Goal: Transaction & Acquisition: Purchase product/service

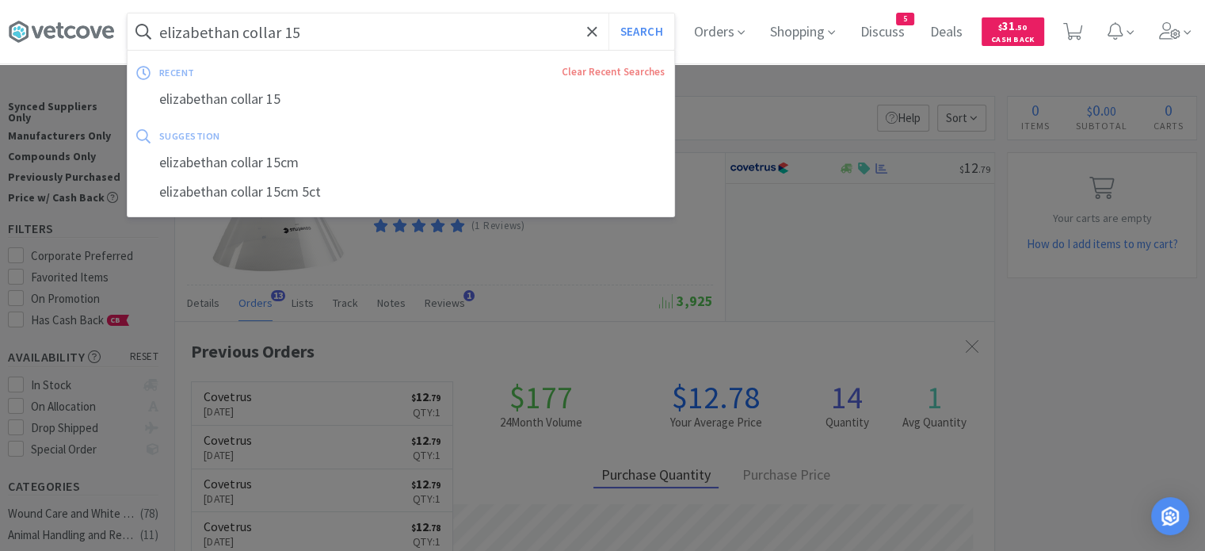
scroll to position [425, 819]
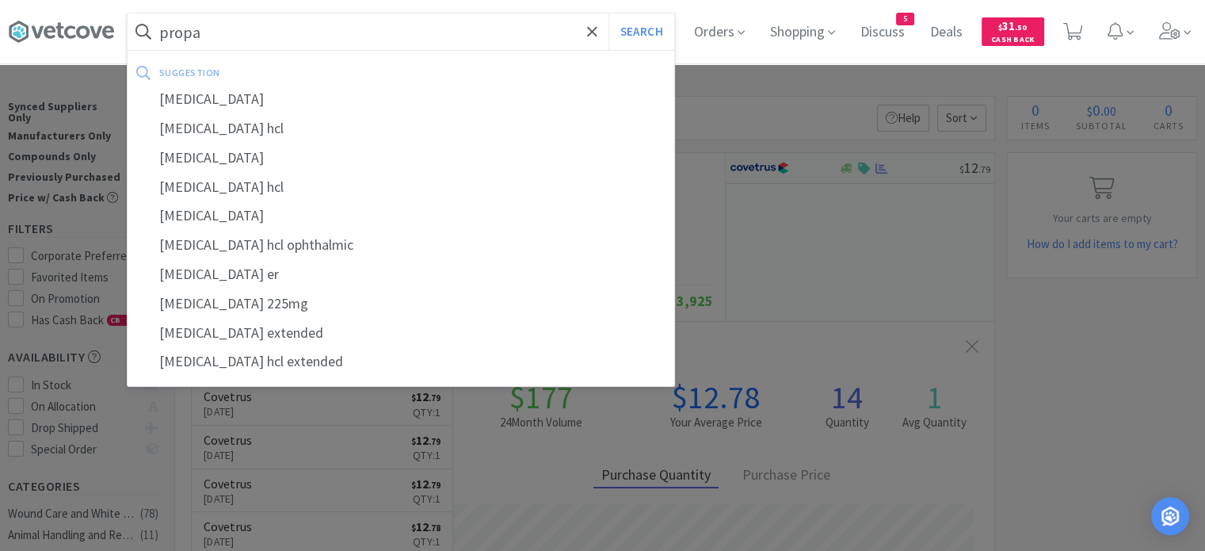
click at [261, 221] on div "[MEDICAL_DATA]" at bounding box center [401, 215] width 547 height 29
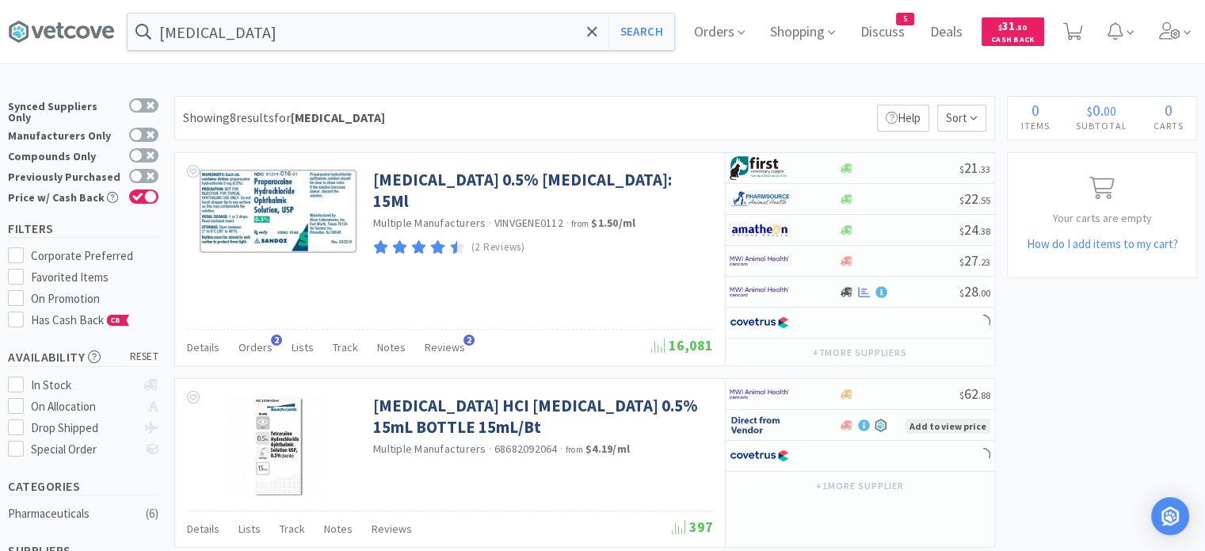
scroll to position [79, 0]
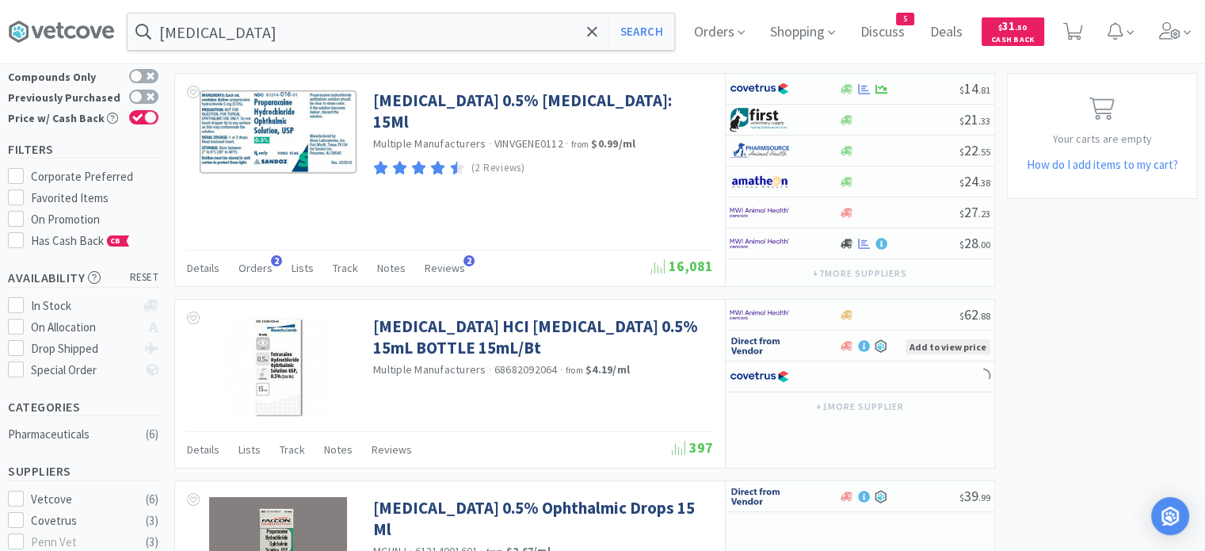
click at [260, 265] on span "Orders" at bounding box center [255, 268] width 34 height 14
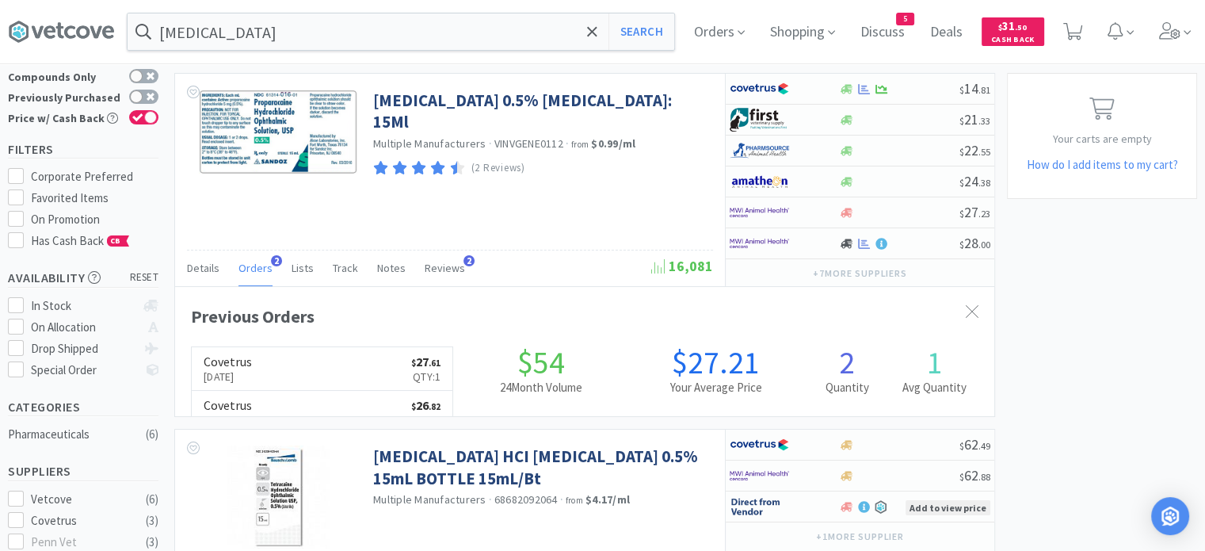
scroll to position [406, 819]
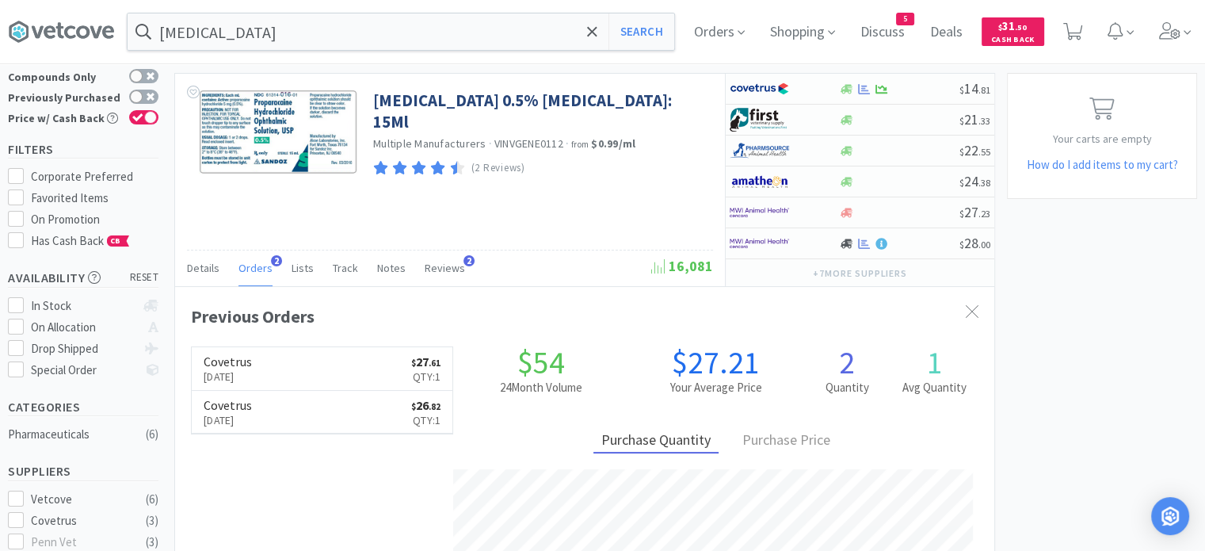
click at [371, 44] on input "[MEDICAL_DATA]" at bounding box center [401, 31] width 547 height 36
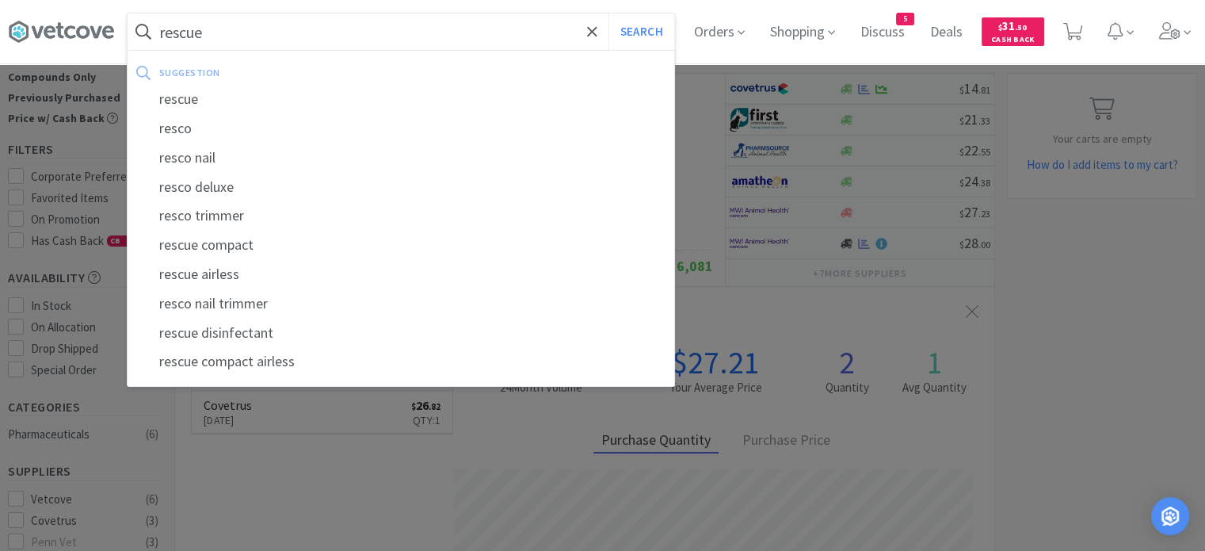
click at [608, 13] on button "Search" at bounding box center [641, 31] width 66 height 36
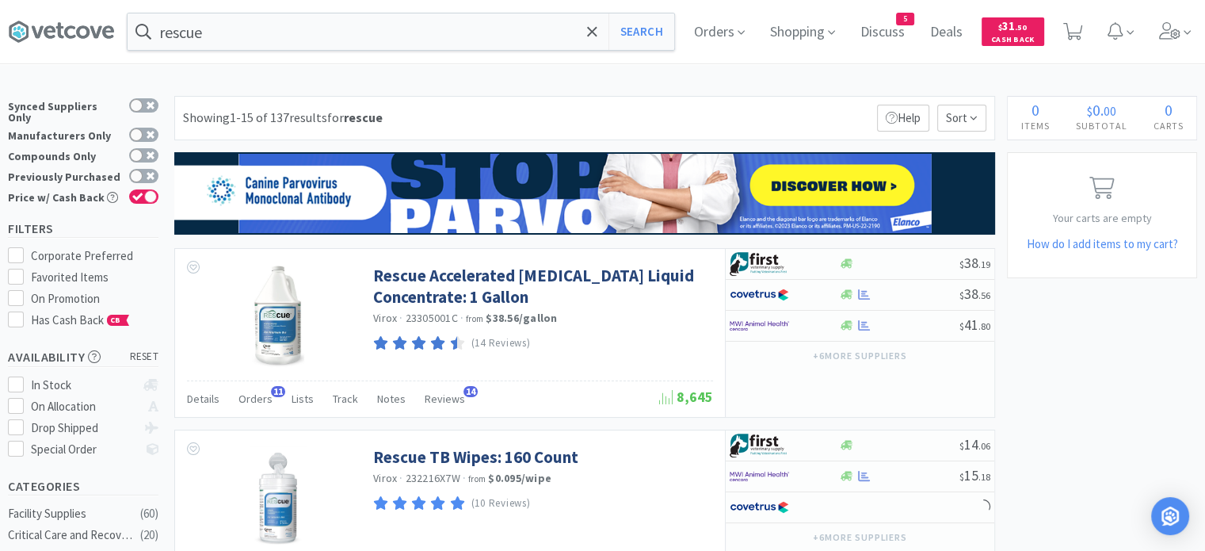
scroll to position [79, 0]
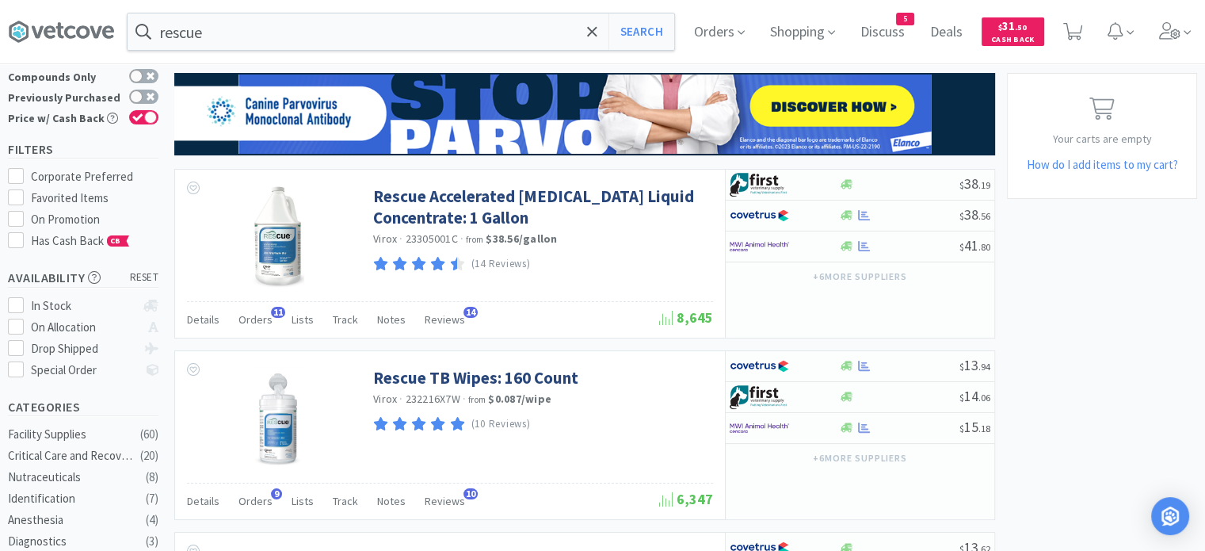
click at [246, 319] on span "Orders" at bounding box center [255, 319] width 34 height 14
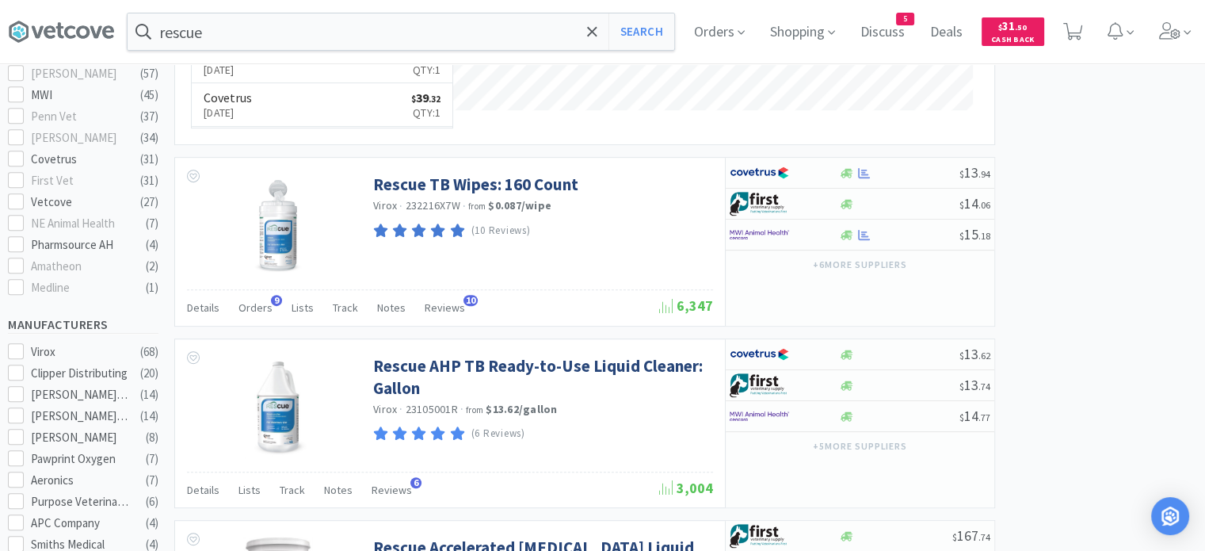
scroll to position [713, 0]
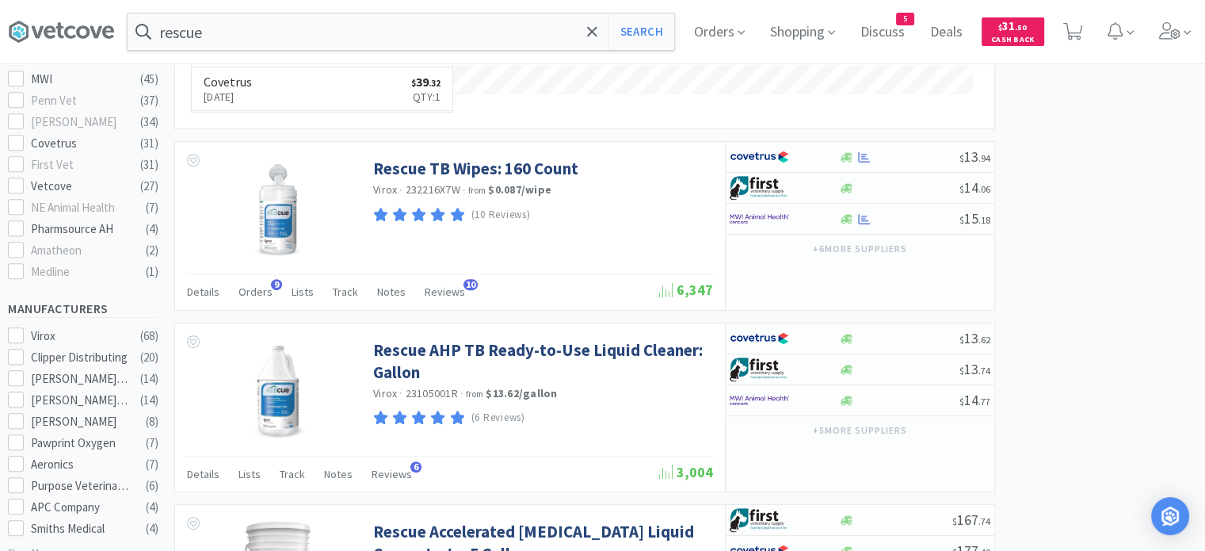
click at [245, 295] on span "Orders" at bounding box center [255, 291] width 34 height 14
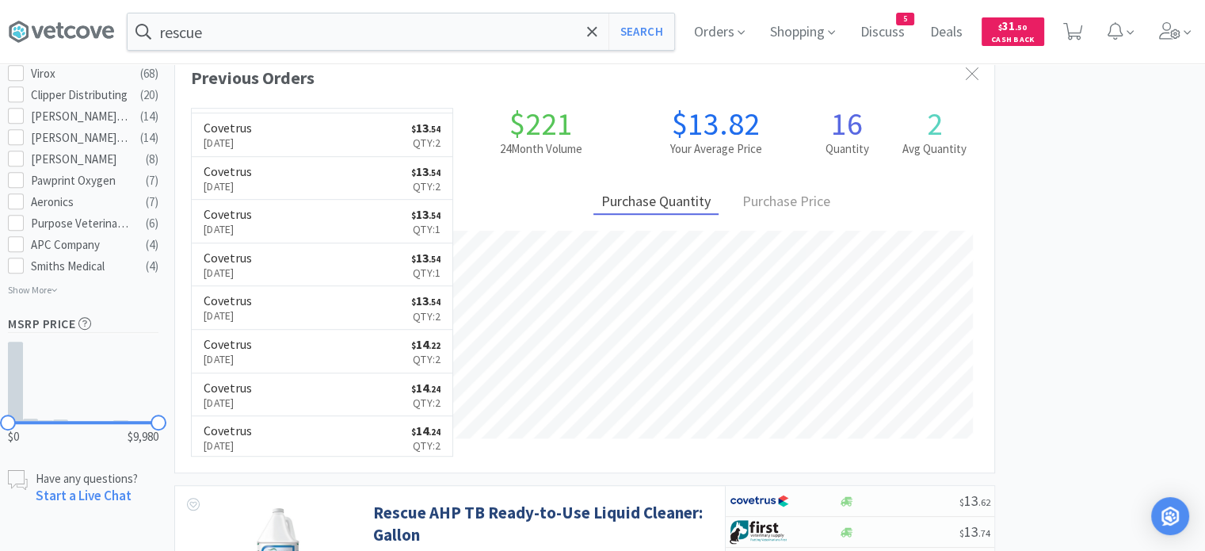
scroll to position [951, 0]
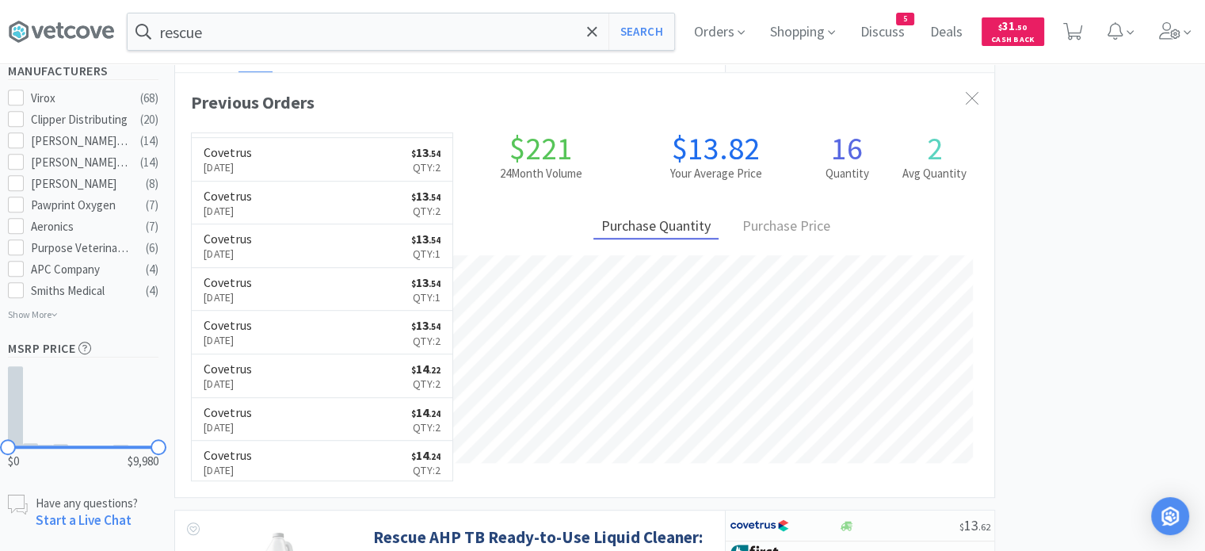
click at [244, 24] on input "rescue" at bounding box center [401, 31] width 547 height 36
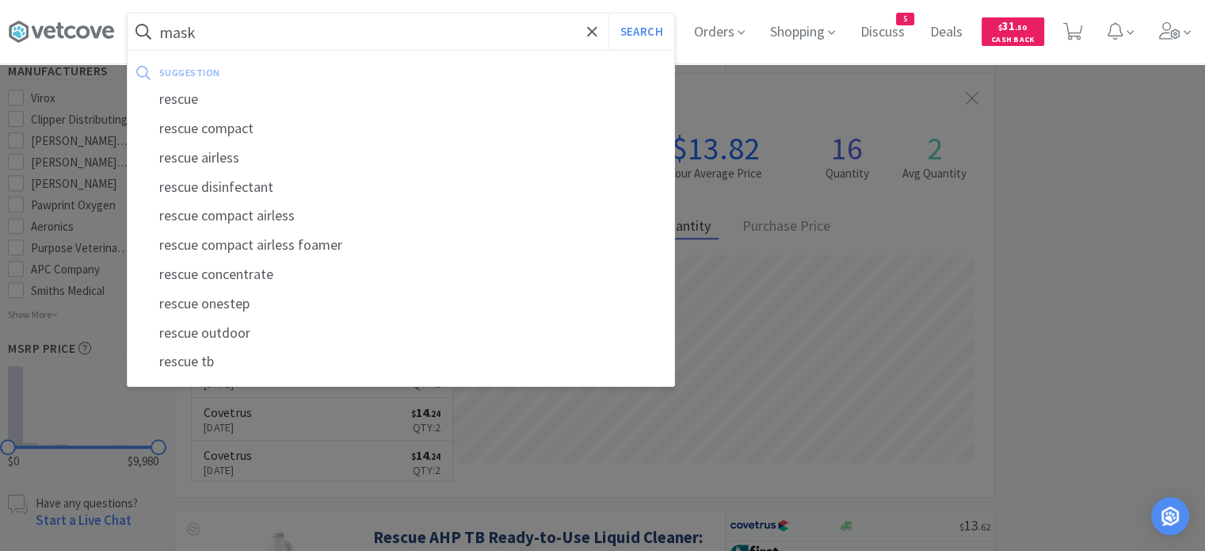
click at [608, 13] on button "Search" at bounding box center [641, 31] width 66 height 36
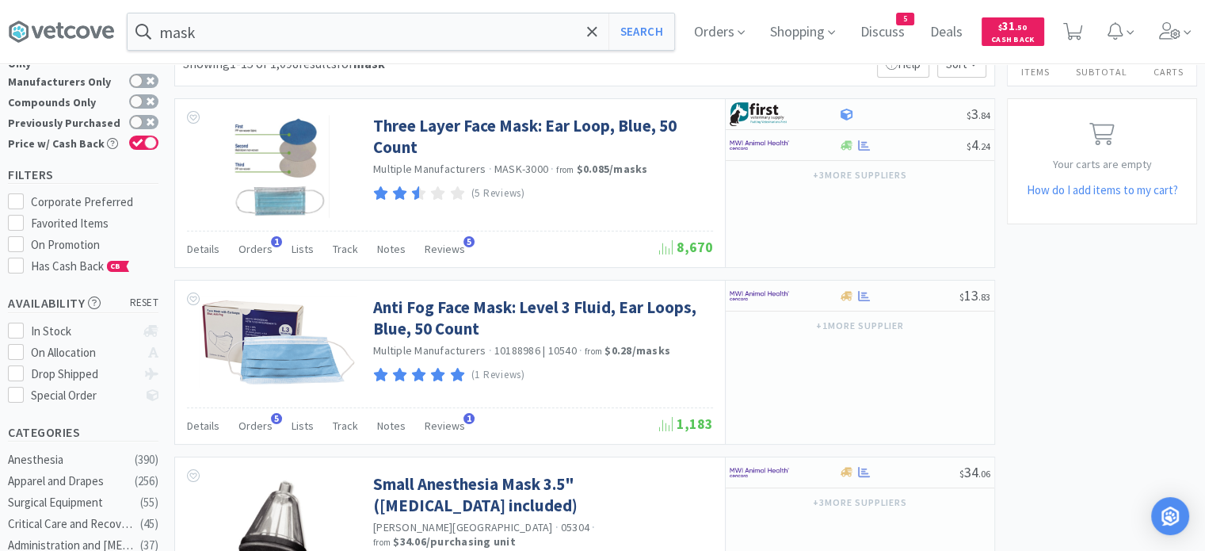
scroll to position [79, 0]
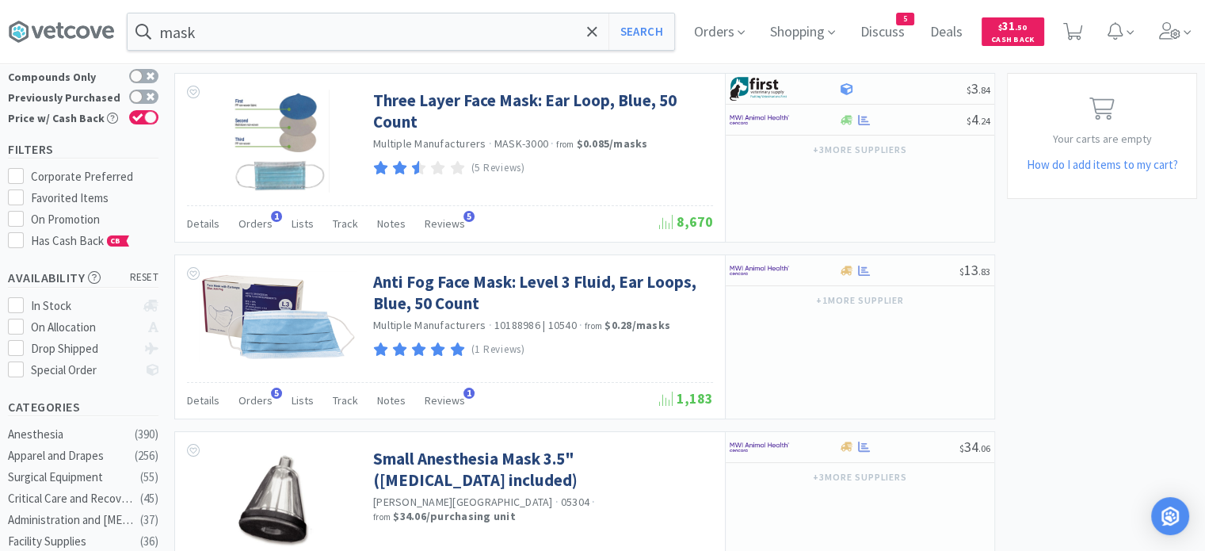
click at [252, 398] on span "Orders" at bounding box center [255, 400] width 34 height 14
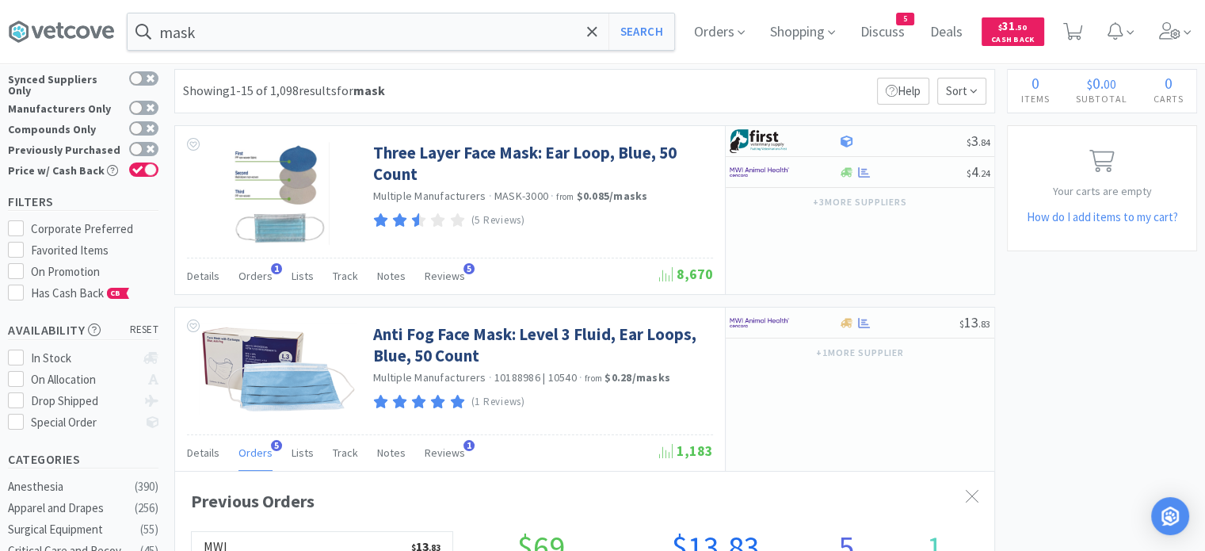
scroll to position [0, 0]
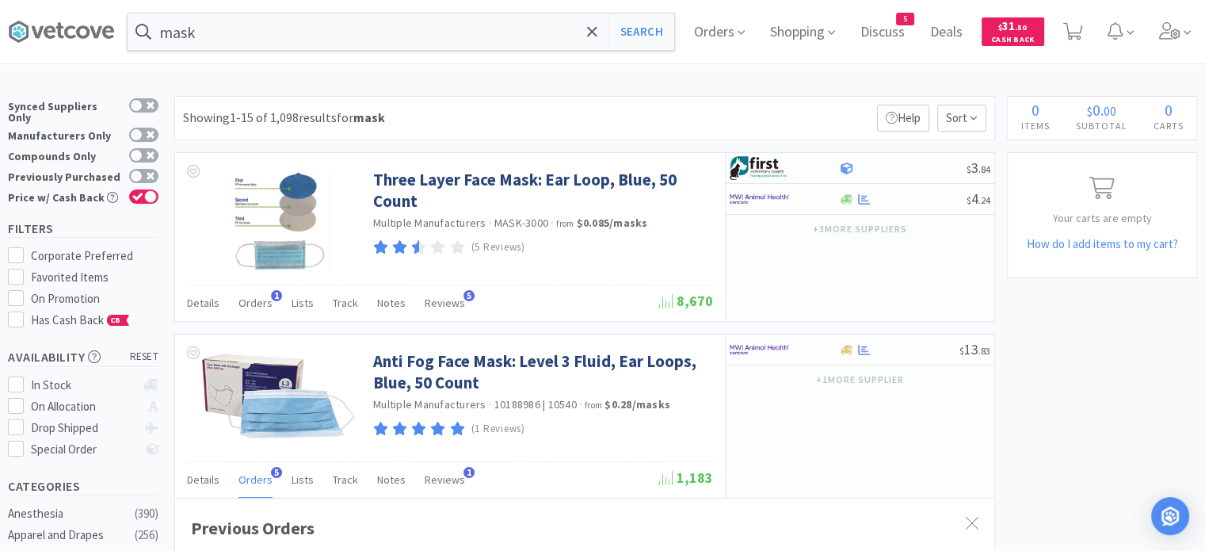
click at [261, 300] on span "Orders" at bounding box center [255, 303] width 34 height 14
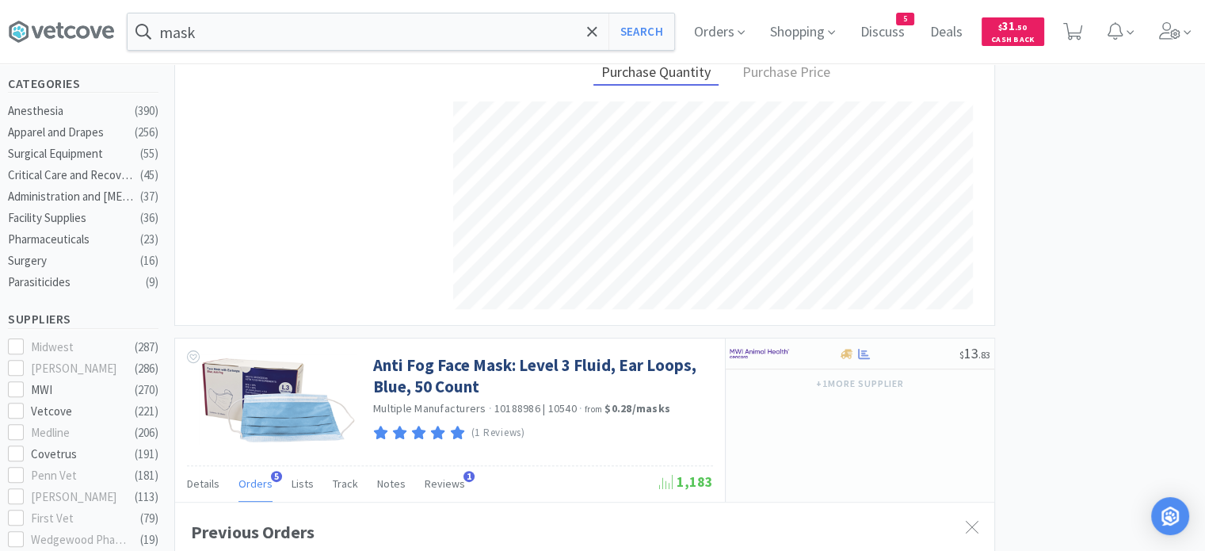
scroll to position [719, 0]
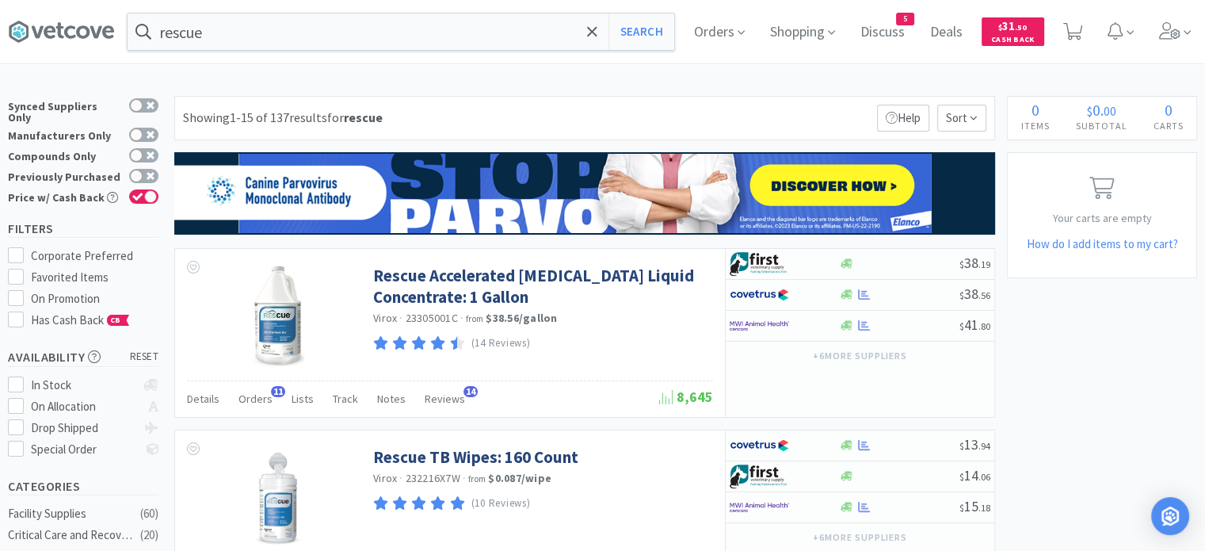
click at [263, 31] on input "rescue" at bounding box center [401, 31] width 547 height 36
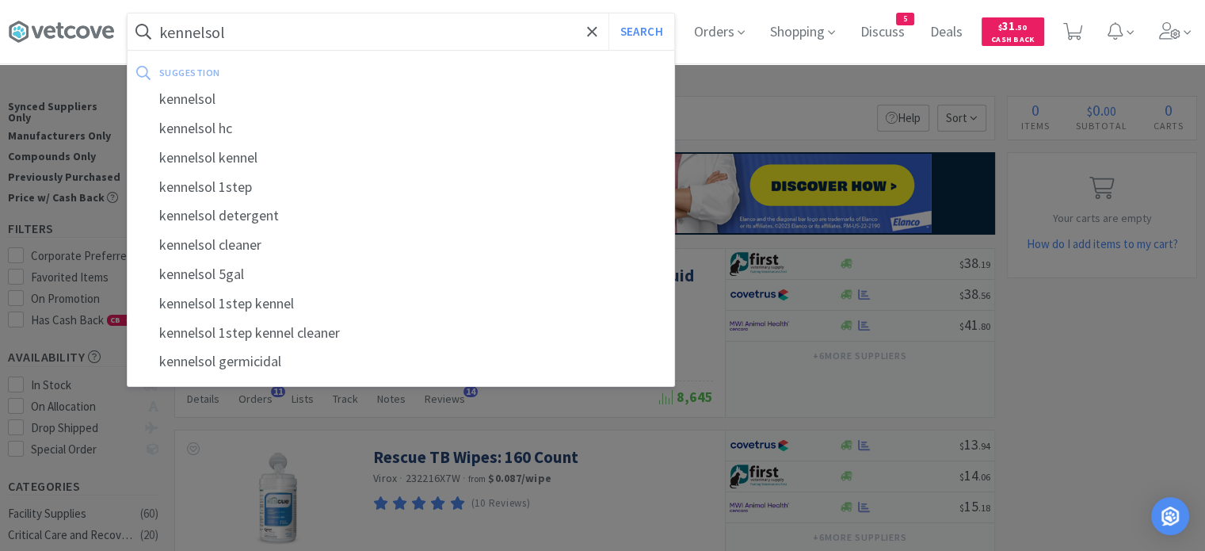
click at [608, 13] on button "Search" at bounding box center [641, 31] width 66 height 36
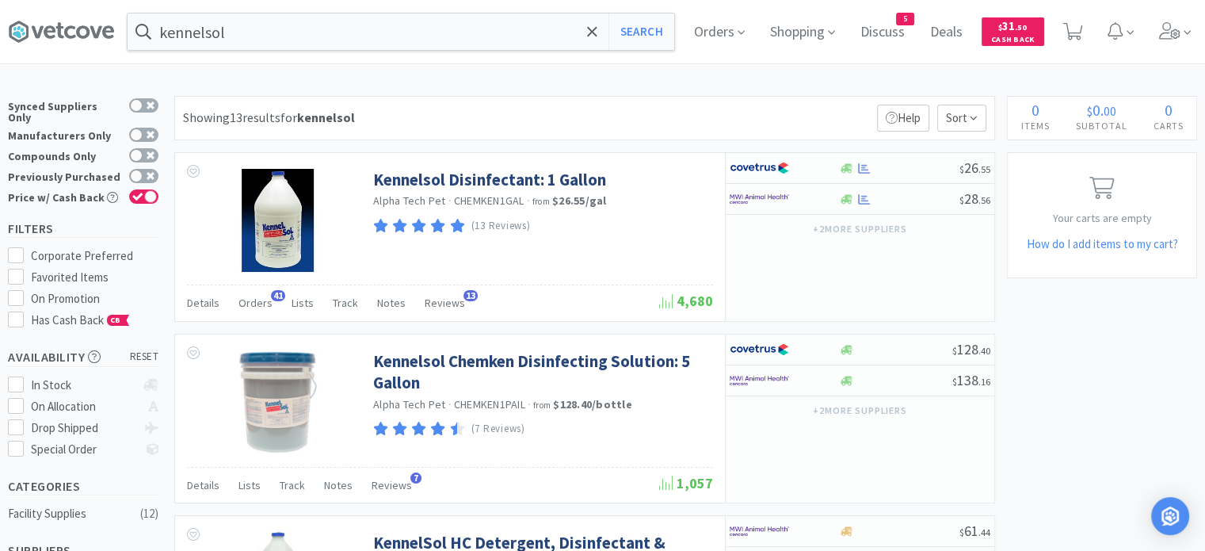
click at [257, 299] on span "Orders" at bounding box center [255, 303] width 34 height 14
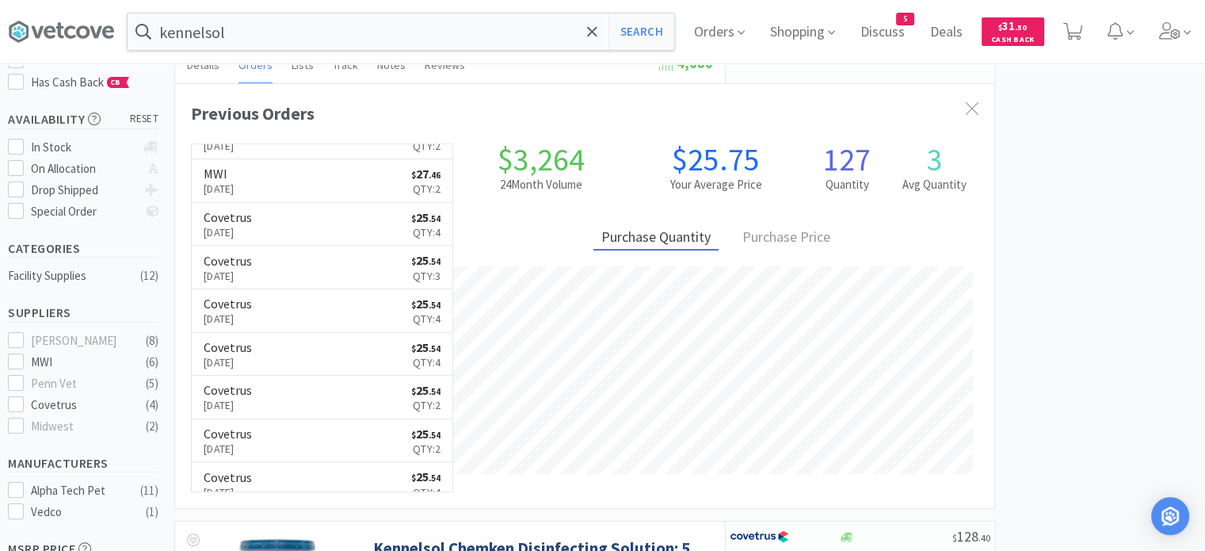
scroll to position [555, 0]
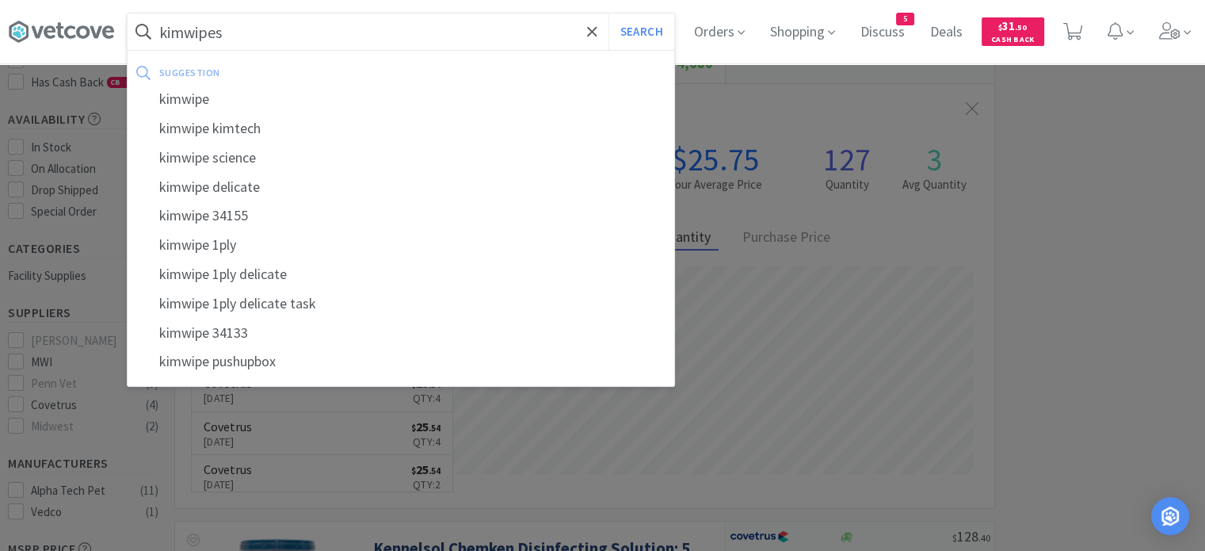
click at [608, 13] on button "Search" at bounding box center [641, 31] width 66 height 36
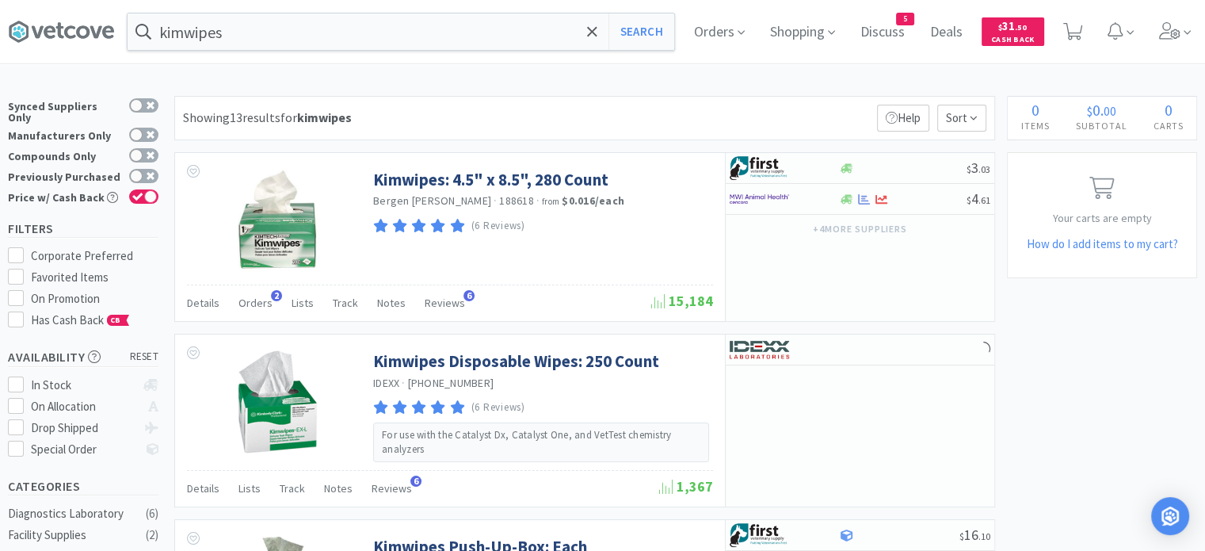
click at [236, 307] on div "Details Orders 2 Lists Track Notes Reviews 6" at bounding box center [419, 305] width 464 height 30
click at [269, 290] on div "Details Orders 2 Lists Track Notes Reviews 6" at bounding box center [419, 305] width 464 height 30
click at [261, 302] on span "Orders" at bounding box center [255, 303] width 34 height 14
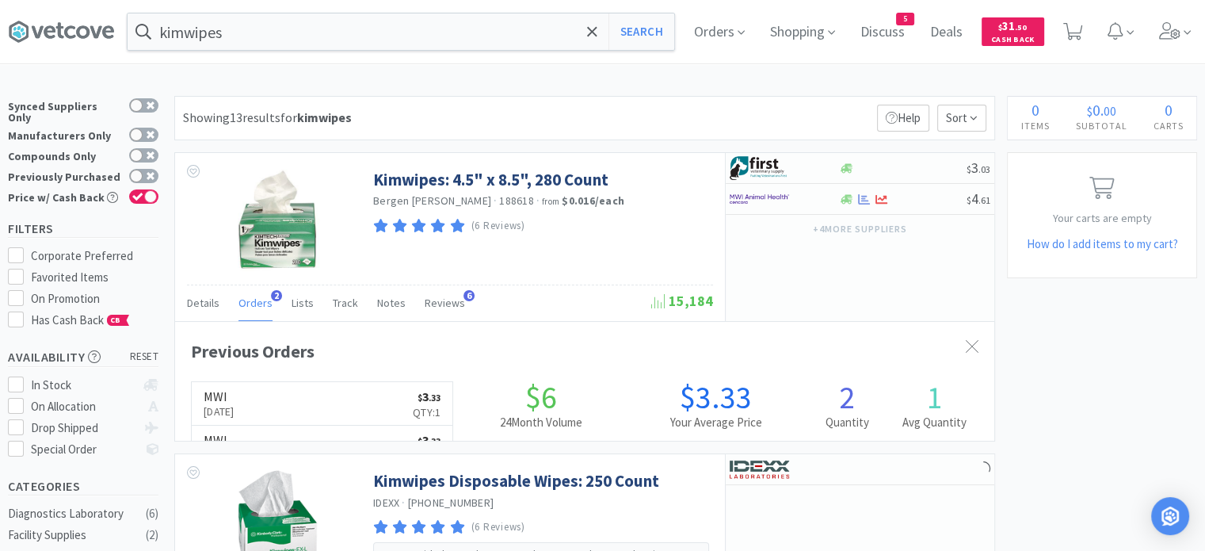
scroll to position [406, 819]
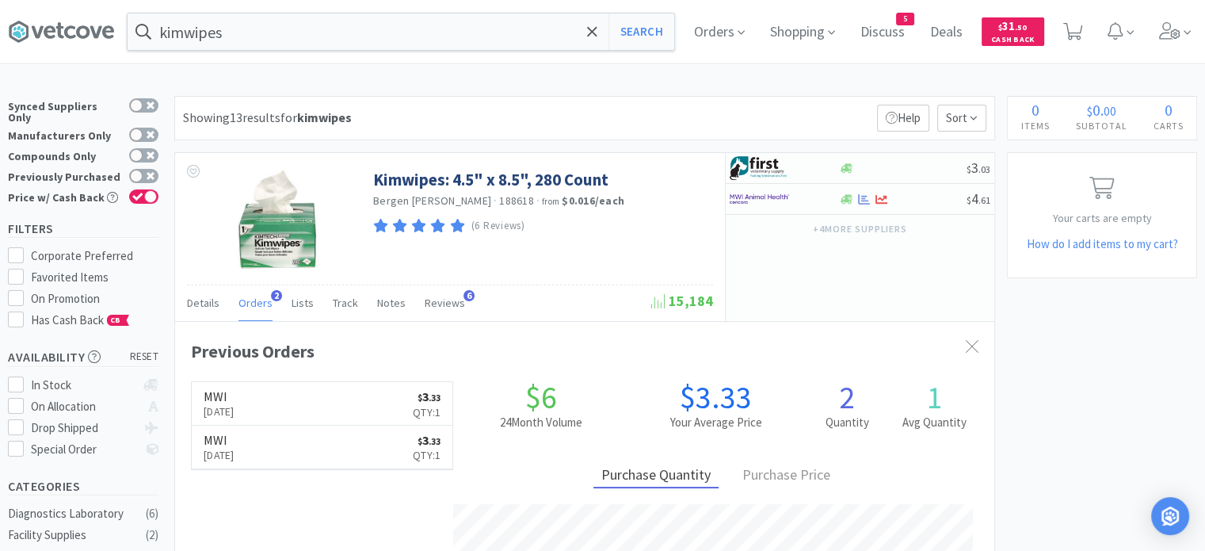
click at [259, 301] on span "Orders" at bounding box center [255, 303] width 34 height 14
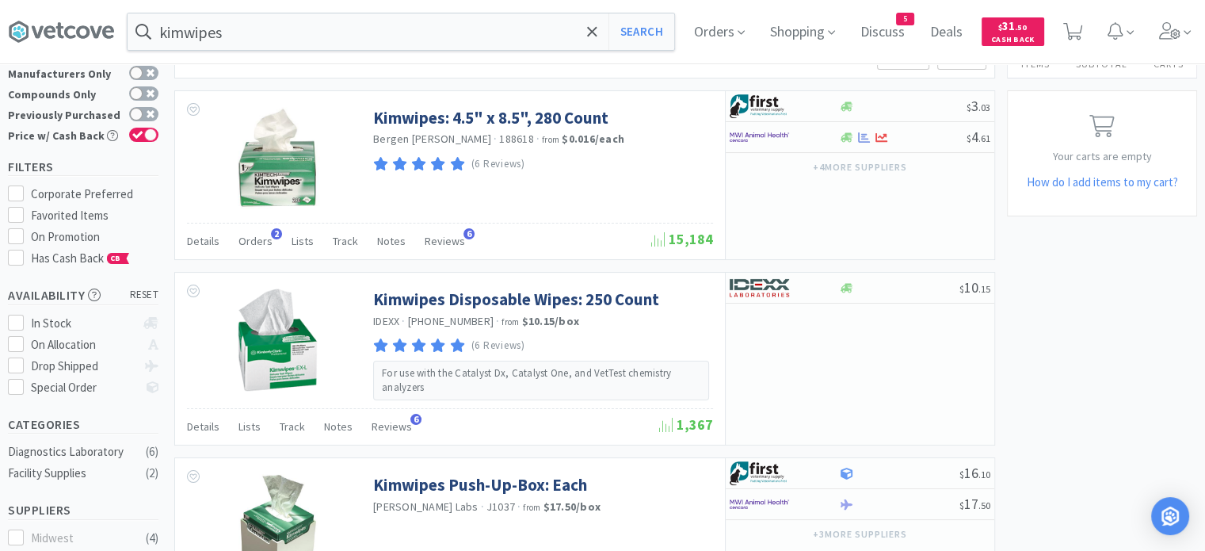
scroll to position [0, 0]
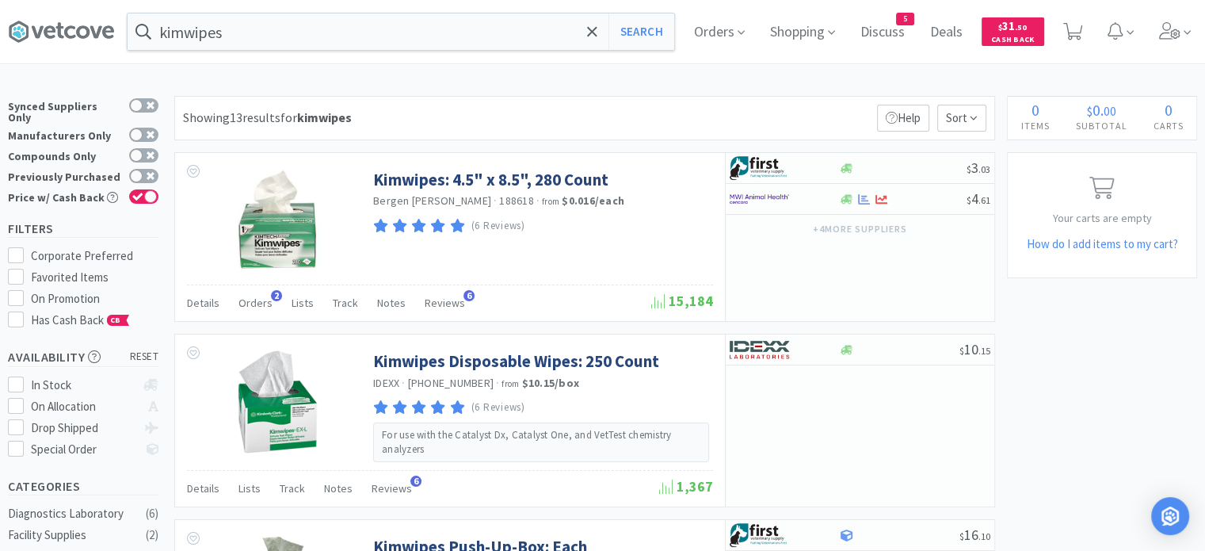
click at [412, 30] on input "kimwipes" at bounding box center [401, 31] width 547 height 36
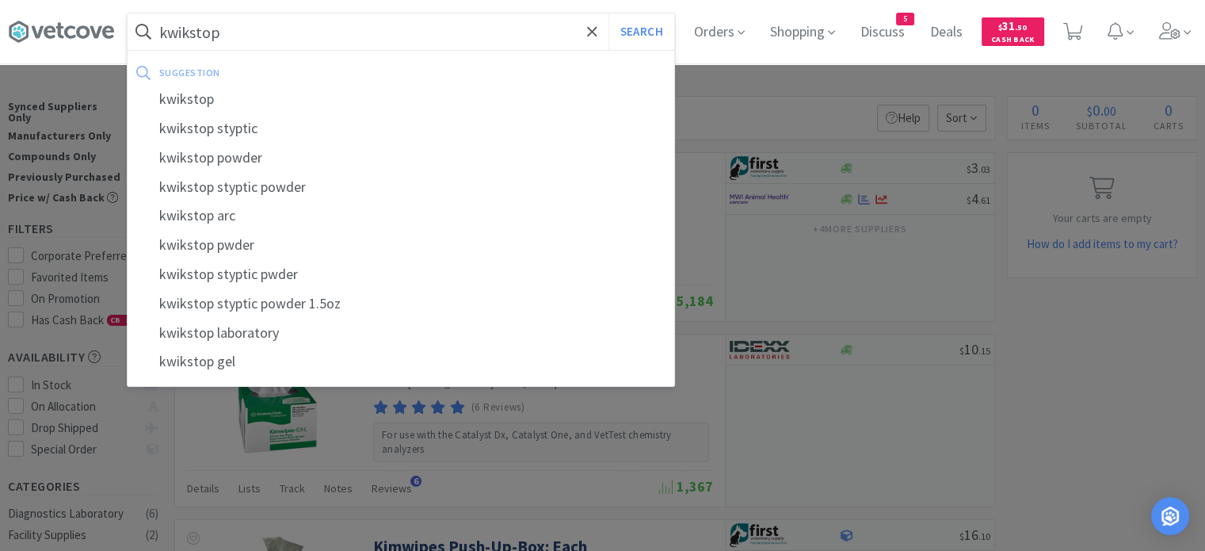
click at [608, 13] on button "Search" at bounding box center [641, 31] width 66 height 36
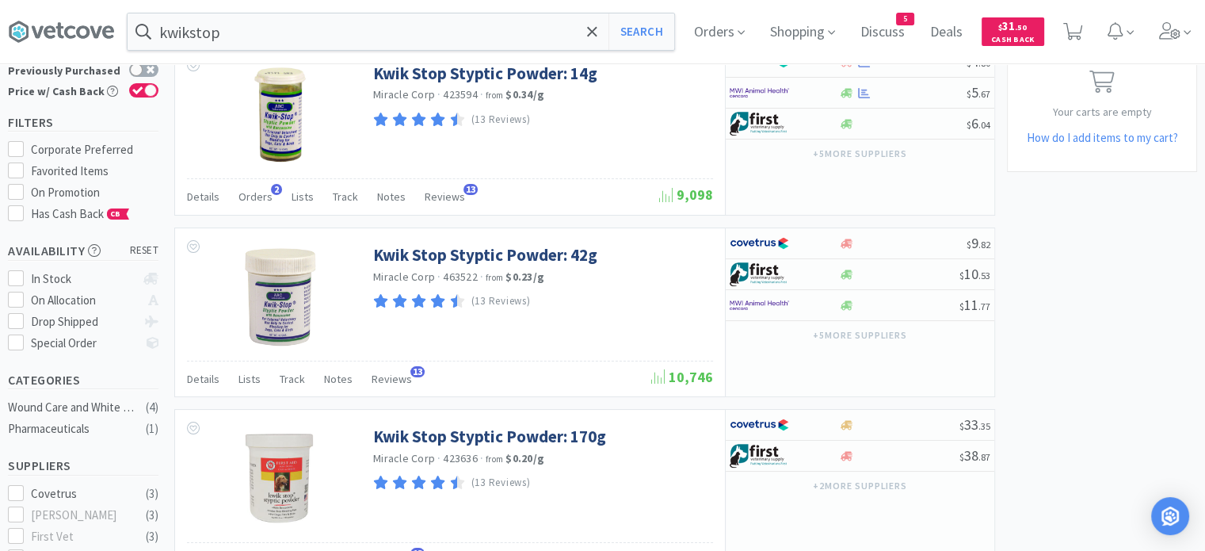
scroll to position [79, 0]
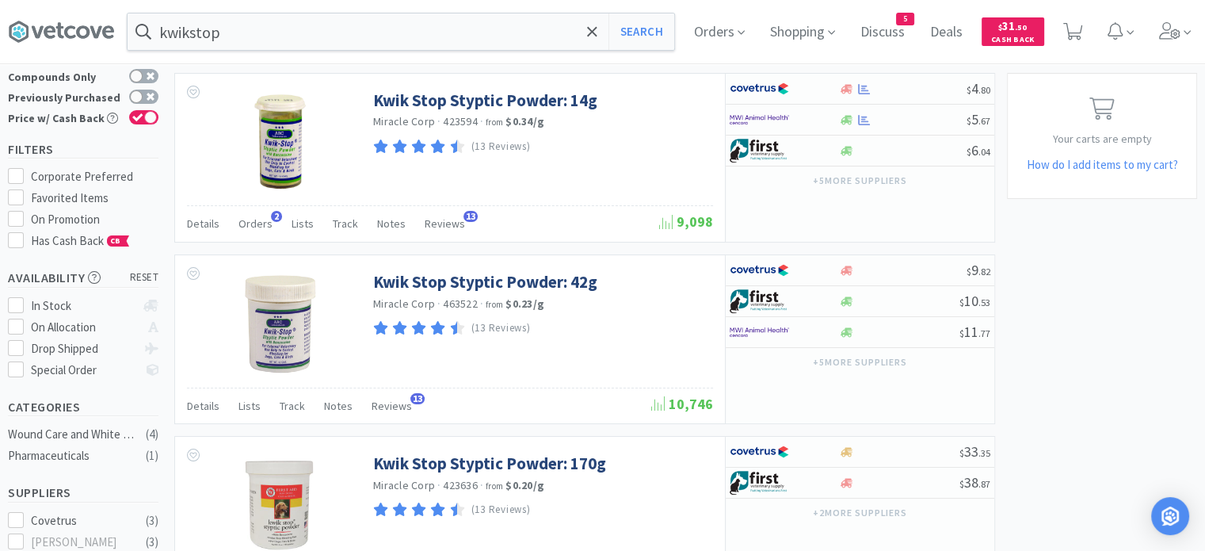
click at [247, 216] on span "Orders" at bounding box center [255, 223] width 34 height 14
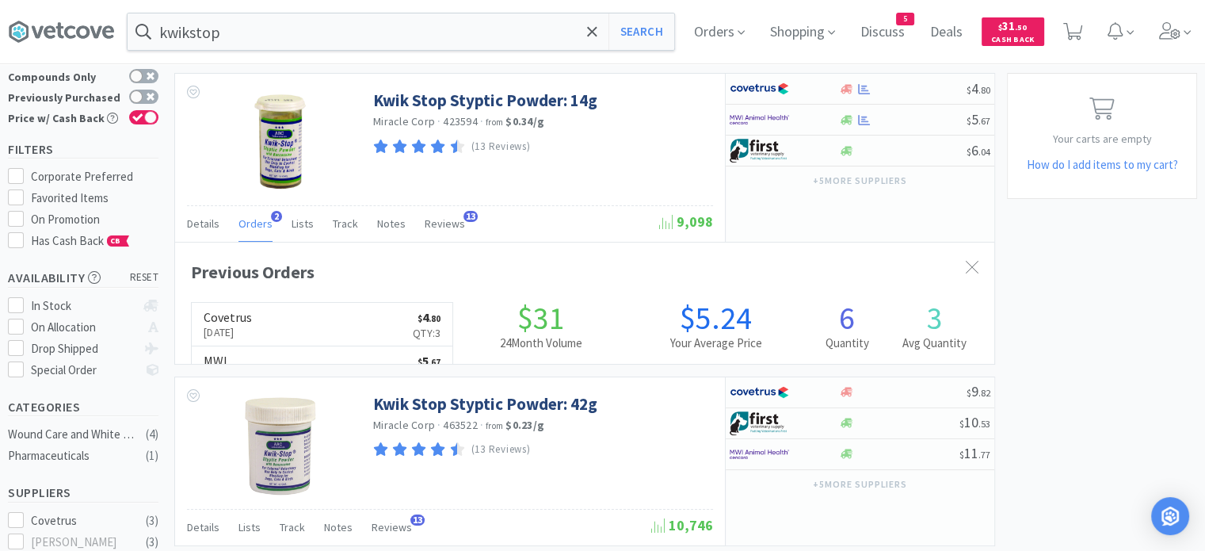
scroll to position [406, 819]
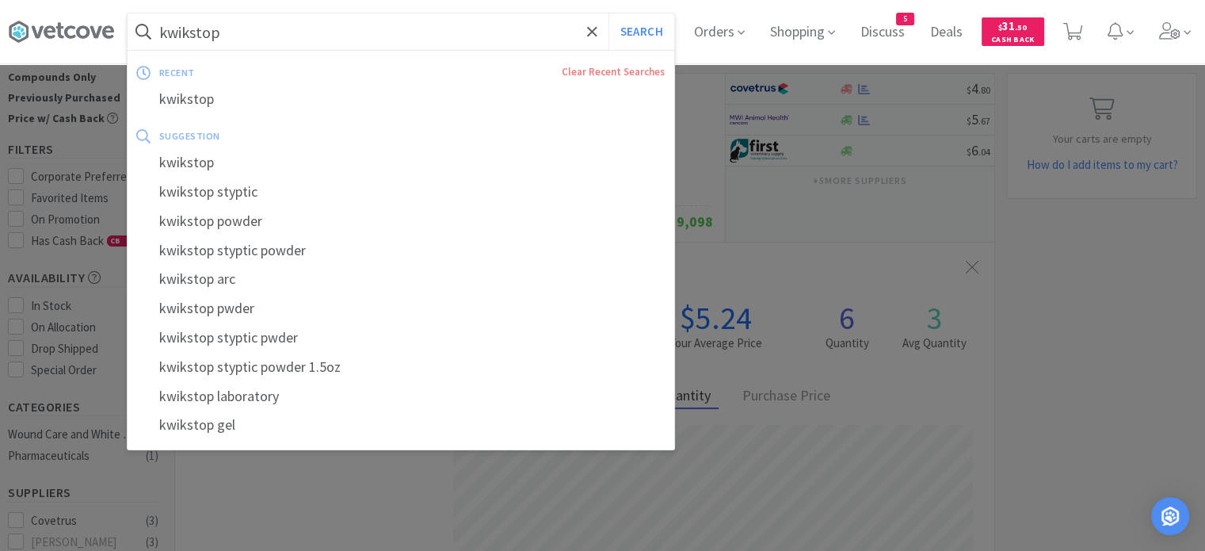
click at [257, 30] on input "kwikstop" at bounding box center [401, 31] width 547 height 36
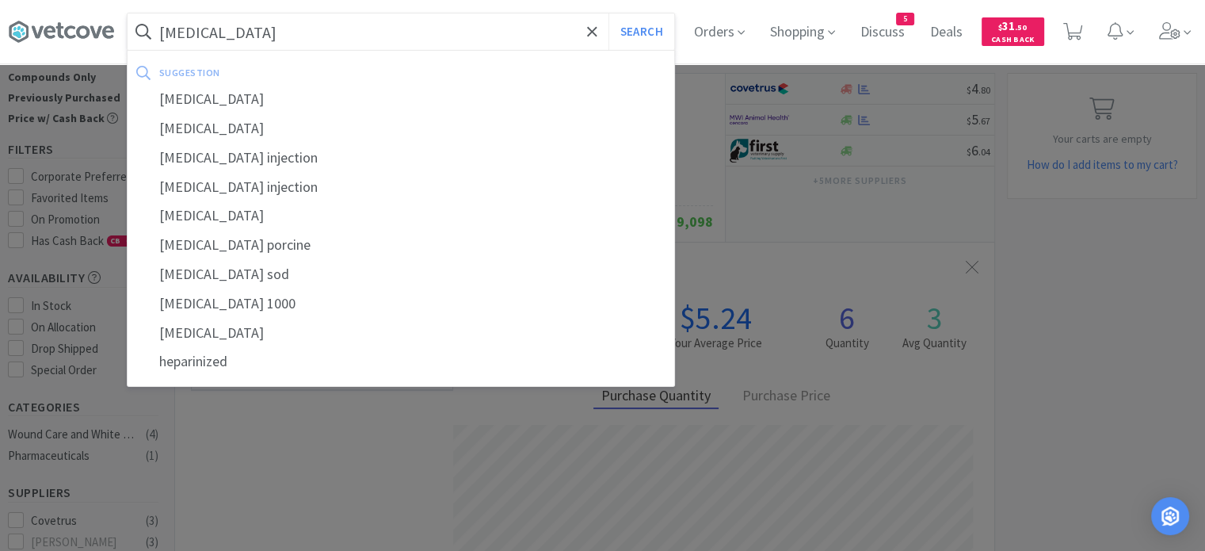
click at [608, 13] on button "Search" at bounding box center [641, 31] width 66 height 36
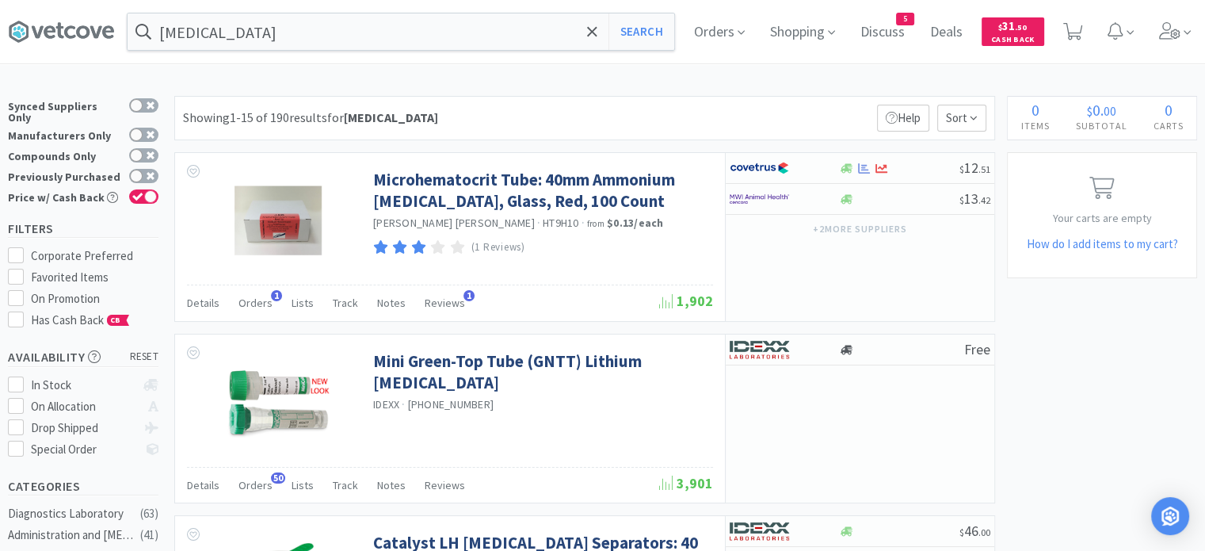
click at [255, 305] on span "Orders" at bounding box center [255, 303] width 34 height 14
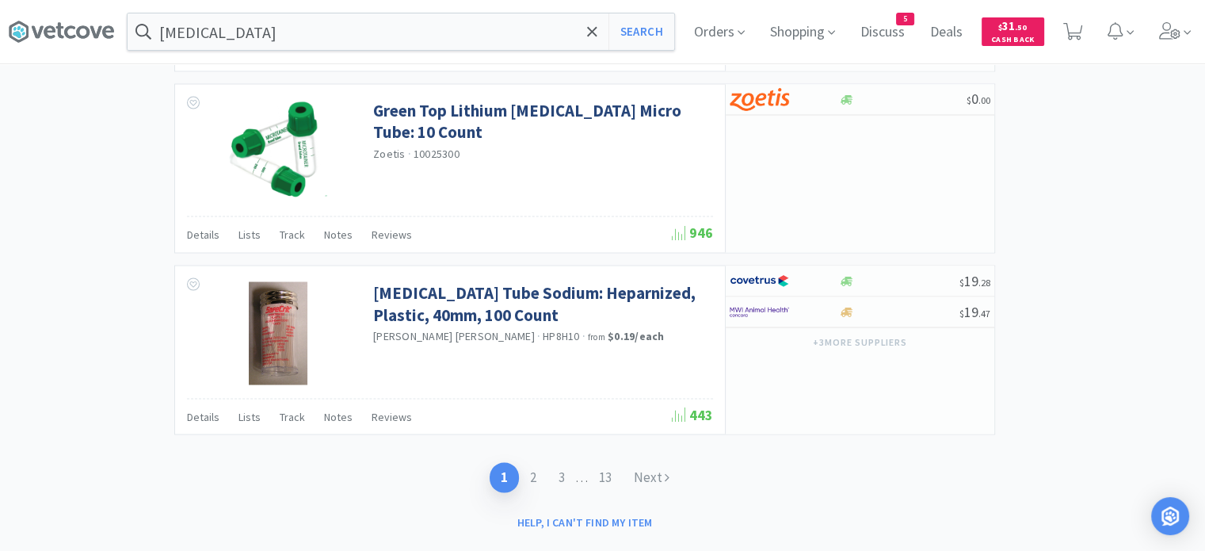
scroll to position [2844, 0]
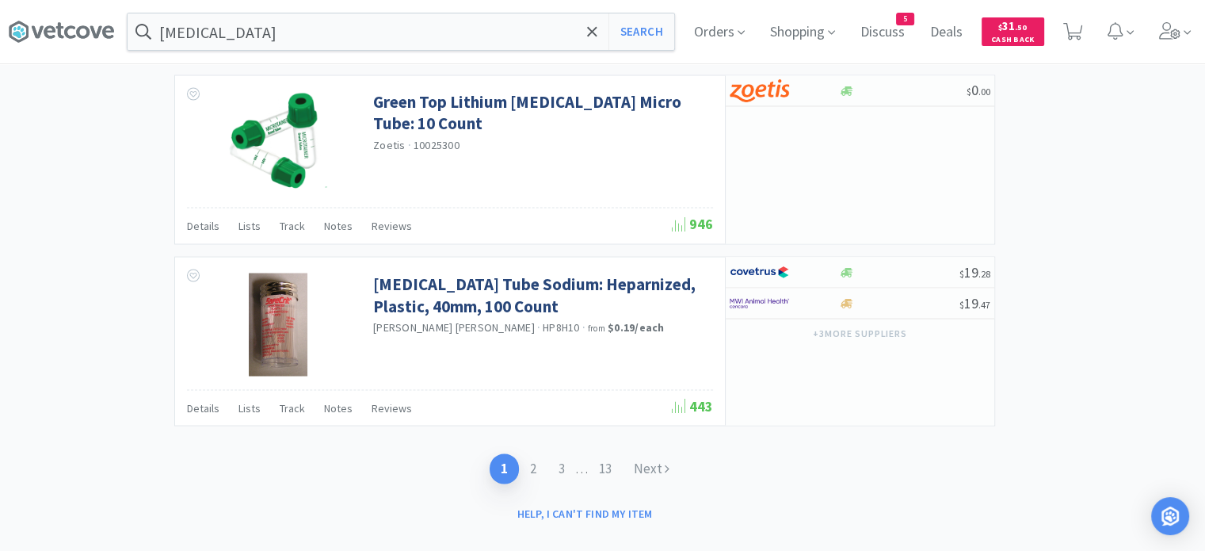
click at [520, 453] on link "2" at bounding box center [533, 467] width 29 height 29
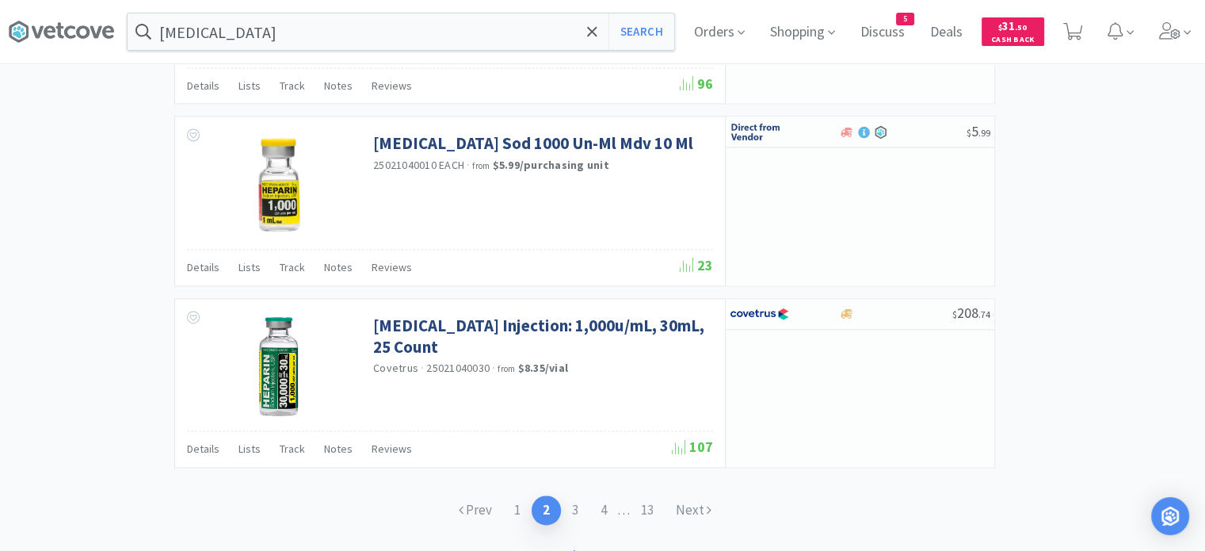
scroll to position [2455, 0]
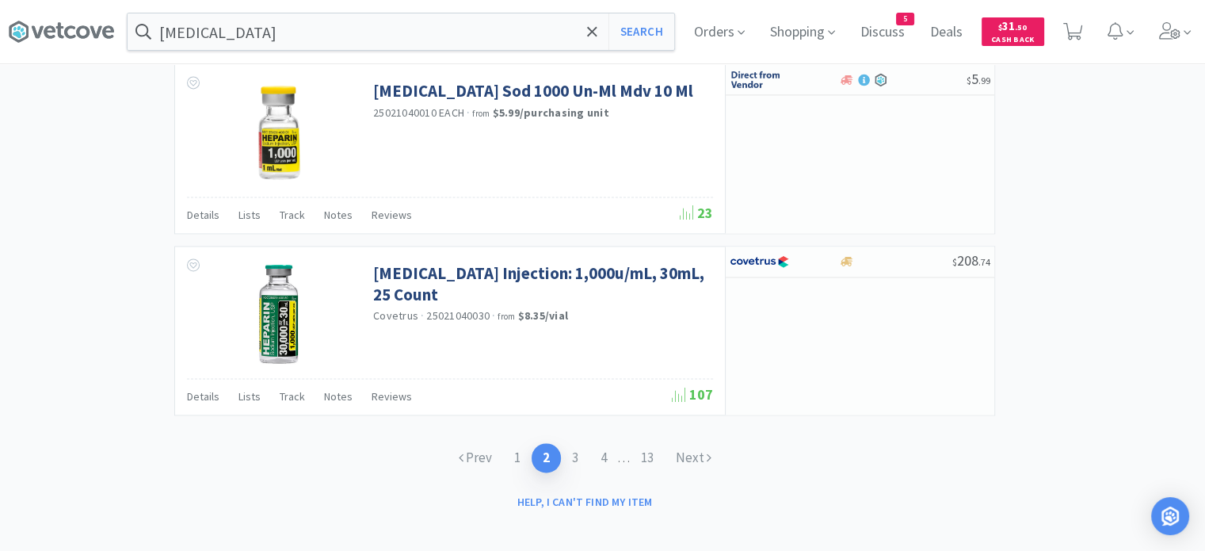
click at [570, 449] on link "3" at bounding box center [575, 457] width 29 height 29
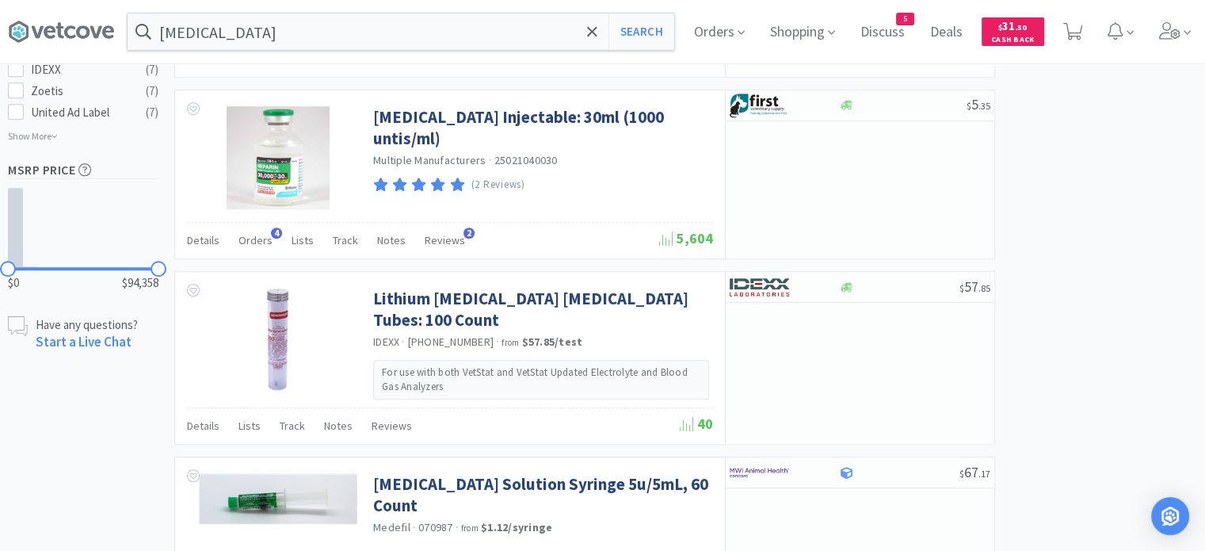
scroll to position [1030, 0]
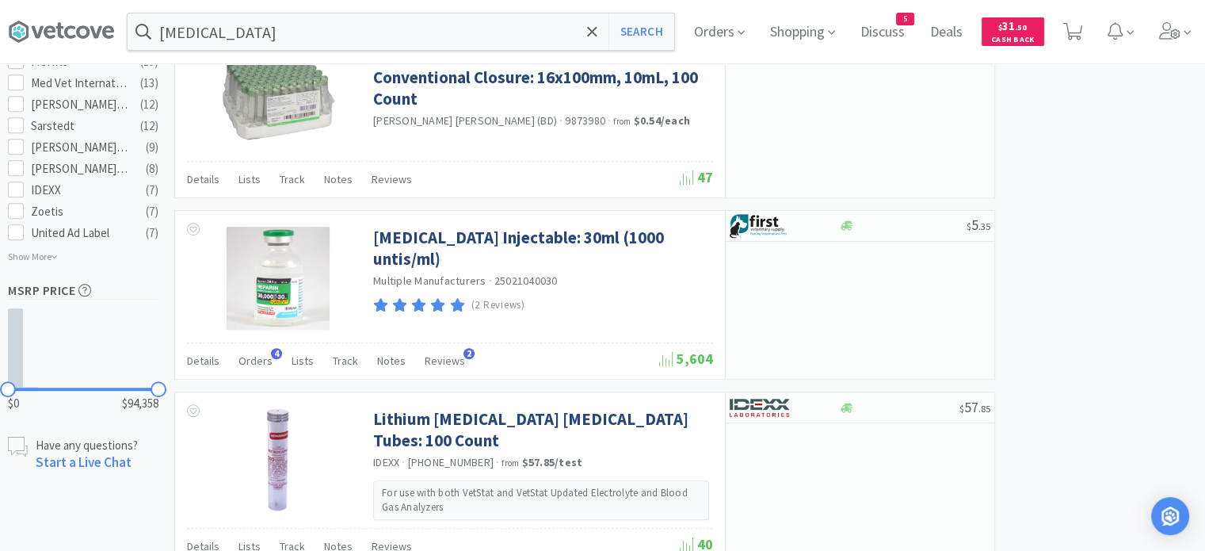
click at [266, 353] on span "Orders" at bounding box center [255, 360] width 34 height 14
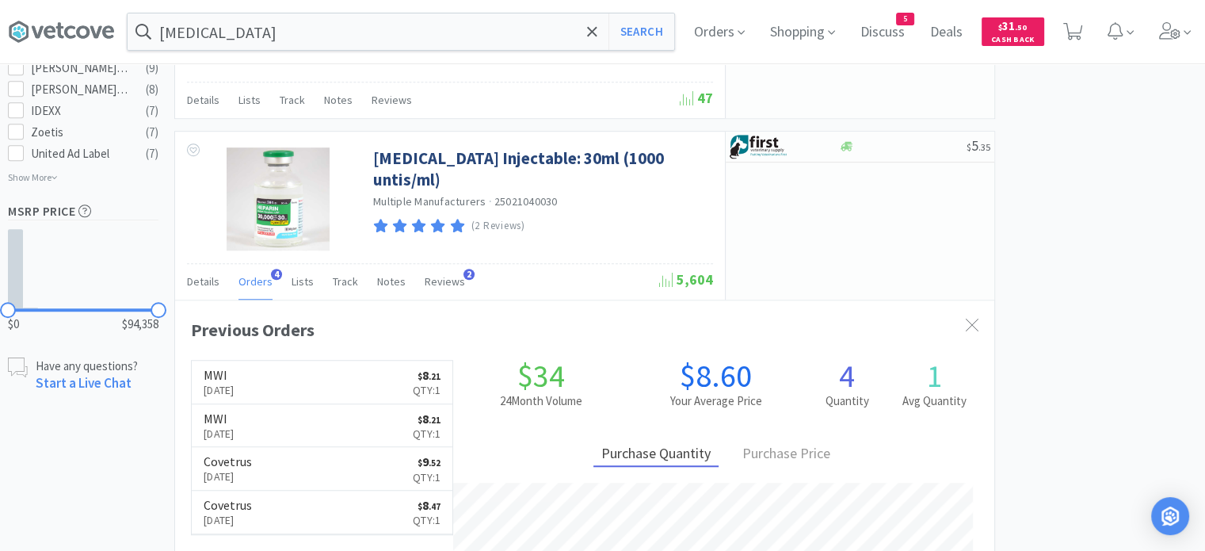
scroll to position [1188, 0]
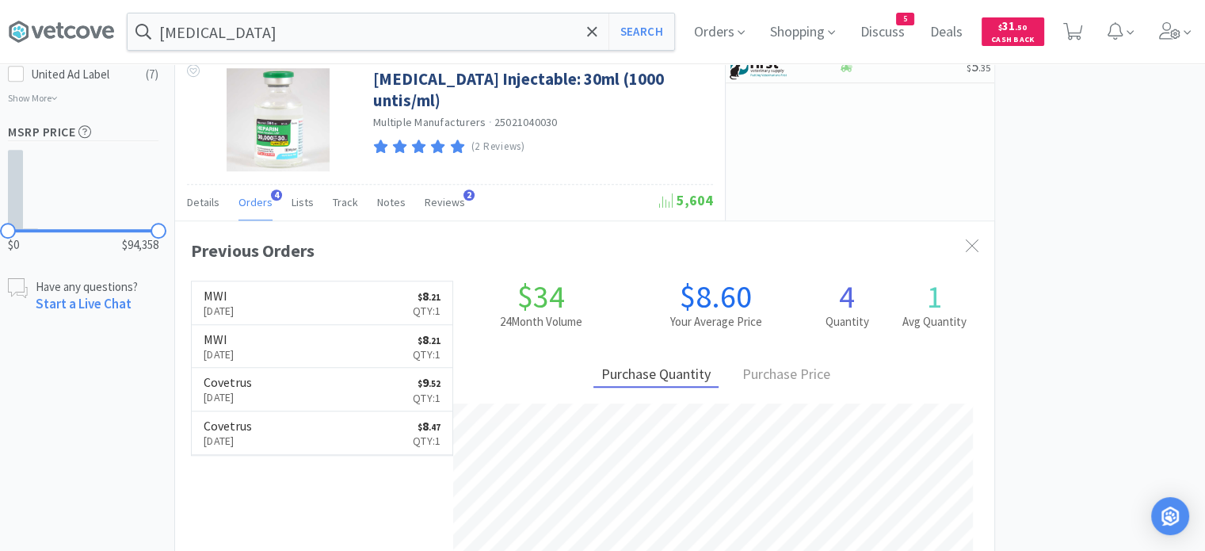
click at [347, 32] on input "[MEDICAL_DATA]" at bounding box center [401, 31] width 547 height 36
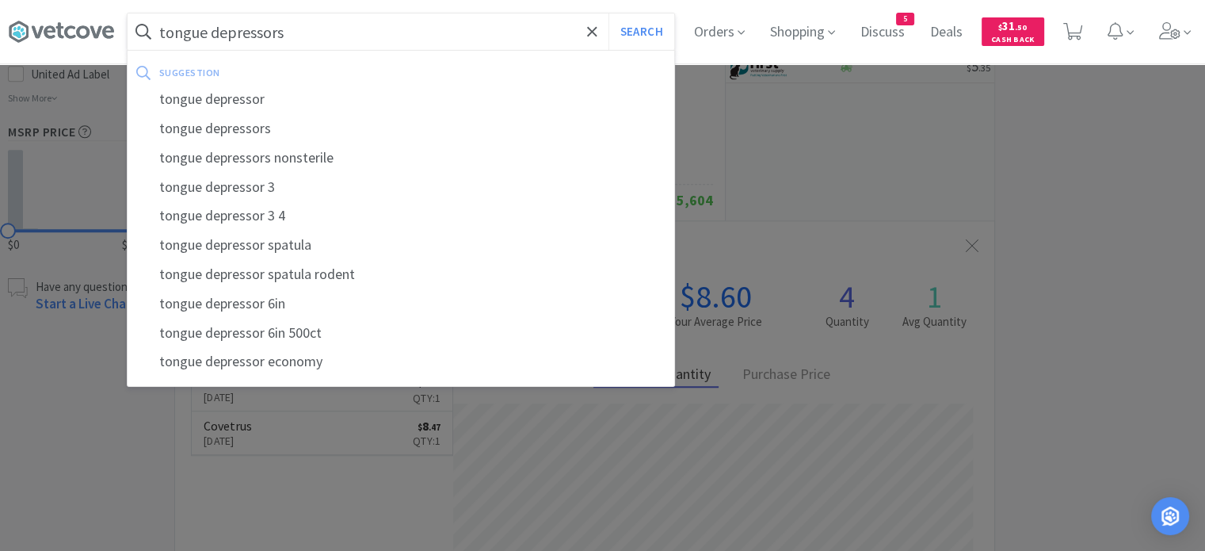
click at [608, 13] on button "Search" at bounding box center [641, 31] width 66 height 36
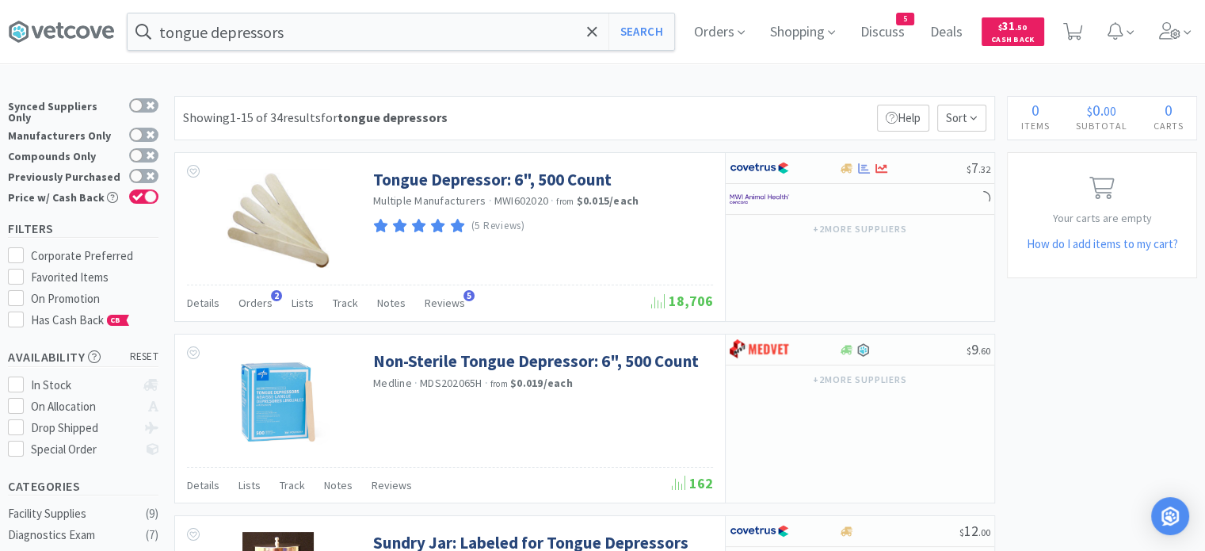
click at [247, 302] on span "Orders" at bounding box center [255, 303] width 34 height 14
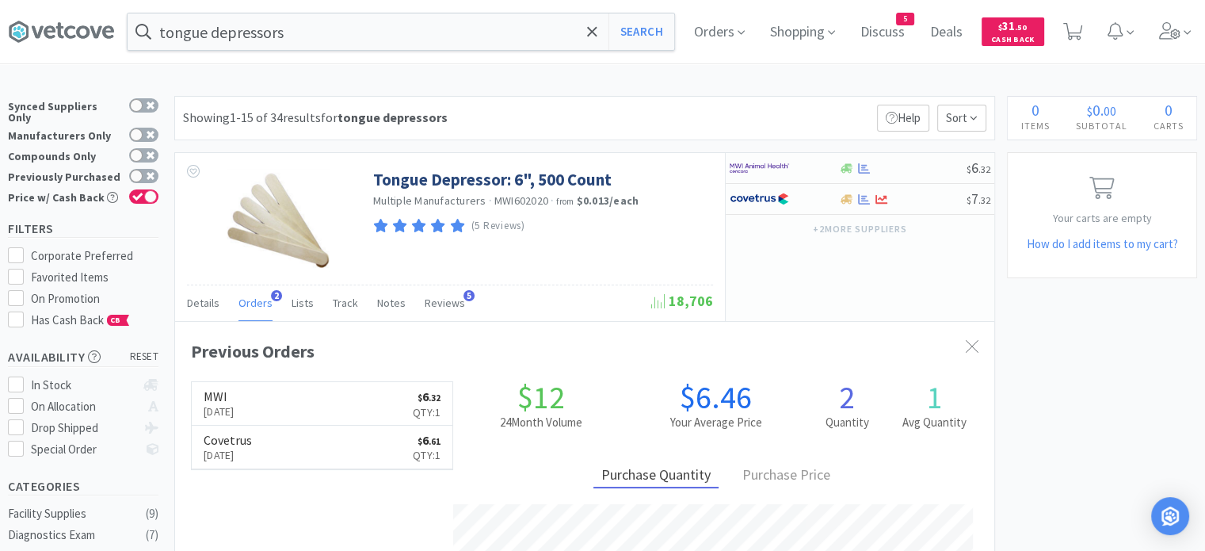
scroll to position [406, 819]
click at [306, 29] on input "tongue depressors" at bounding box center [401, 31] width 547 height 36
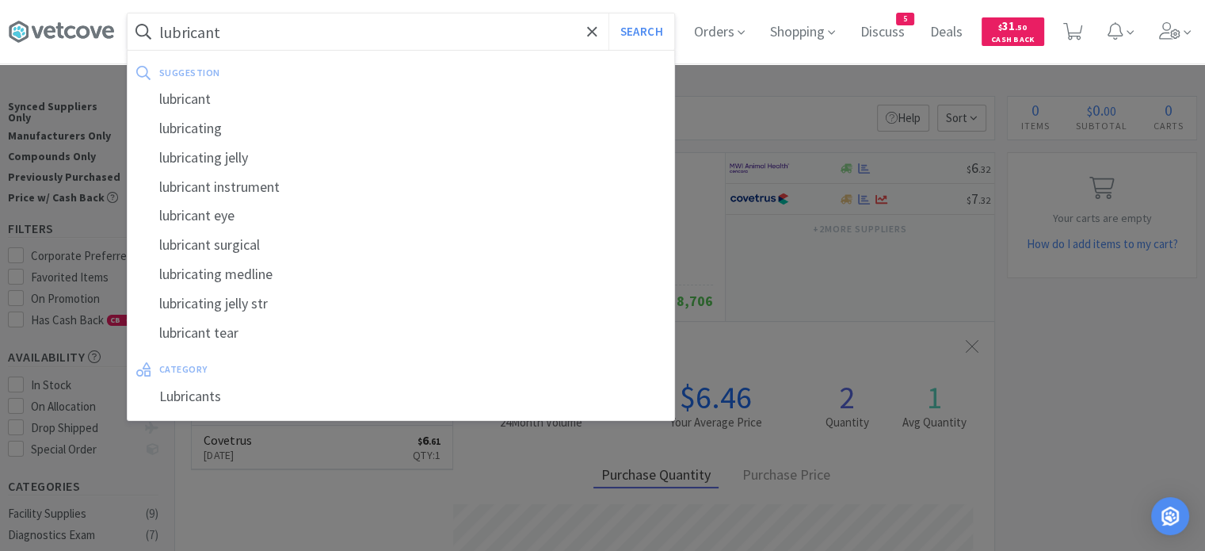
click at [608, 13] on button "Search" at bounding box center [641, 31] width 66 height 36
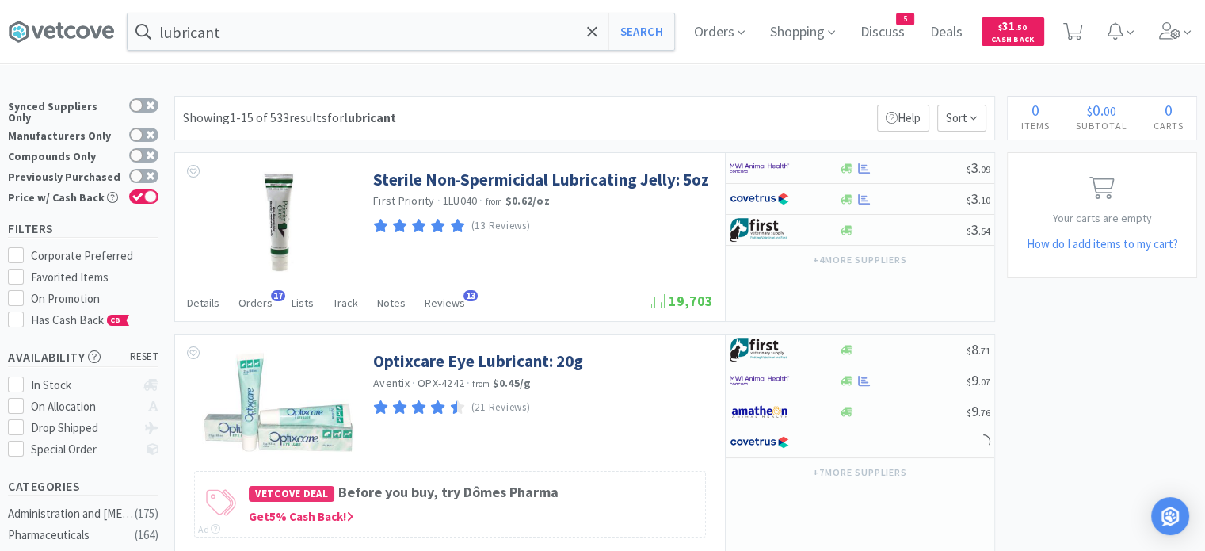
click at [247, 302] on span "Orders" at bounding box center [255, 303] width 34 height 14
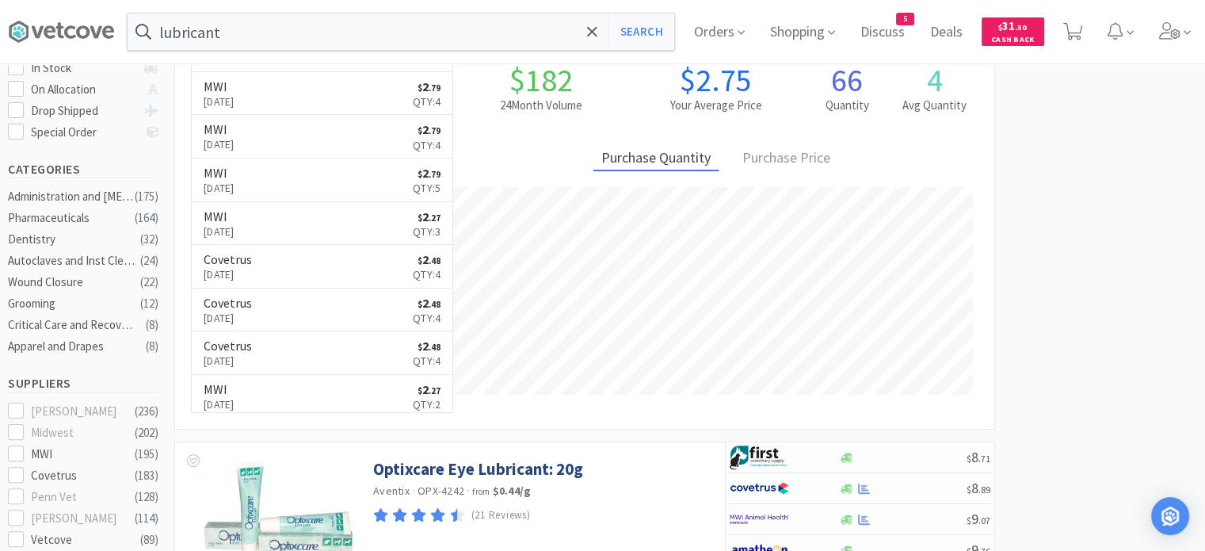
scroll to position [224, 0]
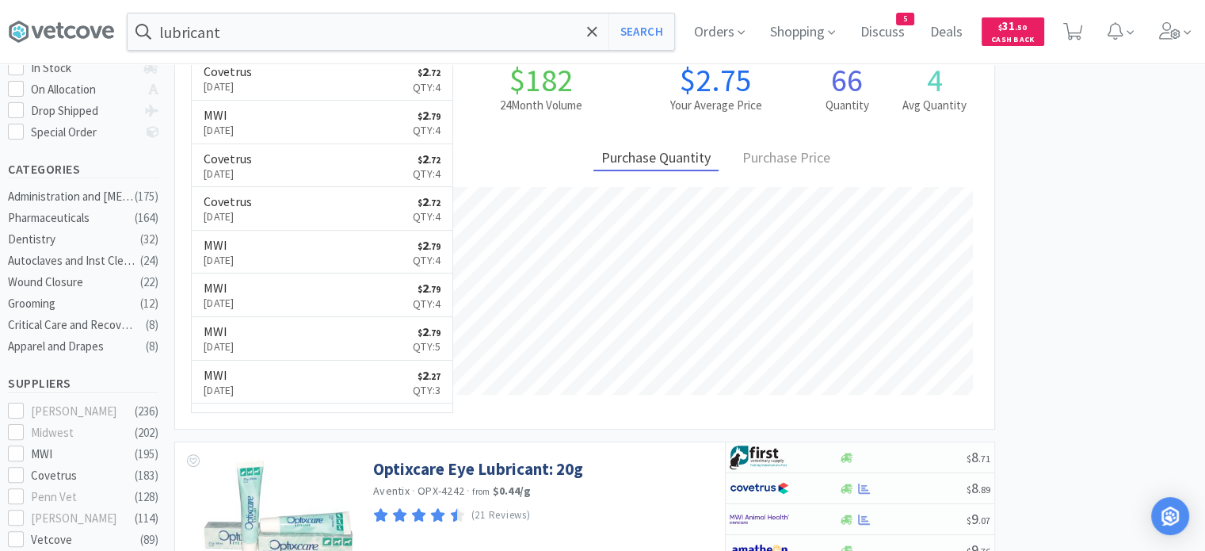
click at [278, 32] on input "lubricant" at bounding box center [401, 31] width 547 height 36
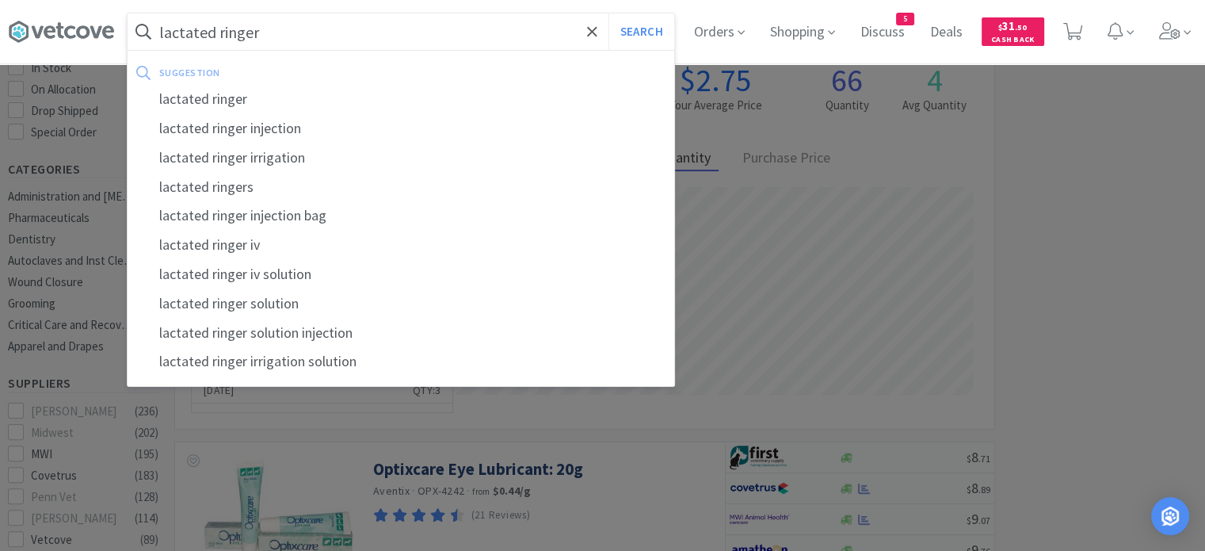
click at [608, 13] on button "Search" at bounding box center [641, 31] width 66 height 36
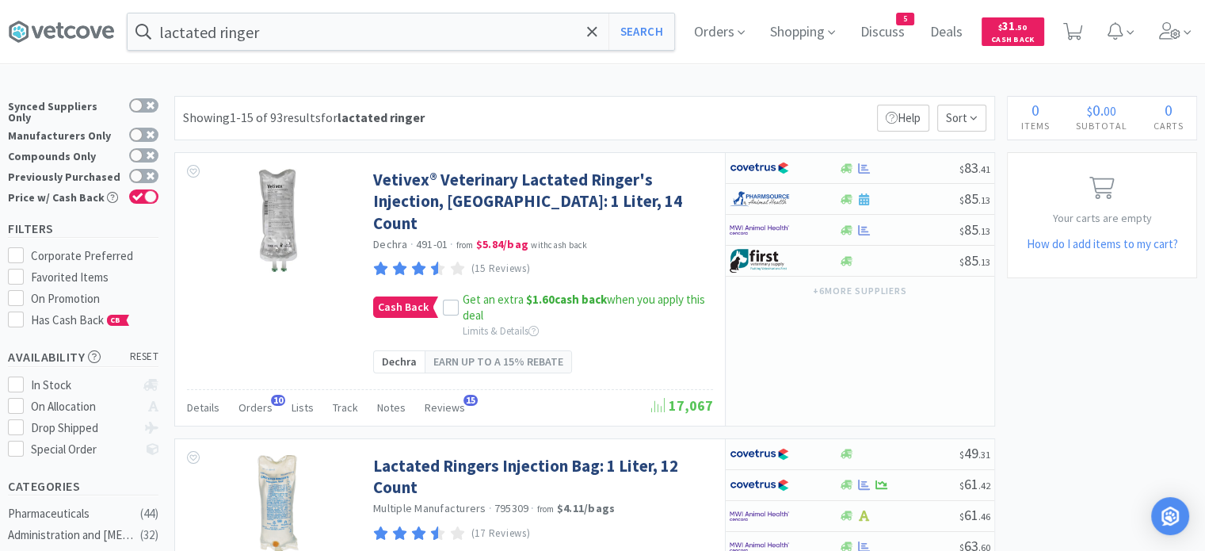
click at [238, 400] on span "Orders" at bounding box center [255, 407] width 34 height 14
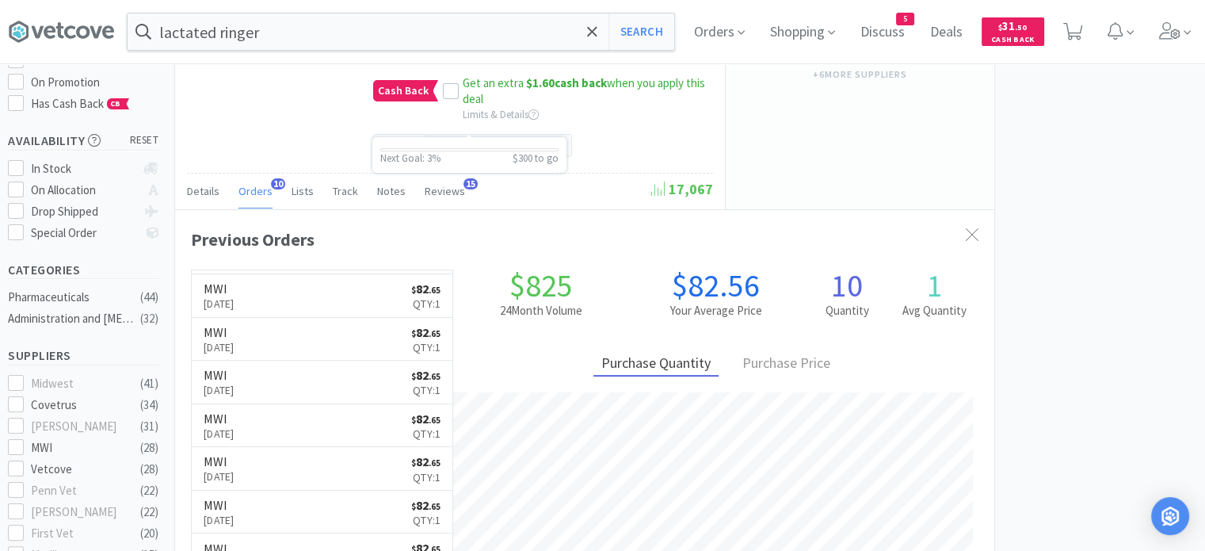
scroll to position [396, 0]
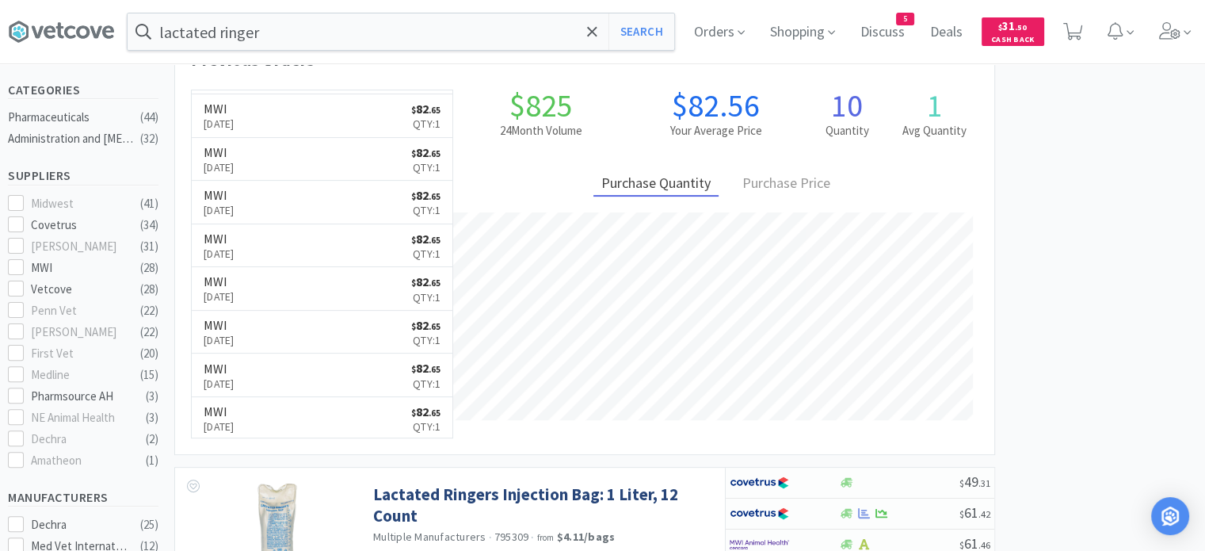
click at [335, 513] on span at bounding box center [341, 535] width 31 height 44
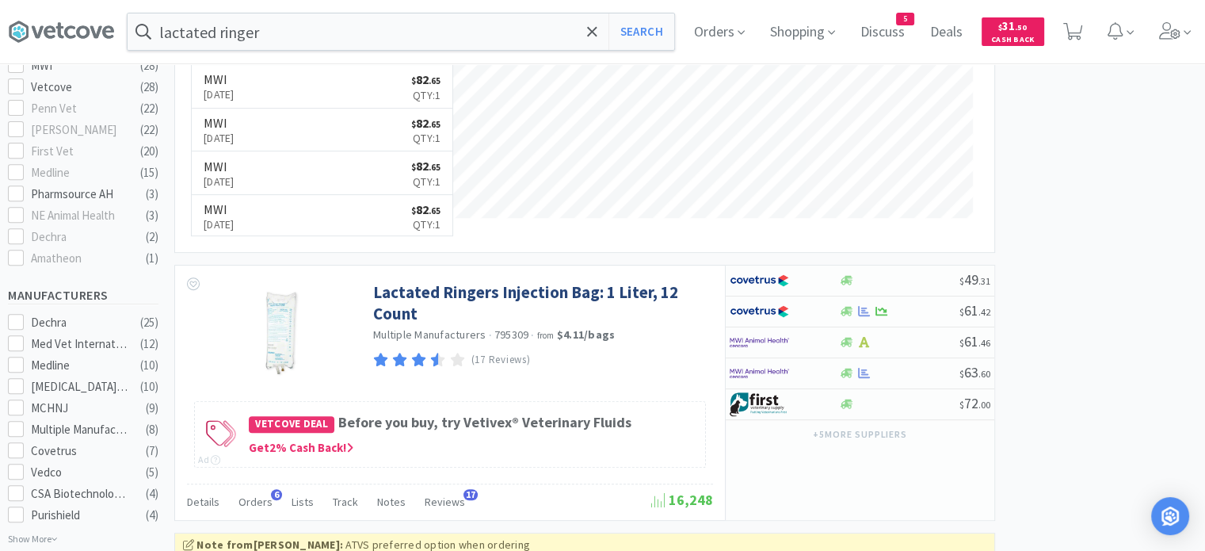
scroll to position [634, 0]
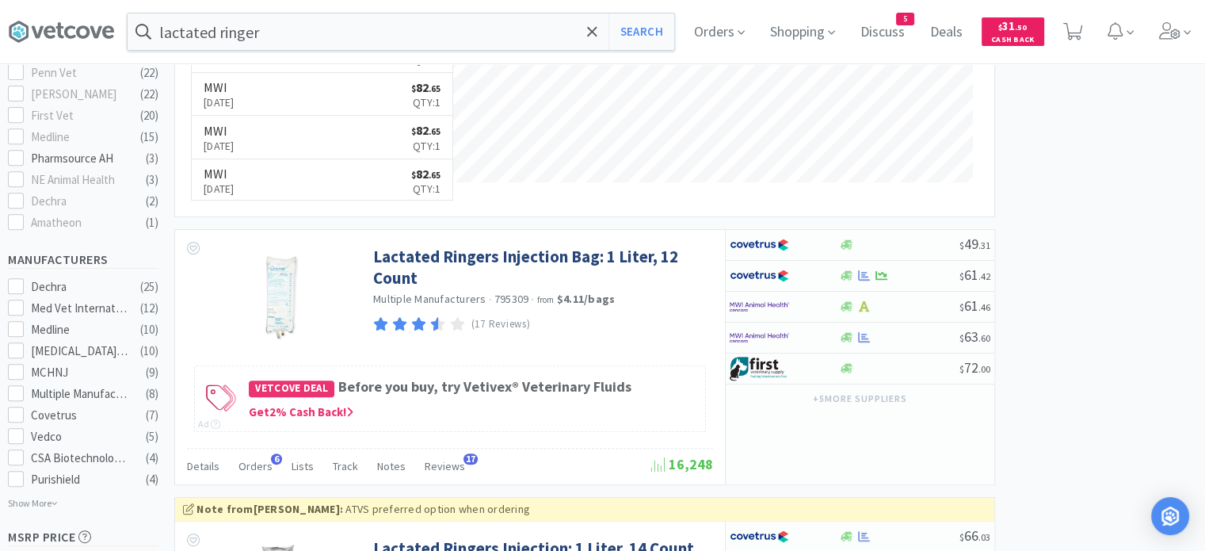
click at [261, 459] on span "Orders" at bounding box center [255, 466] width 34 height 14
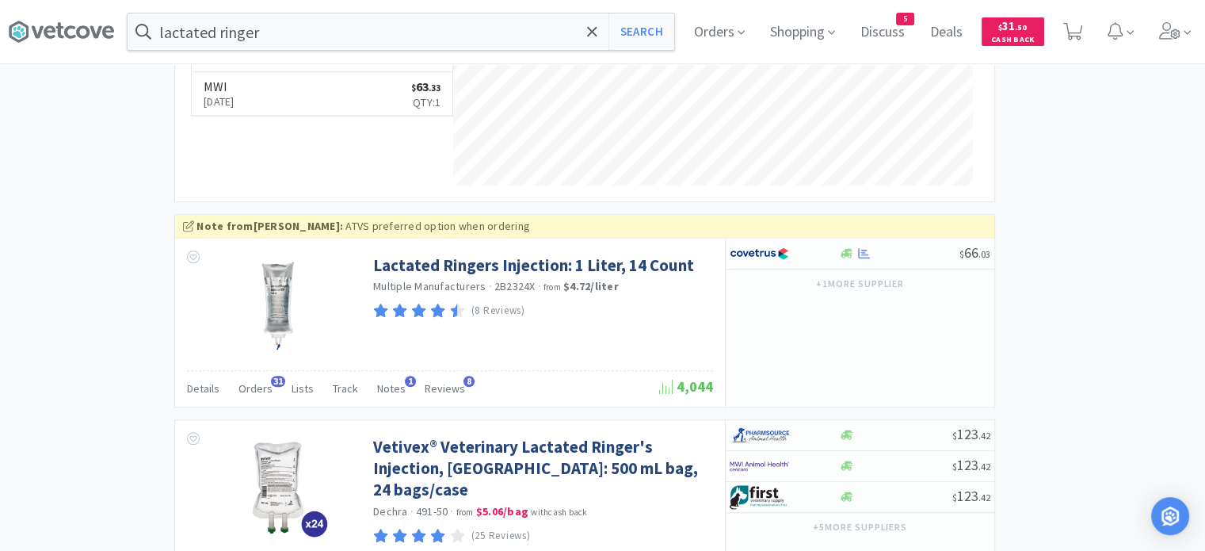
scroll to position [1347, 0]
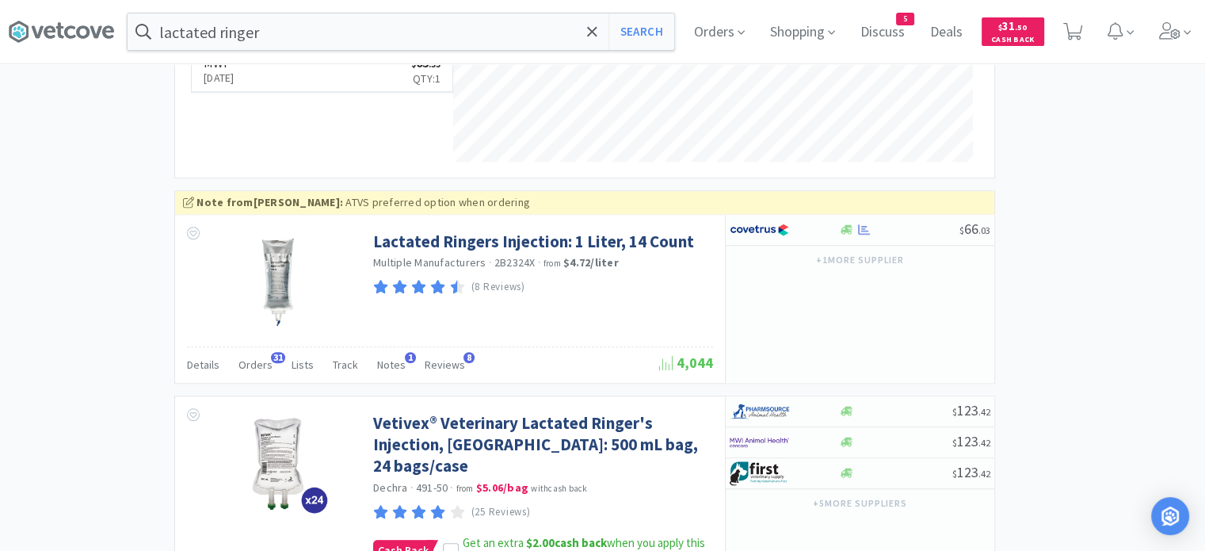
click at [248, 357] on span "Orders" at bounding box center [255, 364] width 34 height 14
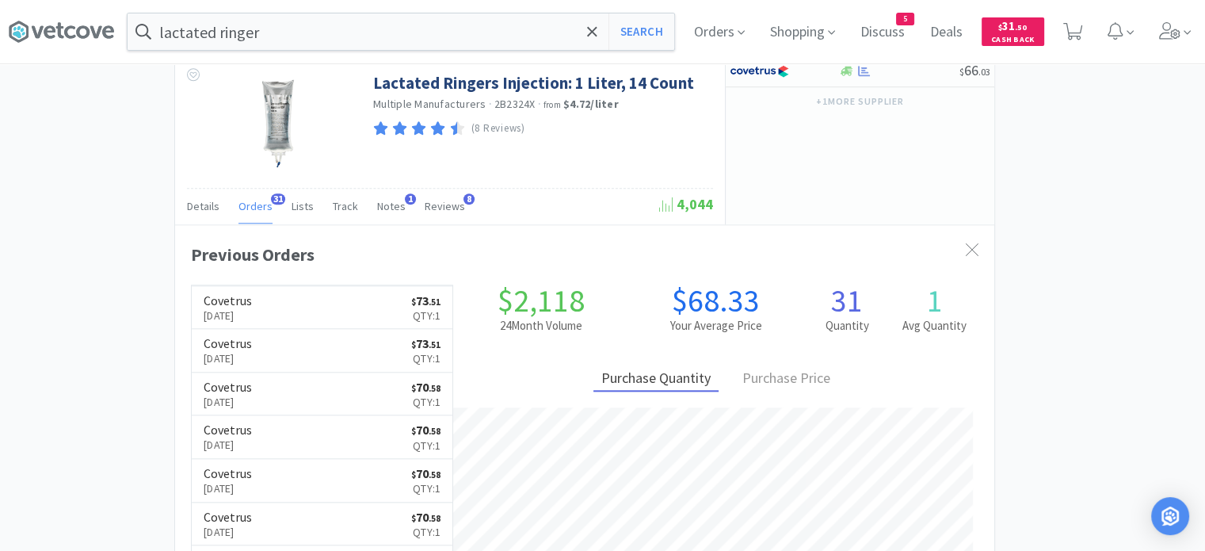
scroll to position [238, 0]
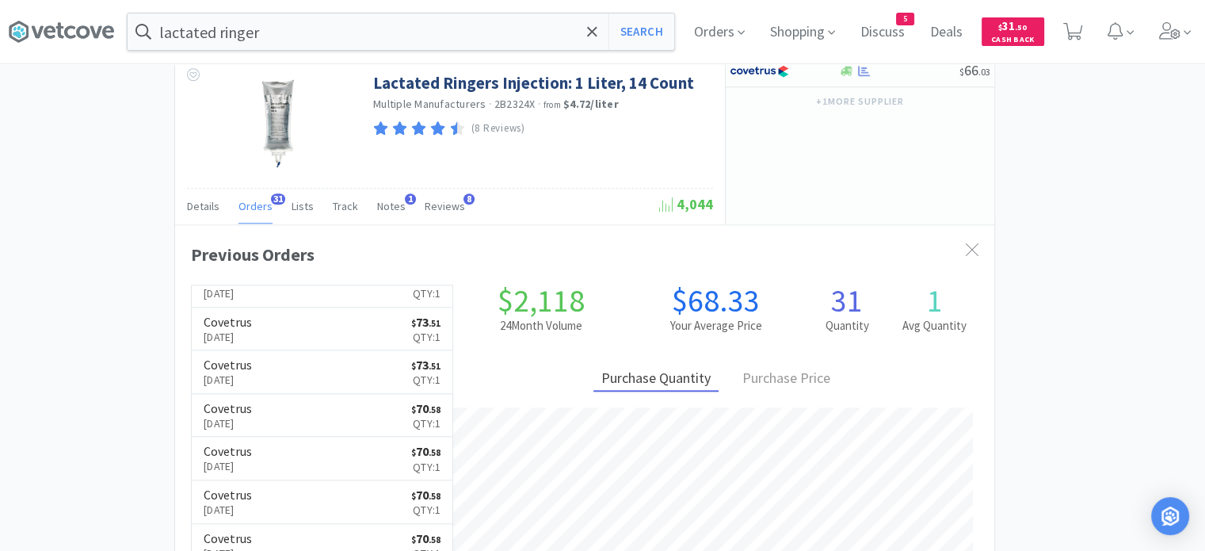
click at [246, 14] on input "lactated ringer" at bounding box center [401, 31] width 547 height 36
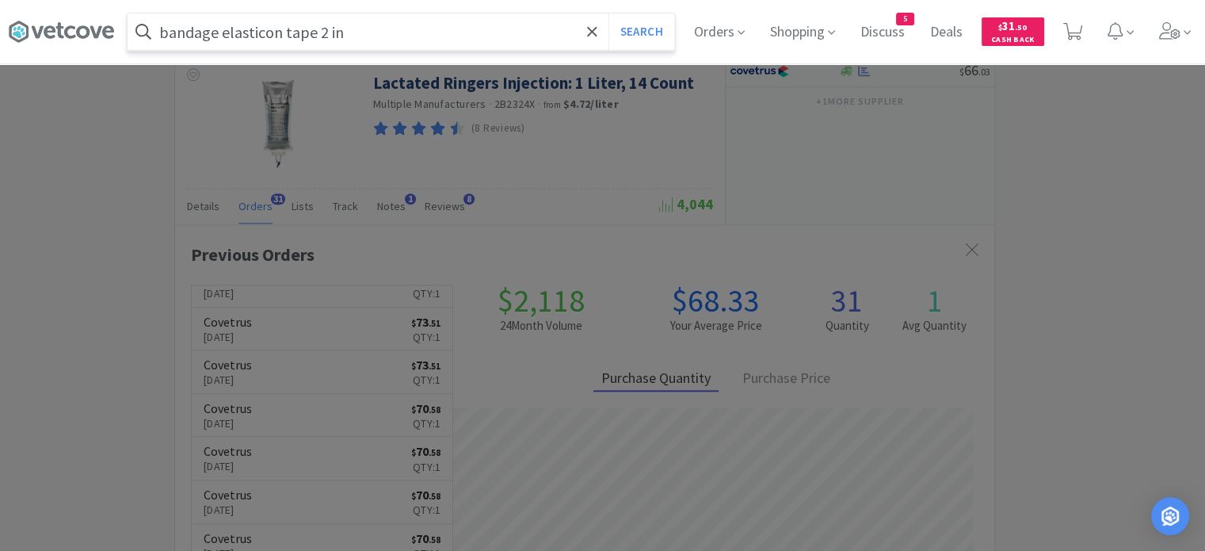
click at [608, 13] on button "Search" at bounding box center [641, 31] width 66 height 36
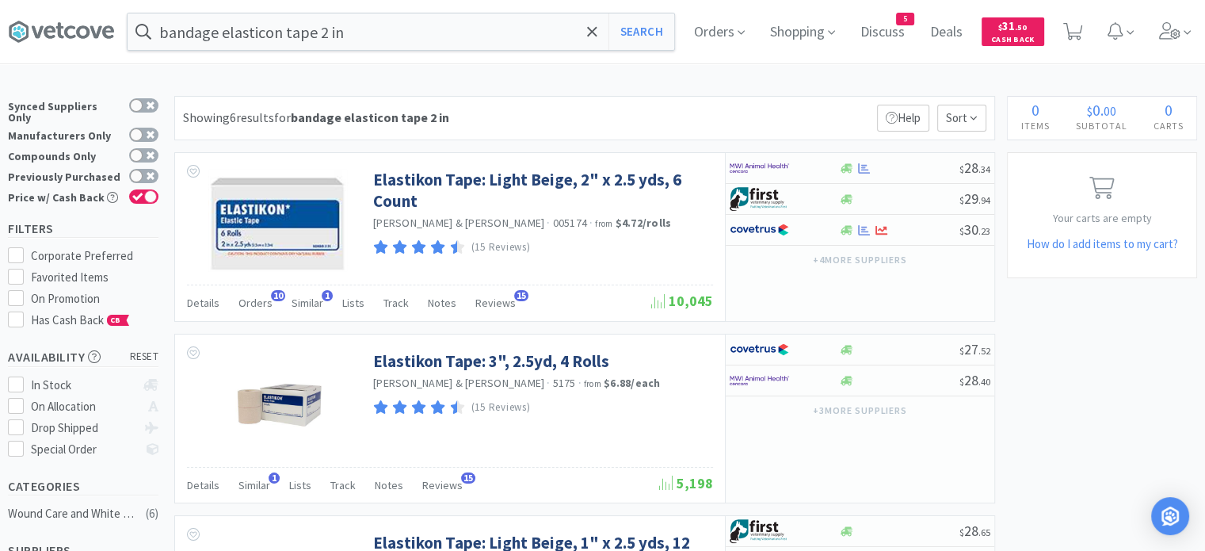
click at [244, 303] on span "Orders" at bounding box center [255, 303] width 34 height 14
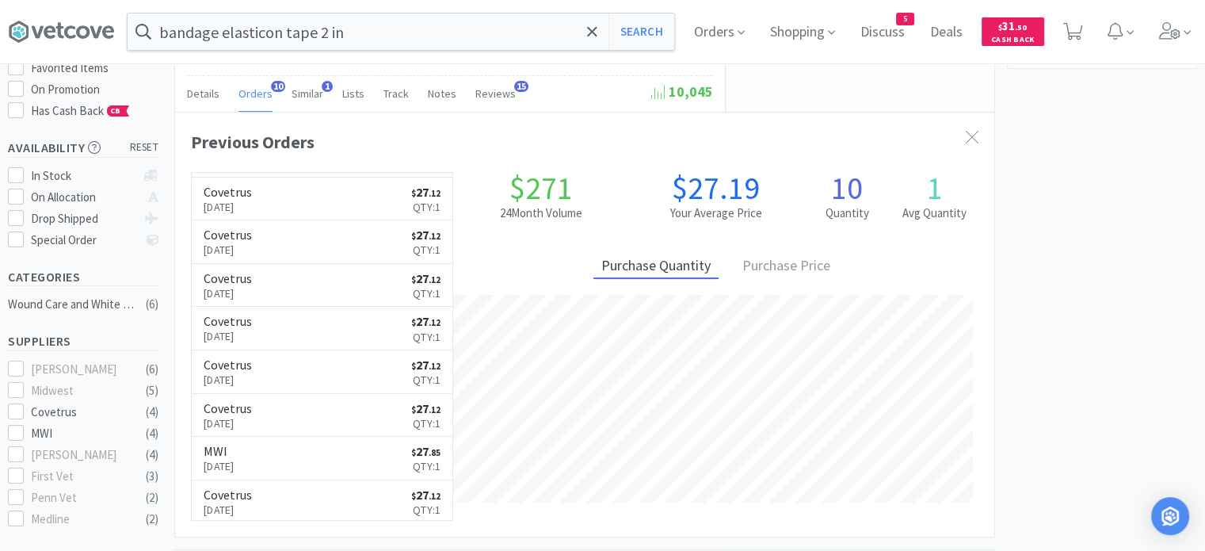
scroll to position [238, 0]
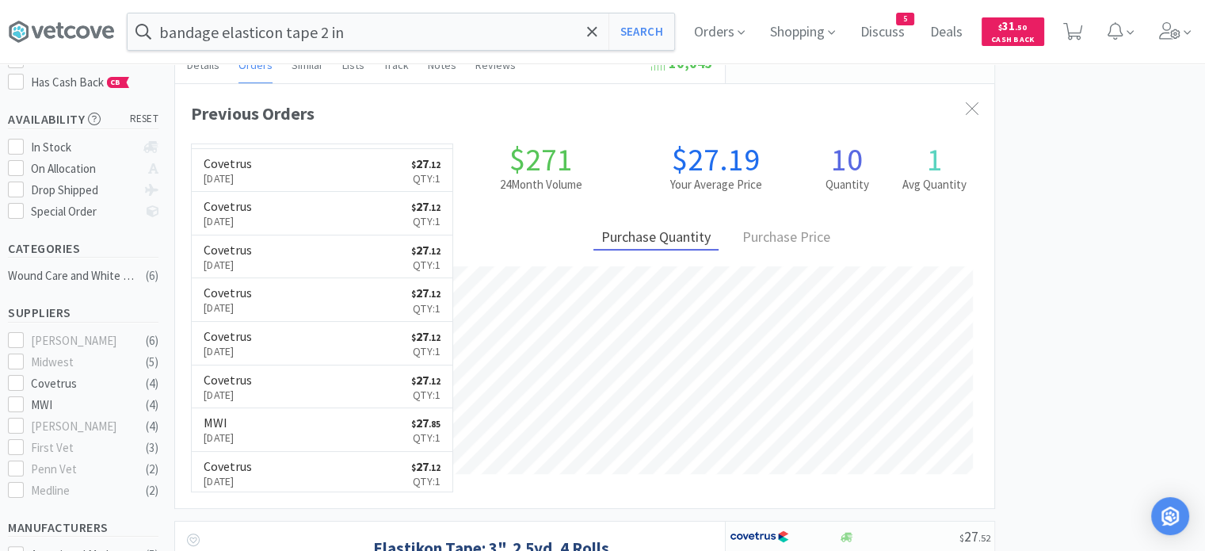
click at [323, 23] on input "bandage elasticon tape 2 in" at bounding box center [401, 31] width 547 height 36
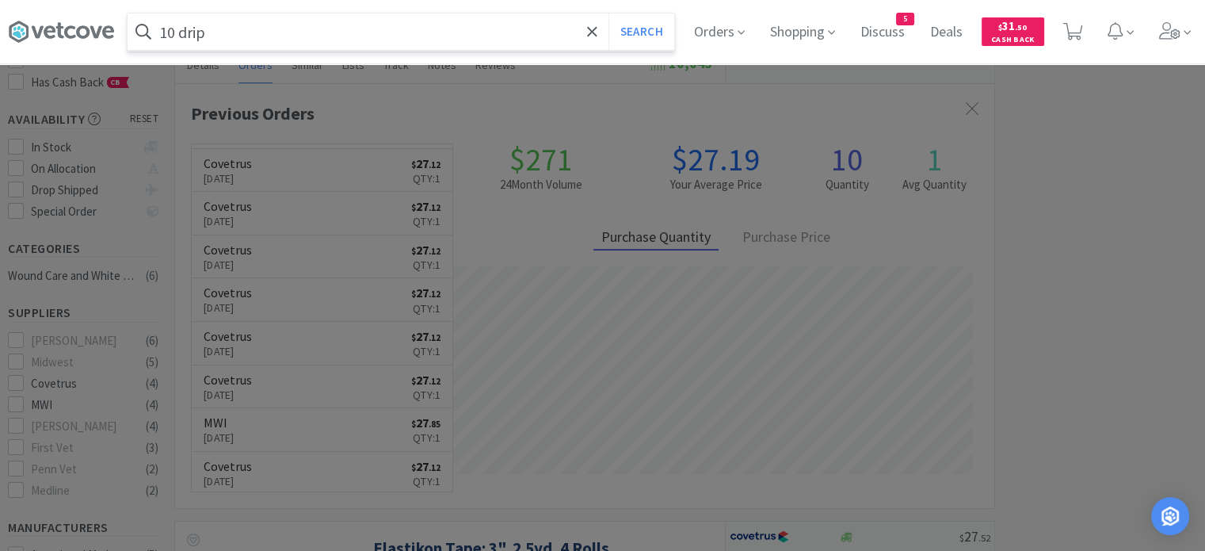
click at [608, 13] on button "Search" at bounding box center [641, 31] width 66 height 36
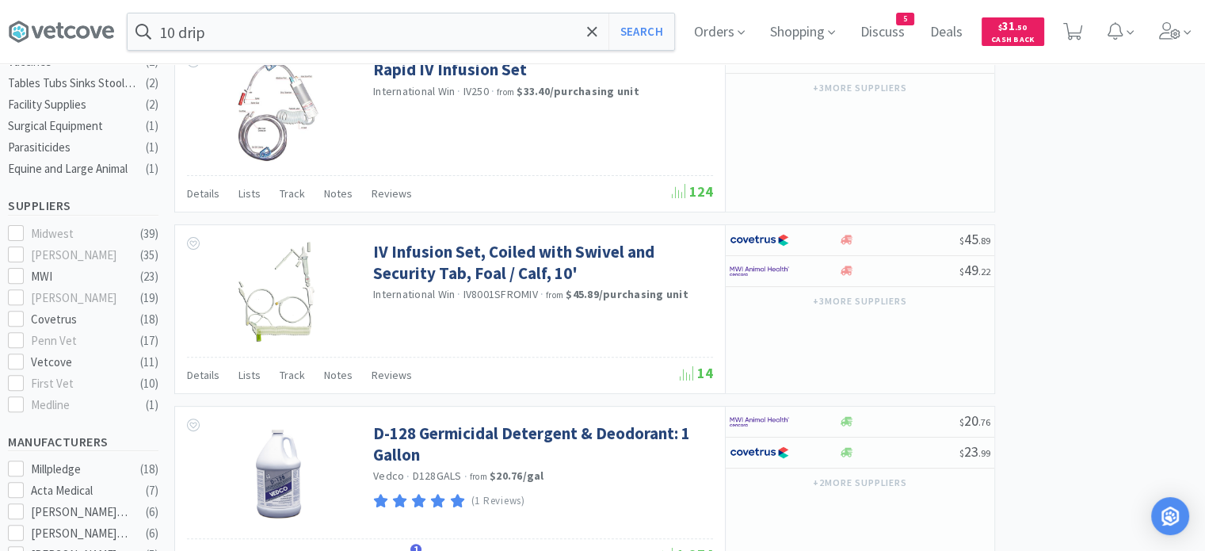
scroll to position [475, 0]
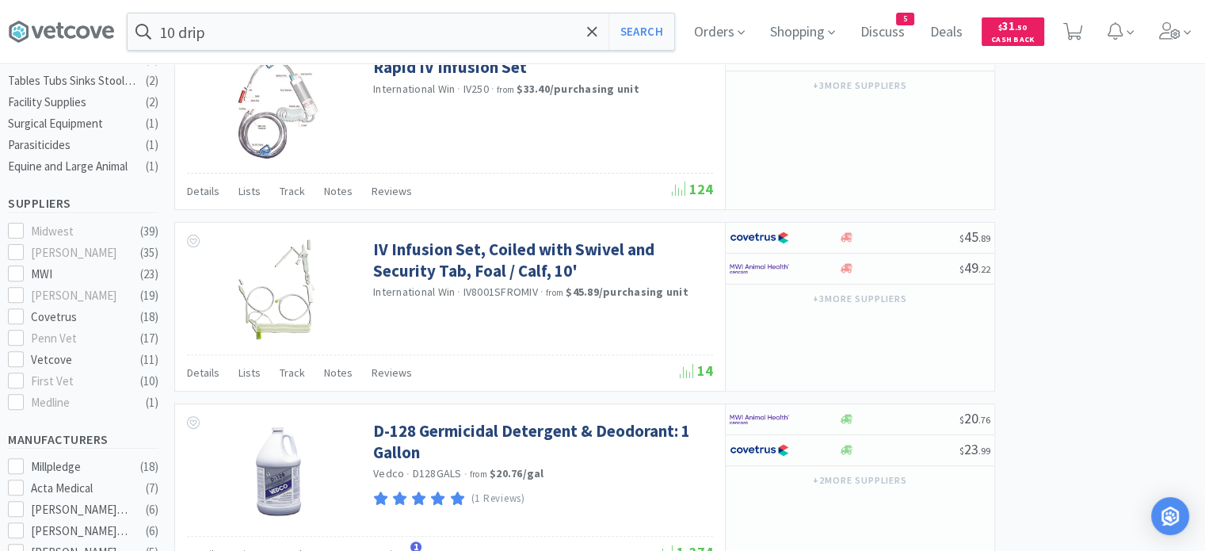
click at [300, 54] on div "10 drip Search Orders Shopping Discuss Discuss 5 Deals Deals $ 31 . 50 Cash Back" at bounding box center [602, 31] width 1189 height 63
click at [301, 29] on input "10 drip" at bounding box center [401, 31] width 547 height 36
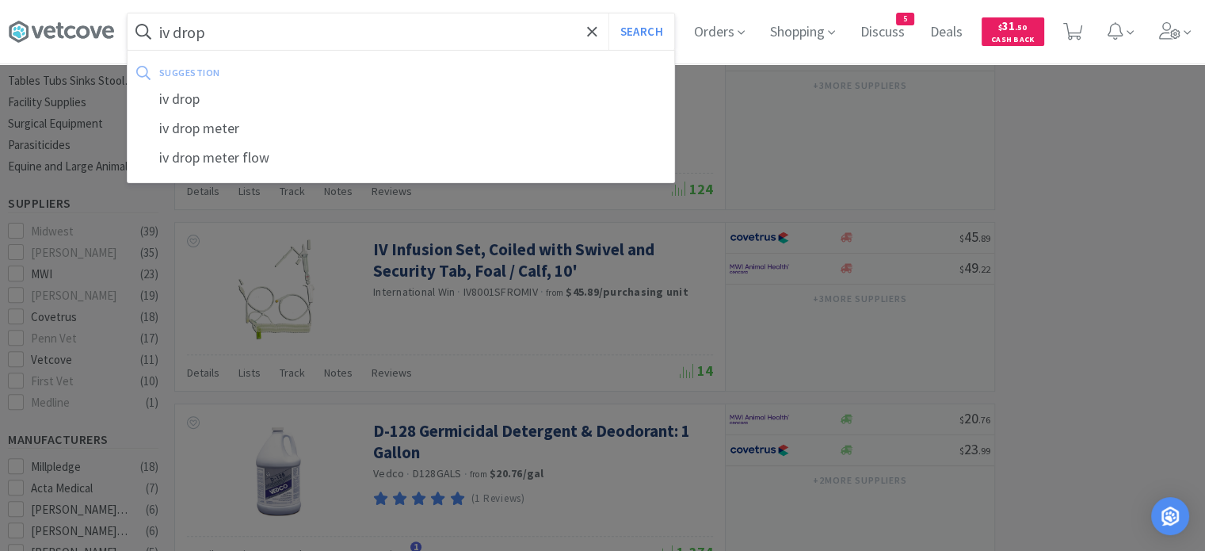
click at [608, 13] on button "Search" at bounding box center [641, 31] width 66 height 36
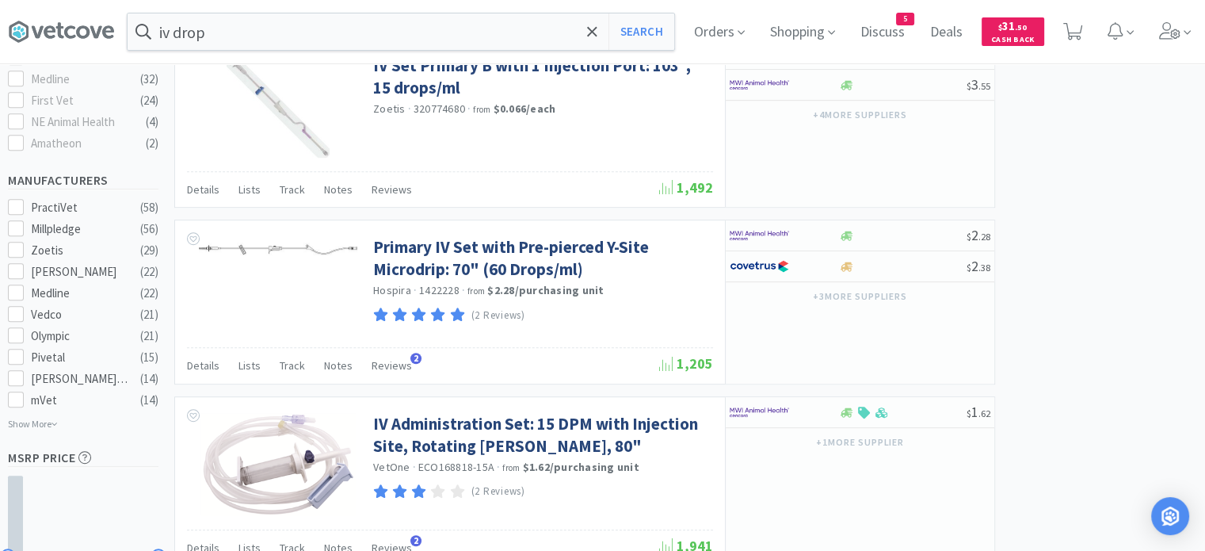
scroll to position [872, 0]
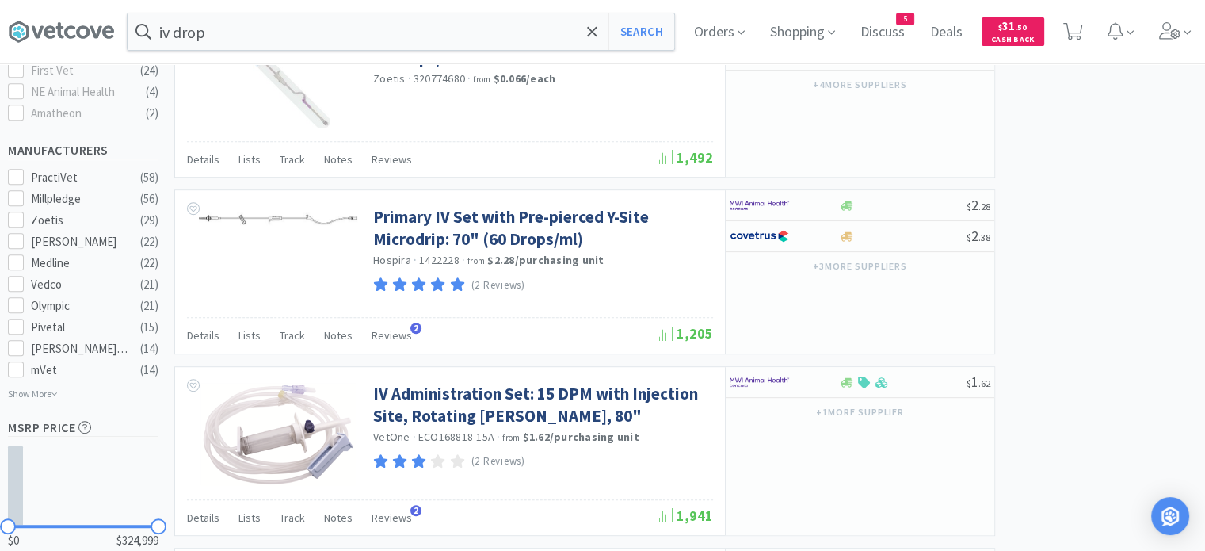
click at [230, 34] on input "iv drop" at bounding box center [401, 31] width 547 height 36
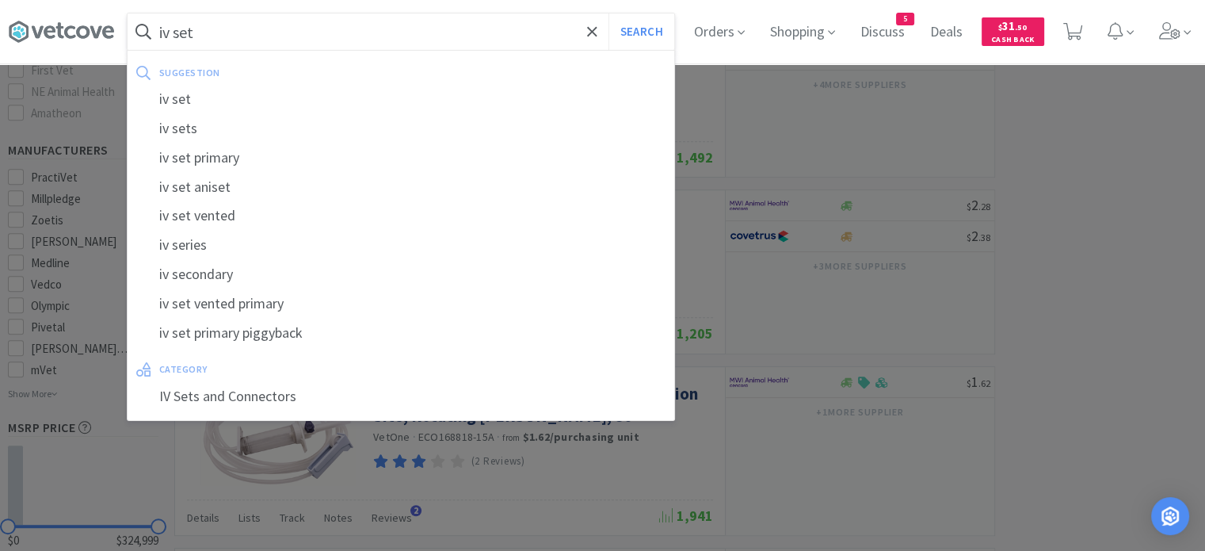
click at [608, 13] on button "Search" at bounding box center [641, 31] width 66 height 36
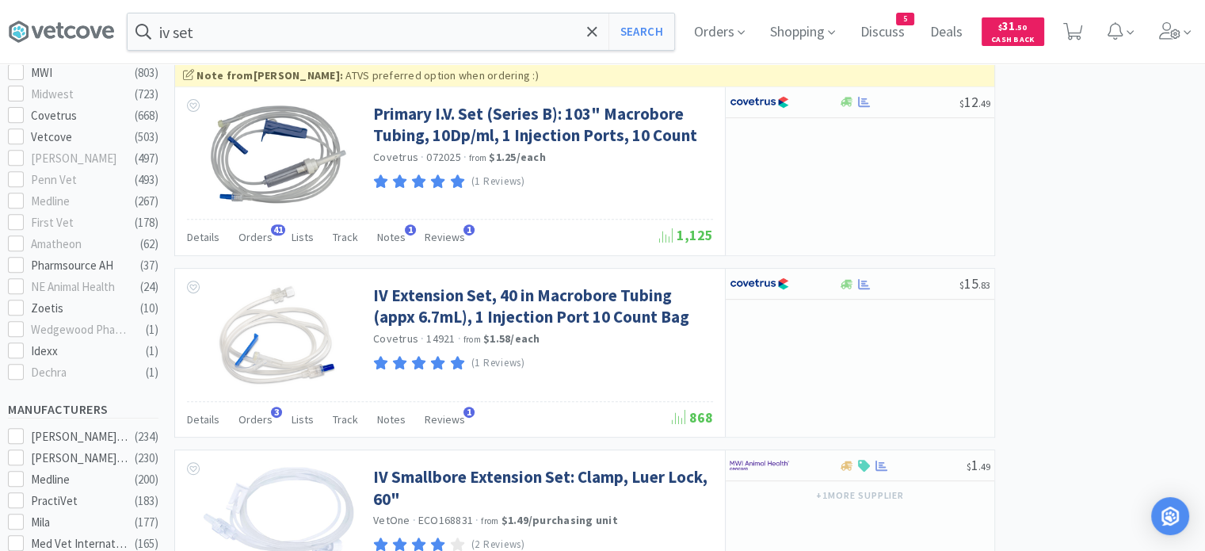
scroll to position [555, 0]
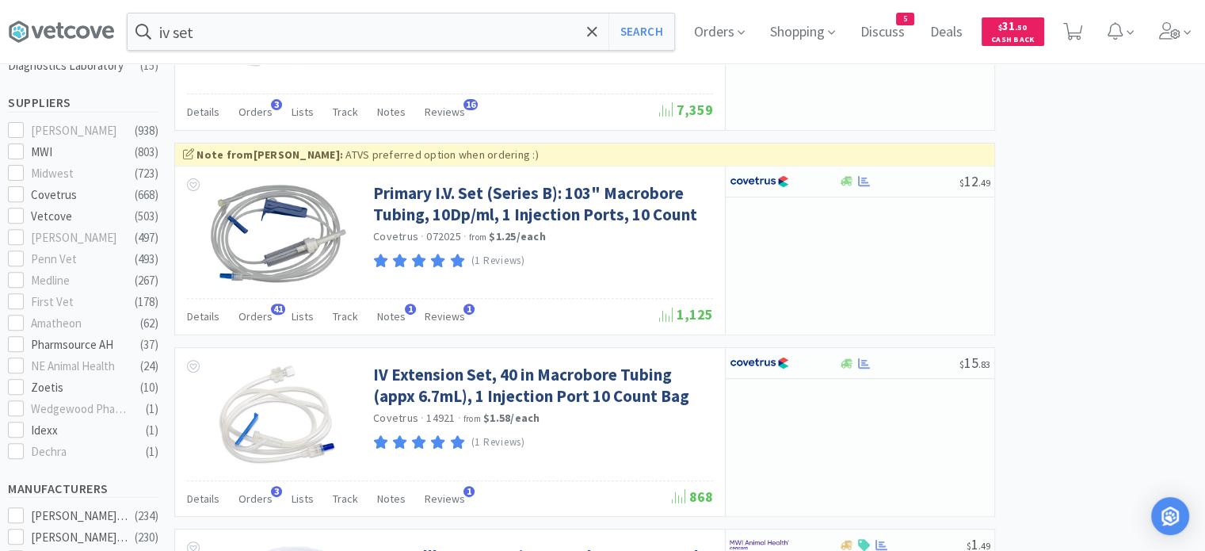
click at [263, 319] on span "Orders" at bounding box center [255, 316] width 34 height 14
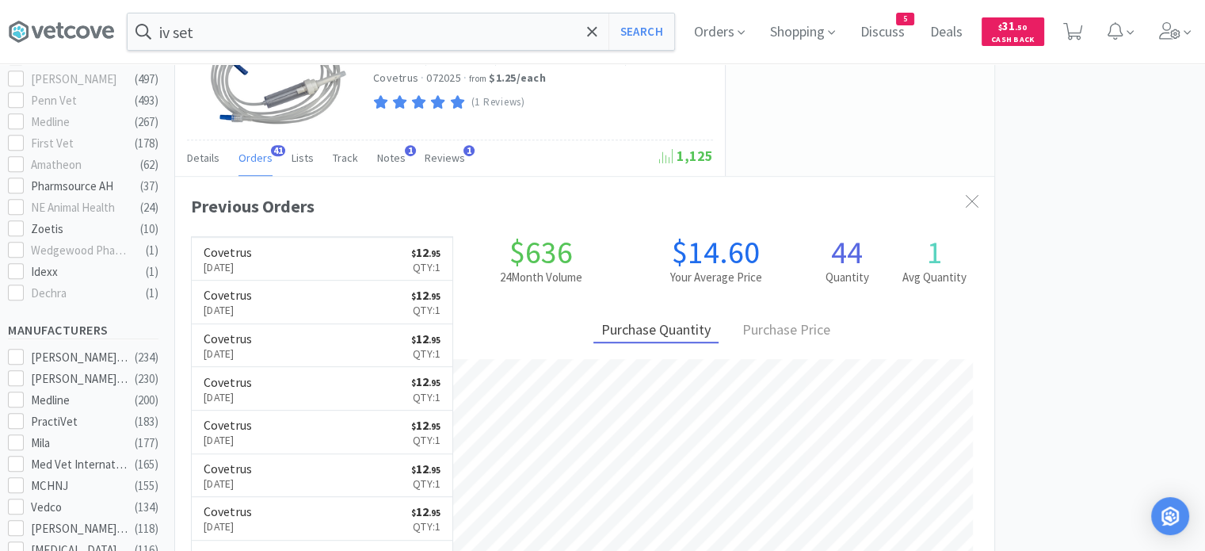
scroll to position [634, 0]
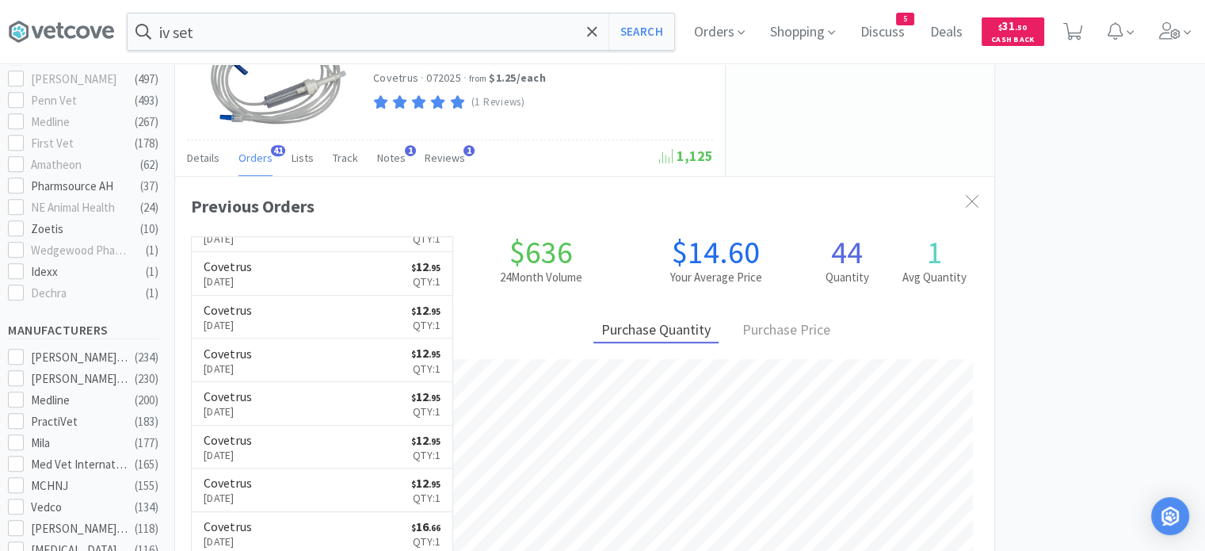
click at [970, 195] on icon at bounding box center [972, 201] width 13 height 13
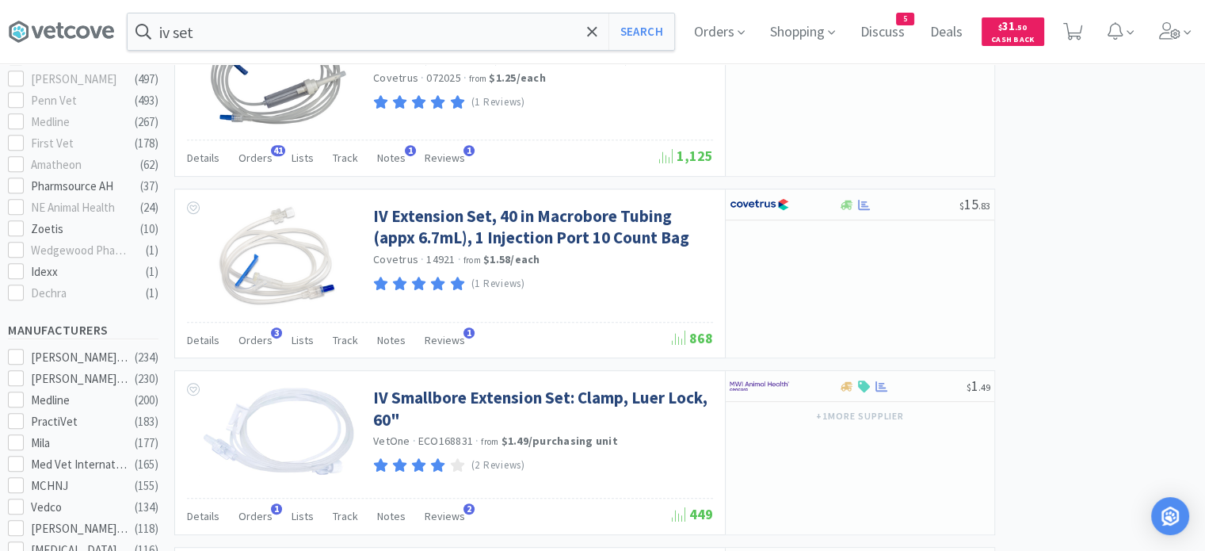
click at [250, 345] on div "Orders 3" at bounding box center [255, 342] width 34 height 30
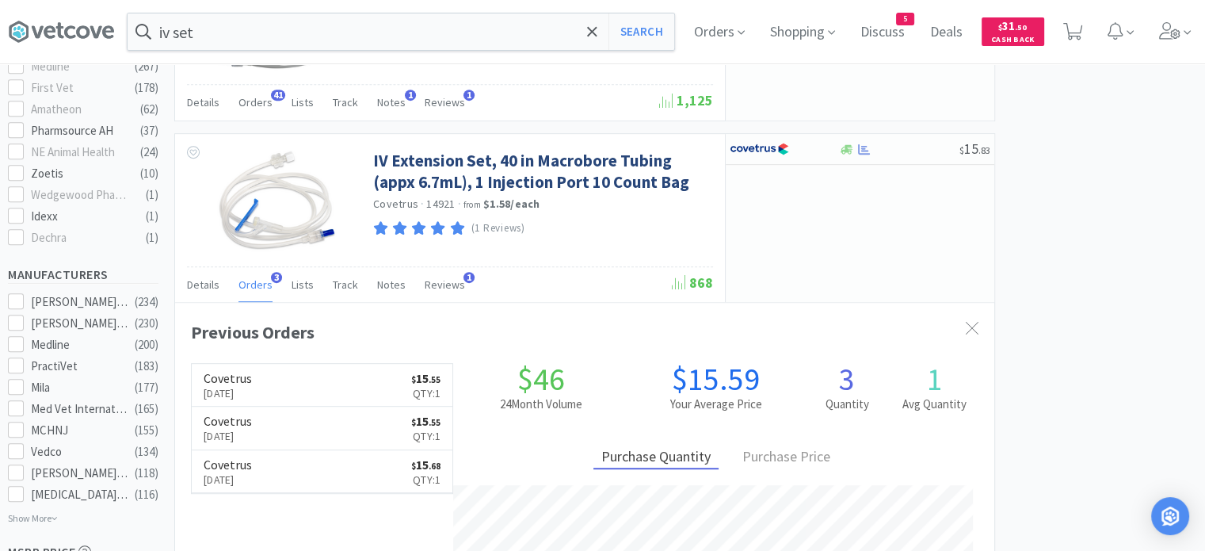
scroll to position [792, 0]
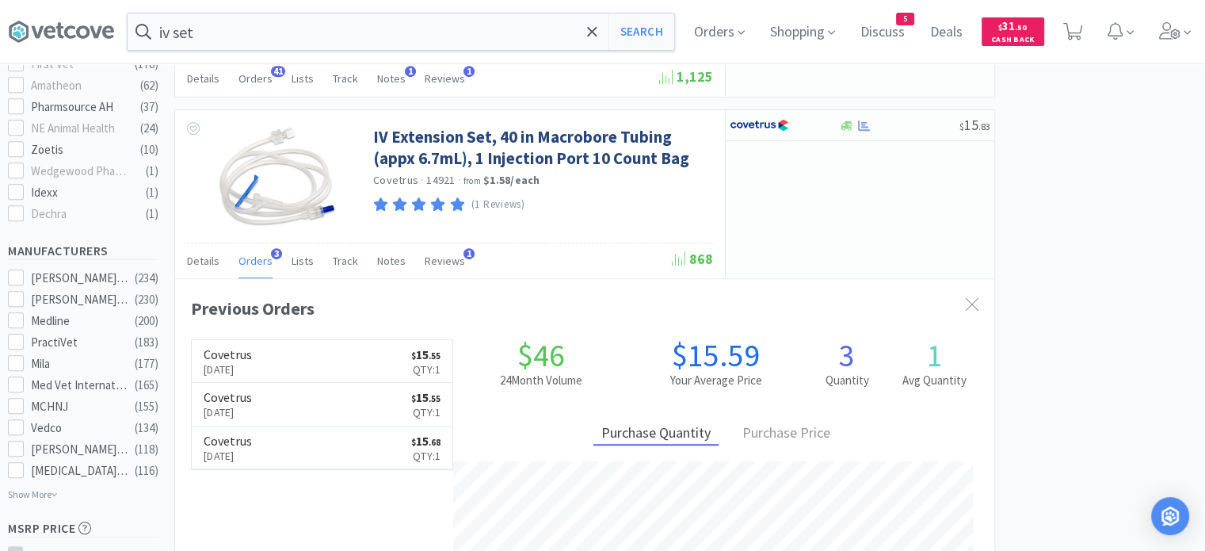
click at [966, 303] on icon at bounding box center [972, 304] width 13 height 13
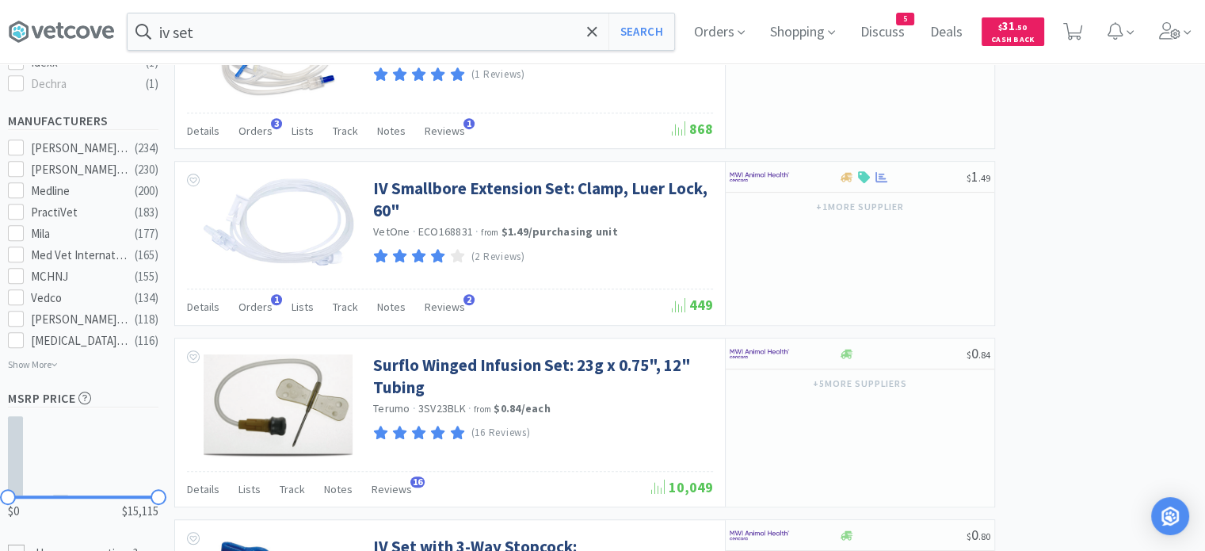
scroll to position [951, 0]
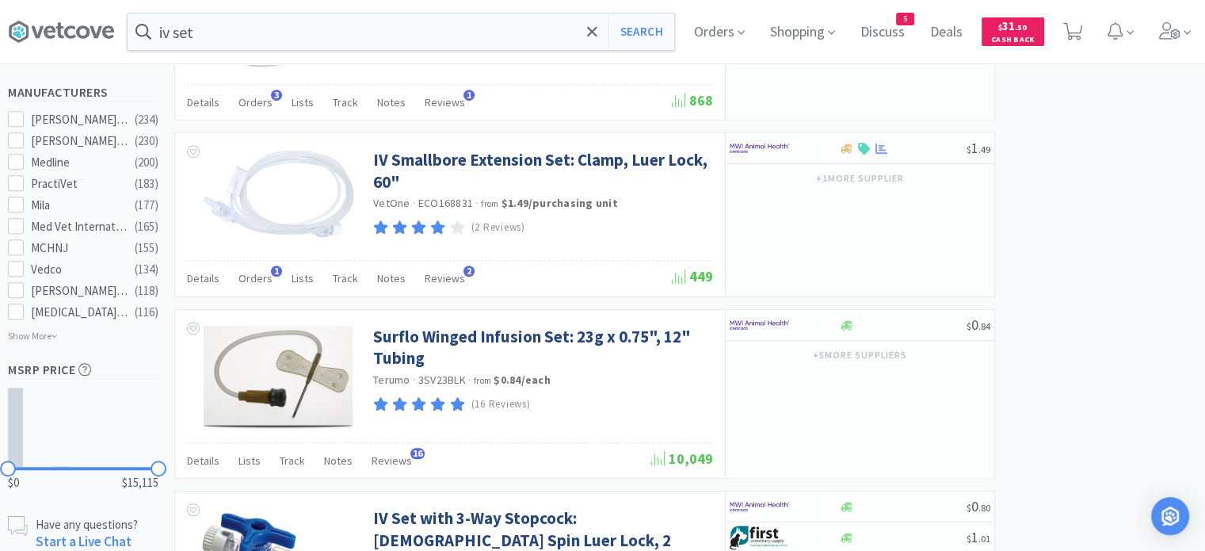
click at [255, 278] on span "Orders" at bounding box center [255, 278] width 34 height 14
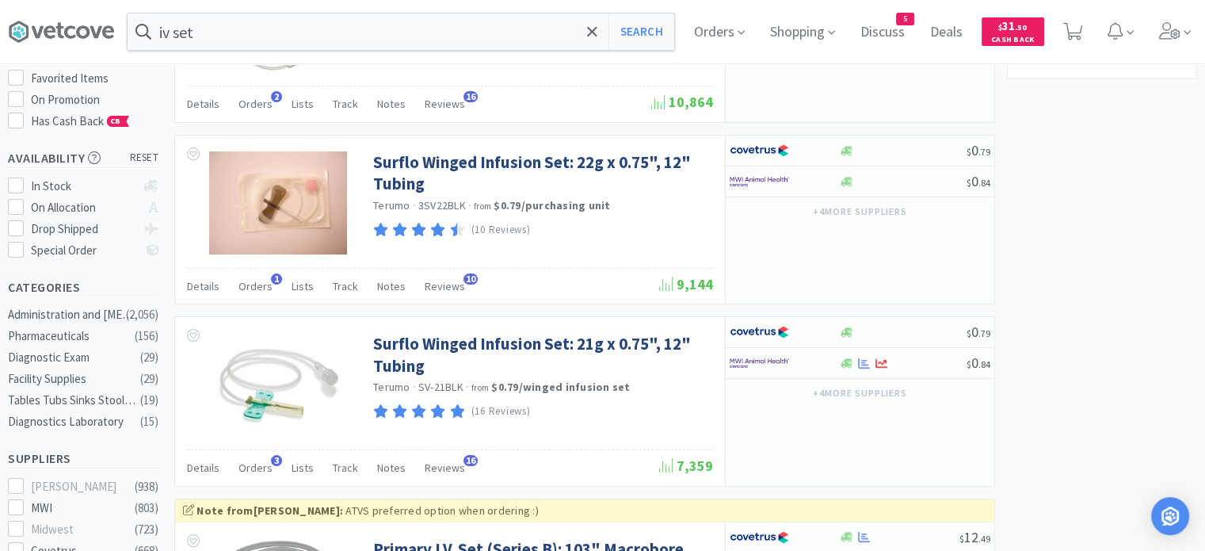
scroll to position [238, 0]
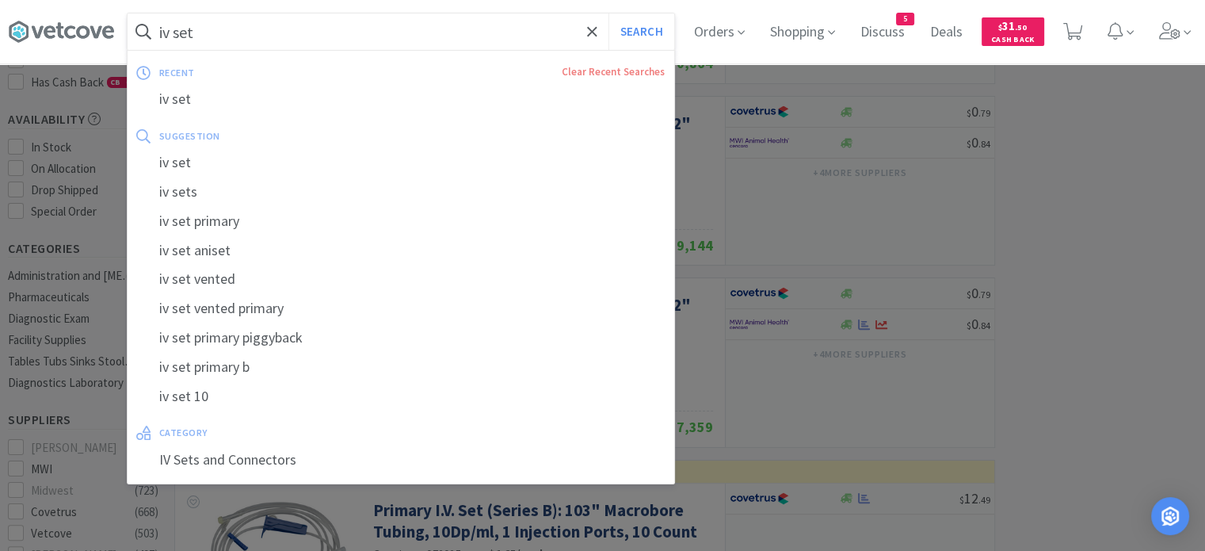
click at [257, 34] on input "iv set" at bounding box center [401, 31] width 547 height 36
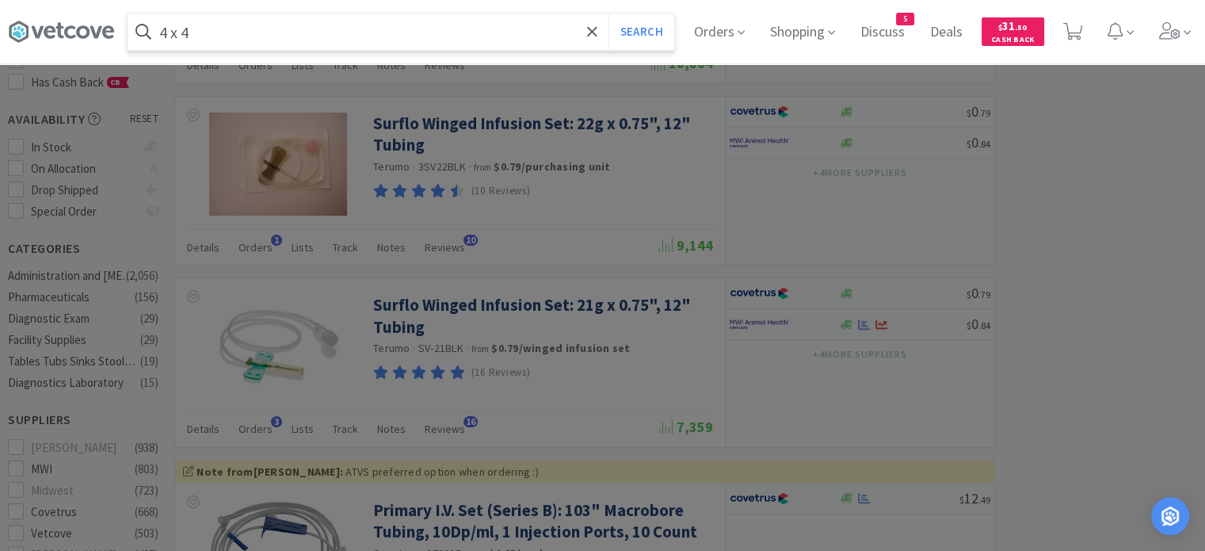
click at [608, 13] on button "Search" at bounding box center [641, 31] width 66 height 36
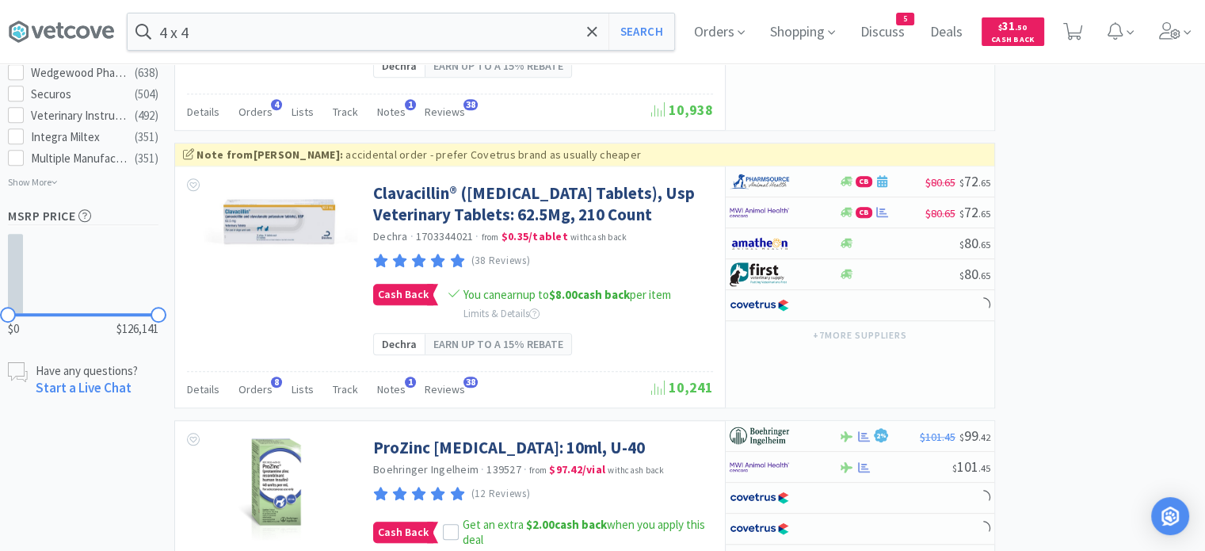
scroll to position [1347, 0]
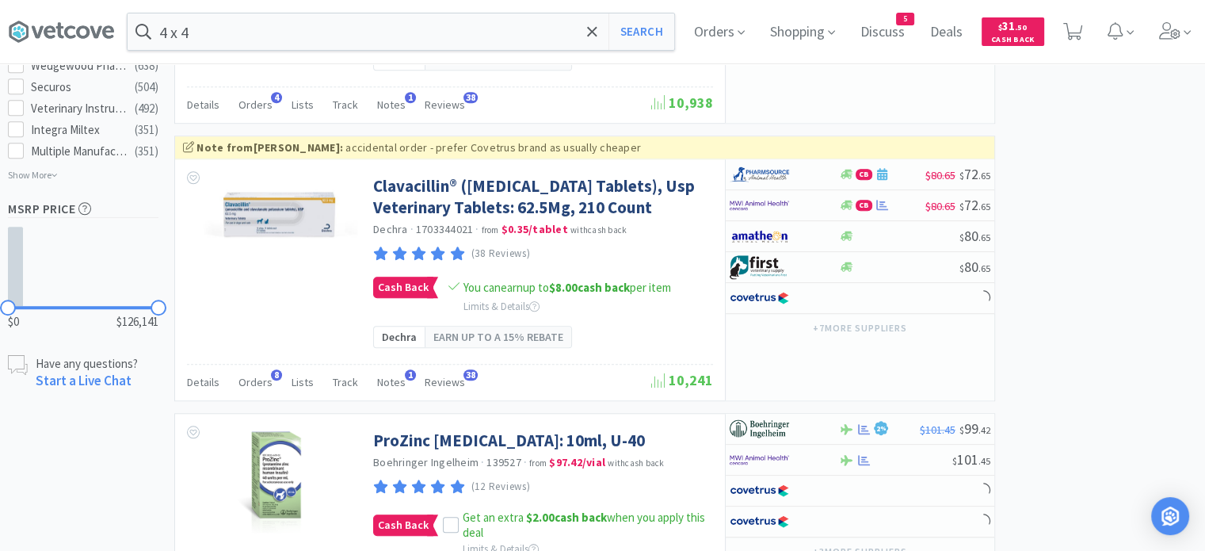
click at [230, 28] on input "4 x 4" at bounding box center [401, 31] width 547 height 36
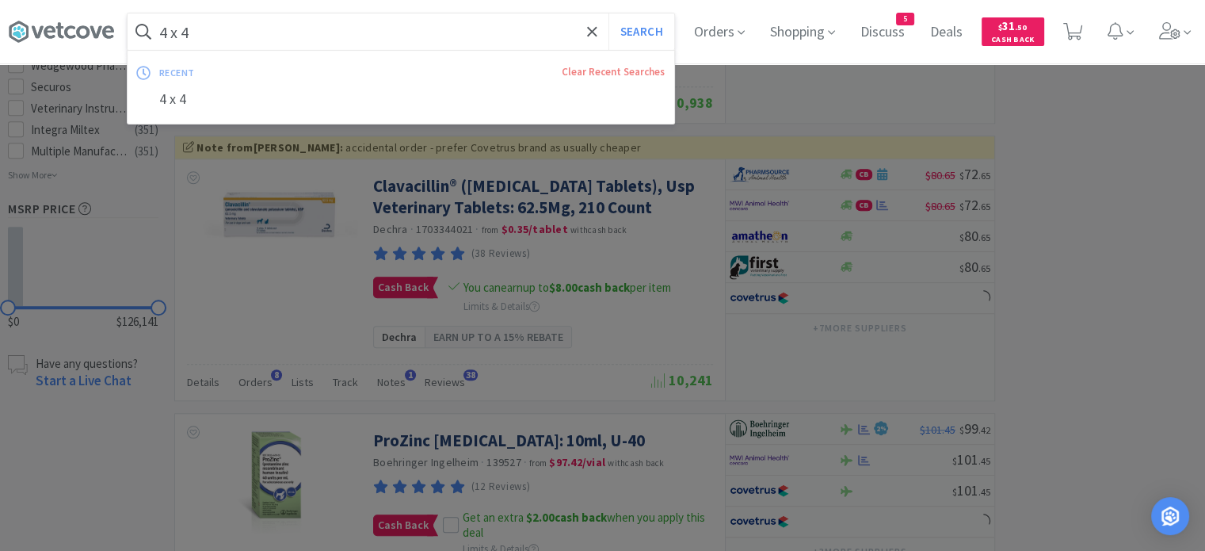
click at [231, 28] on input "4 x 4" at bounding box center [401, 31] width 547 height 36
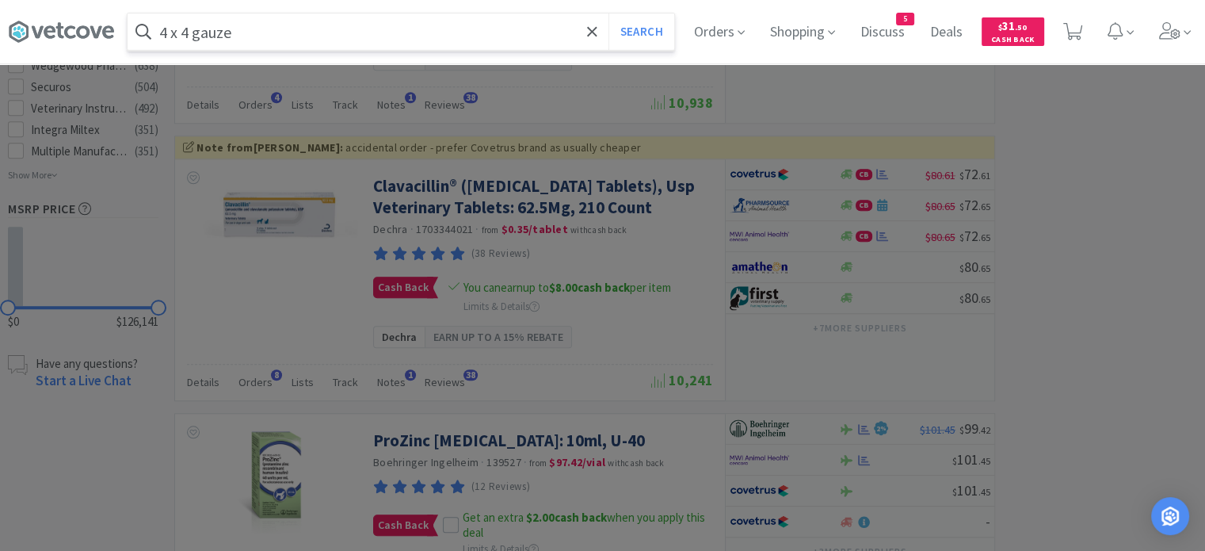
click at [608, 13] on button "Search" at bounding box center [641, 31] width 66 height 36
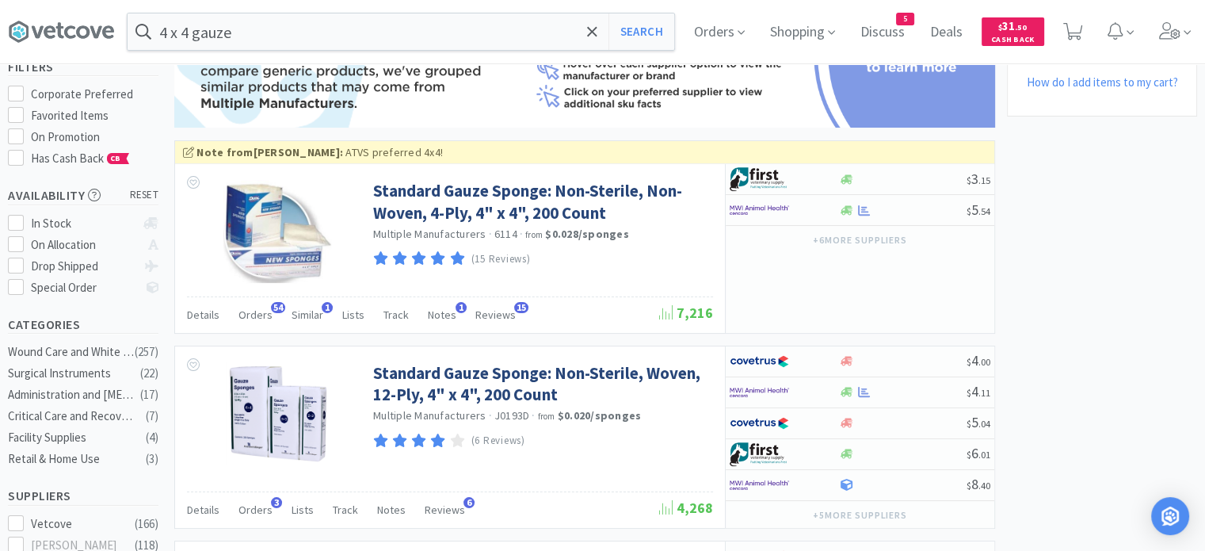
scroll to position [158, 0]
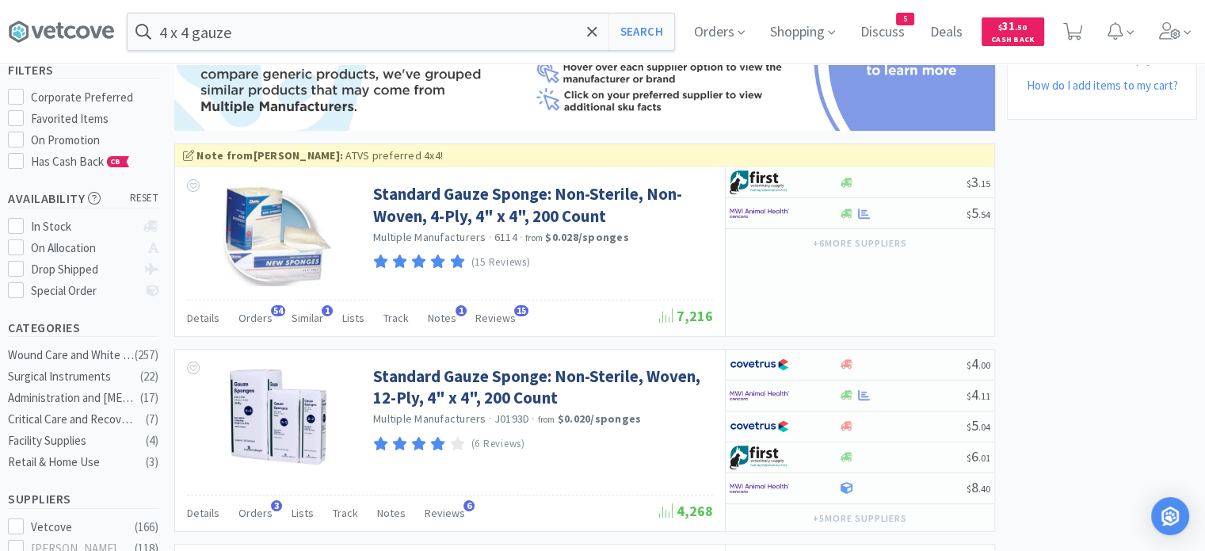
click at [269, 319] on div "Details Orders 54 Similar 1 Lists Track Notes 1 Reviews 15" at bounding box center [423, 320] width 472 height 30
click at [252, 322] on span "Orders" at bounding box center [255, 318] width 34 height 14
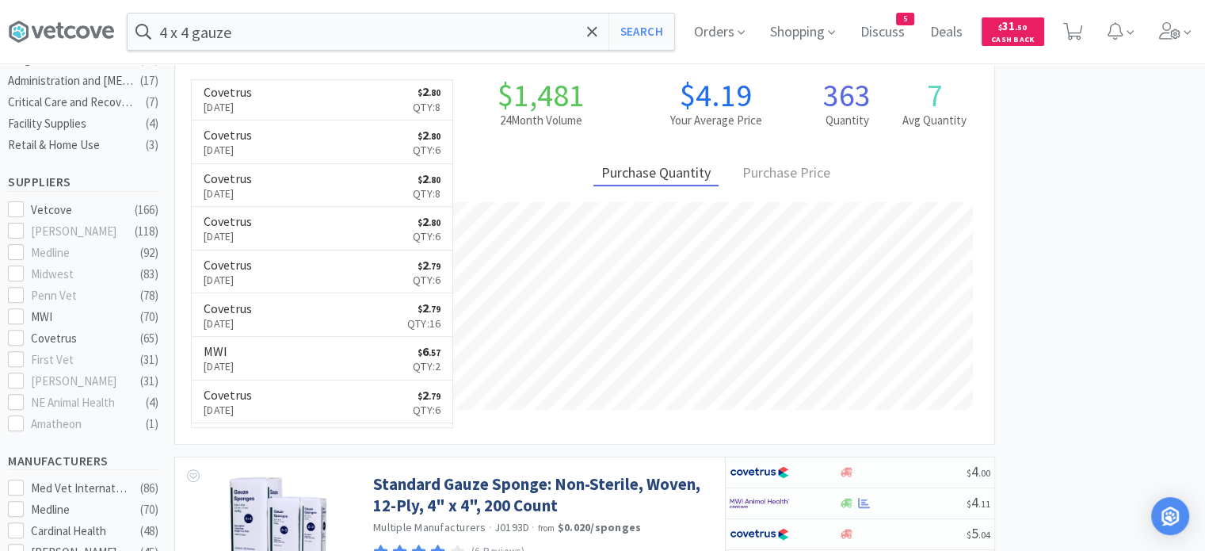
scroll to position [1188, 0]
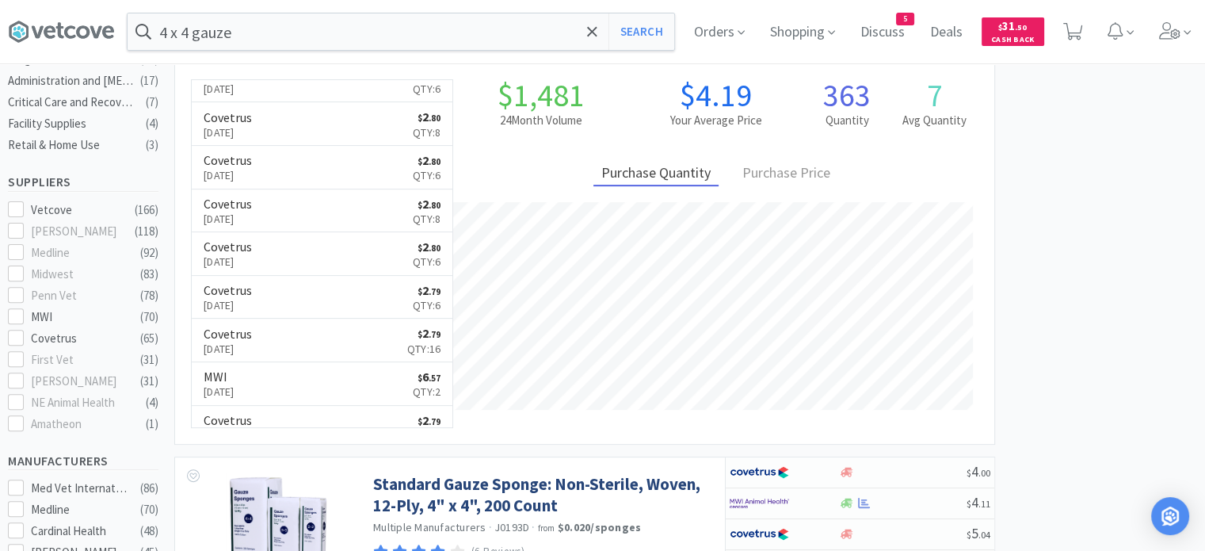
click at [887, 420] on div "$1,481 24 Month Volume $4.19 Your Average Price 363 Quantity 7 Avg Quantity Pur…" at bounding box center [715, 253] width 525 height 349
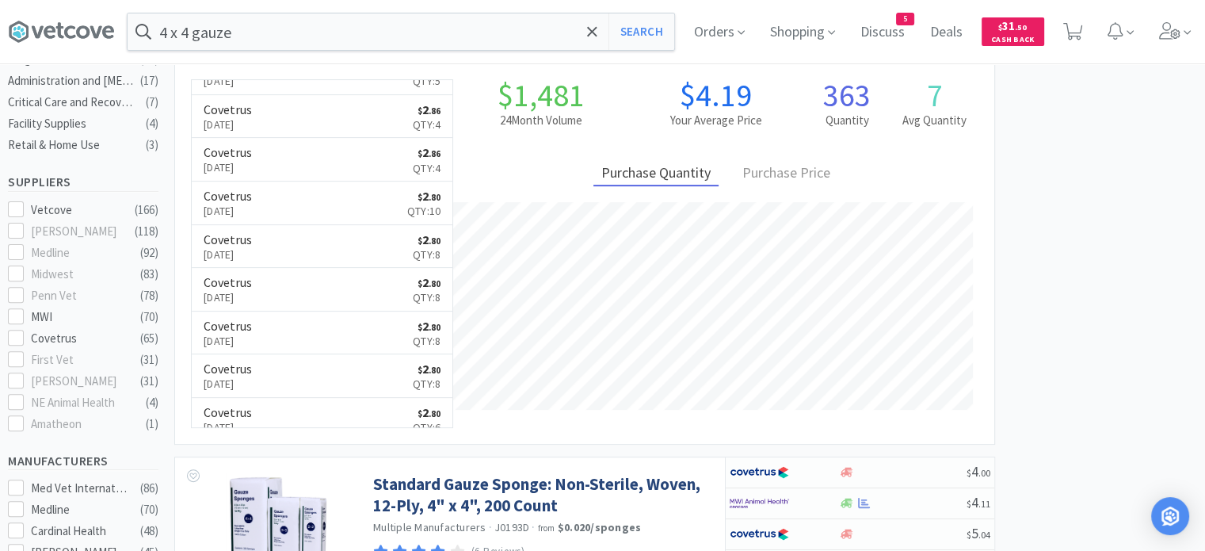
click at [303, 16] on input "4 x 4 gauze" at bounding box center [401, 31] width 547 height 36
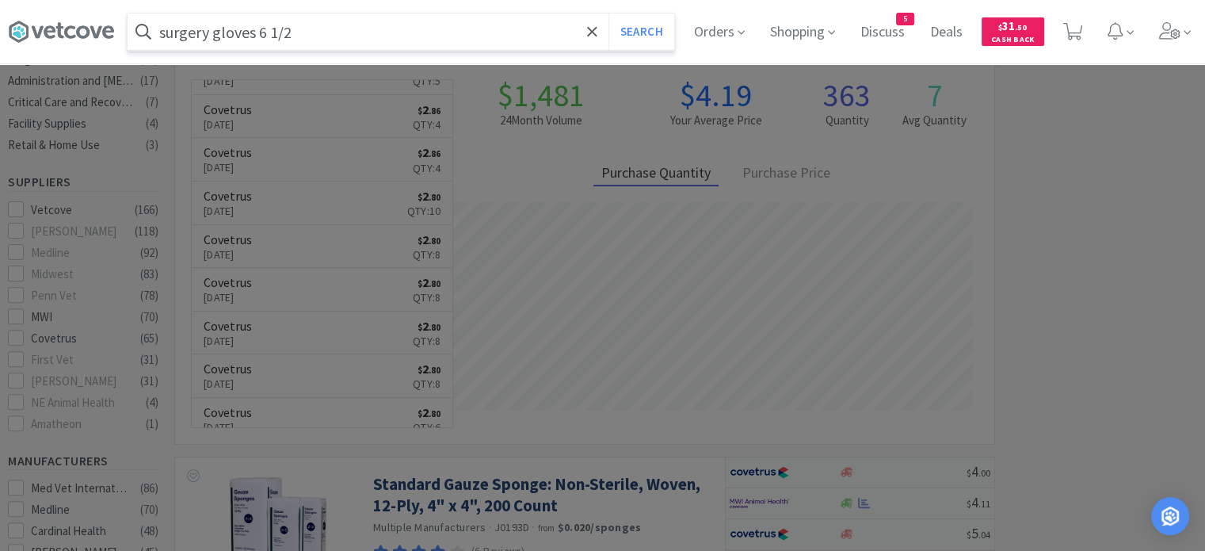
click at [608, 13] on button "Search" at bounding box center [641, 31] width 66 height 36
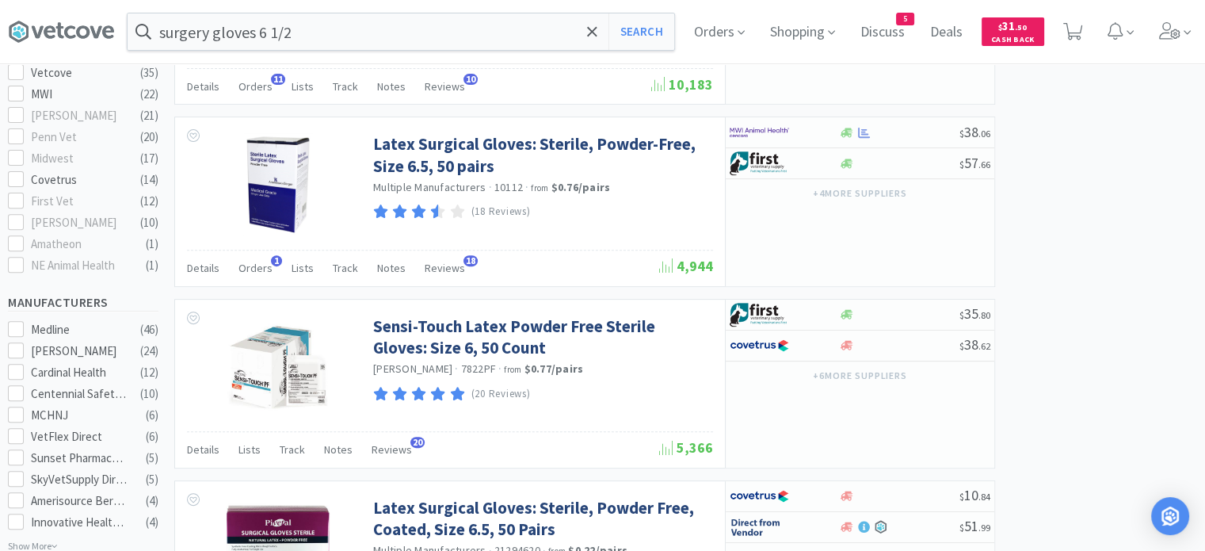
scroll to position [555, 0]
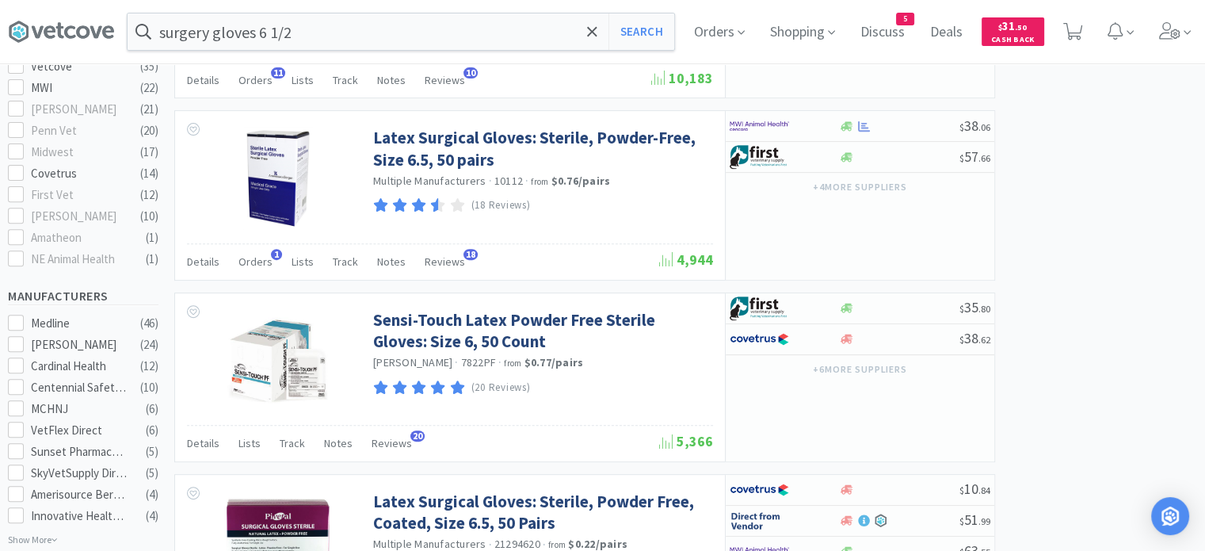
click at [241, 250] on div "Orders 1" at bounding box center [255, 264] width 34 height 30
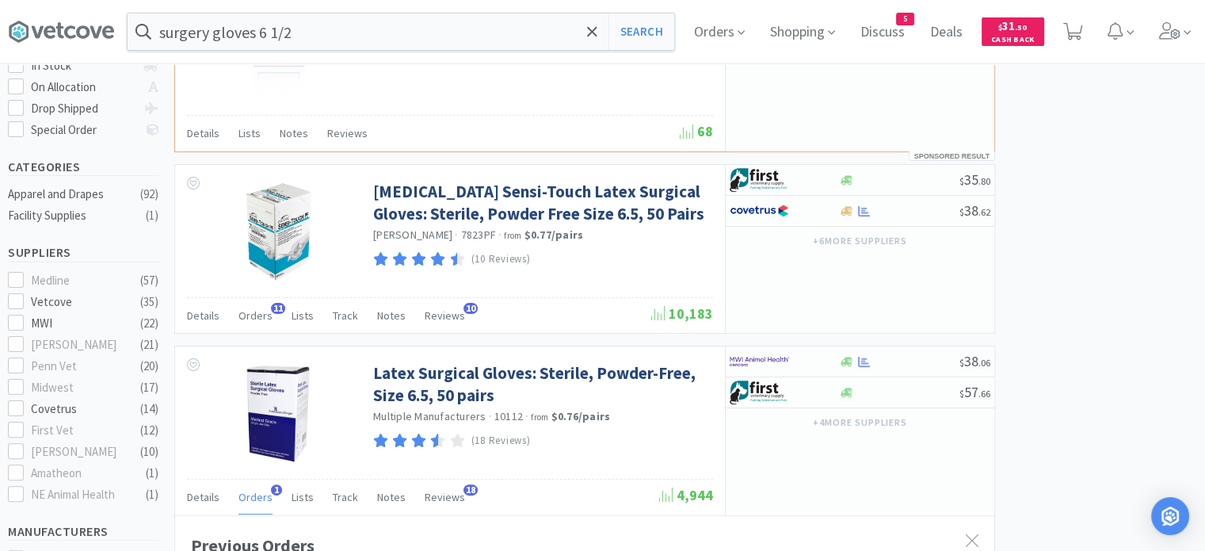
scroll to position [317, 0]
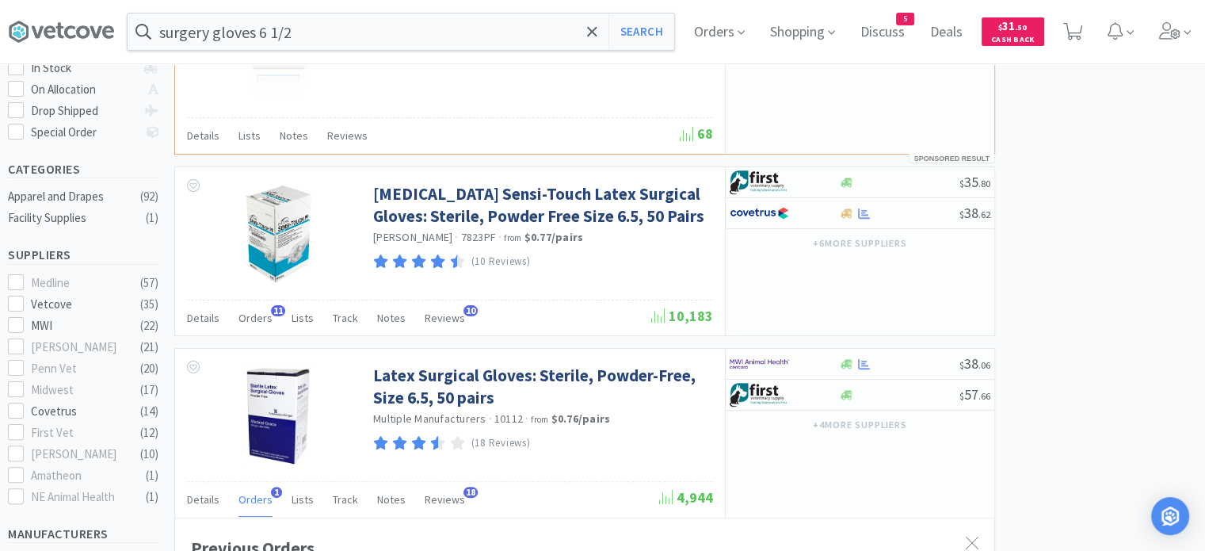
click at [271, 306] on span "11" at bounding box center [278, 310] width 14 height 11
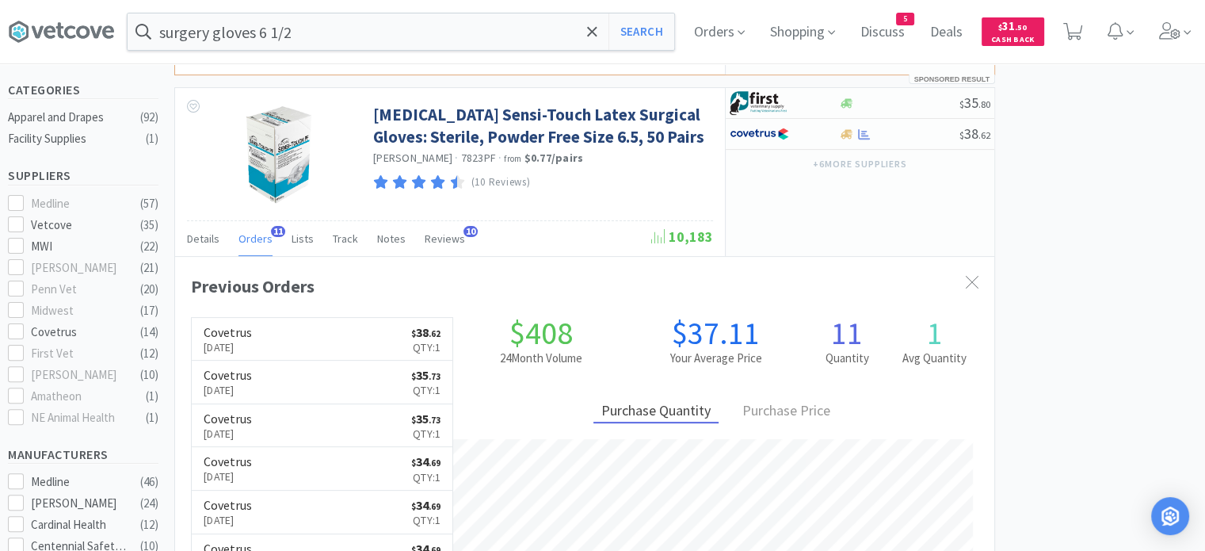
scroll to position [396, 0]
click at [330, 28] on input "surgery gloves 6 1/2" at bounding box center [401, 31] width 547 height 36
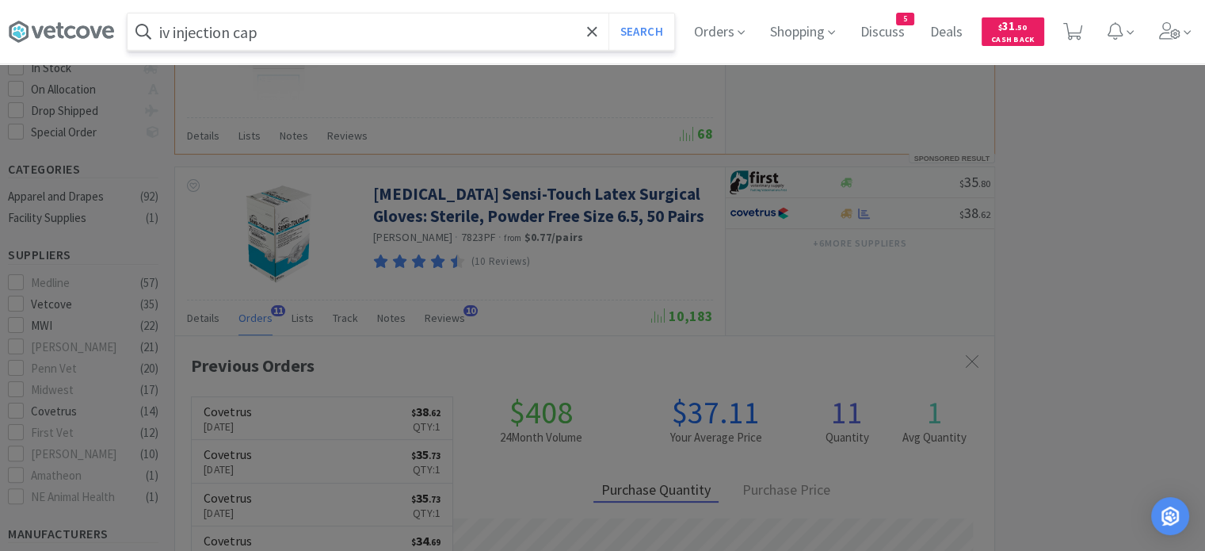
scroll to position [79, 0]
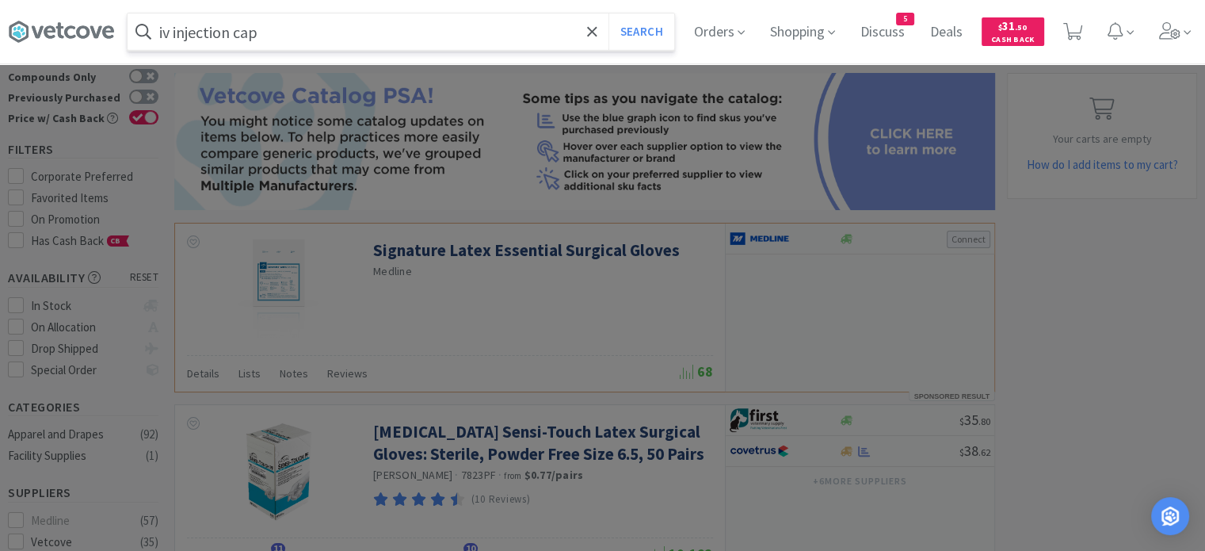
click at [375, 22] on input "iv injection cap" at bounding box center [401, 31] width 547 height 36
click at [608, 13] on button "Search" at bounding box center [641, 31] width 66 height 36
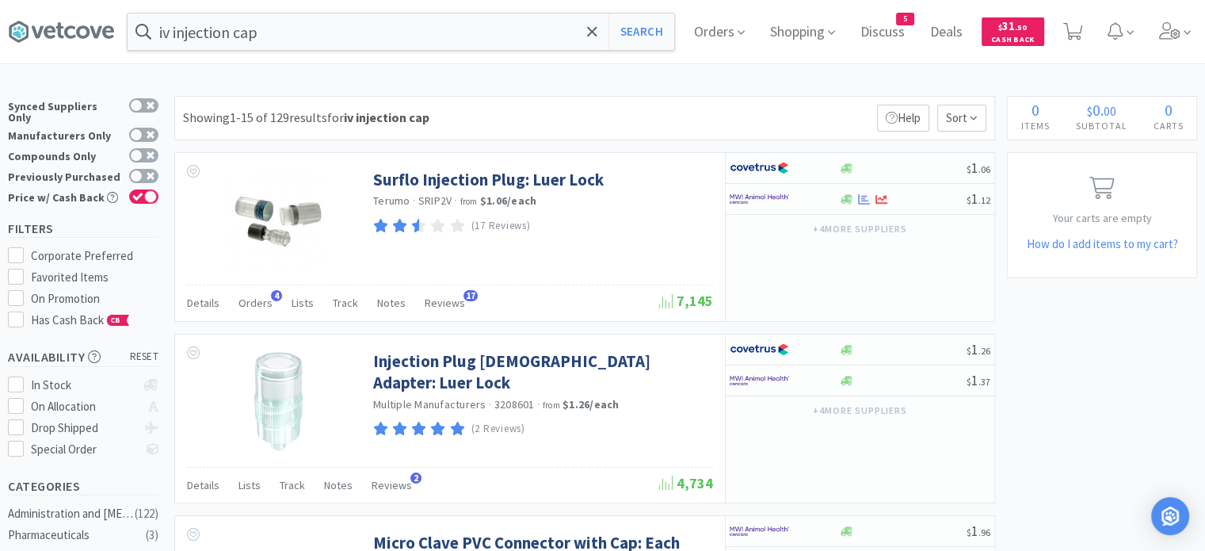
click at [262, 291] on div "Orders 4" at bounding box center [255, 305] width 34 height 30
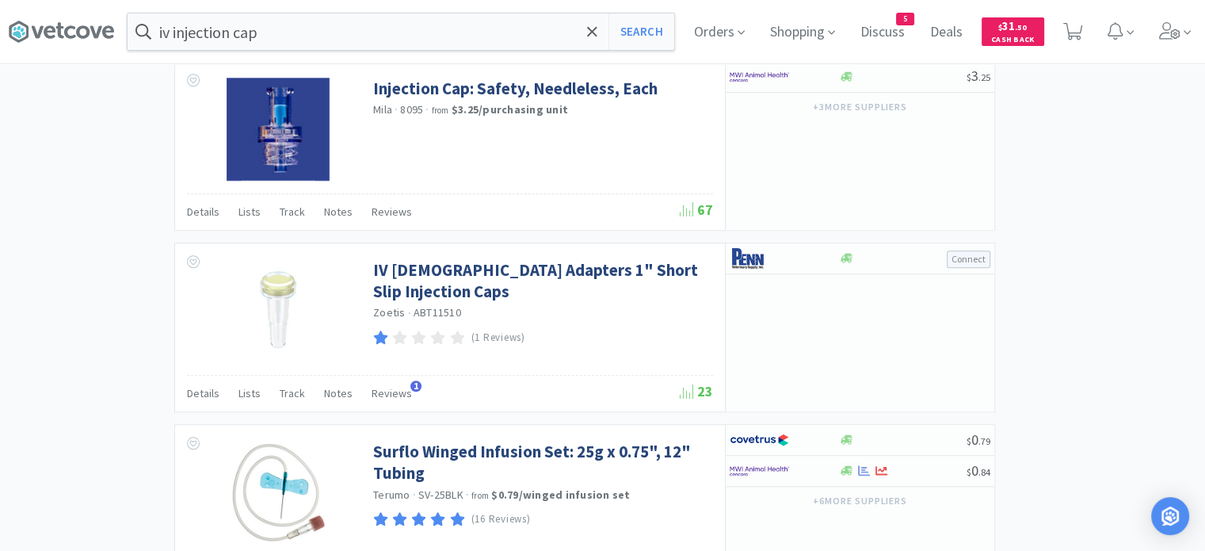
scroll to position [1426, 0]
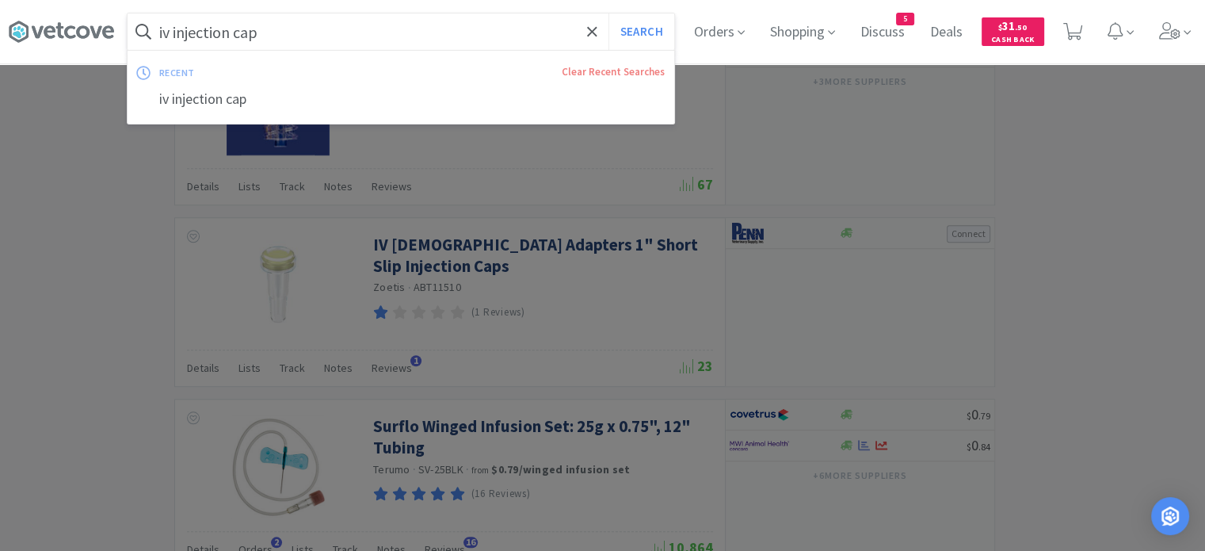
click at [230, 32] on input "iv injection cap" at bounding box center [401, 31] width 547 height 36
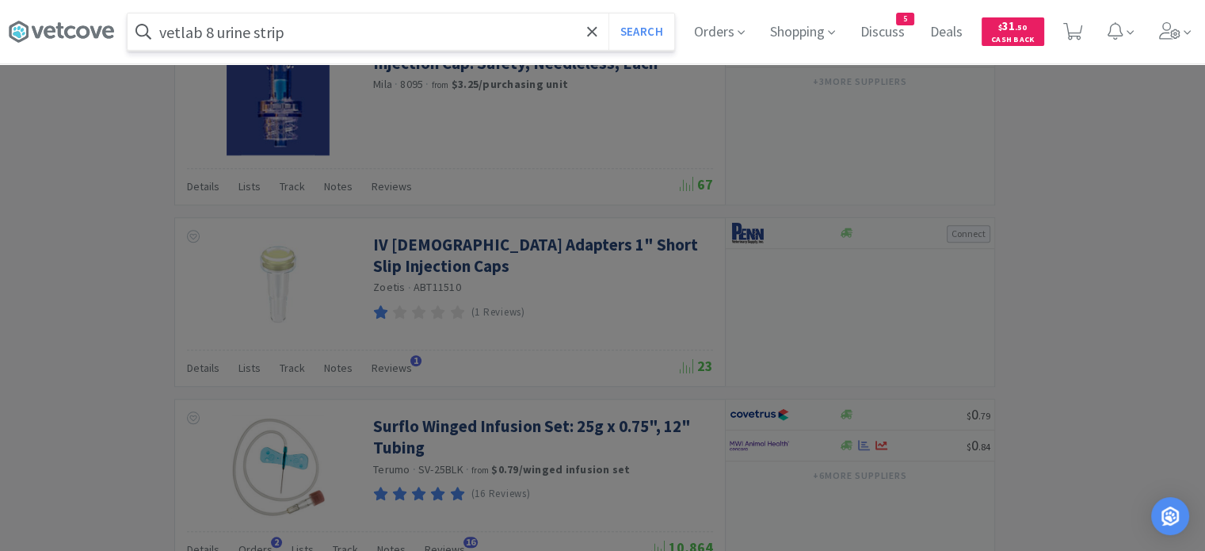
click at [608, 13] on button "Search" at bounding box center [641, 31] width 66 height 36
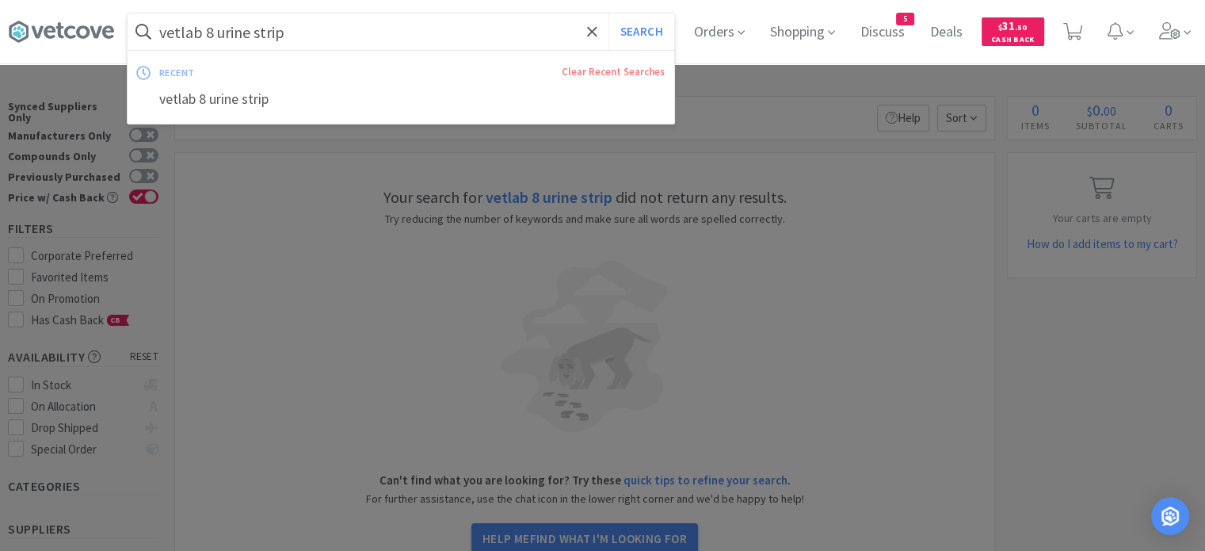
click at [292, 36] on input "vetlab 8 urine strip" at bounding box center [401, 31] width 547 height 36
click at [608, 13] on button "Search" at bounding box center [641, 31] width 66 height 36
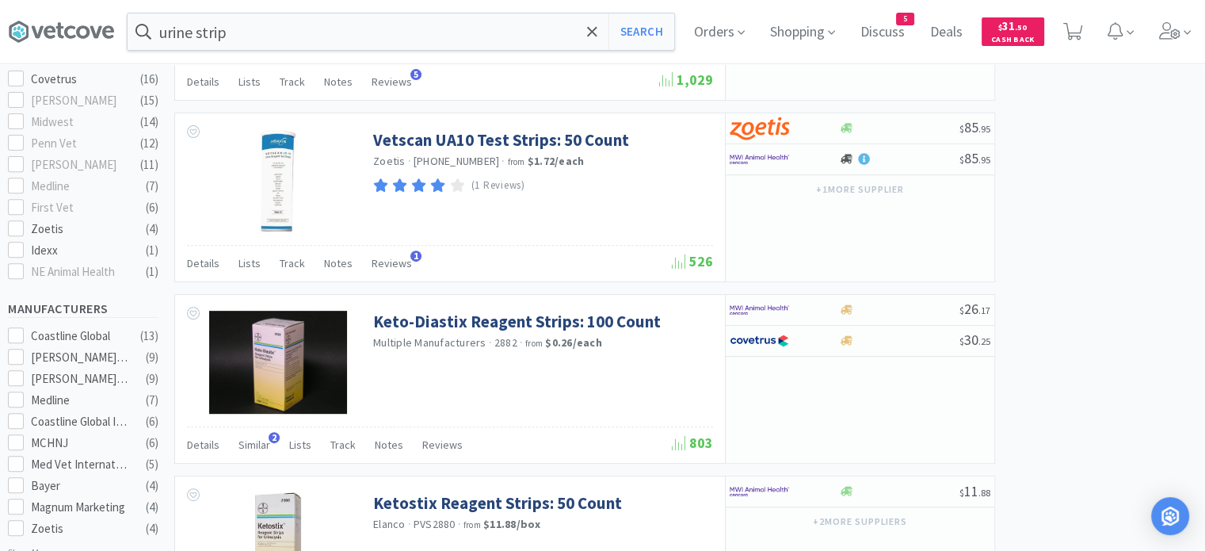
scroll to position [541, 0]
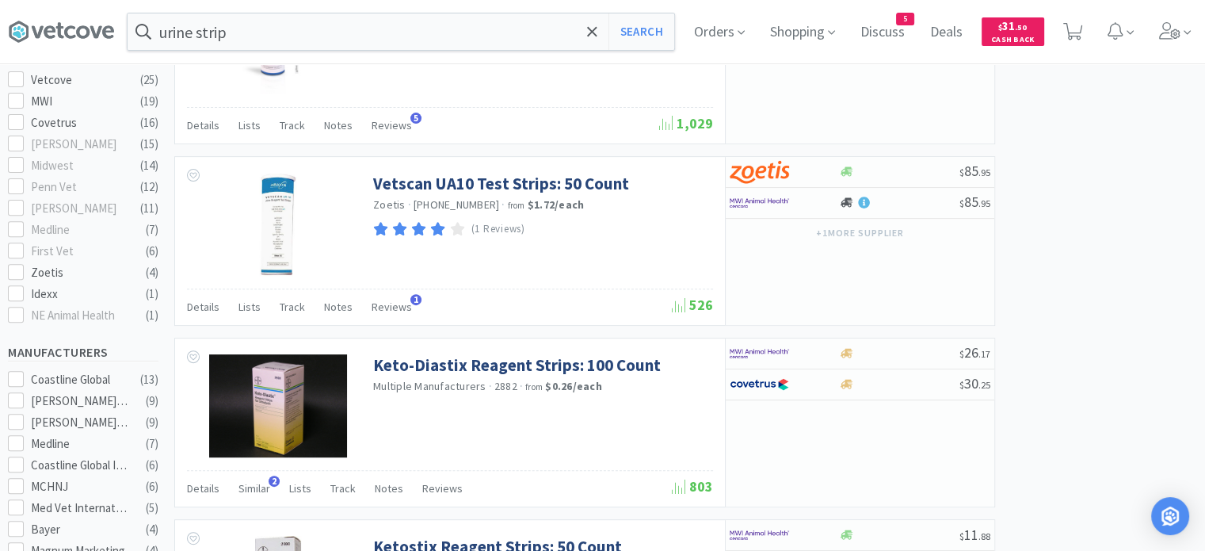
click at [272, 40] on input "urine strip" at bounding box center [401, 31] width 547 height 36
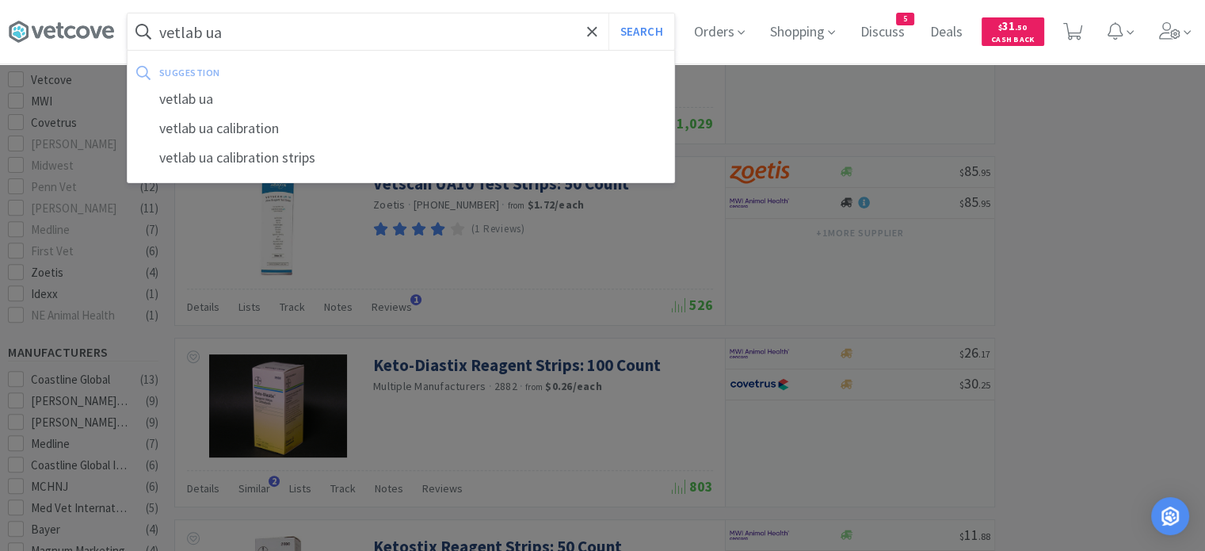
click at [608, 13] on button "Search" at bounding box center [641, 31] width 66 height 36
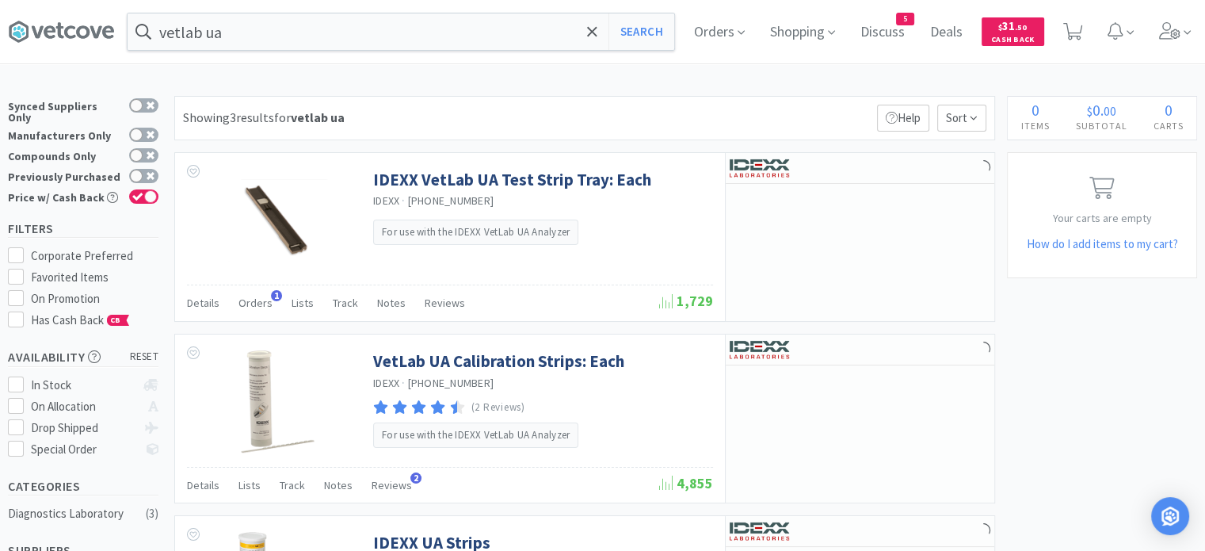
click at [257, 300] on span "Orders" at bounding box center [255, 303] width 34 height 14
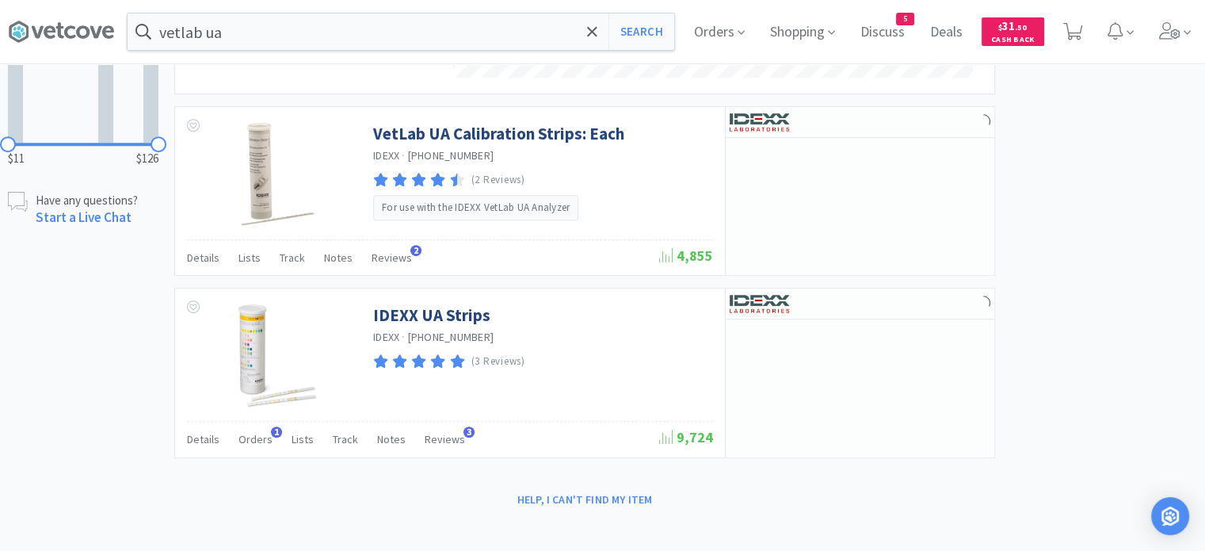
scroll to position [406, 819]
click at [246, 437] on span "Orders" at bounding box center [255, 439] width 34 height 14
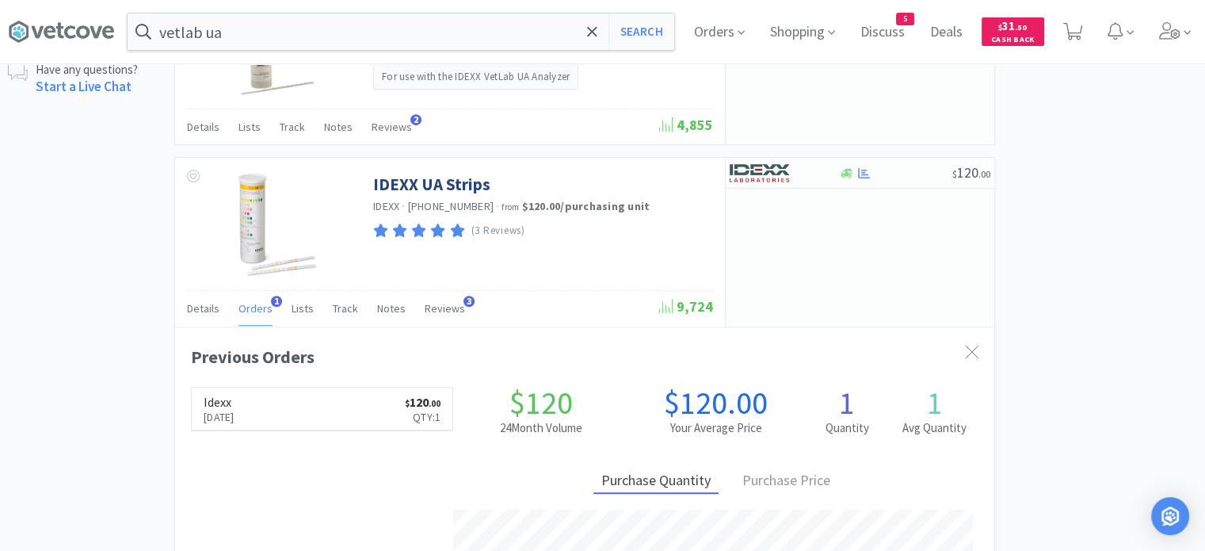
scroll to position [792, 0]
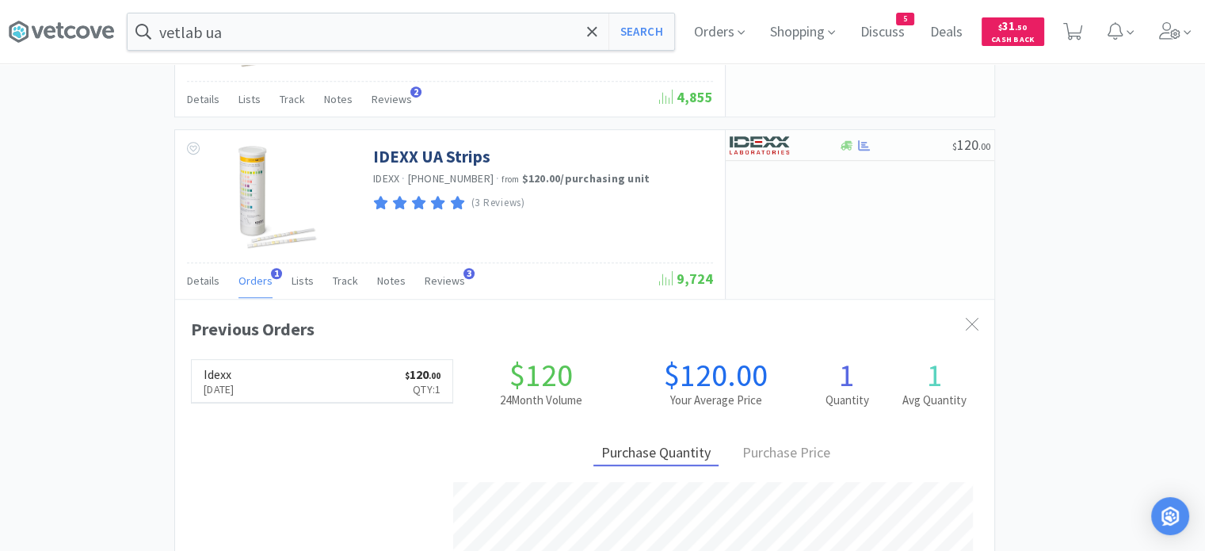
click at [292, 18] on input "vetlab ua" at bounding box center [401, 31] width 547 height 36
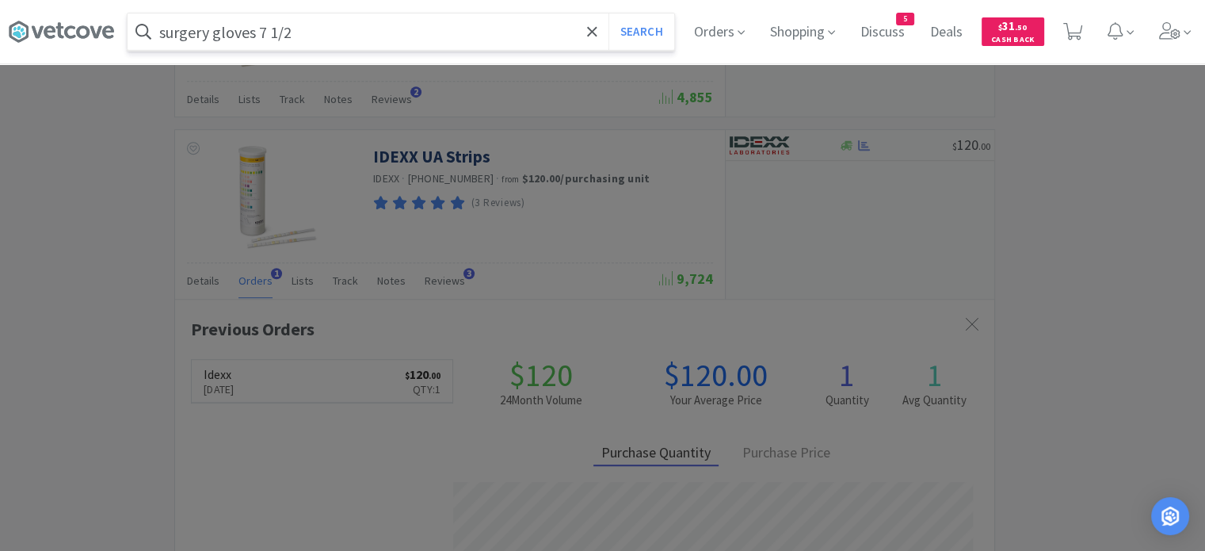
click at [608, 13] on button "Search" at bounding box center [641, 31] width 66 height 36
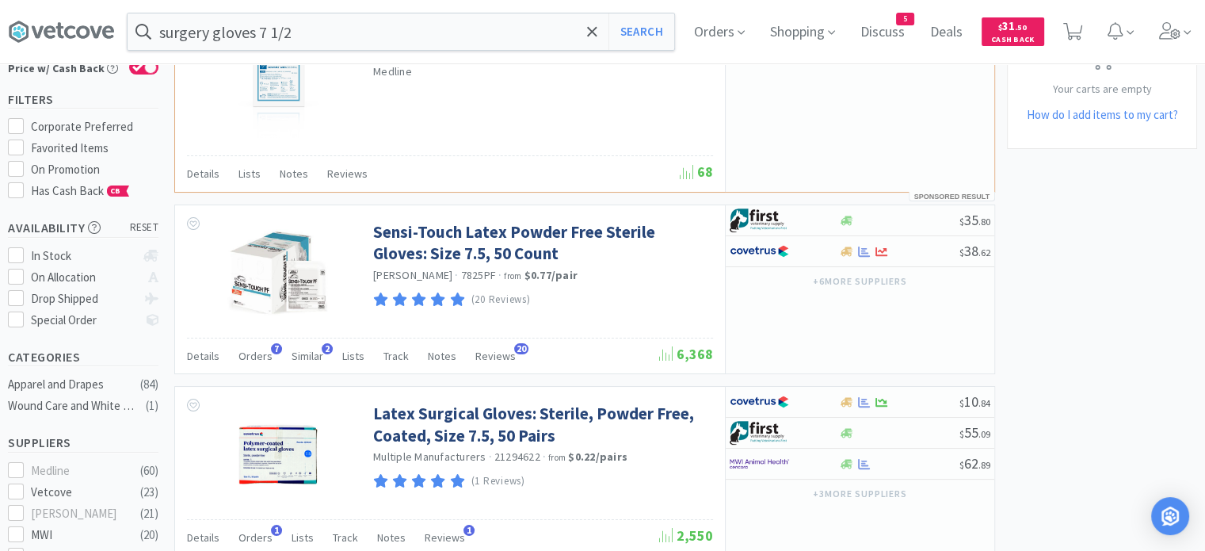
scroll to position [158, 0]
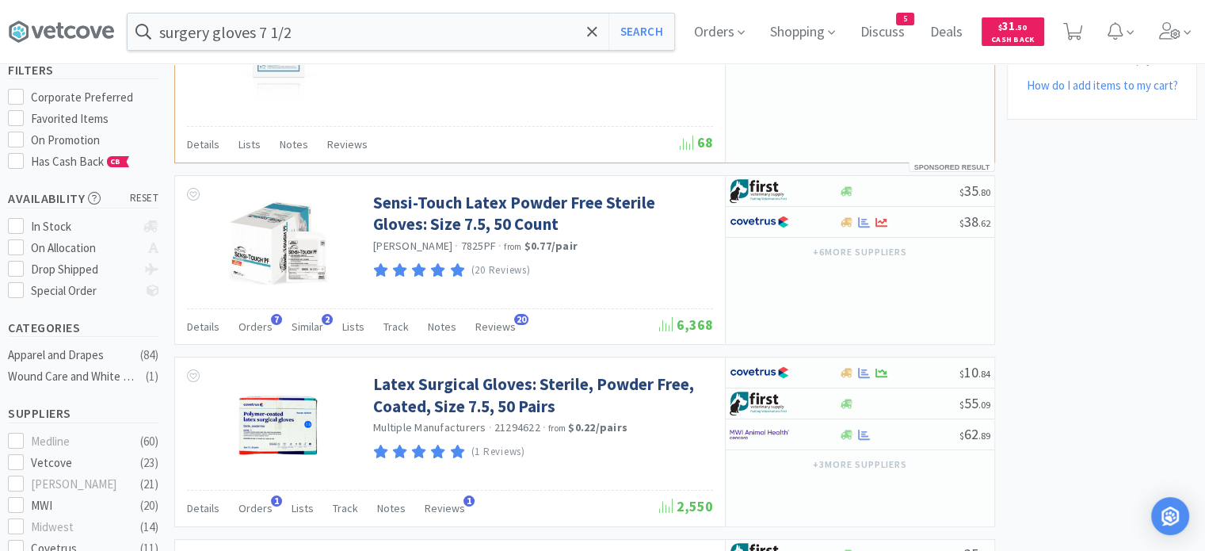
click at [244, 508] on span "Orders" at bounding box center [255, 508] width 34 height 14
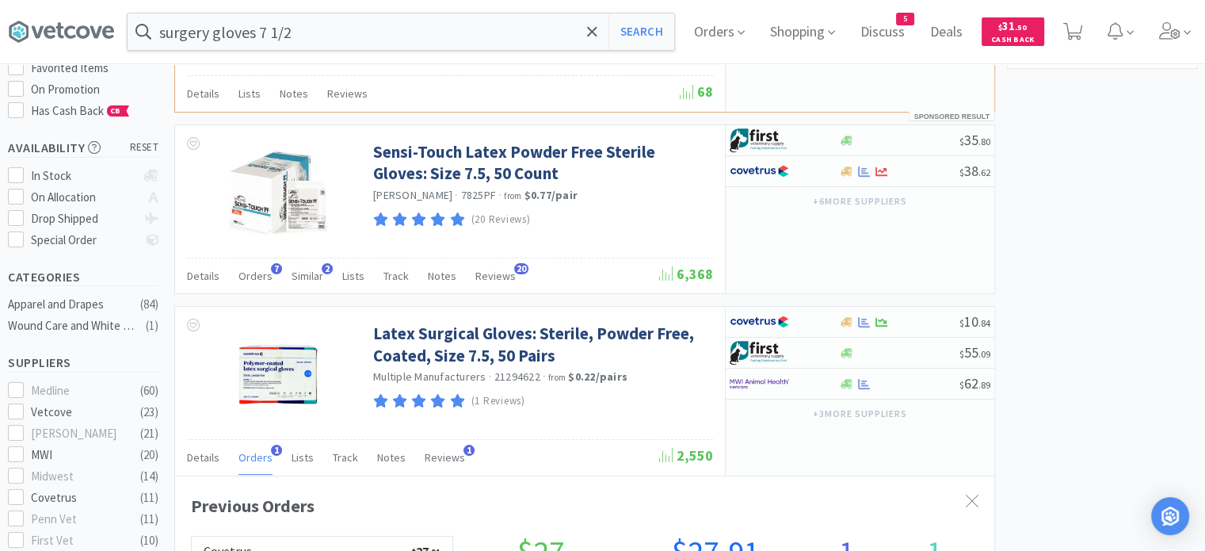
scroll to position [317, 0]
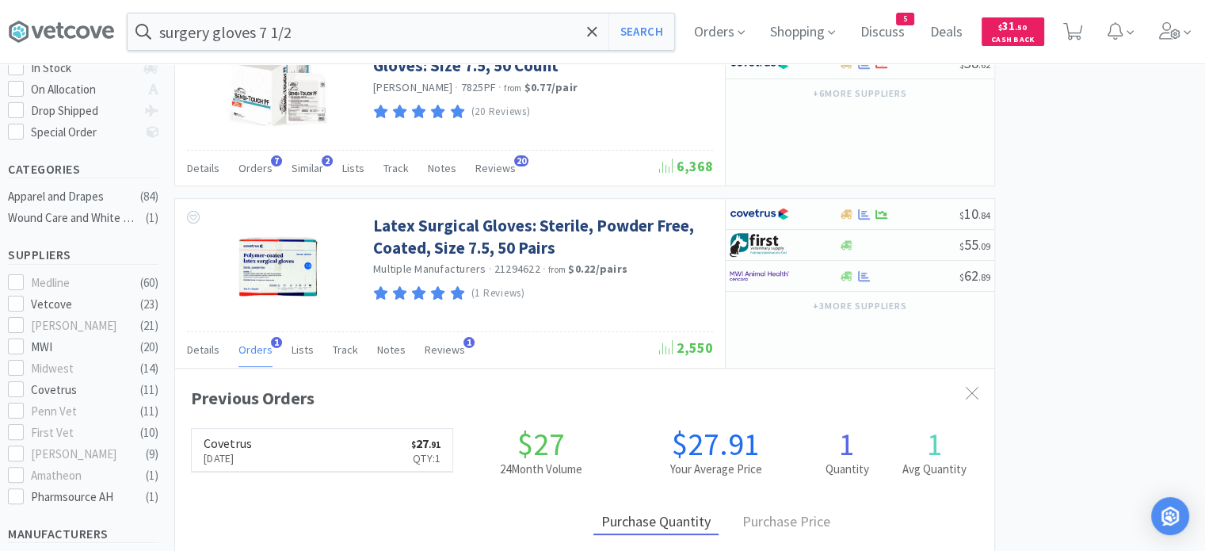
click at [266, 164] on span "Orders" at bounding box center [255, 168] width 34 height 14
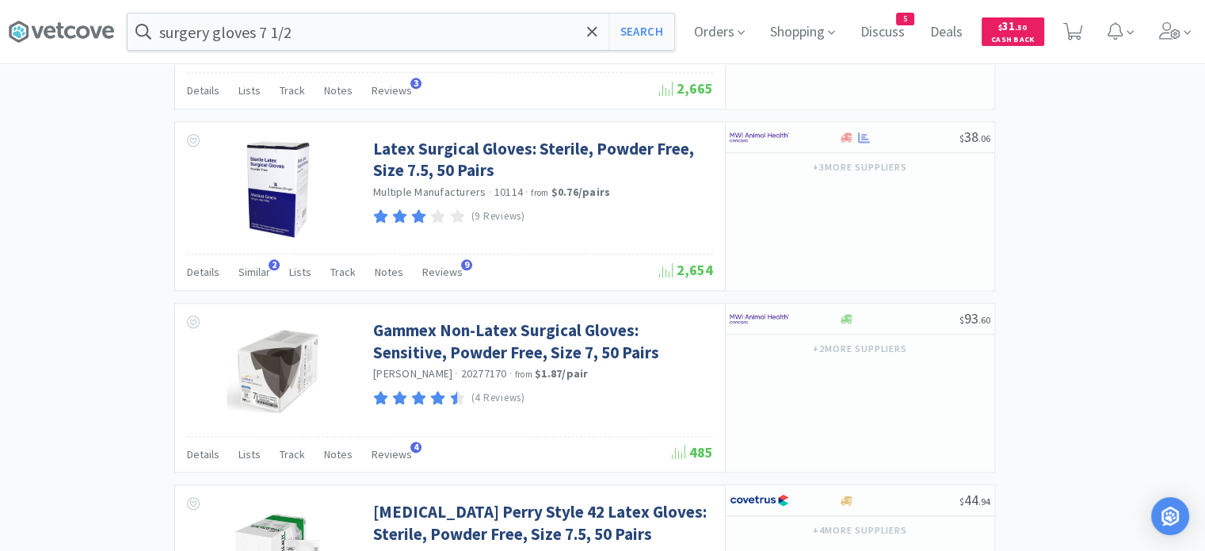
scroll to position [2060, 0]
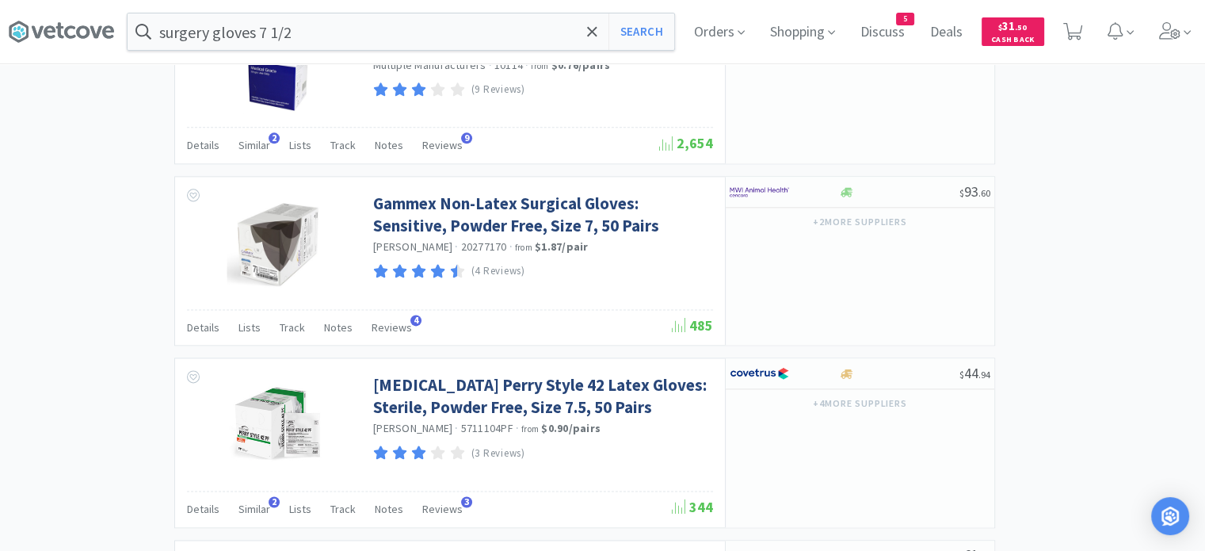
click at [303, 26] on input "surgery gloves 7 1/2" at bounding box center [401, 31] width 547 height 36
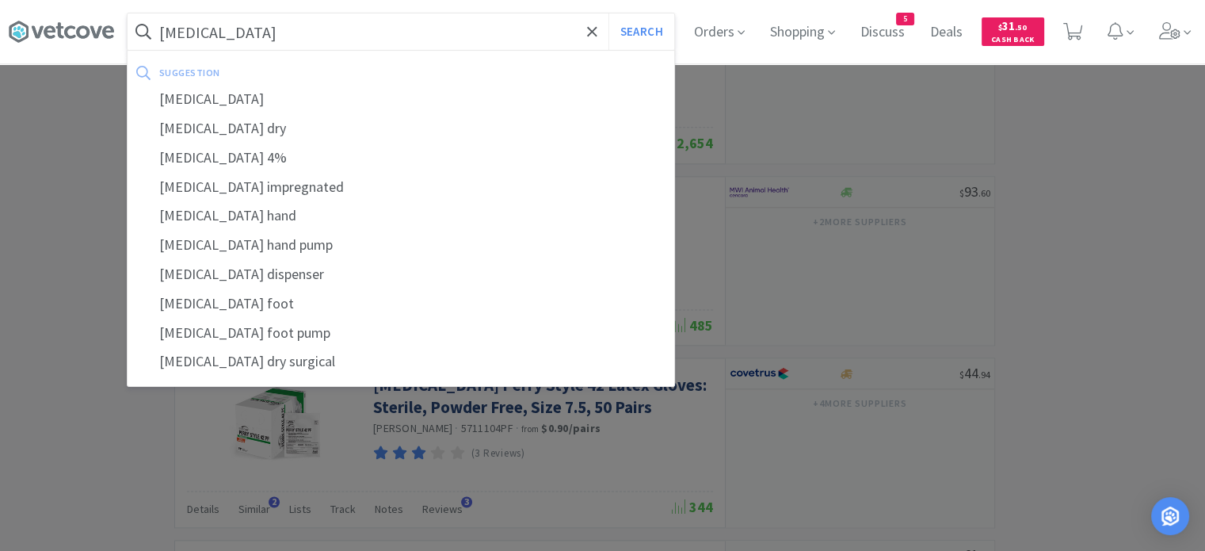
click at [608, 13] on button "Search" at bounding box center [641, 31] width 66 height 36
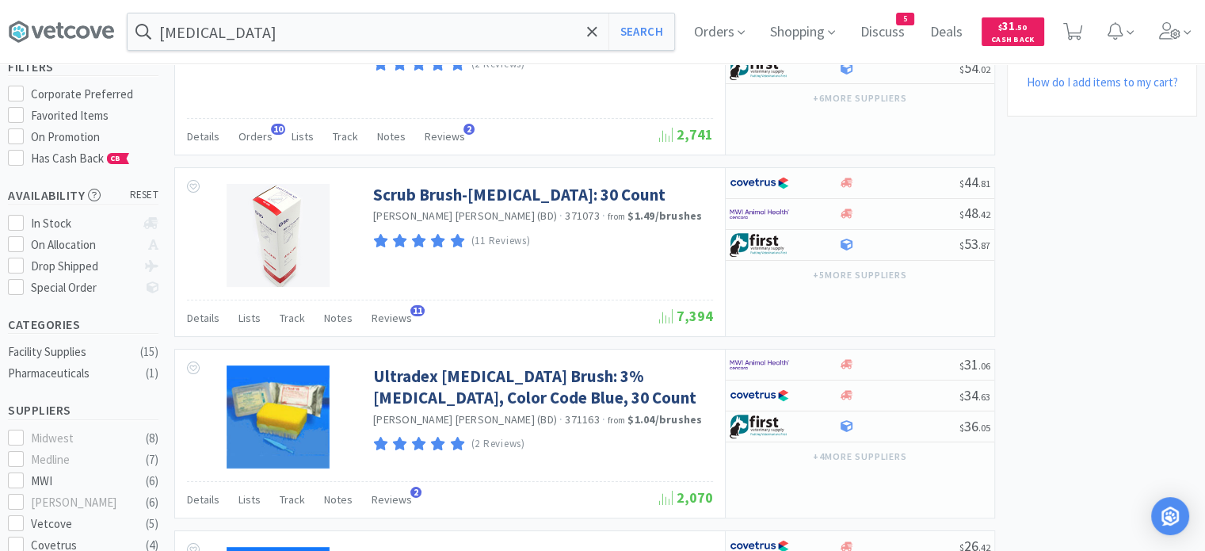
scroll to position [158, 0]
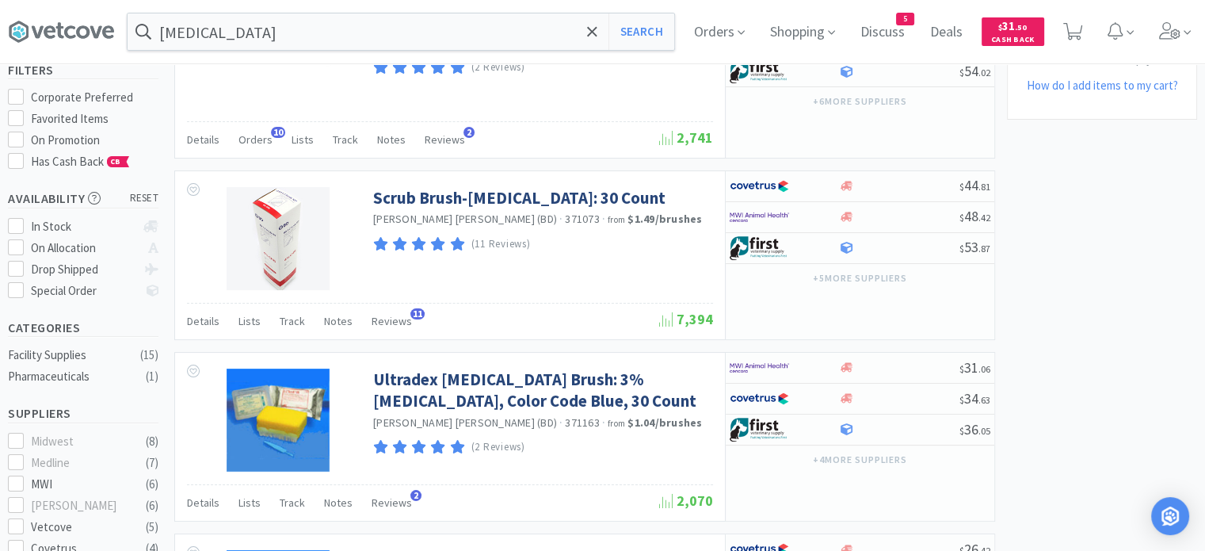
click at [250, 147] on div "Orders 10" at bounding box center [255, 142] width 34 height 30
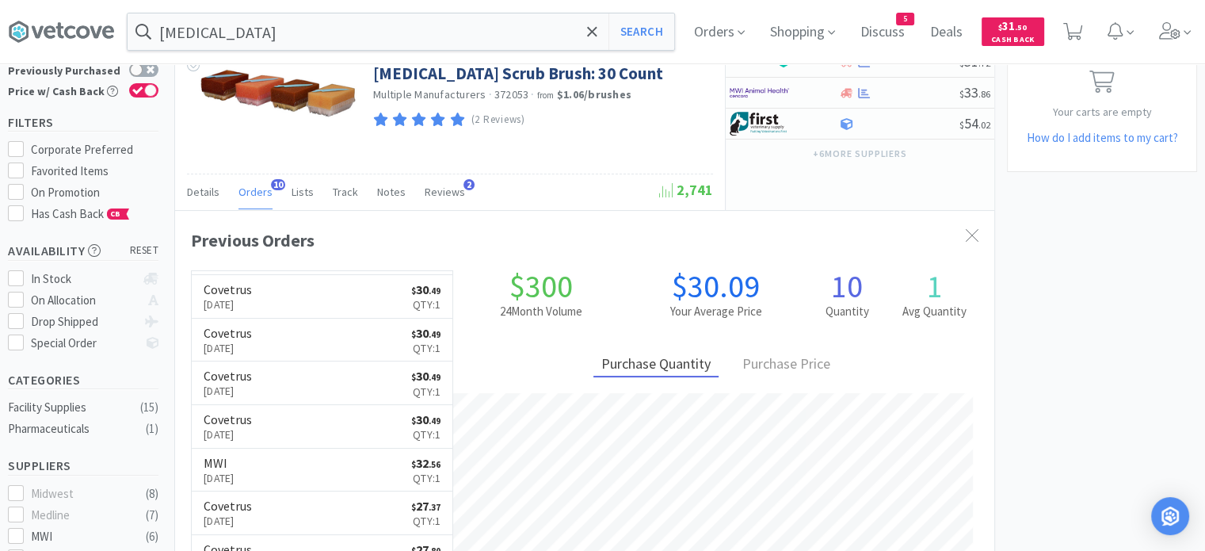
scroll to position [79, 0]
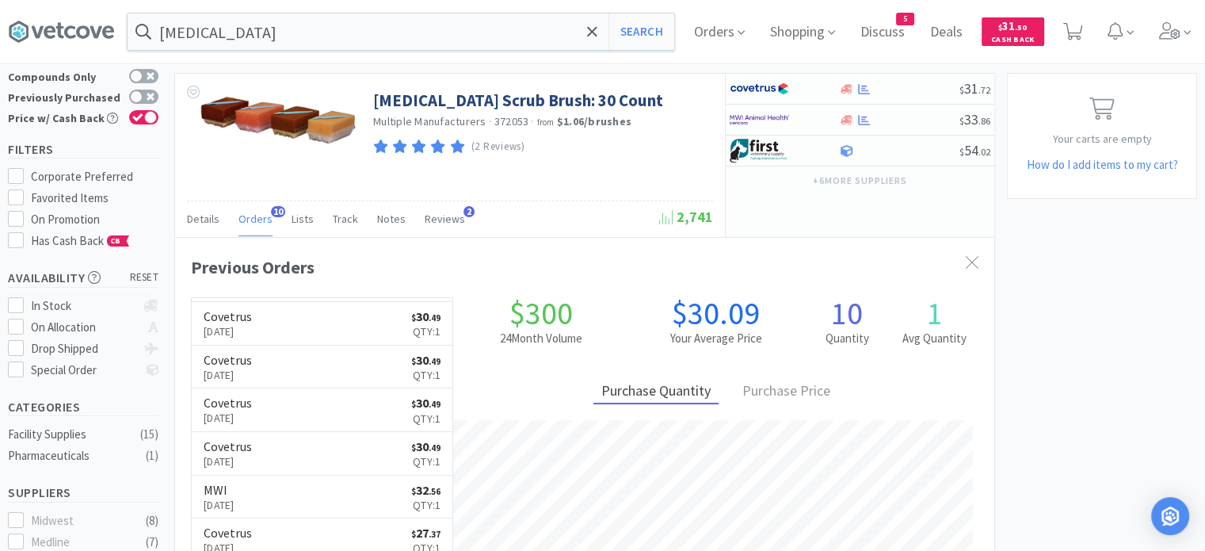
click at [303, 21] on input "[MEDICAL_DATA]" at bounding box center [401, 31] width 547 height 36
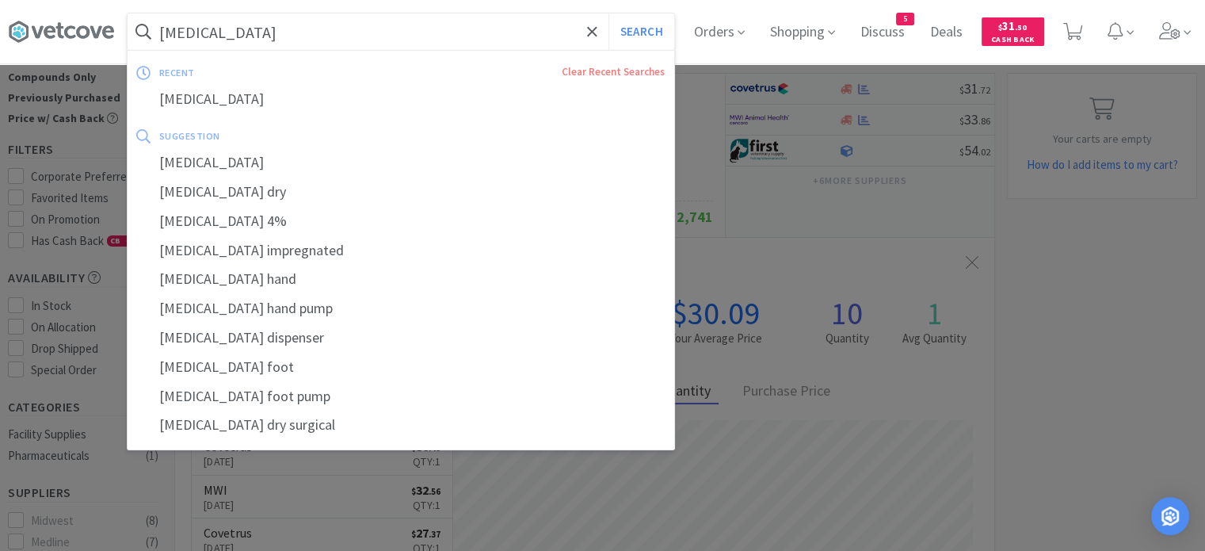
type input "a"
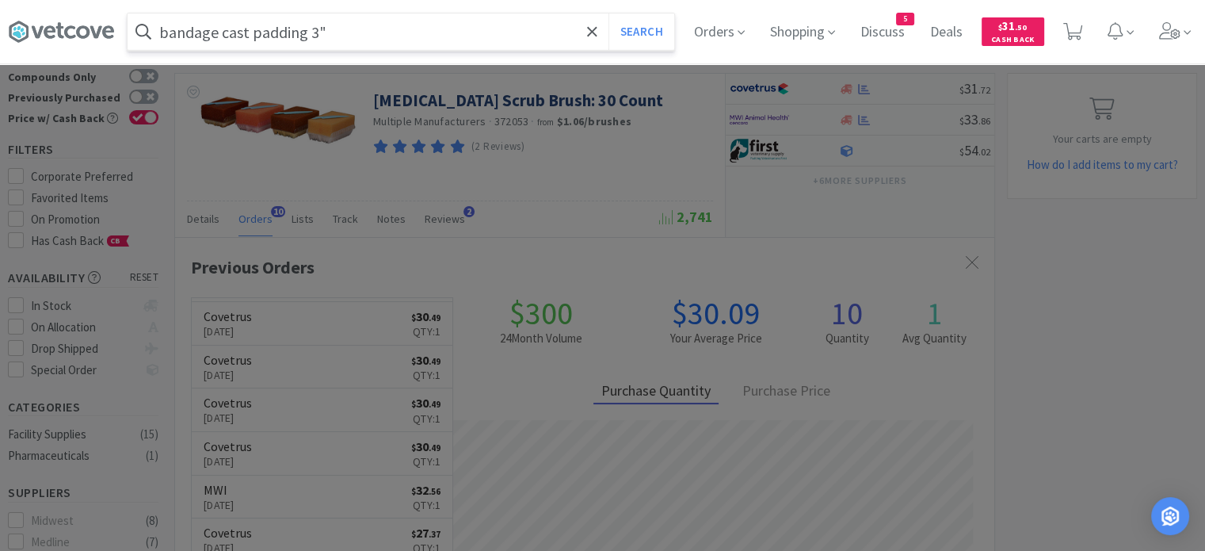
click at [608, 13] on button "Search" at bounding box center [641, 31] width 66 height 36
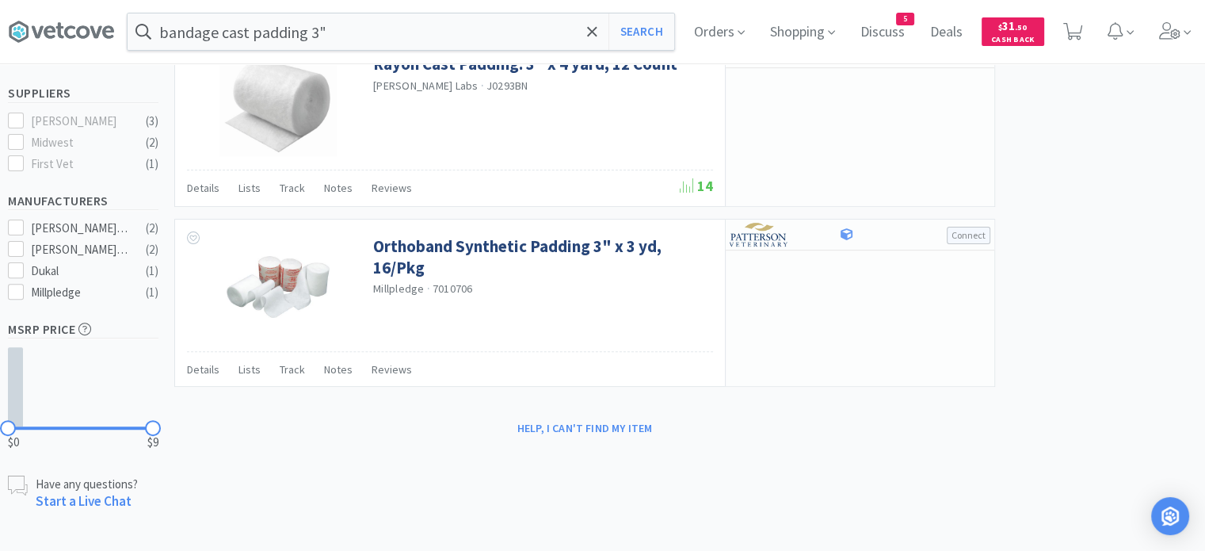
scroll to position [479, 0]
click at [327, 40] on input "bandage cast padding 3"" at bounding box center [401, 31] width 547 height 36
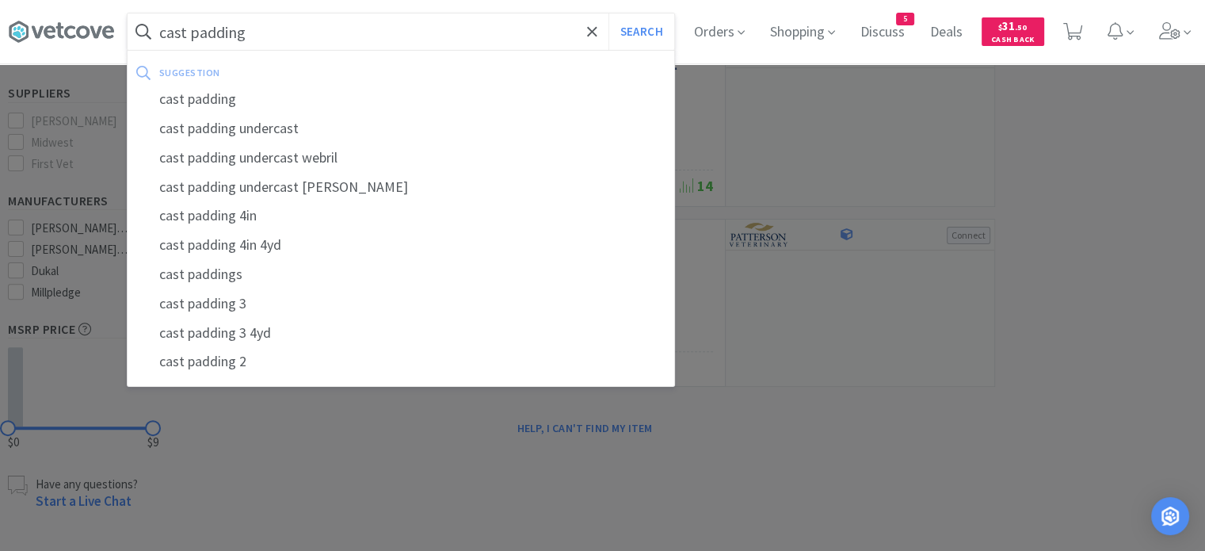
click at [608, 13] on button "Search" at bounding box center [641, 31] width 66 height 36
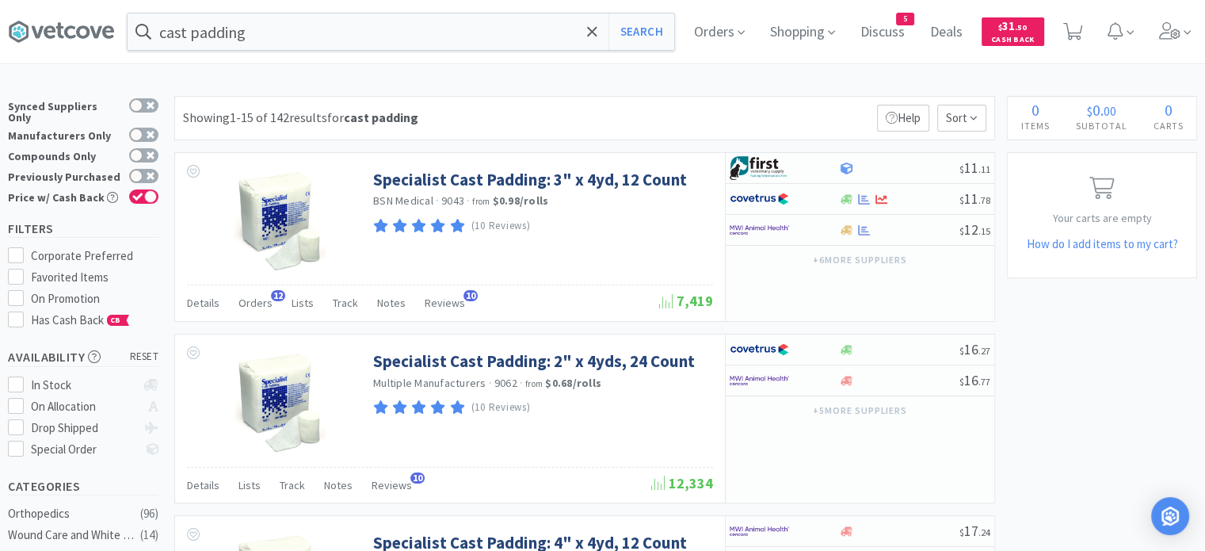
click at [246, 306] on span "Orders" at bounding box center [255, 303] width 34 height 14
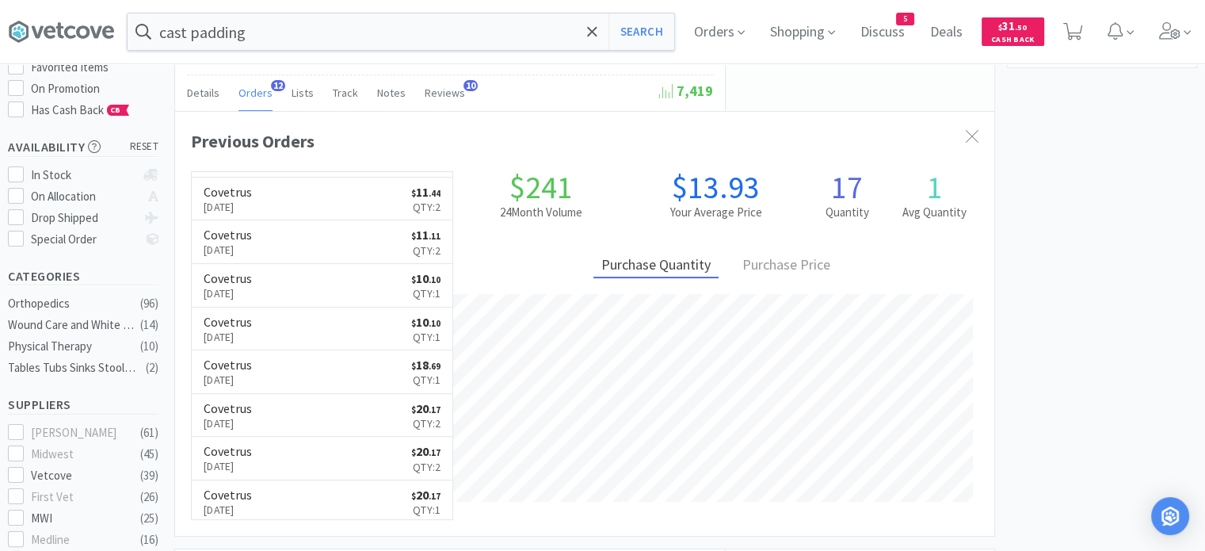
scroll to position [238, 0]
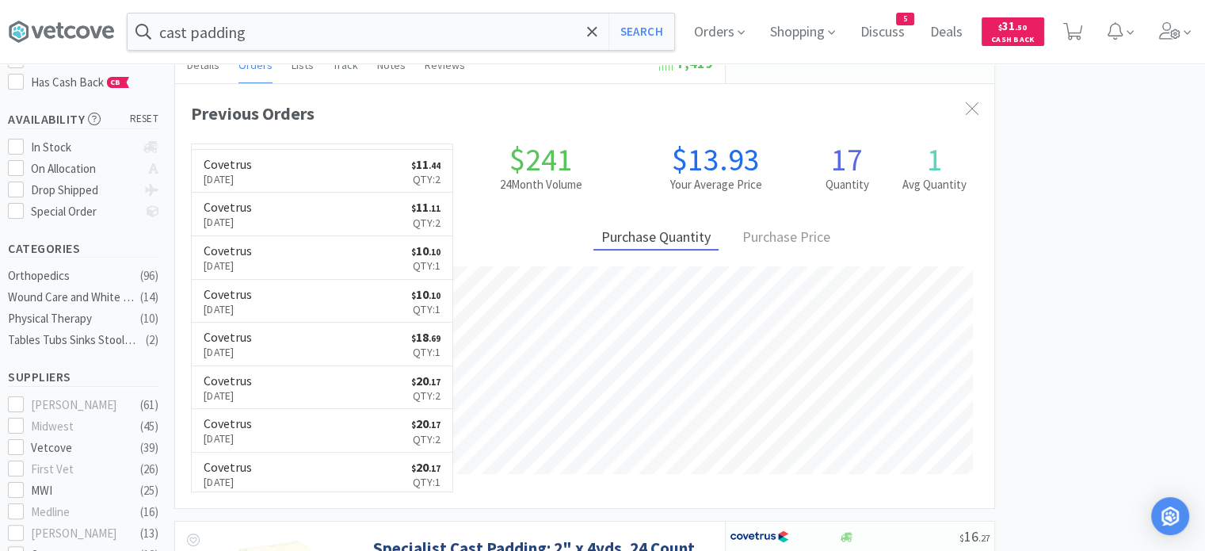
click at [276, 32] on input "cast padding" at bounding box center [401, 31] width 547 height 36
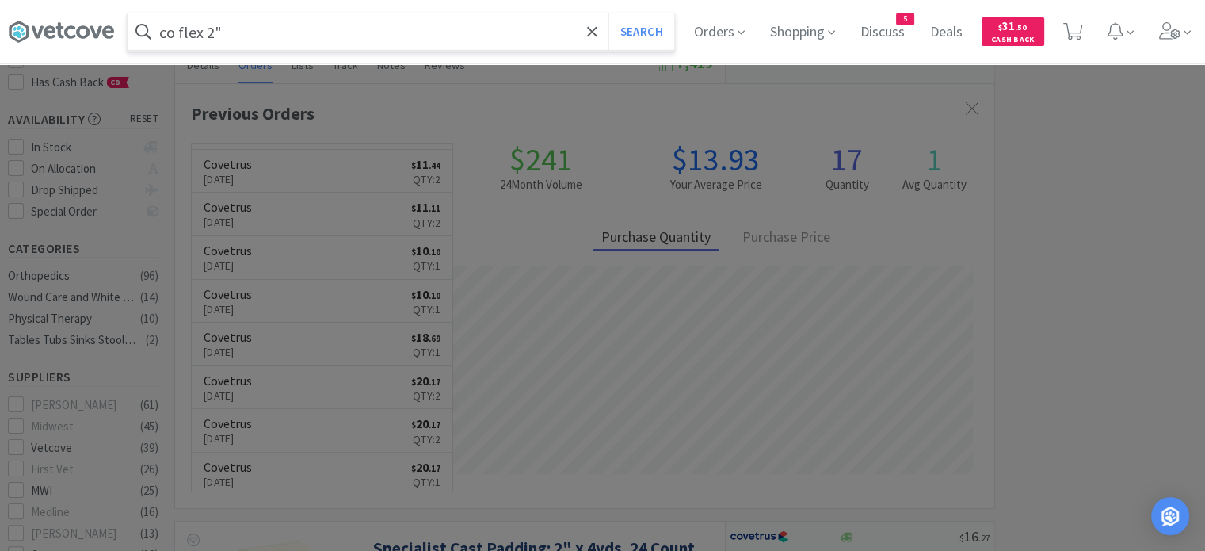
click at [608, 13] on button "Search" at bounding box center [641, 31] width 66 height 36
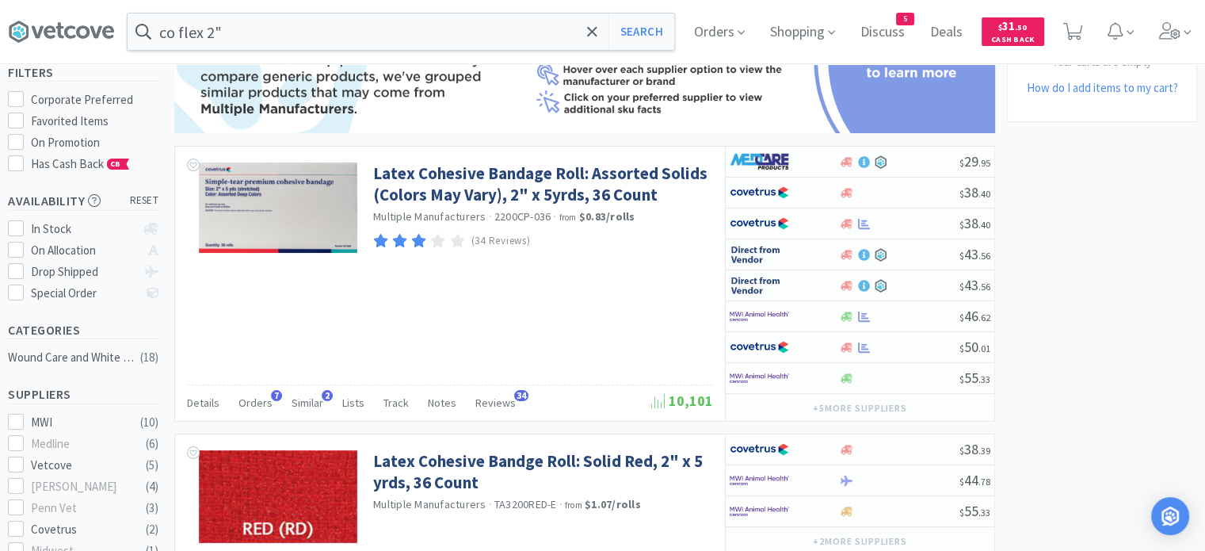
scroll to position [158, 0]
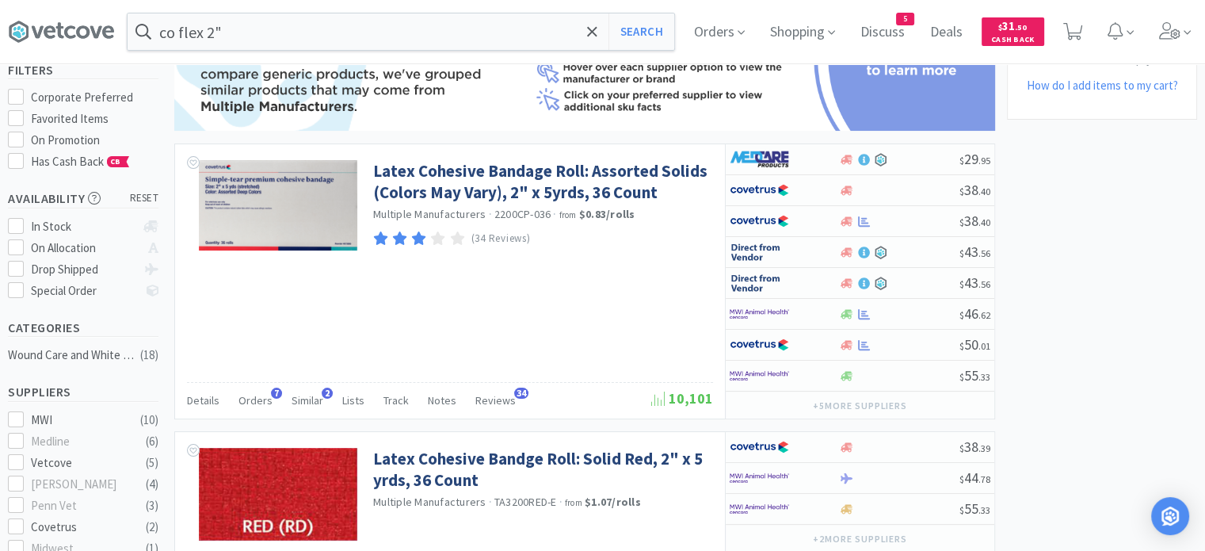
click at [266, 395] on span "Orders" at bounding box center [255, 400] width 34 height 14
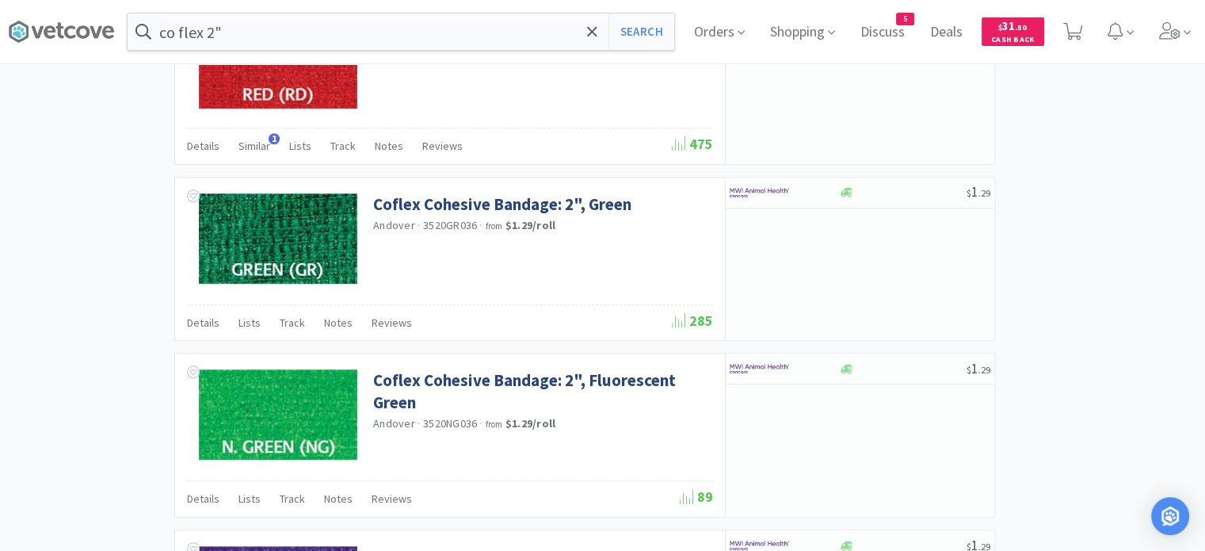
scroll to position [1188, 0]
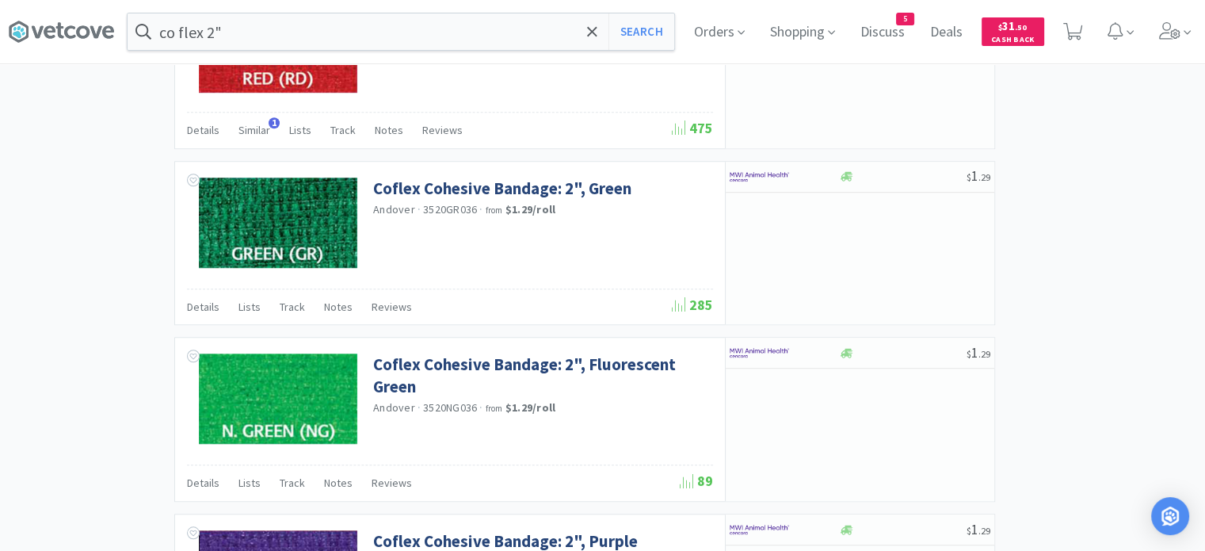
click at [205, 36] on input "co flex 2"" at bounding box center [401, 31] width 547 height 36
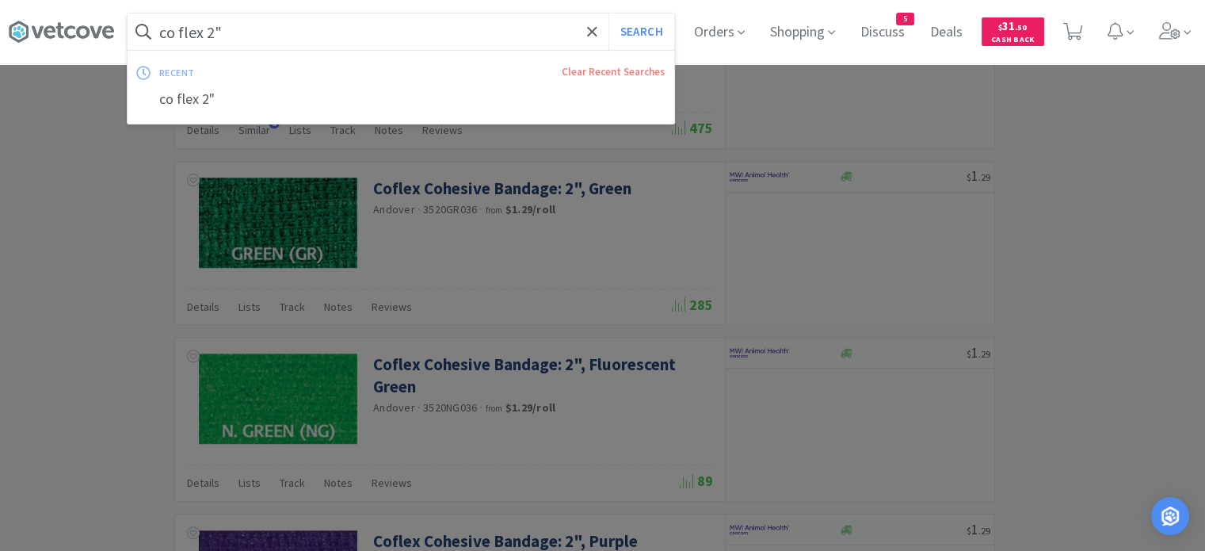
click at [215, 29] on input "co flex 2"" at bounding box center [401, 31] width 547 height 36
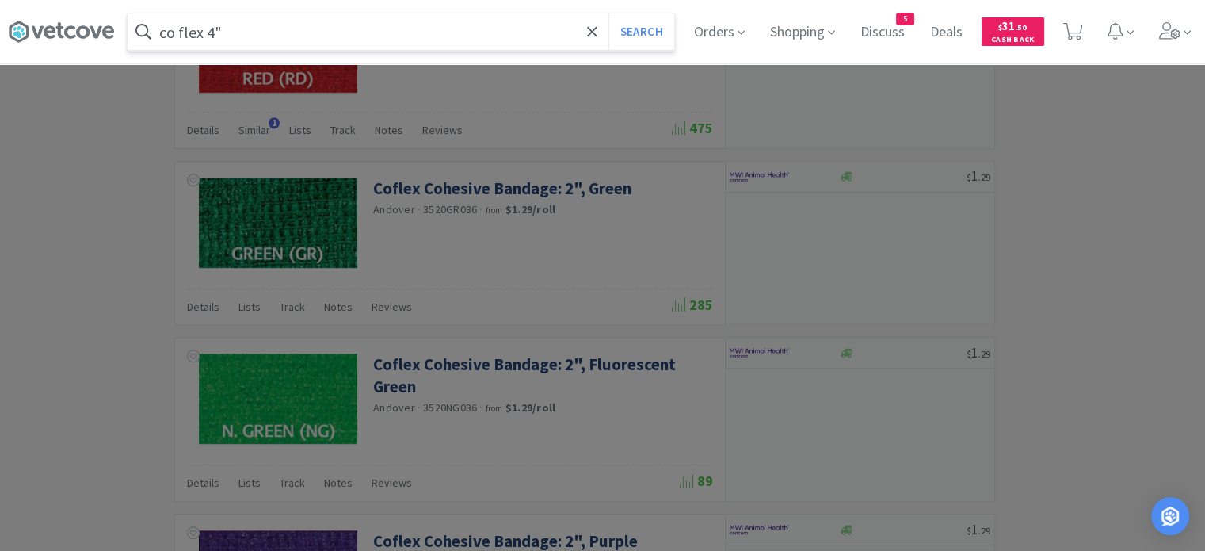
click at [608, 13] on button "Search" at bounding box center [641, 31] width 66 height 36
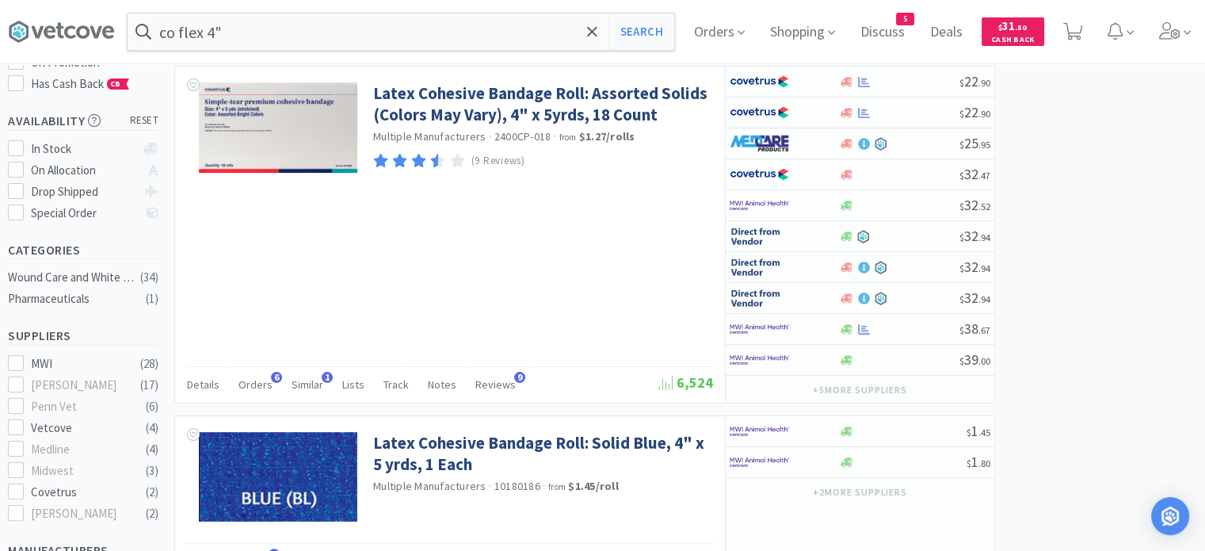
scroll to position [238, 0]
click at [238, 382] on span "Orders" at bounding box center [255, 383] width 34 height 14
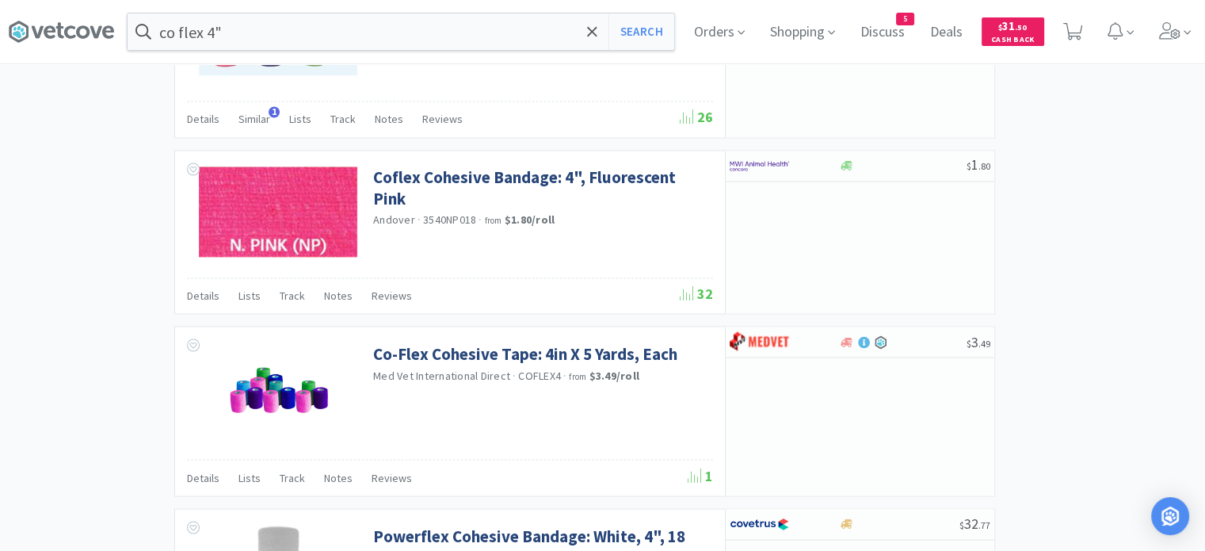
scroll to position [3134, 0]
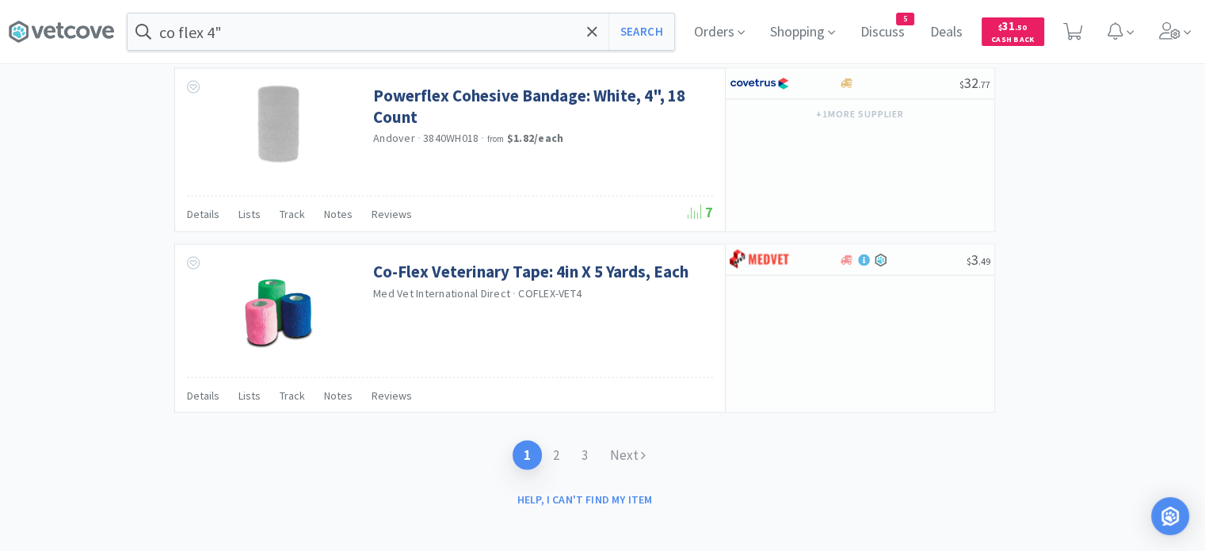
click at [266, 36] on input "co flex 4"" at bounding box center [401, 31] width 547 height 36
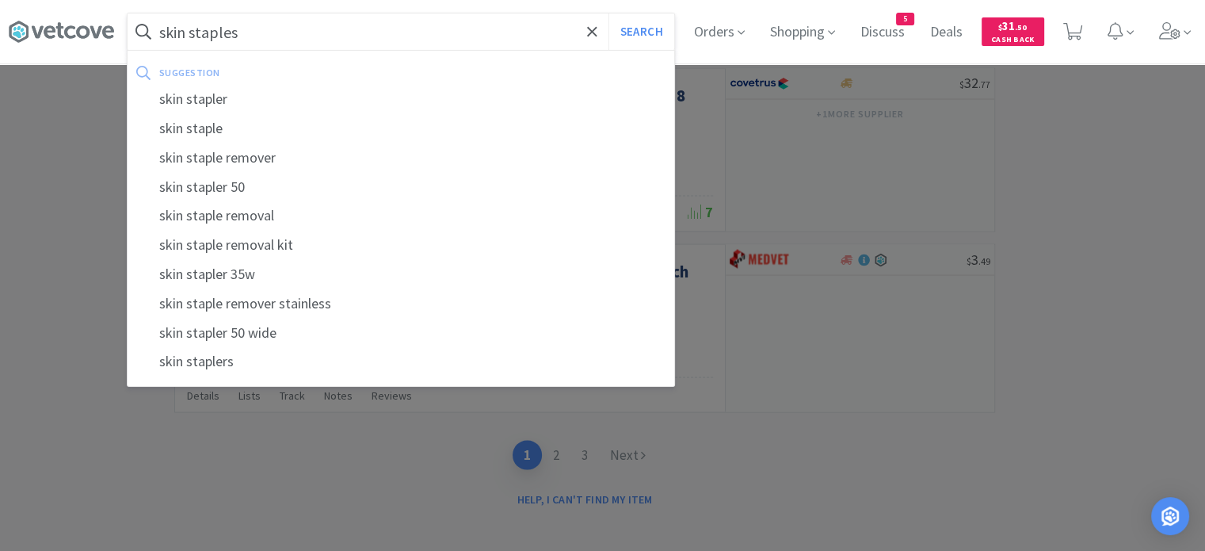
click at [608, 13] on button "Search" at bounding box center [641, 31] width 66 height 36
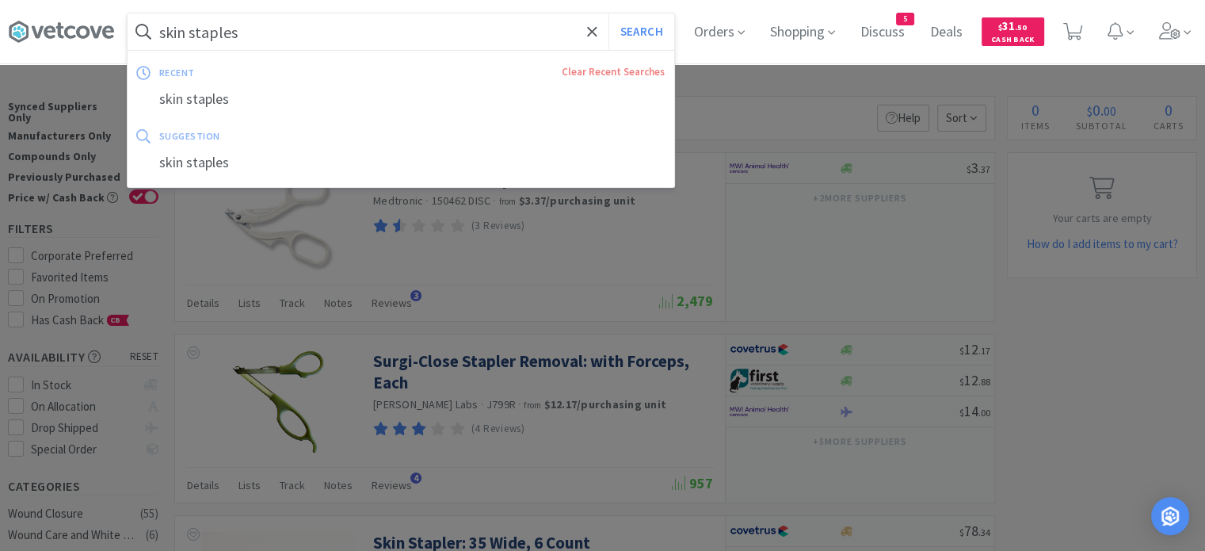
click at [288, 36] on input "skin staples" at bounding box center [401, 31] width 547 height 36
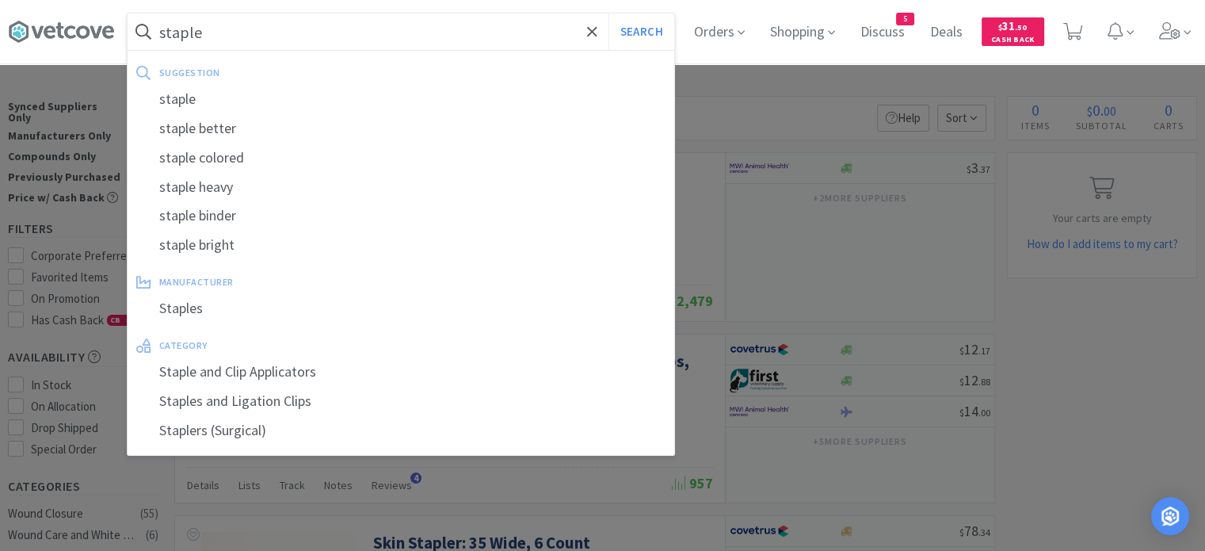
click at [608, 13] on button "Search" at bounding box center [641, 31] width 66 height 36
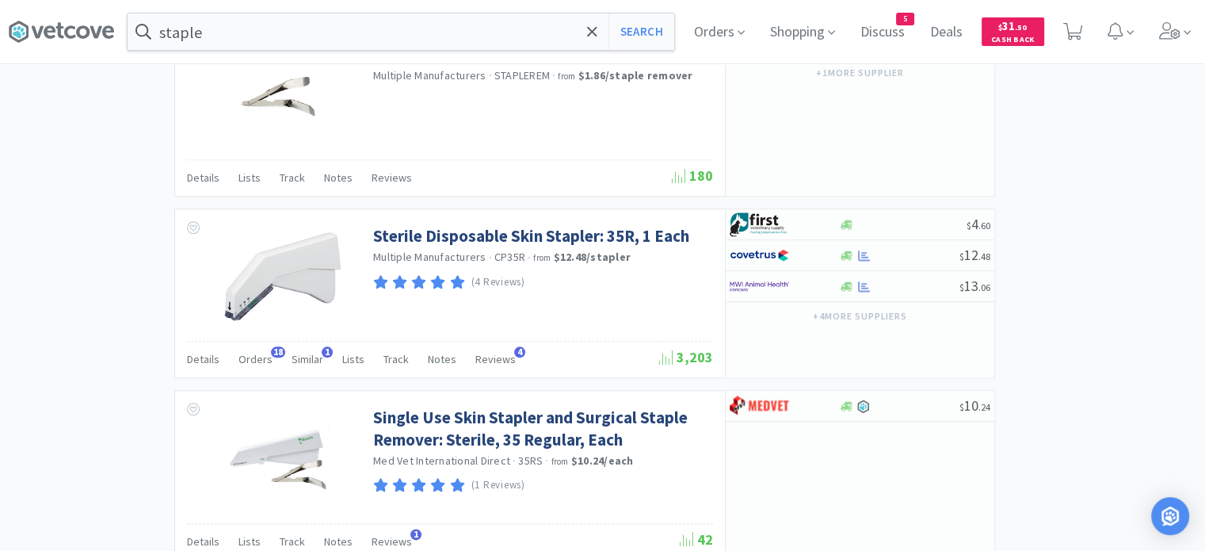
scroll to position [1664, 0]
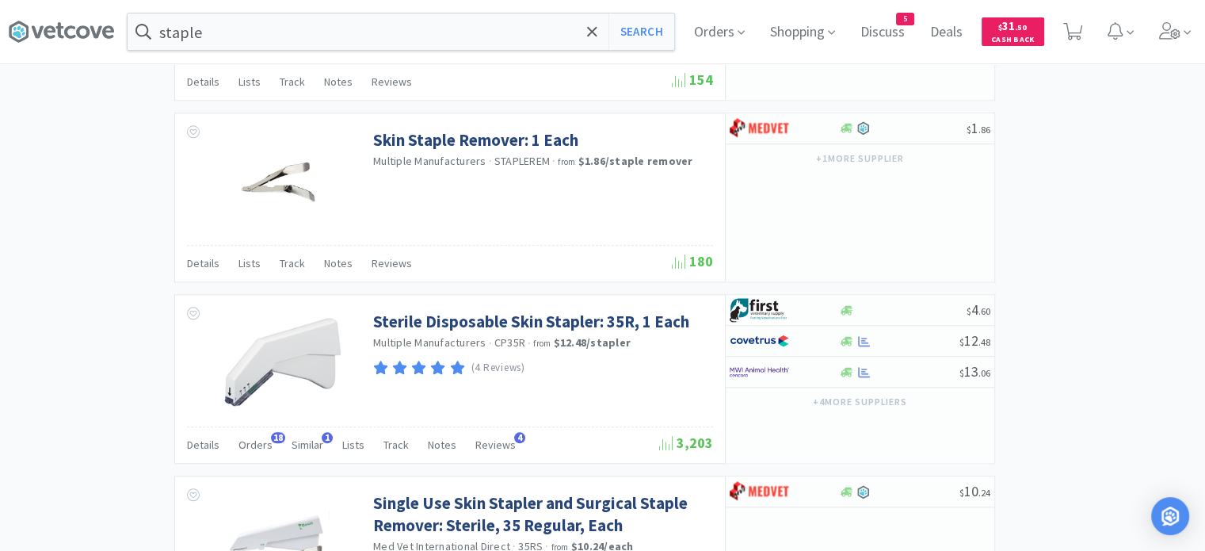
click at [246, 442] on span "Orders" at bounding box center [255, 444] width 34 height 14
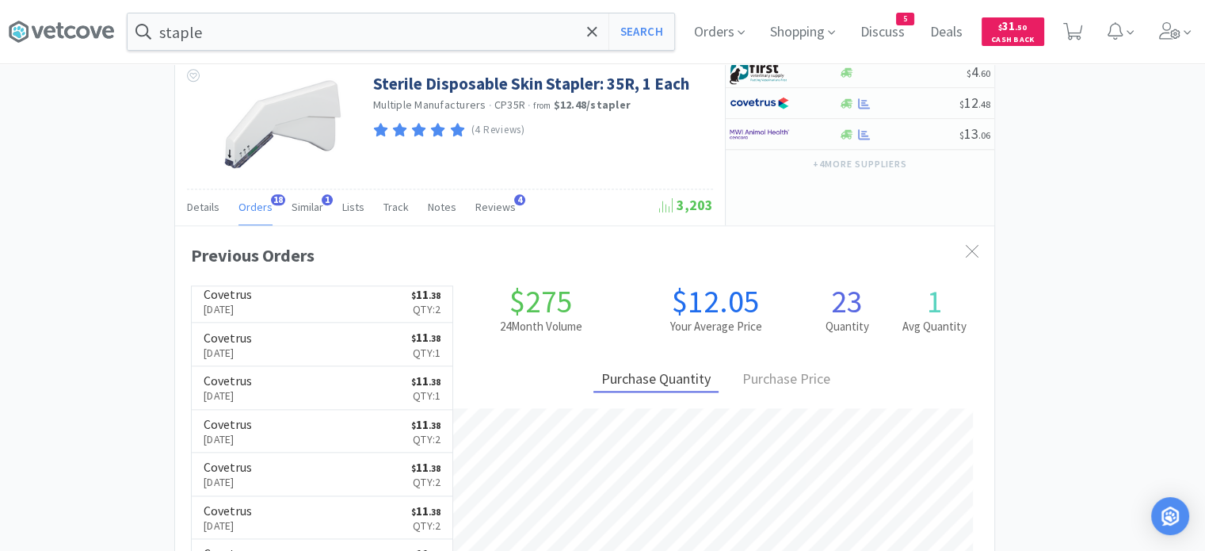
scroll to position [425, 0]
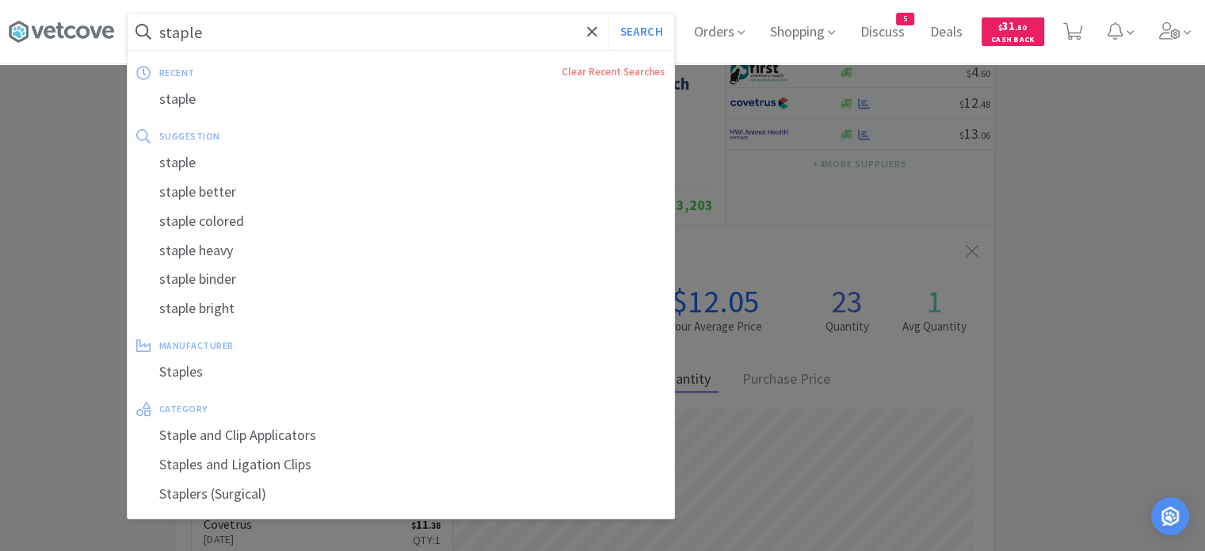
click at [285, 18] on input "staple" at bounding box center [401, 31] width 547 height 36
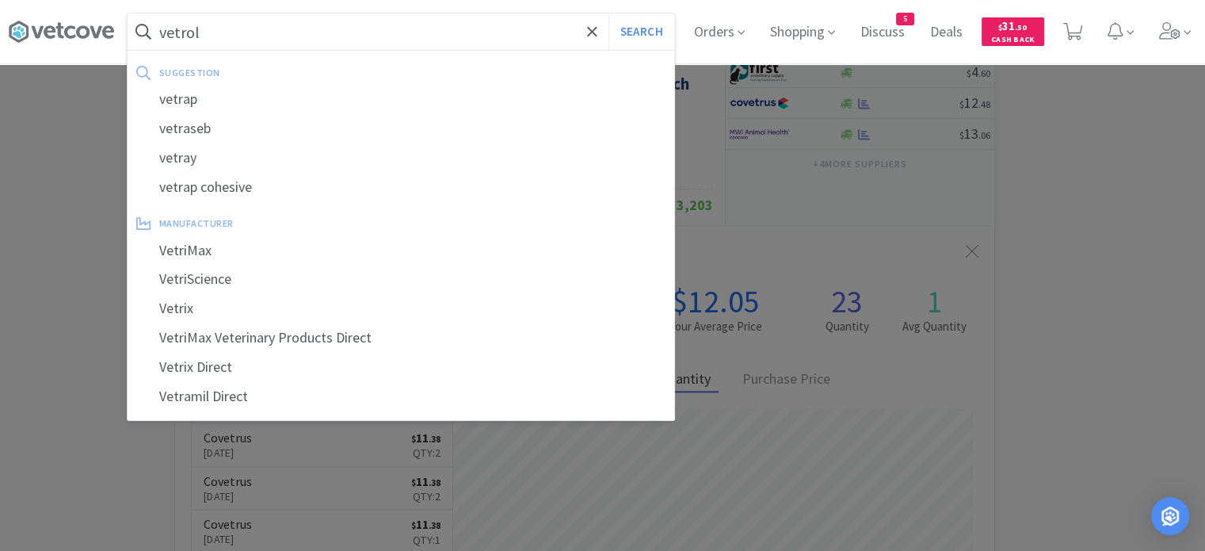
click at [608, 13] on button "Search" at bounding box center [641, 31] width 66 height 36
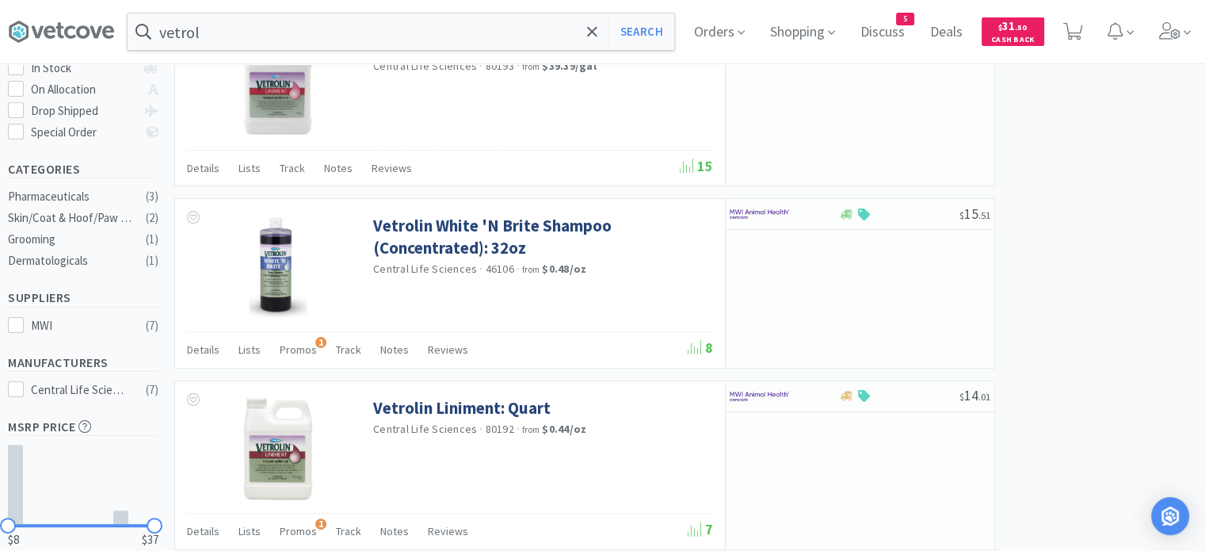
scroll to position [475, 0]
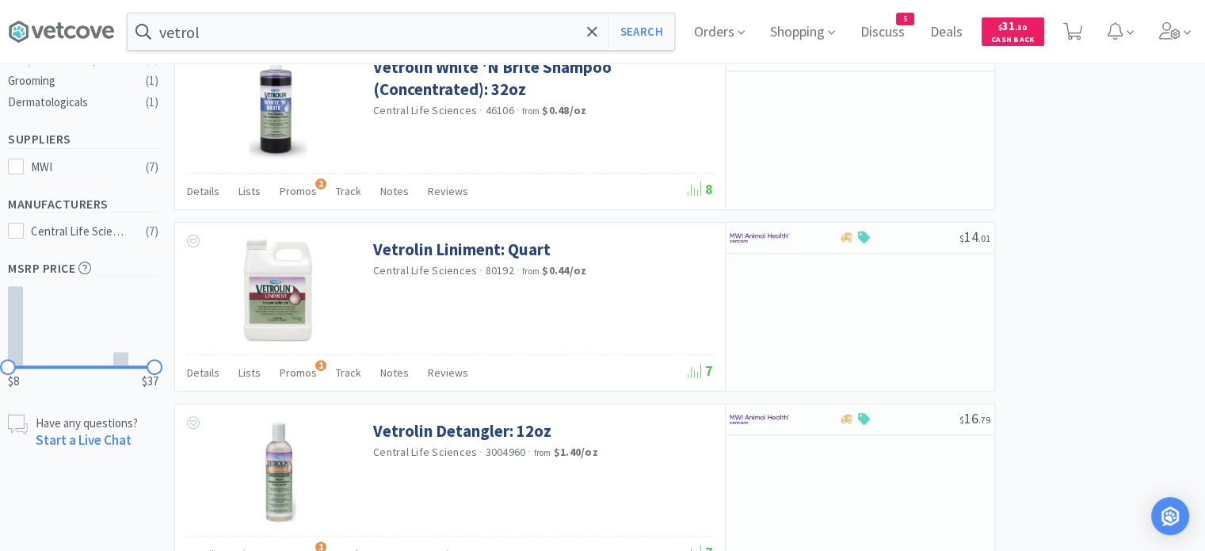
click at [334, 28] on input "vetrol" at bounding box center [401, 31] width 547 height 36
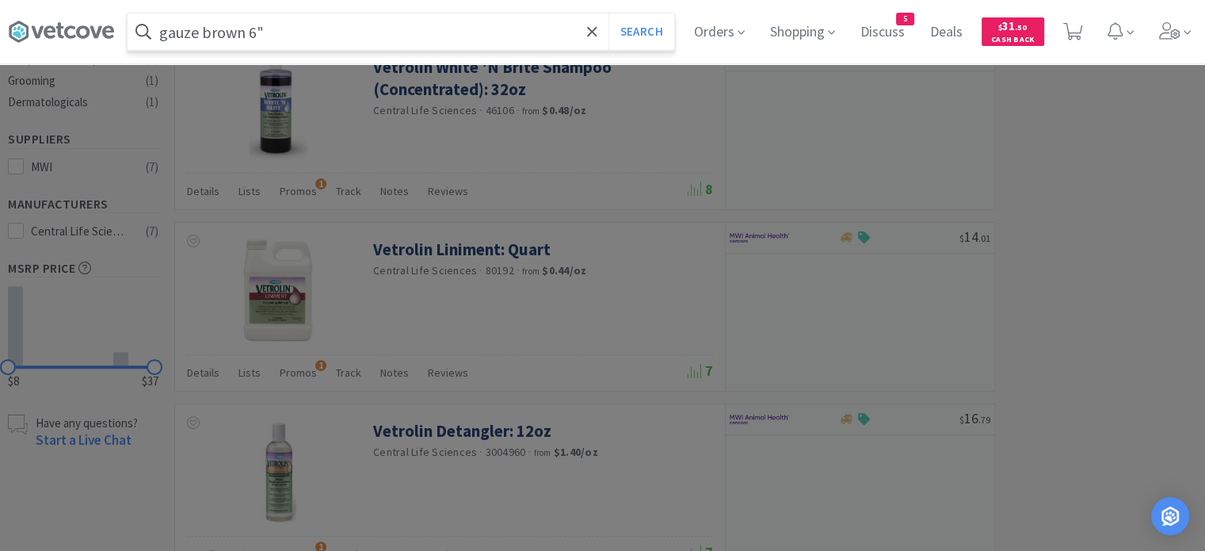
click at [608, 13] on button "Search" at bounding box center [641, 31] width 66 height 36
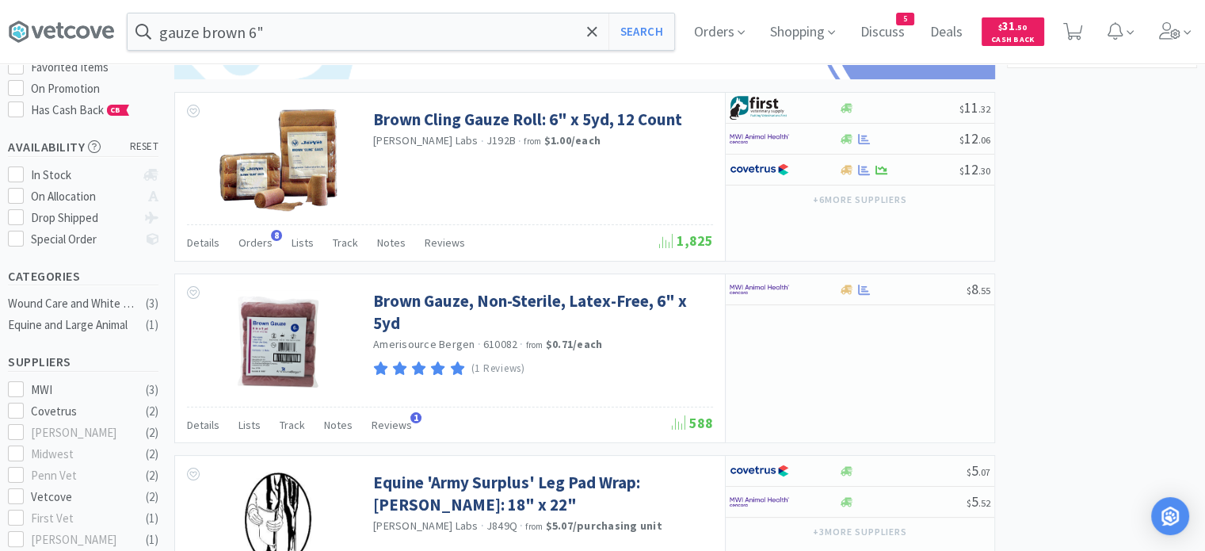
scroll to position [238, 0]
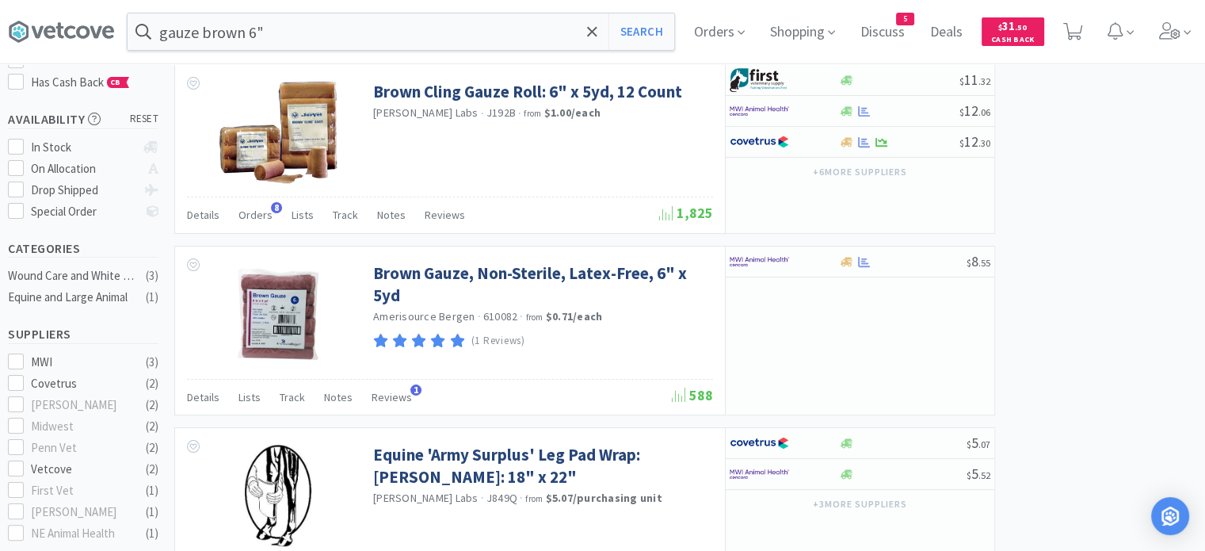
click at [257, 218] on span "Orders" at bounding box center [255, 215] width 34 height 14
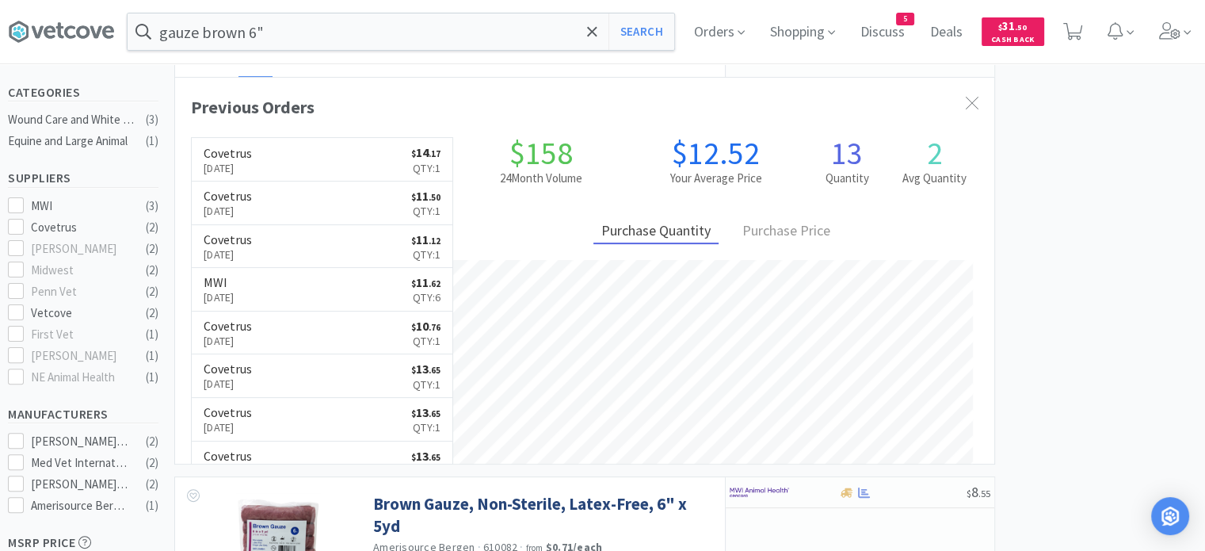
scroll to position [396, 0]
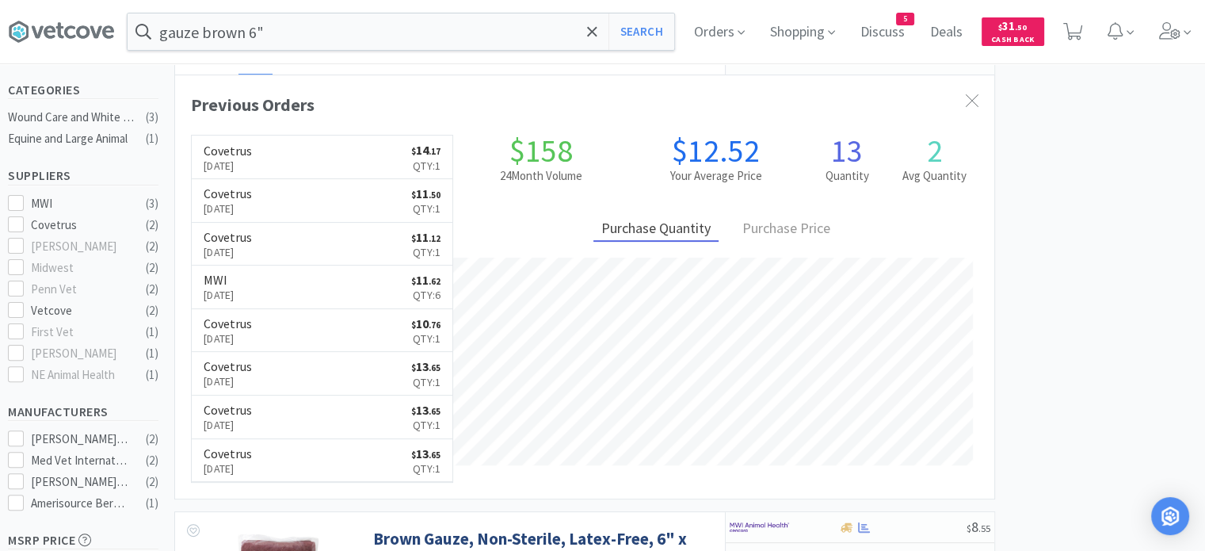
click at [319, 289] on link "MWI [DATE] $ 11 . 62 Qty: 6" at bounding box center [322, 287] width 261 height 44
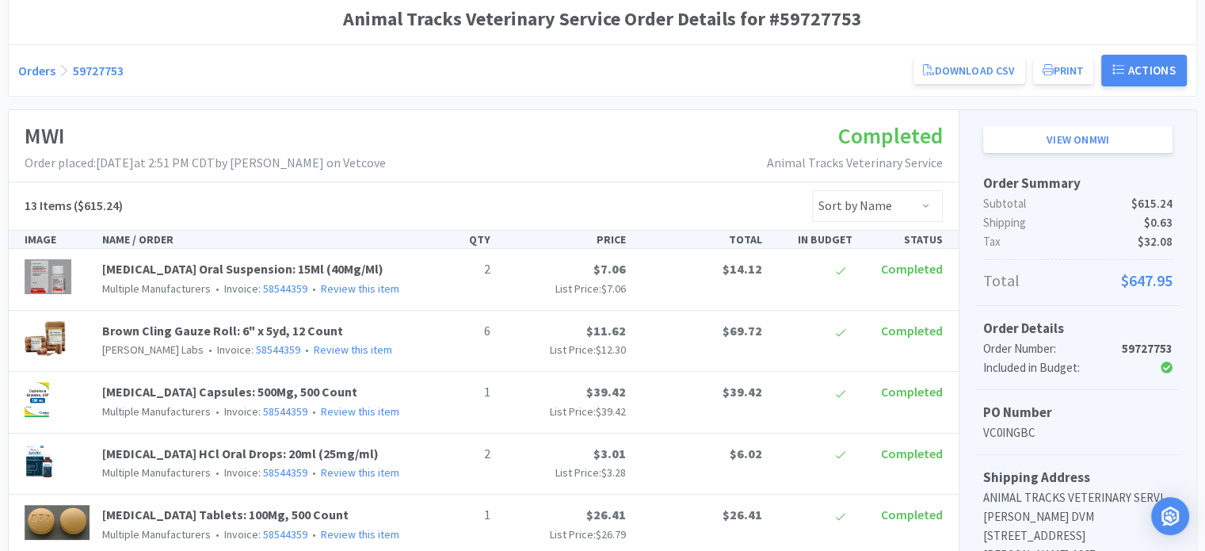
scroll to position [158, 0]
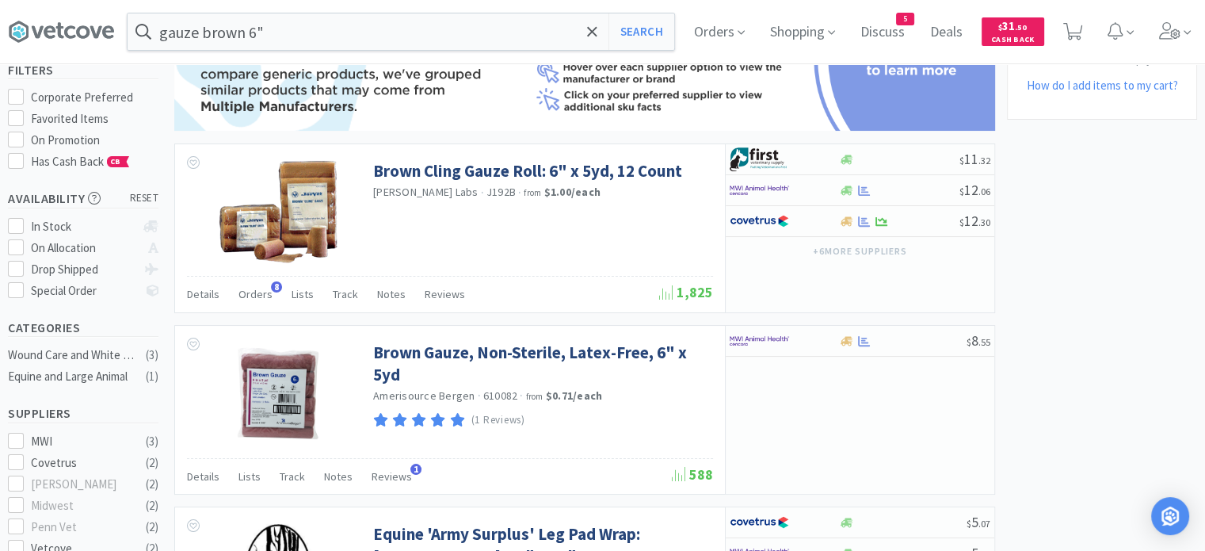
scroll to position [396, 0]
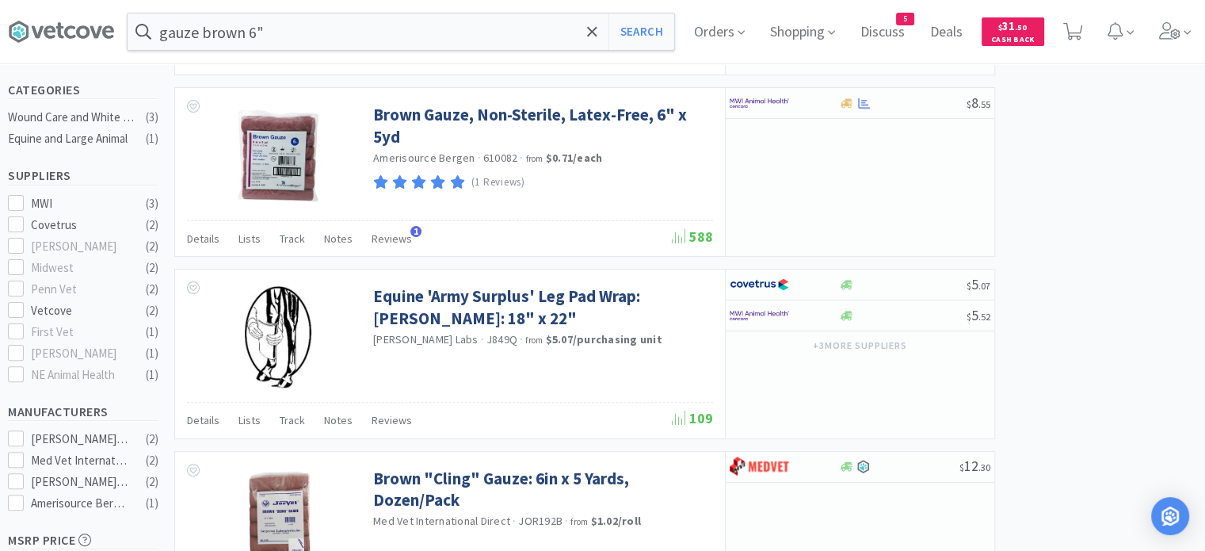
click at [303, 47] on input "gauze brown 6"" at bounding box center [401, 31] width 547 height 36
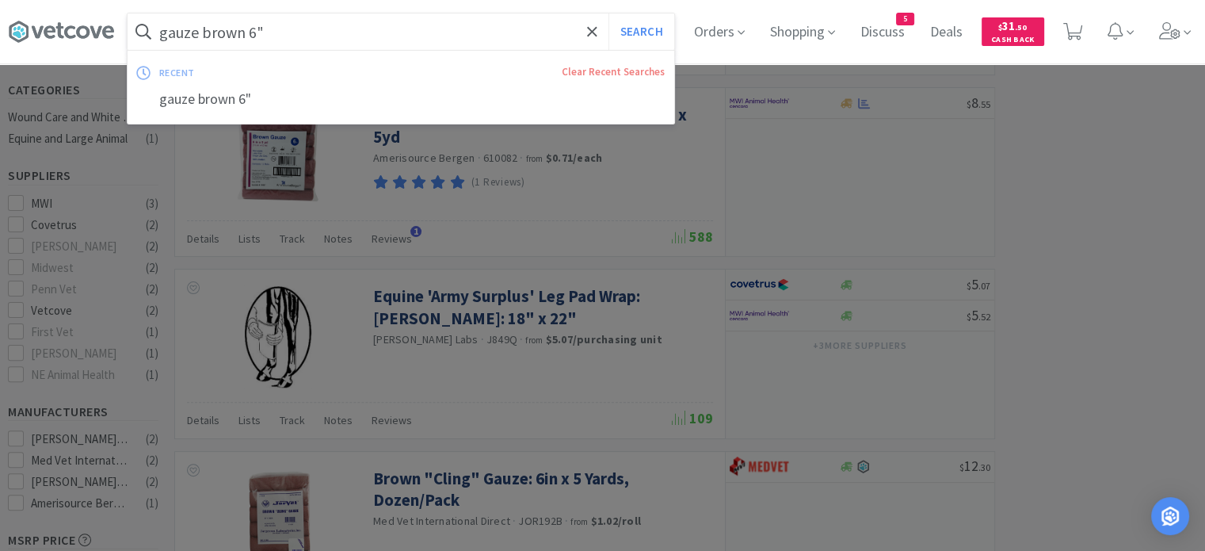
type input "p"
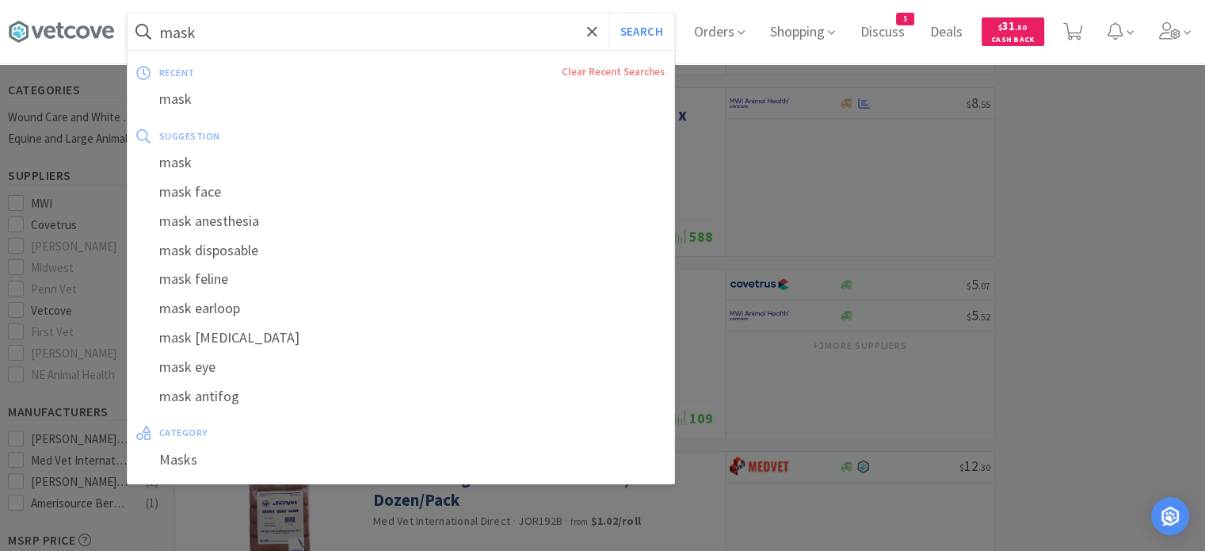
click at [608, 13] on button "Search" at bounding box center [641, 31] width 66 height 36
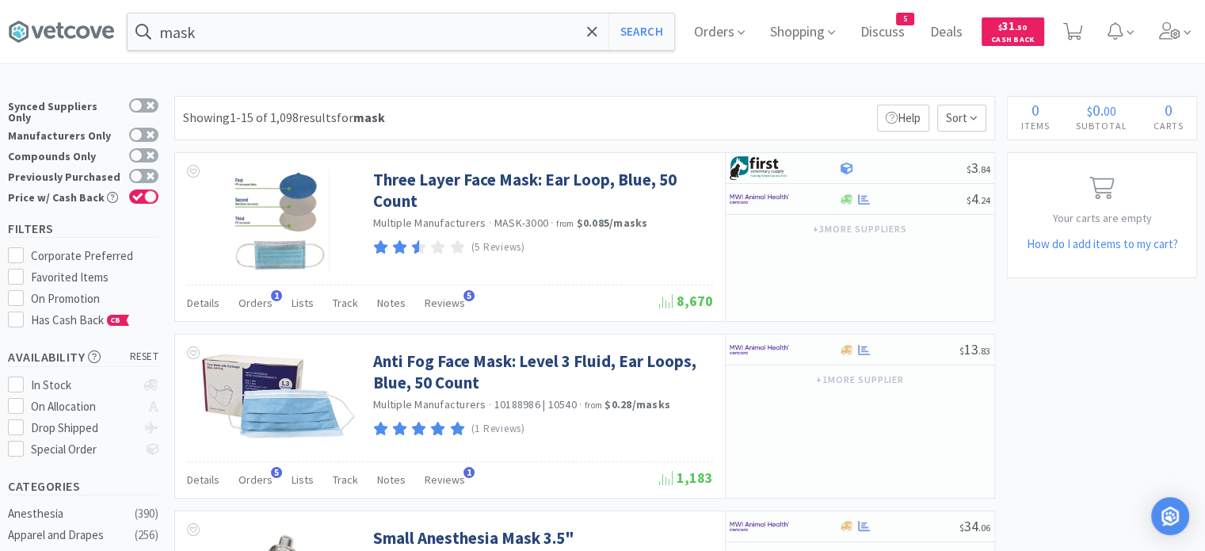
click at [254, 27] on input "mask" at bounding box center [401, 31] width 547 height 36
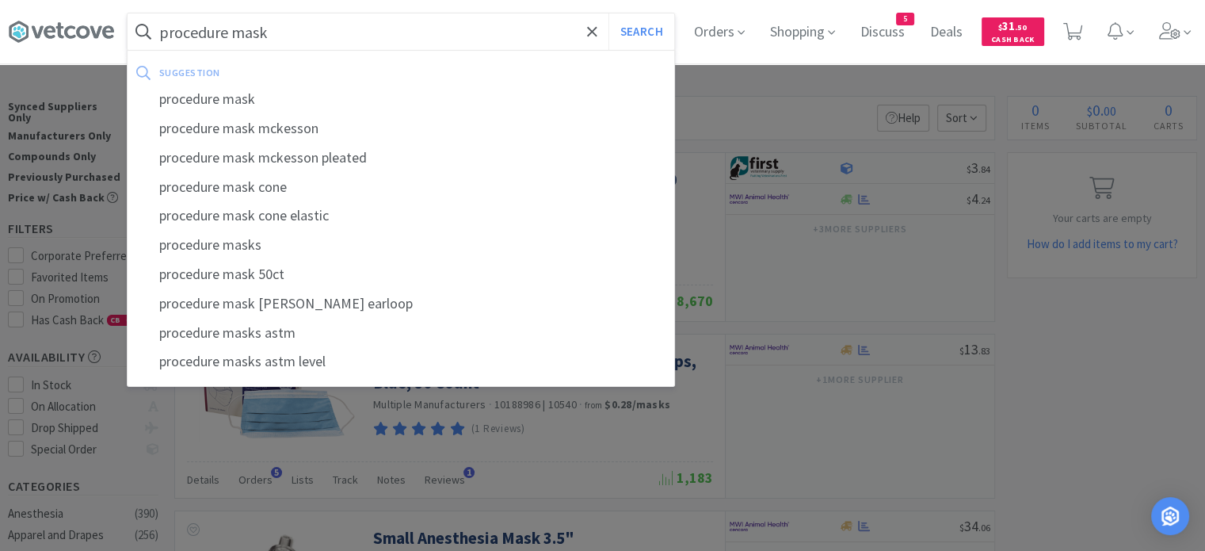
type input "procedure mask"
click at [608, 13] on button "Search" at bounding box center [641, 31] width 66 height 36
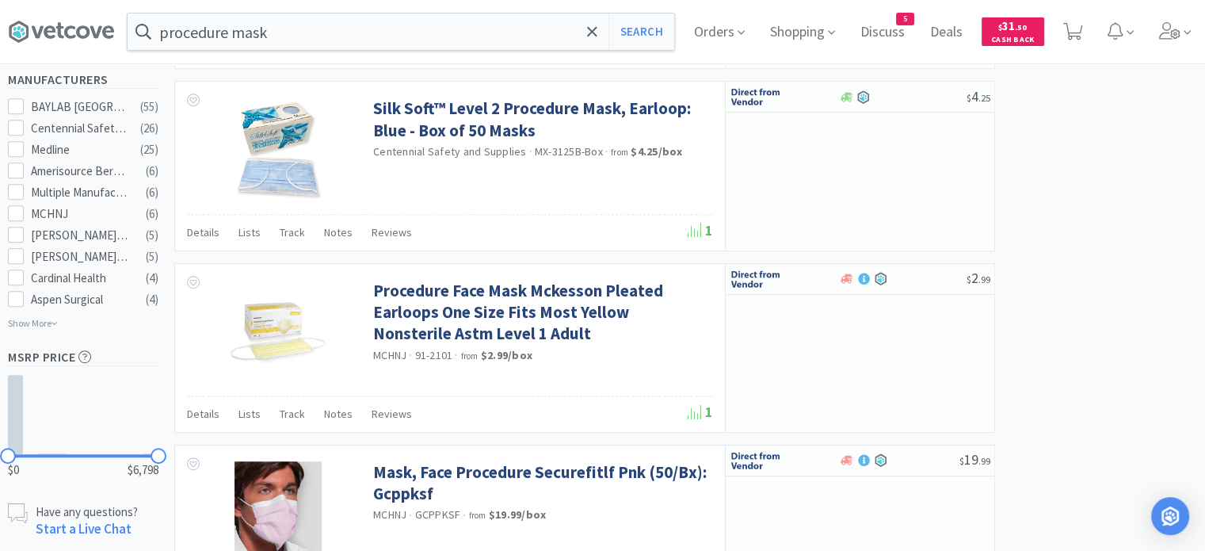
scroll to position [317, 0]
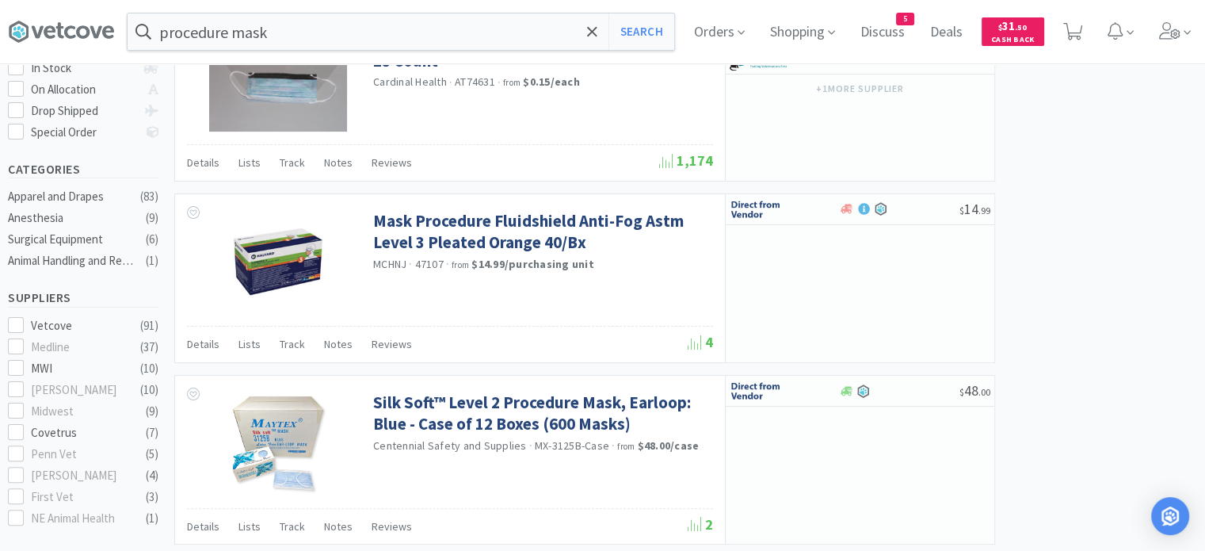
click at [299, 32] on input "procedure mask" at bounding box center [401, 31] width 547 height 36
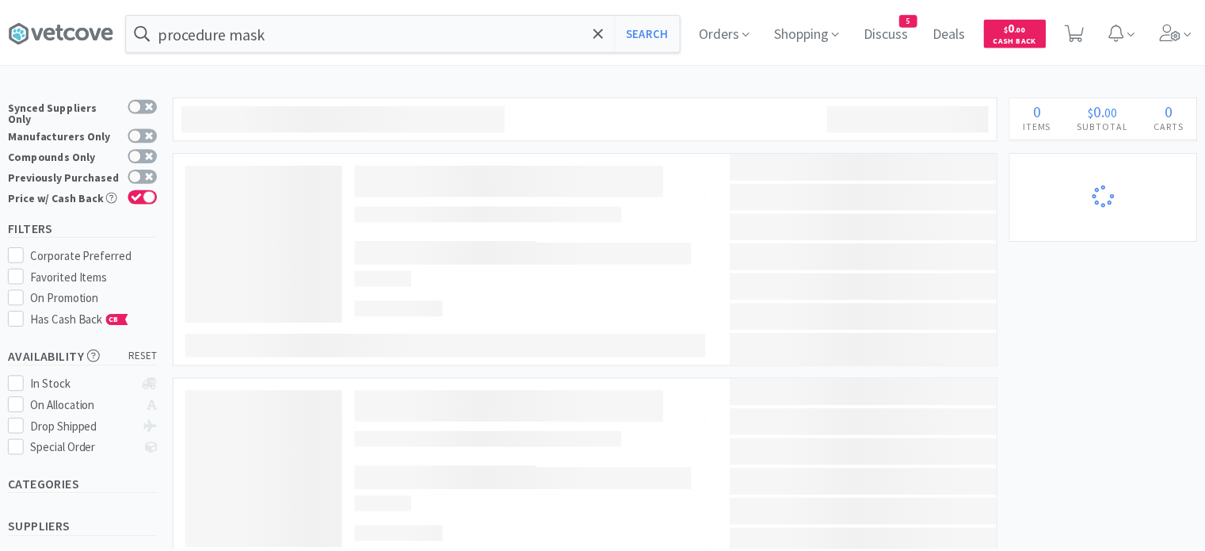
scroll to position [317, 0]
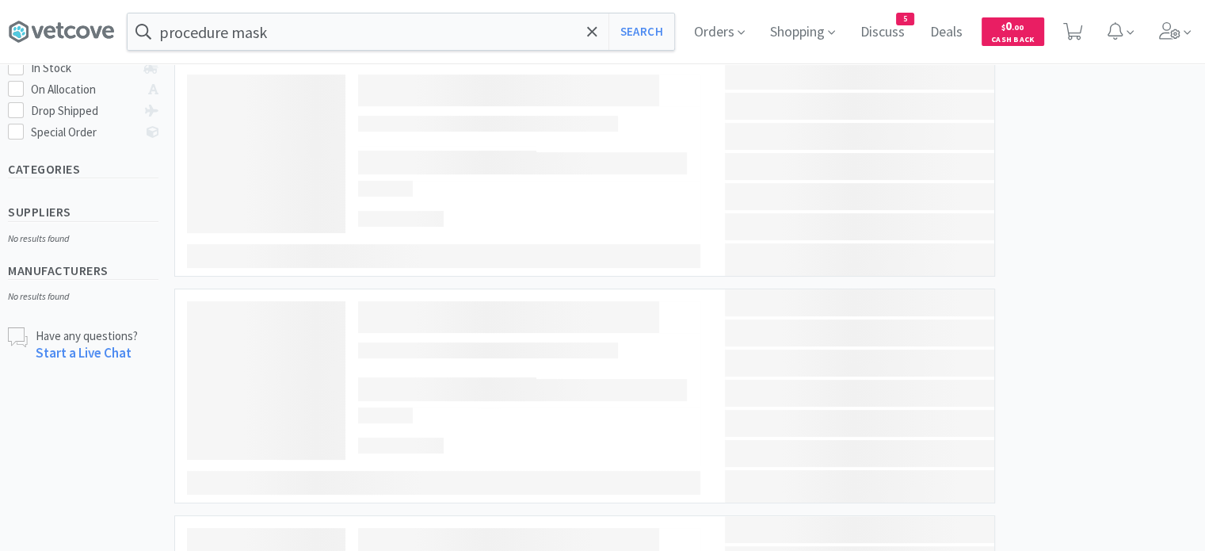
click at [261, 40] on input "procedure mask" at bounding box center [401, 31] width 547 height 36
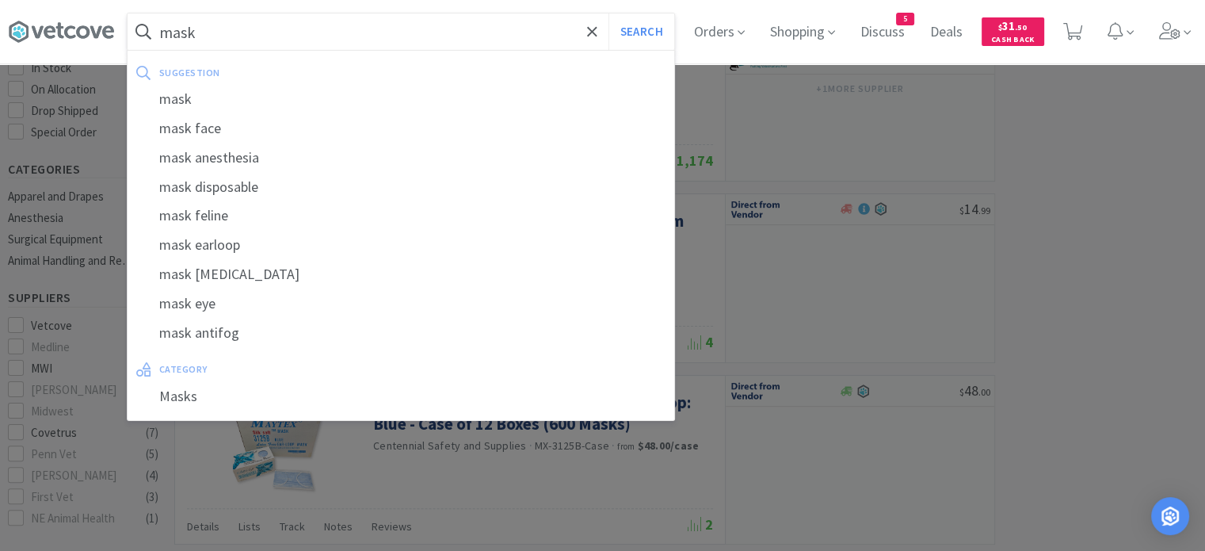
click at [608, 13] on button "Search" at bounding box center [641, 31] width 66 height 36
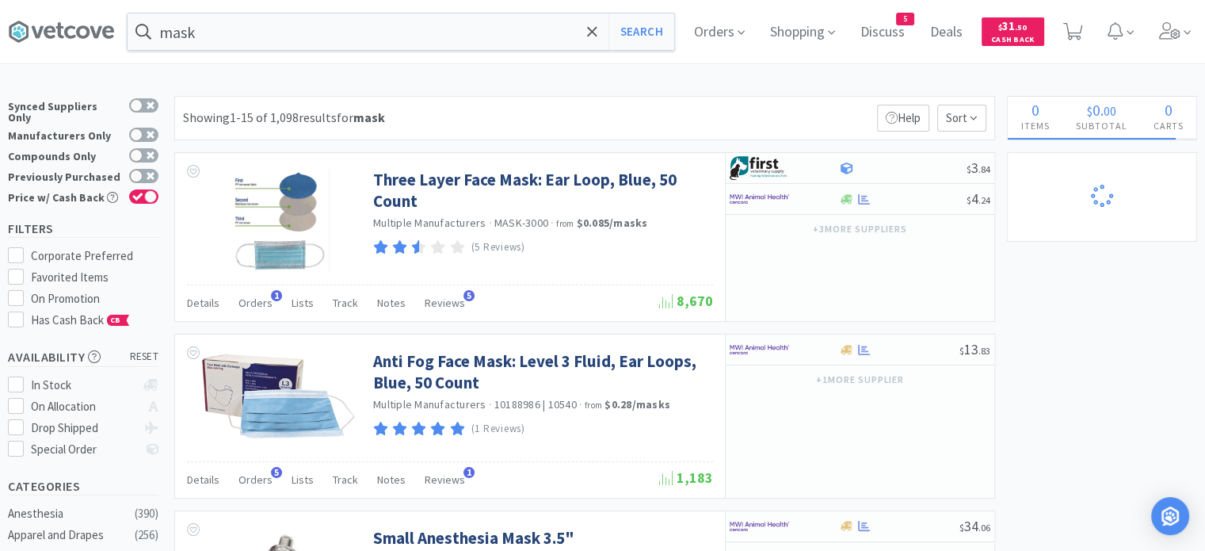
scroll to position [79, 0]
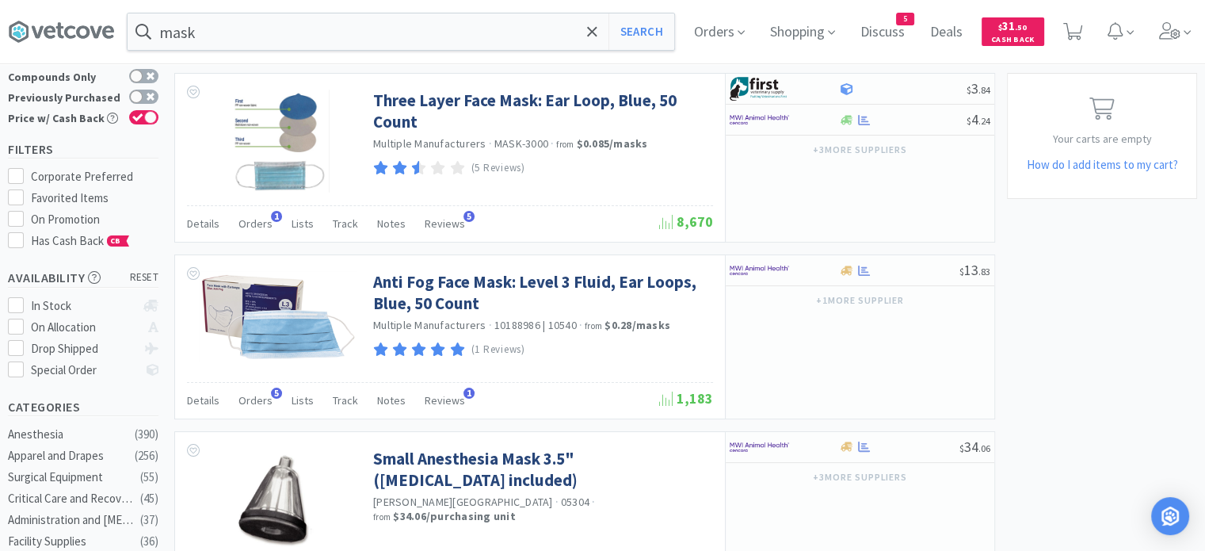
click at [257, 220] on span "Orders" at bounding box center [255, 223] width 34 height 14
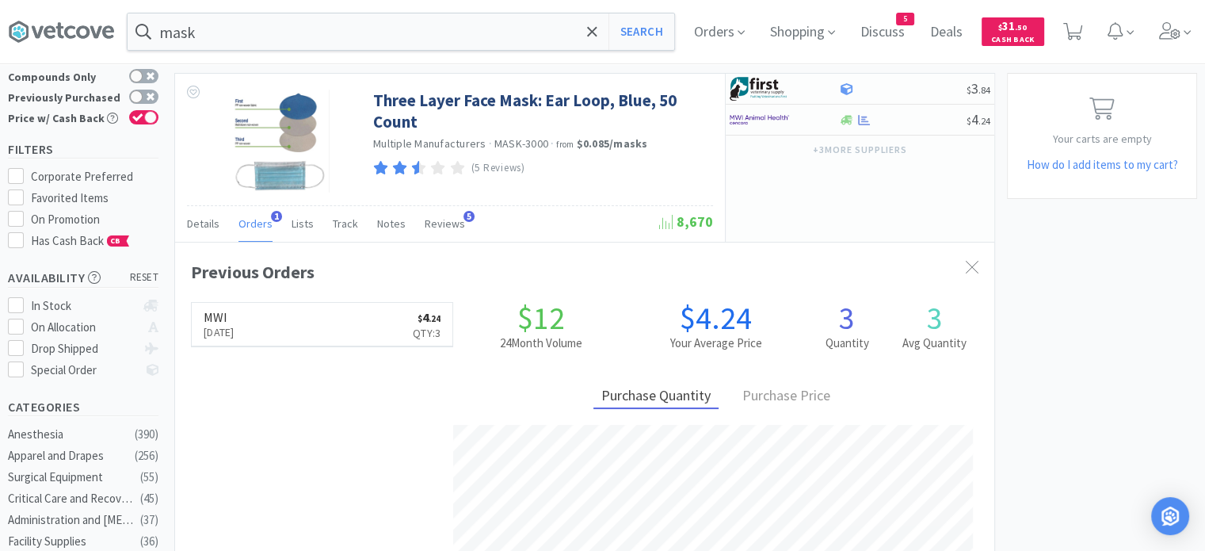
scroll to position [0, 0]
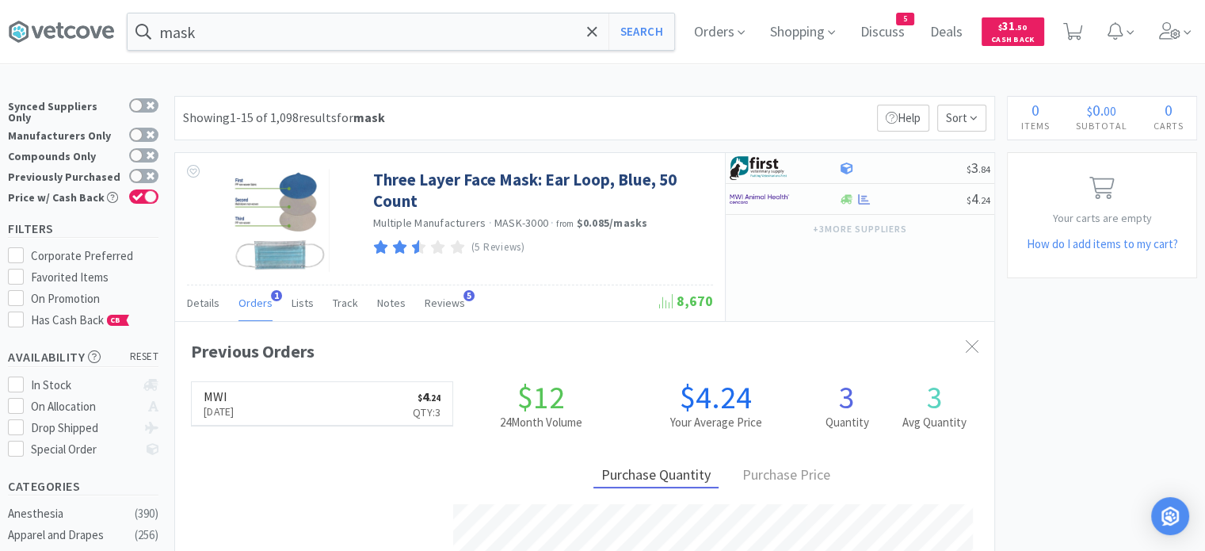
click at [342, 22] on input "mask" at bounding box center [401, 31] width 547 height 36
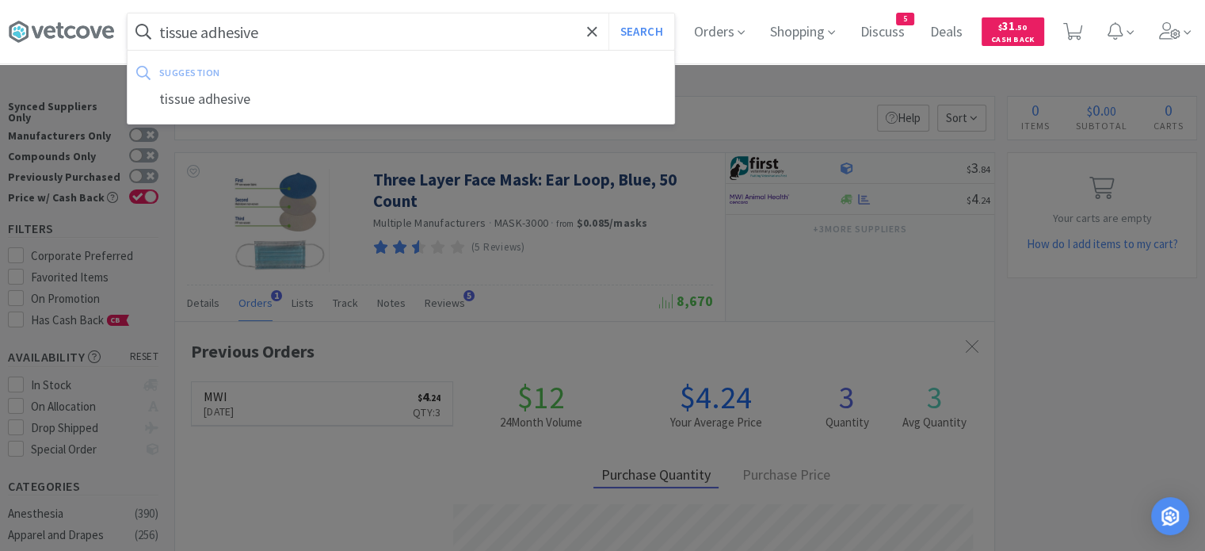
click at [608, 13] on button "Search" at bounding box center [641, 31] width 66 height 36
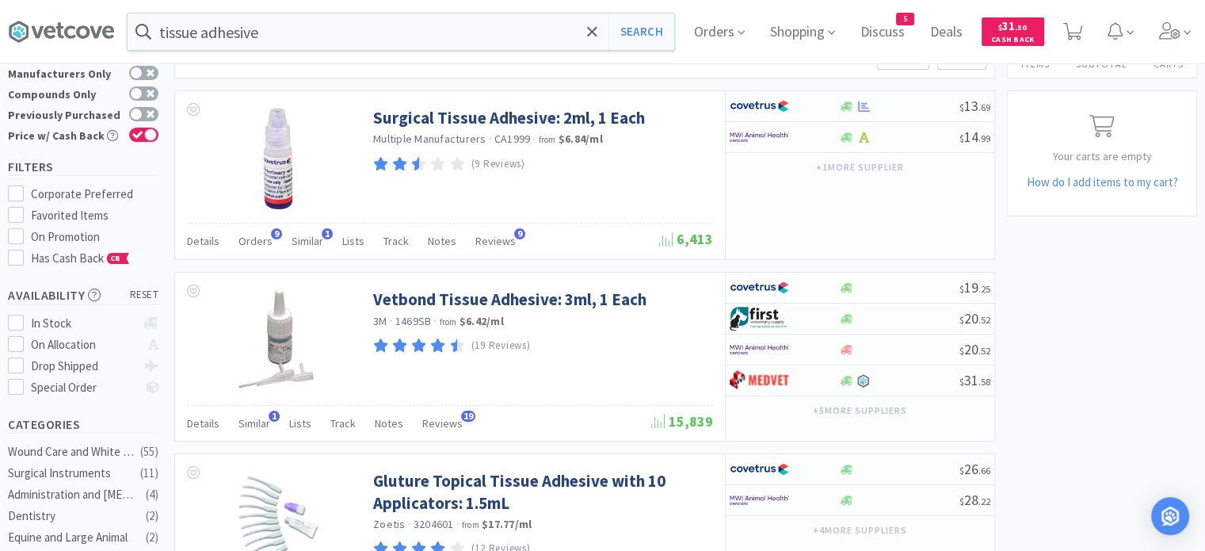
scroll to position [79, 0]
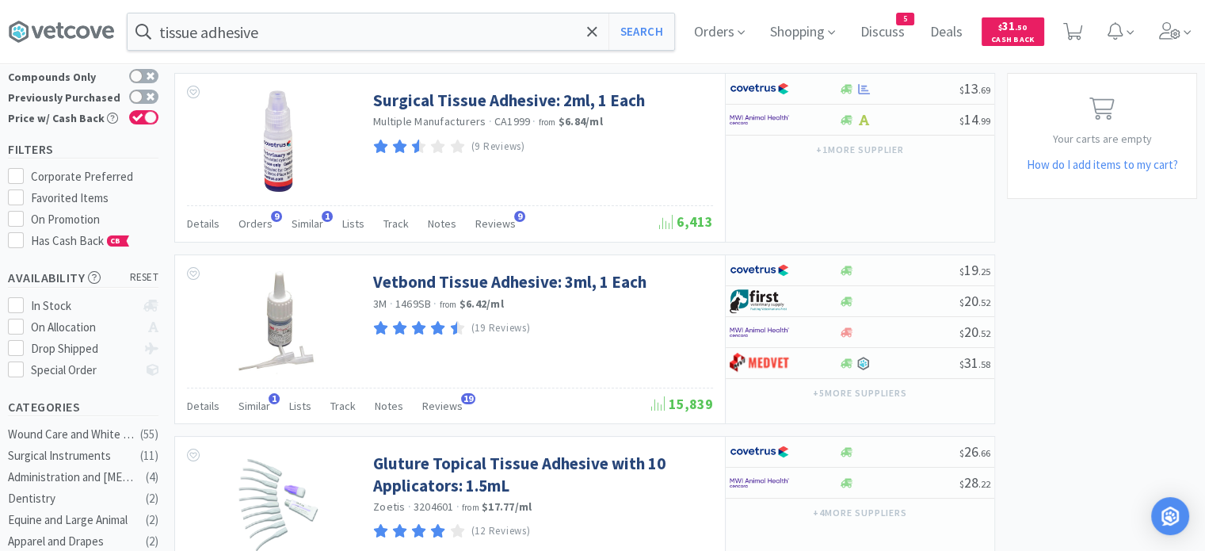
click at [255, 231] on div "Orders 9" at bounding box center [255, 226] width 34 height 30
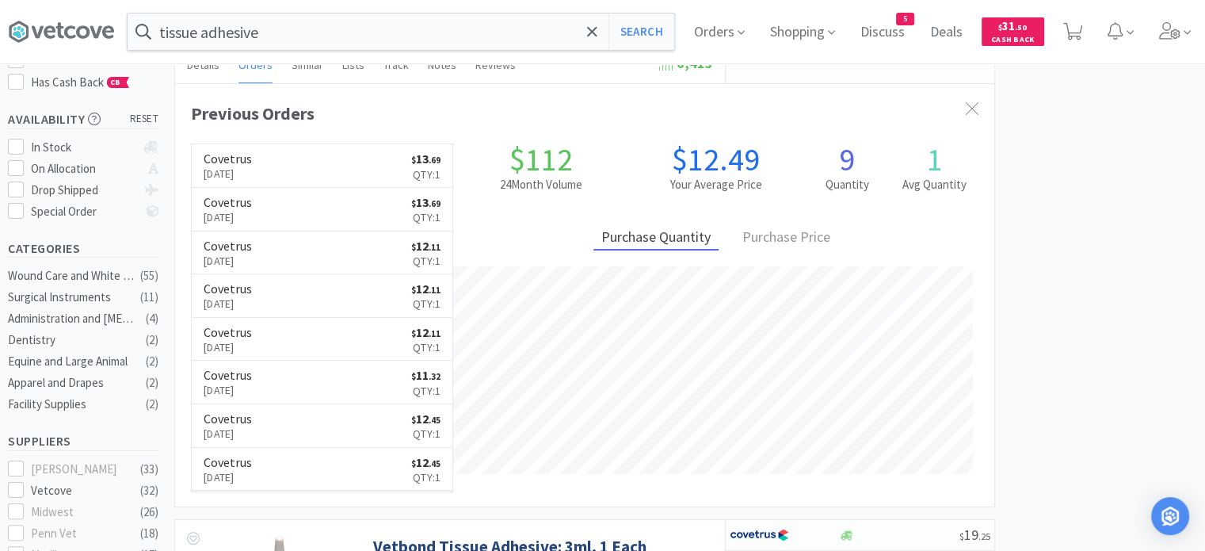
scroll to position [39, 0]
click at [339, 25] on input "tissue adhesive" at bounding box center [401, 31] width 547 height 36
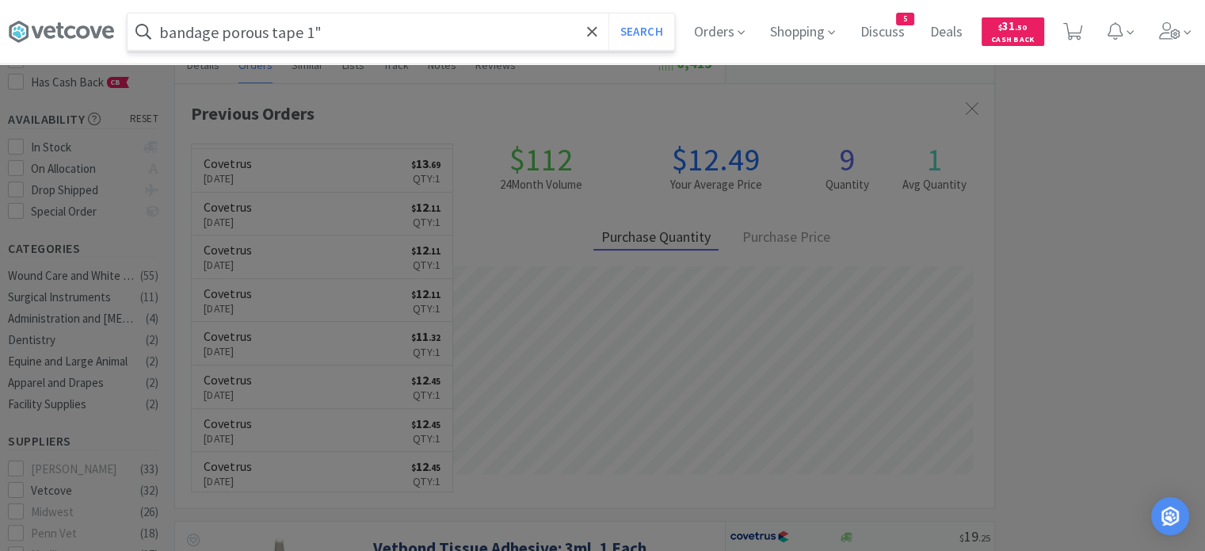
click at [608, 13] on button "Search" at bounding box center [641, 31] width 66 height 36
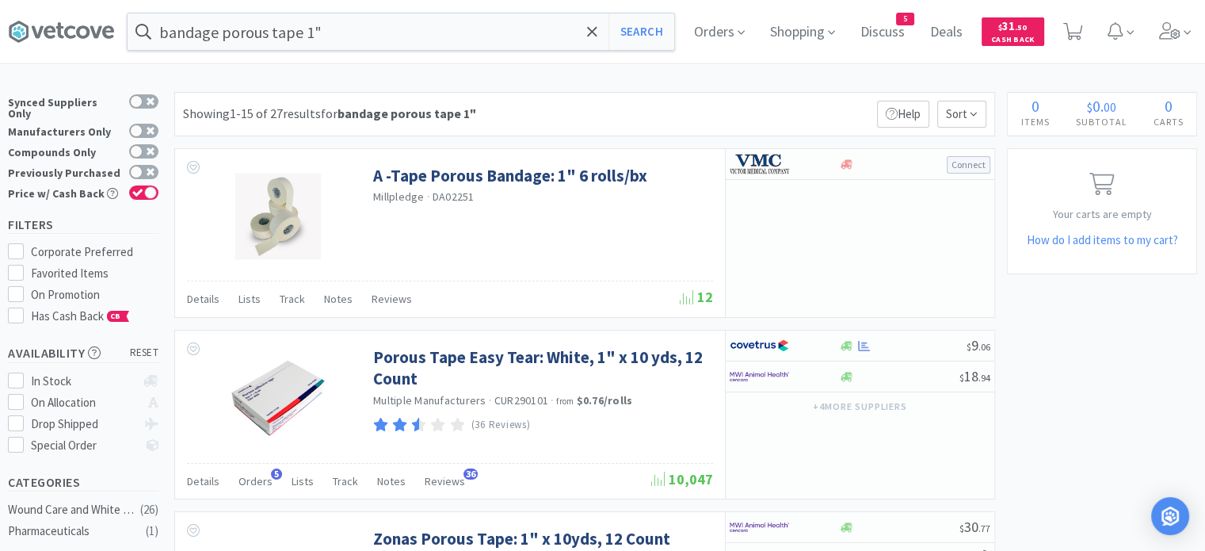
scroll to position [158, 0]
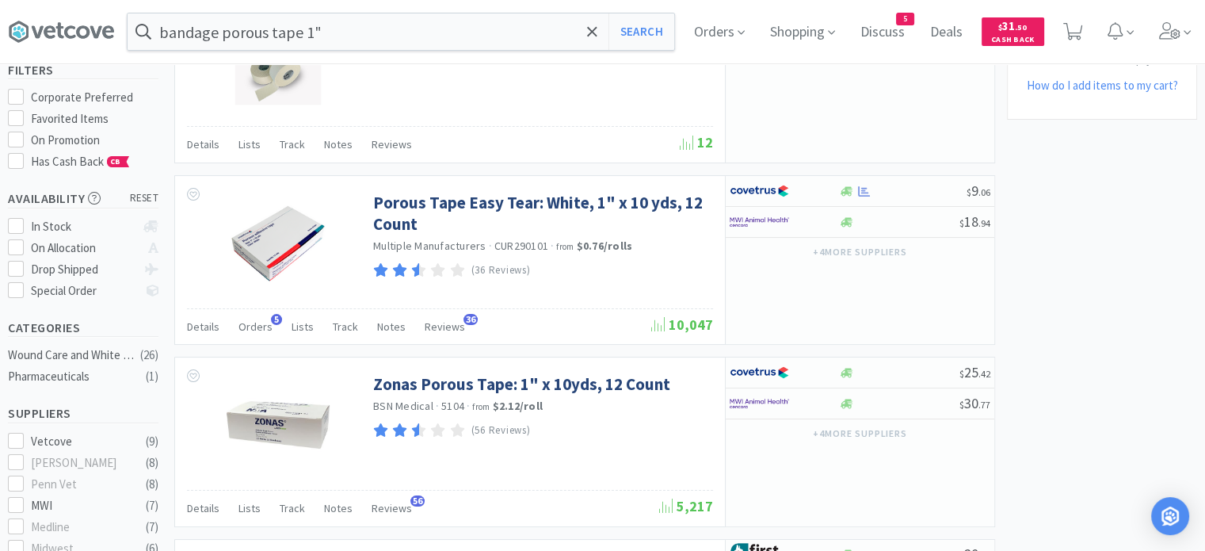
click at [257, 335] on div "Orders 5" at bounding box center [255, 329] width 34 height 30
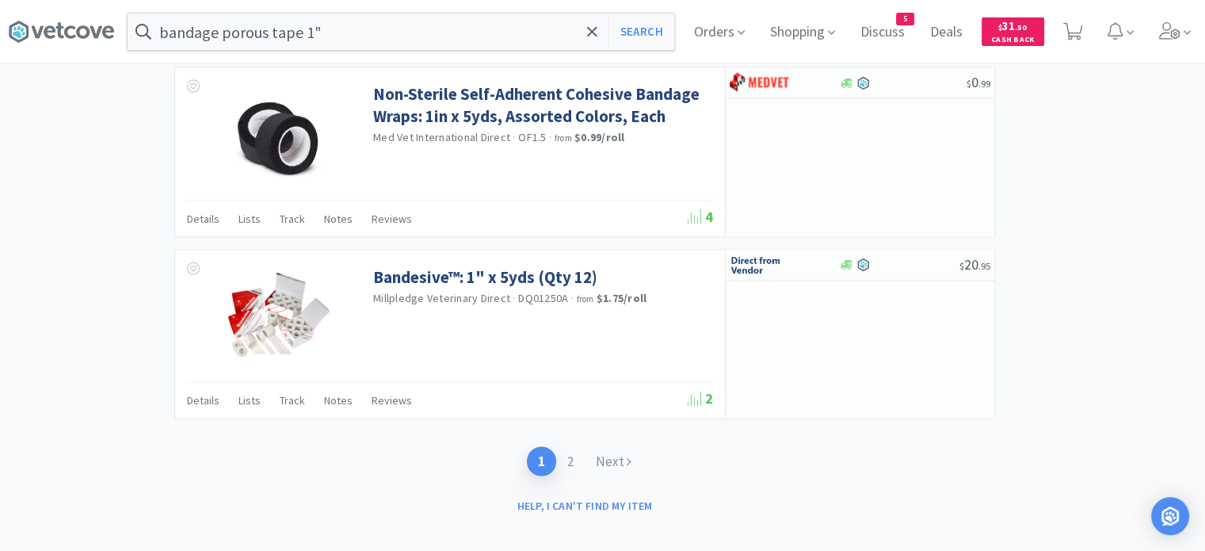
scroll to position [2859, 0]
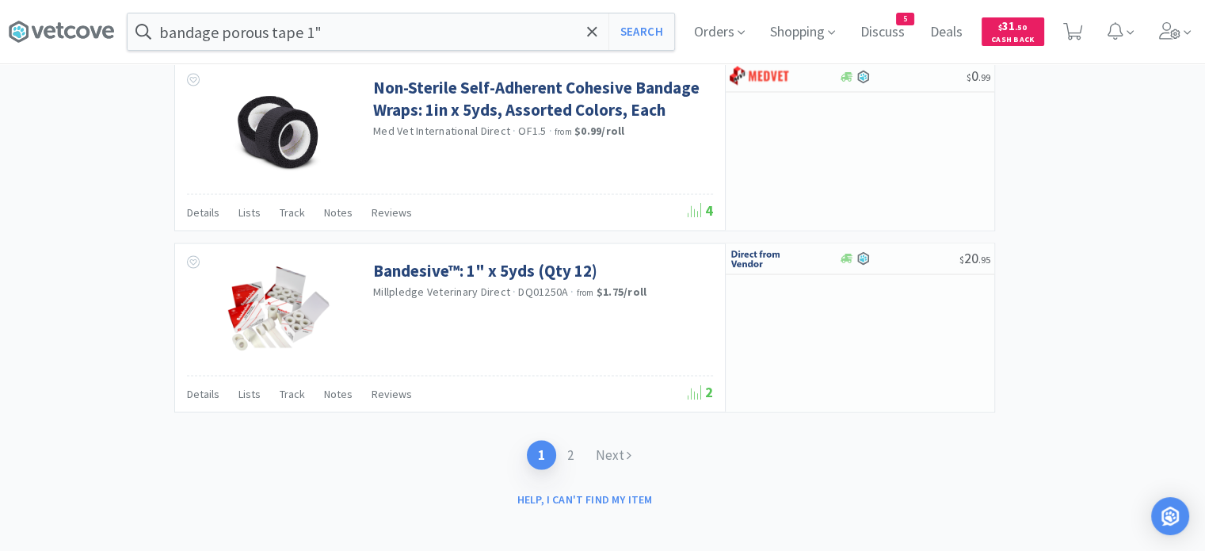
click at [315, 31] on input "bandage porous tape 1"" at bounding box center [401, 31] width 547 height 36
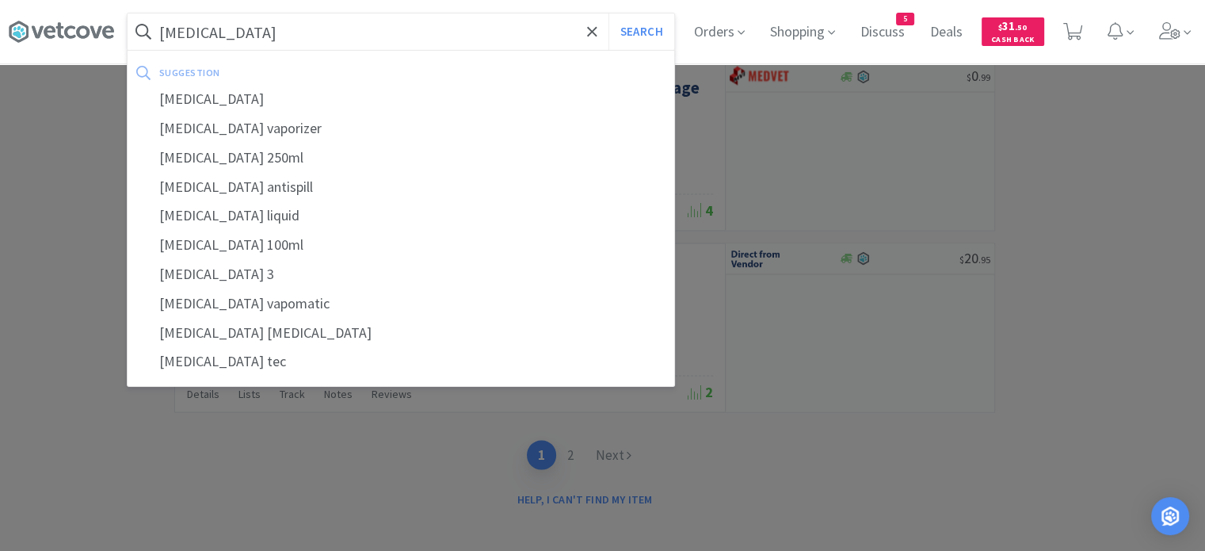
click at [608, 13] on button "Search" at bounding box center [641, 31] width 66 height 36
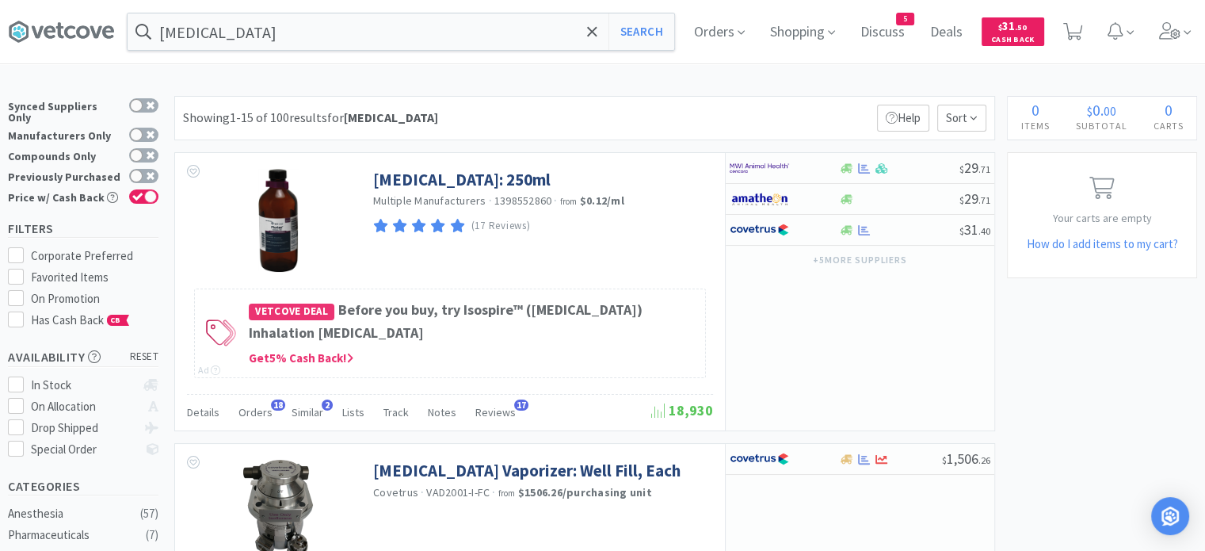
click at [250, 414] on span "Orders" at bounding box center [255, 412] width 34 height 14
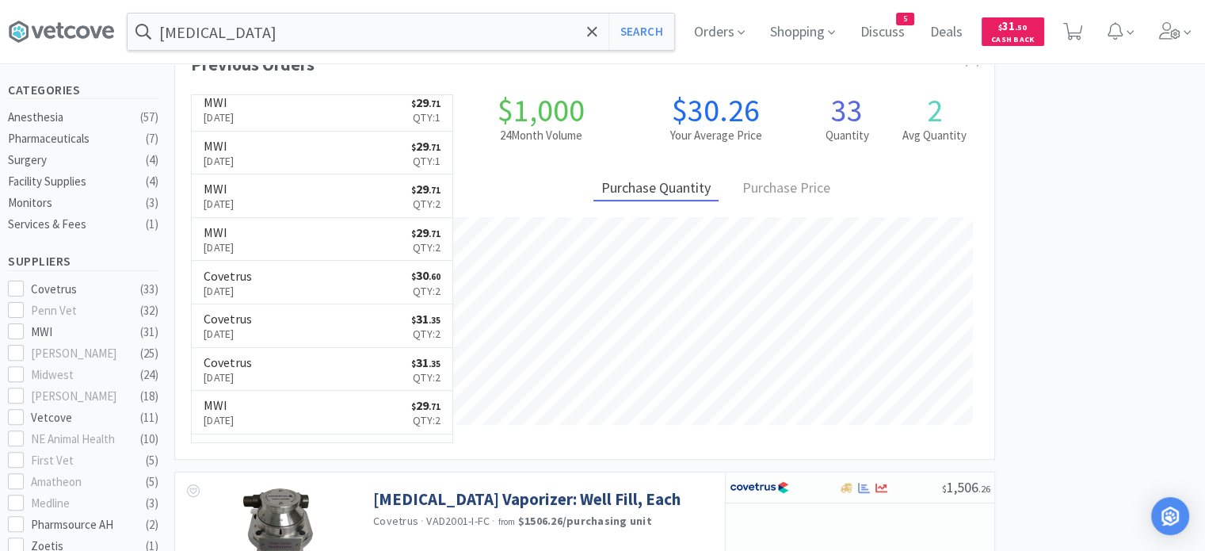
scroll to position [188, 0]
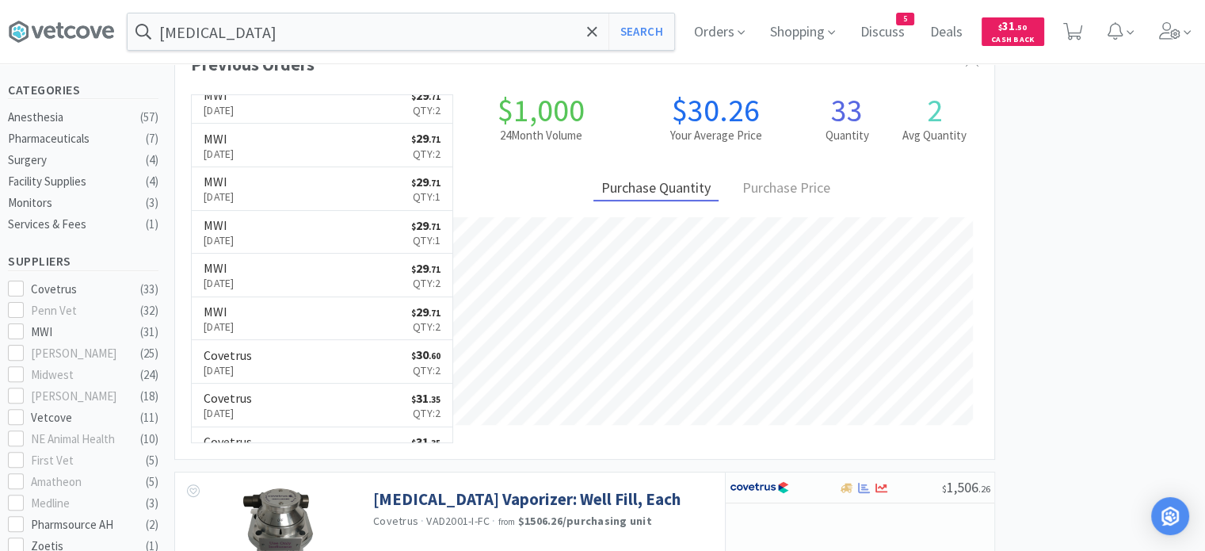
click at [273, 40] on input "isoflurane" at bounding box center [401, 31] width 547 height 36
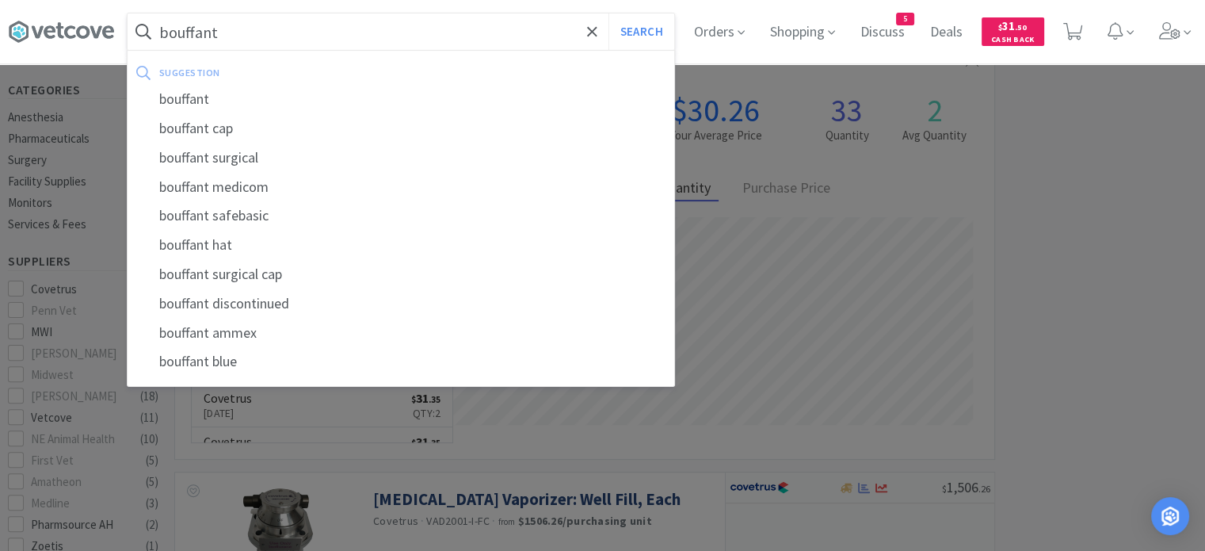
click at [608, 13] on button "Search" at bounding box center [641, 31] width 66 height 36
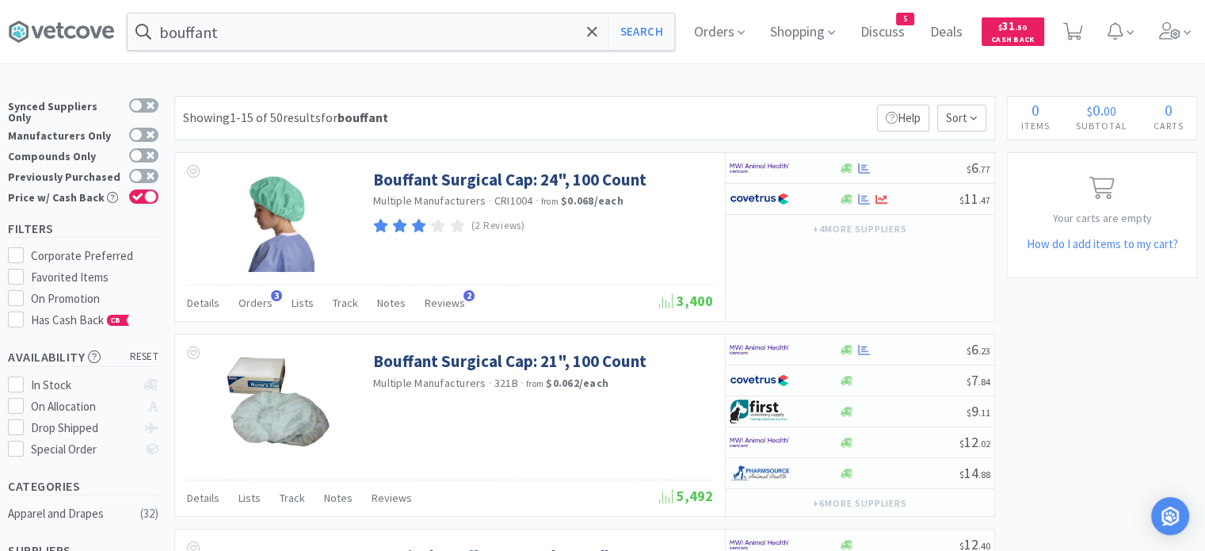
click at [264, 301] on span "Orders" at bounding box center [255, 303] width 34 height 14
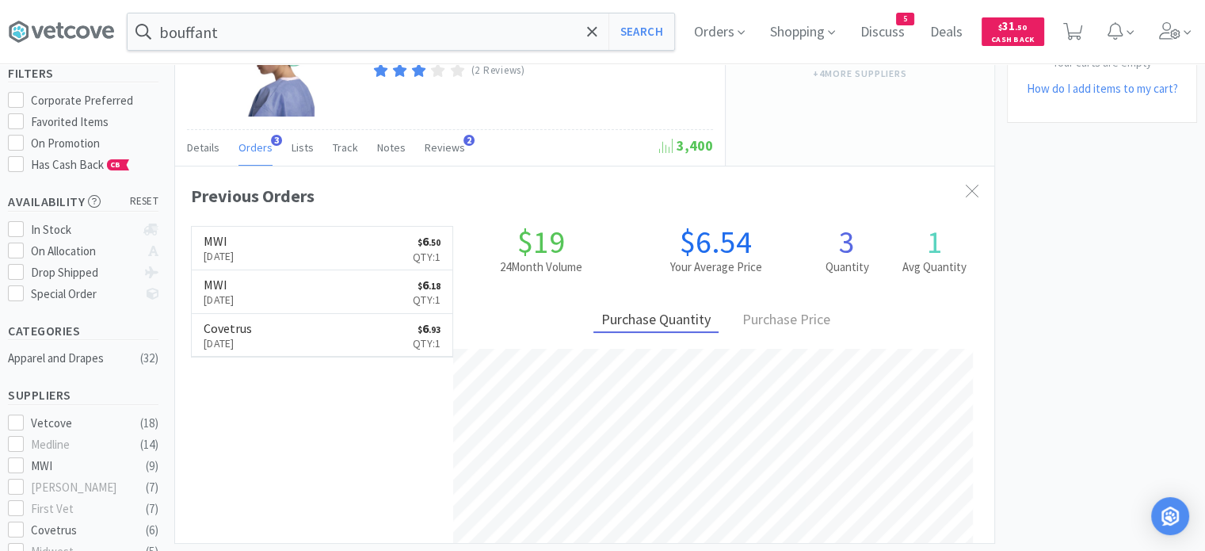
scroll to position [158, 0]
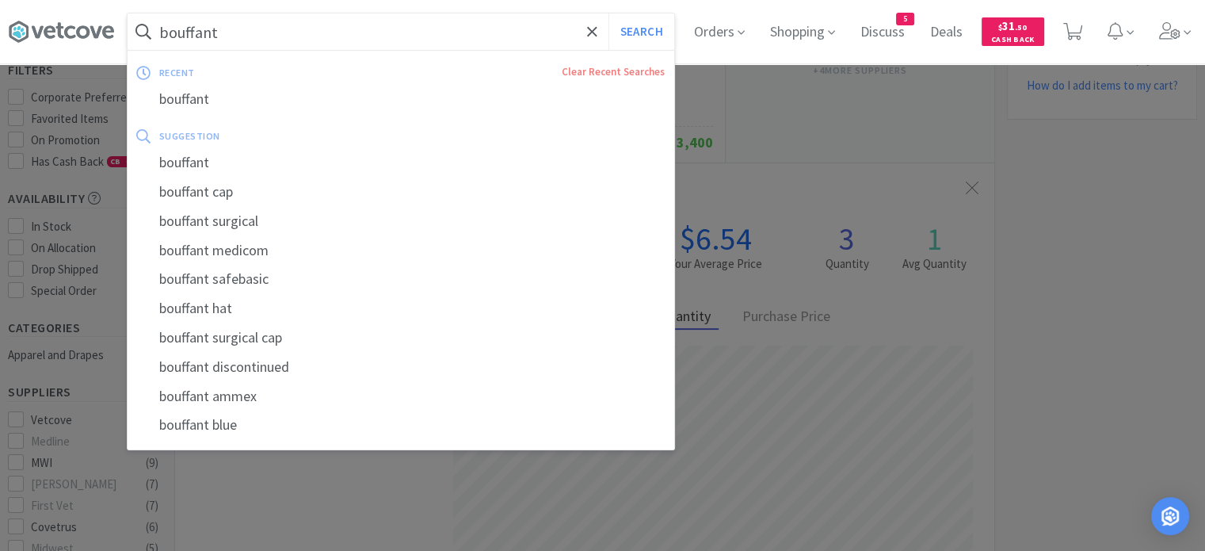
click at [266, 25] on input "bouffant" at bounding box center [401, 31] width 547 height 36
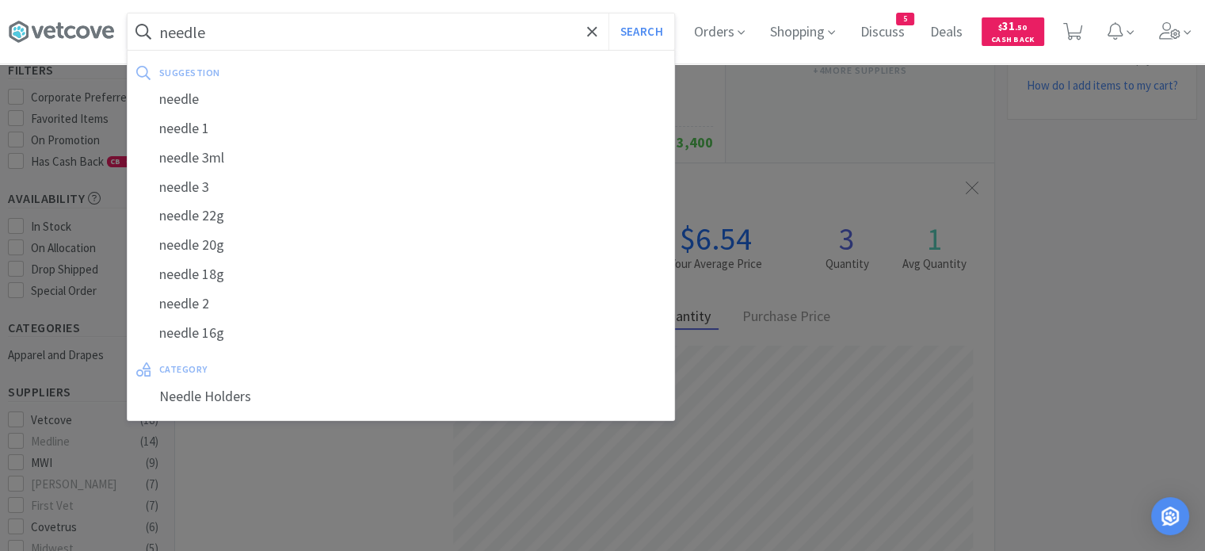
click at [608, 13] on button "Search" at bounding box center [641, 31] width 66 height 36
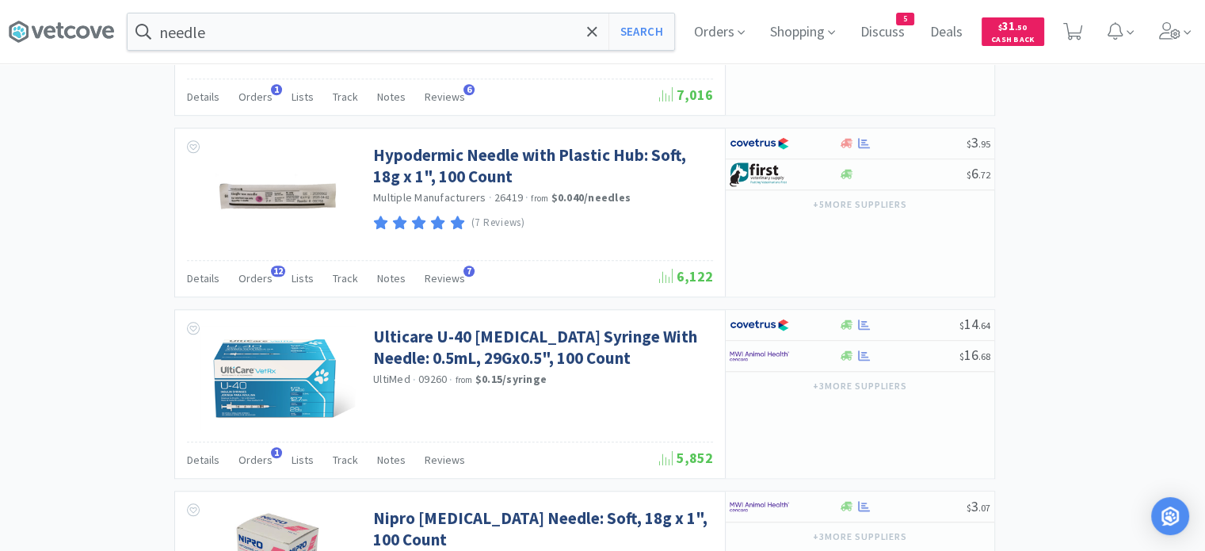
scroll to position [1505, 0]
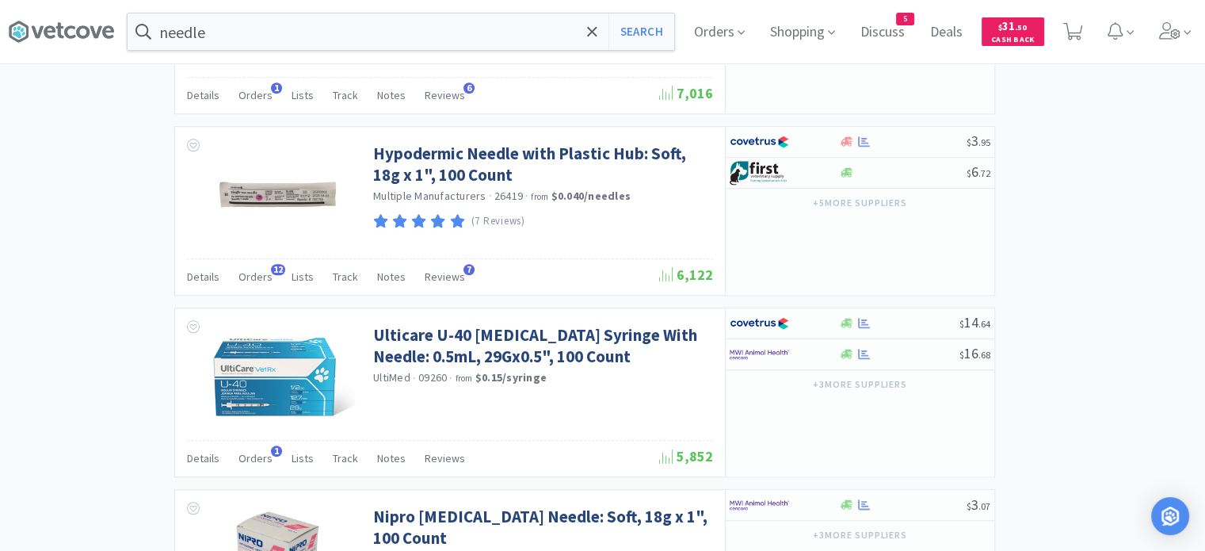
click at [266, 282] on div "Orders 12" at bounding box center [255, 279] width 34 height 30
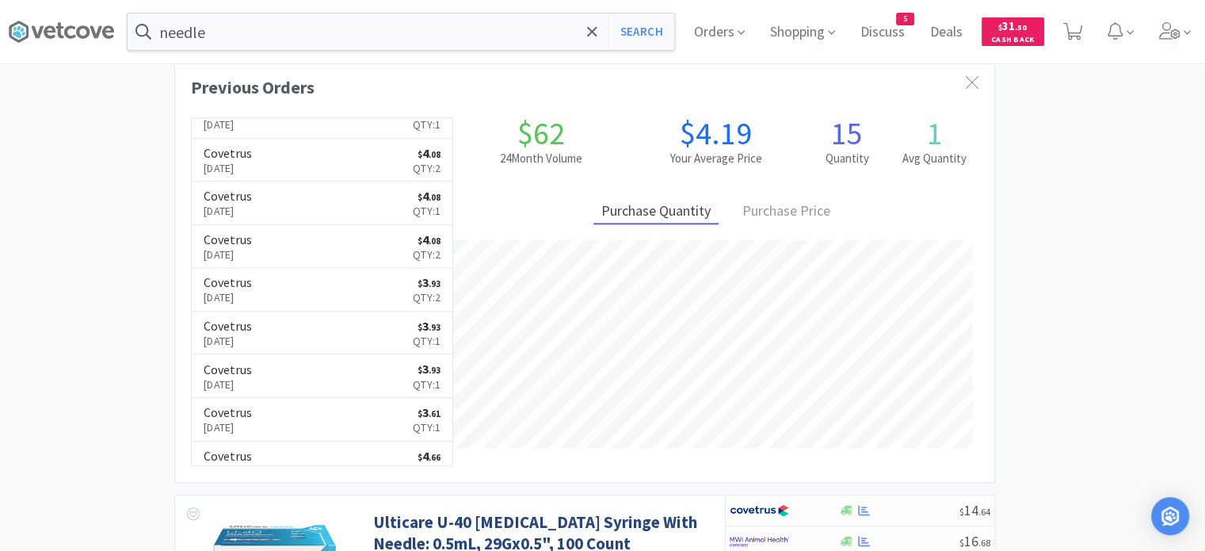
scroll to position [0, 0]
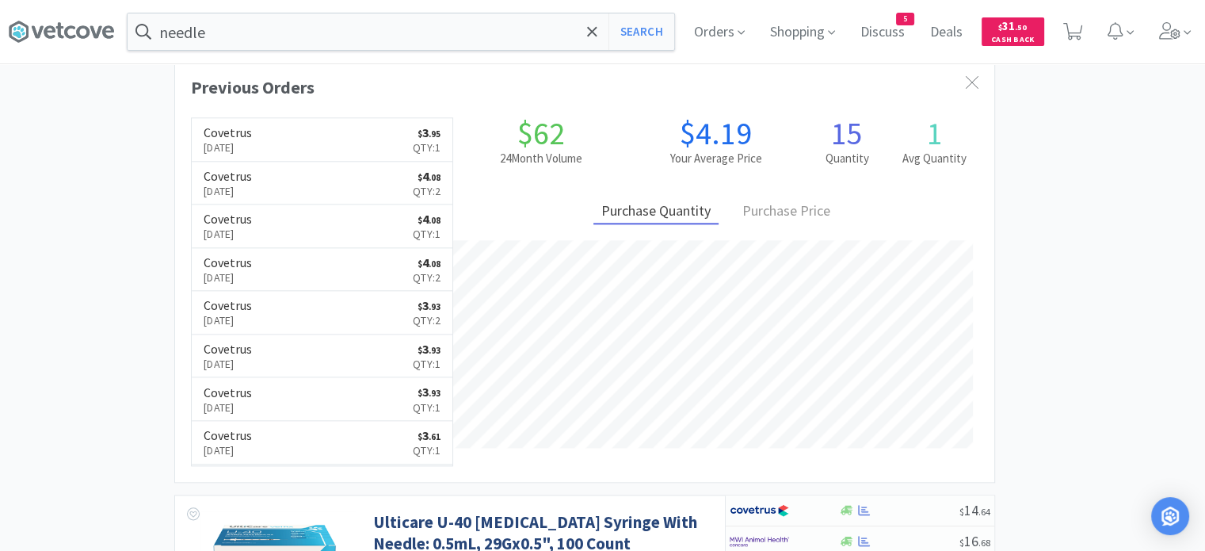
click at [307, 21] on input "needle" at bounding box center [401, 31] width 547 height 36
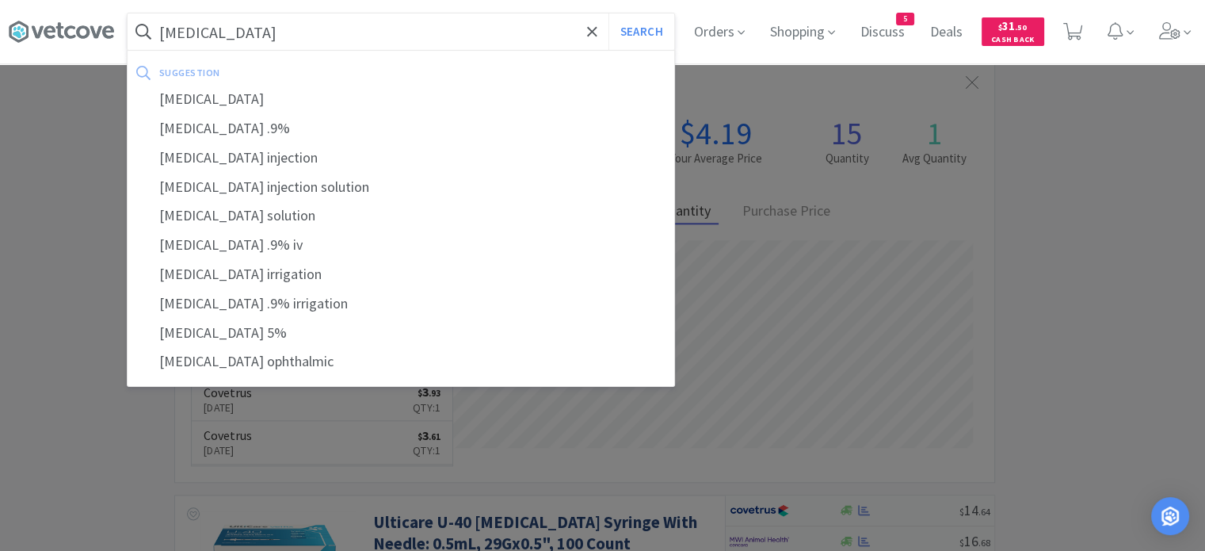
click at [608, 13] on button "Search" at bounding box center [641, 31] width 66 height 36
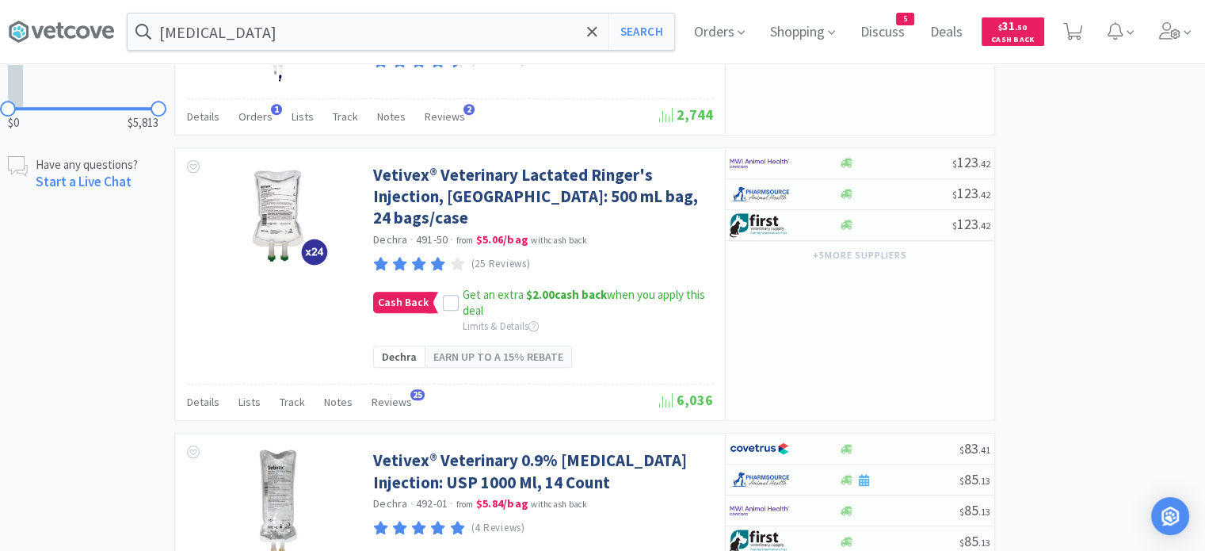
scroll to position [1268, 0]
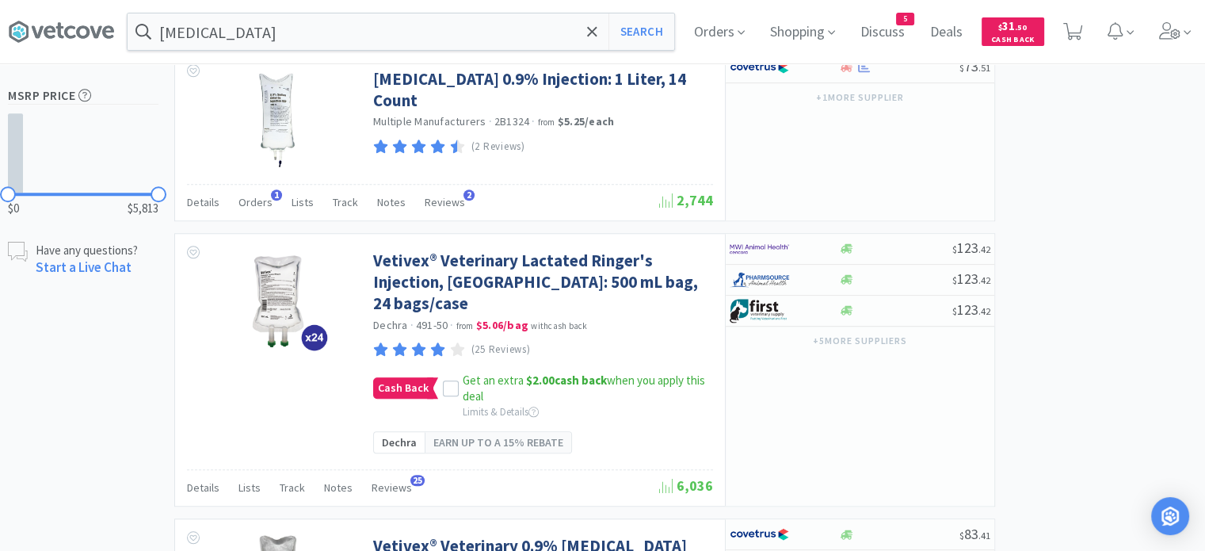
click at [264, 195] on span "Orders" at bounding box center [255, 202] width 34 height 14
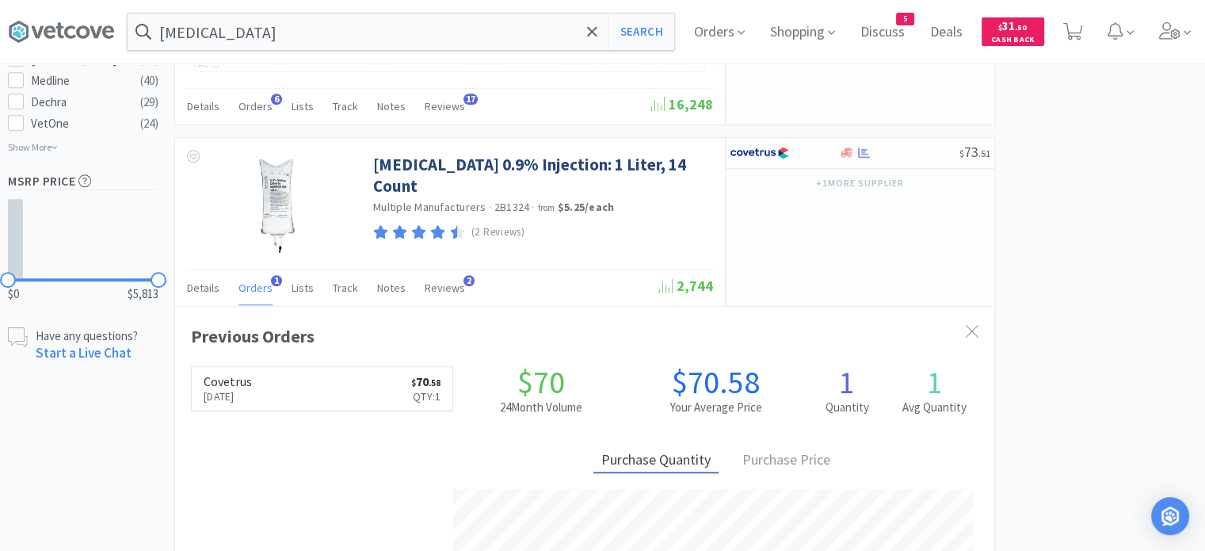
scroll to position [1109, 0]
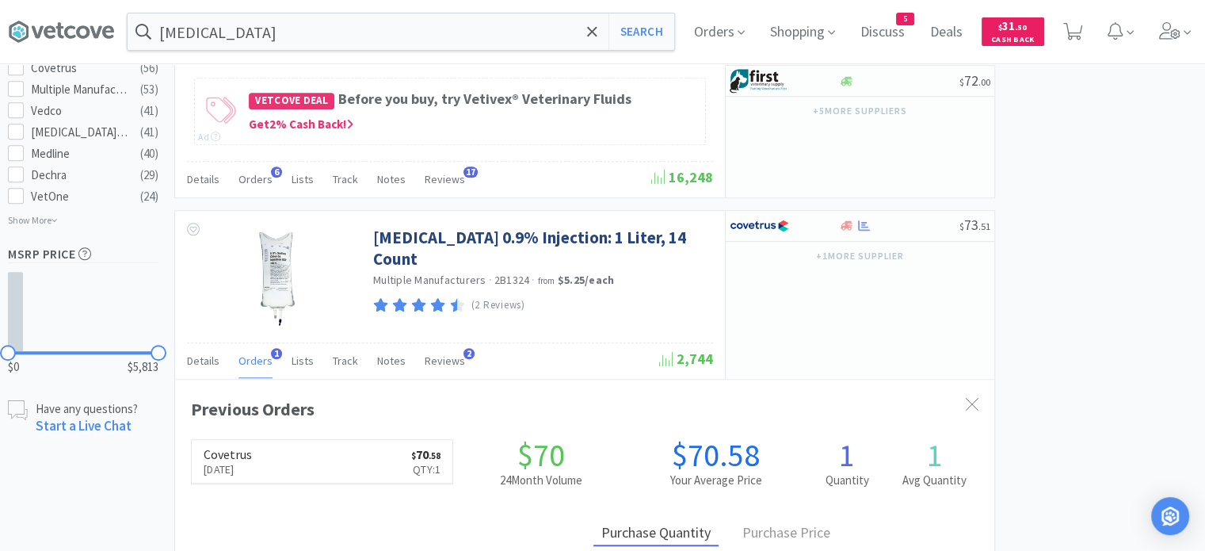
click at [323, 27] on input "sodium chloride" at bounding box center [401, 31] width 547 height 36
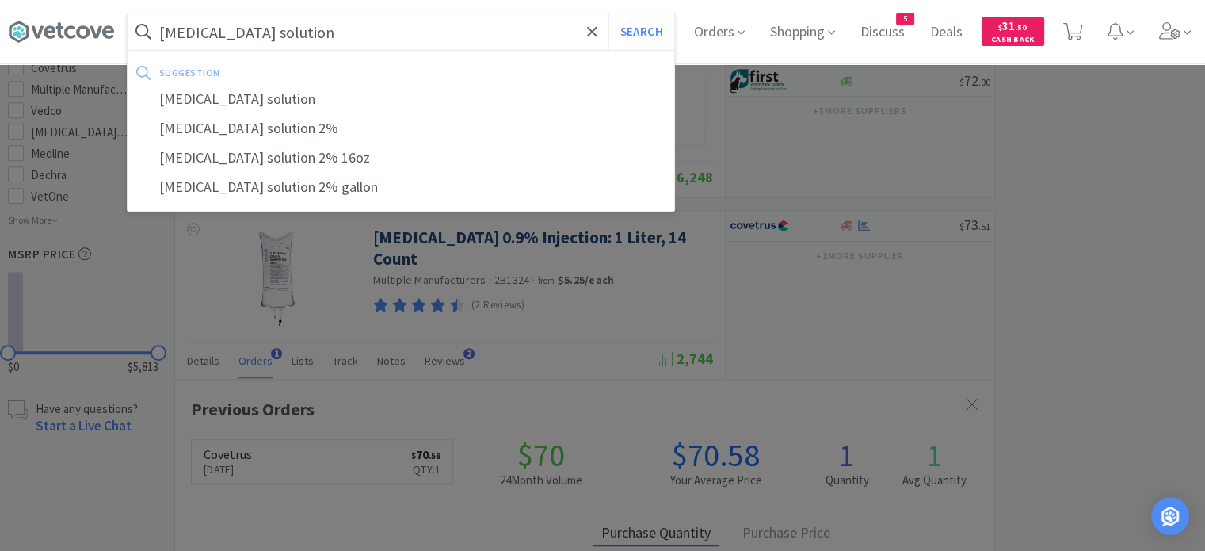
click at [608, 13] on button "Search" at bounding box center [641, 31] width 66 height 36
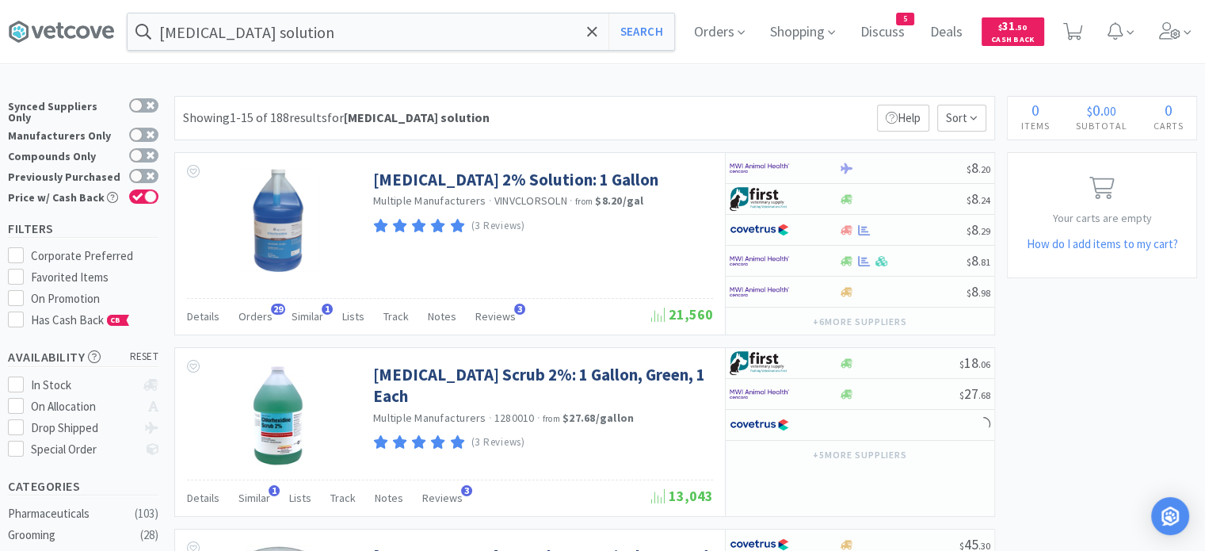
click at [248, 319] on span "Orders" at bounding box center [255, 316] width 34 height 14
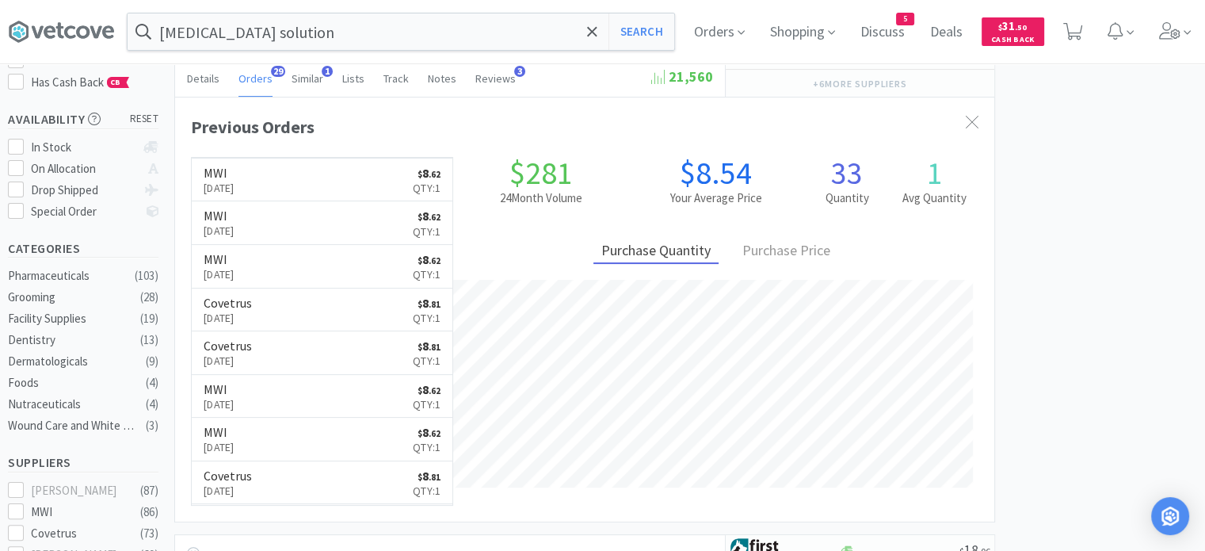
scroll to position [396, 0]
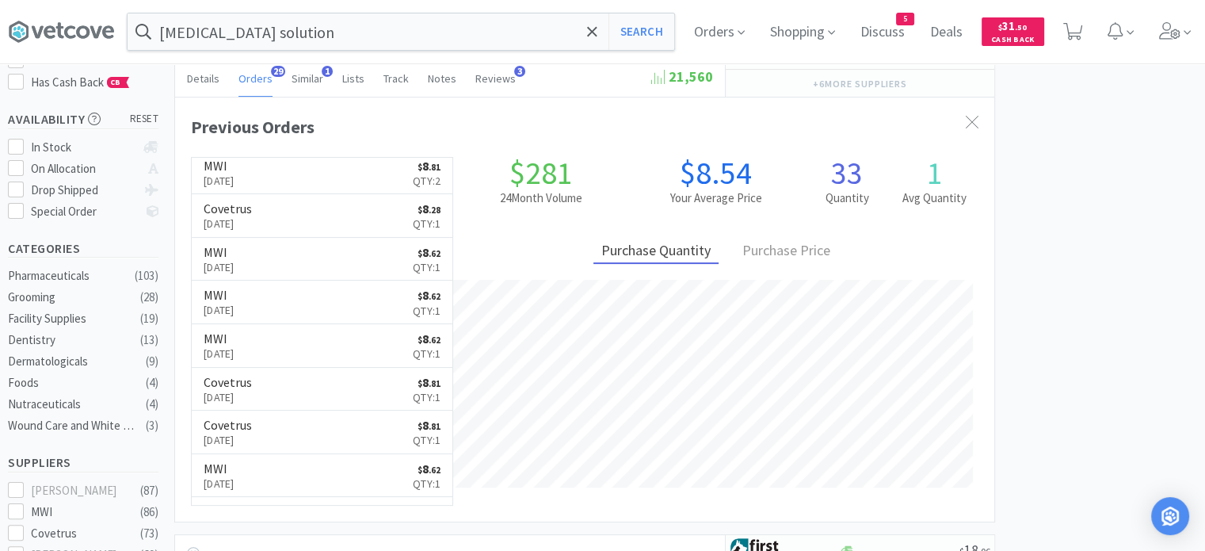
click at [267, 35] on input "chlorhexidine solution" at bounding box center [401, 31] width 547 height 36
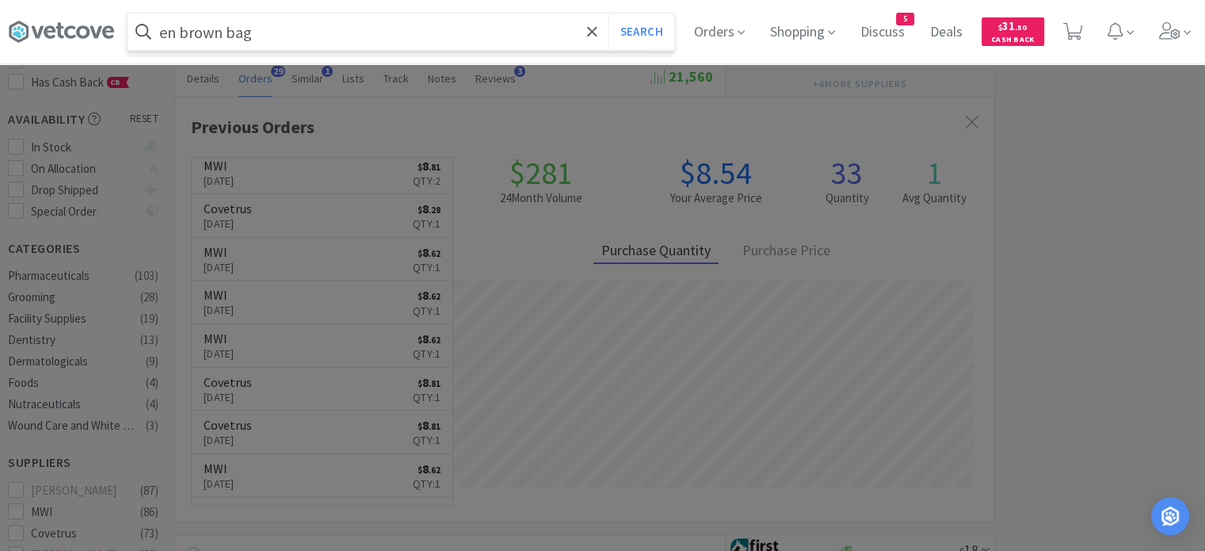
type input "en brown bag"
click at [608, 13] on button "Search" at bounding box center [641, 31] width 66 height 36
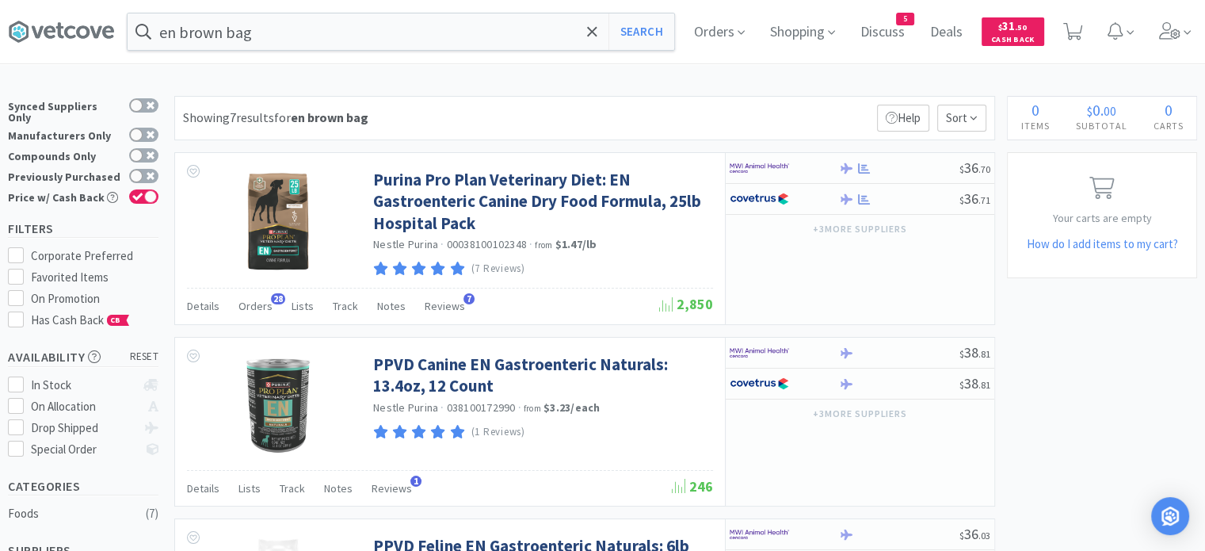
click at [255, 316] on div "Orders 28" at bounding box center [255, 308] width 34 height 30
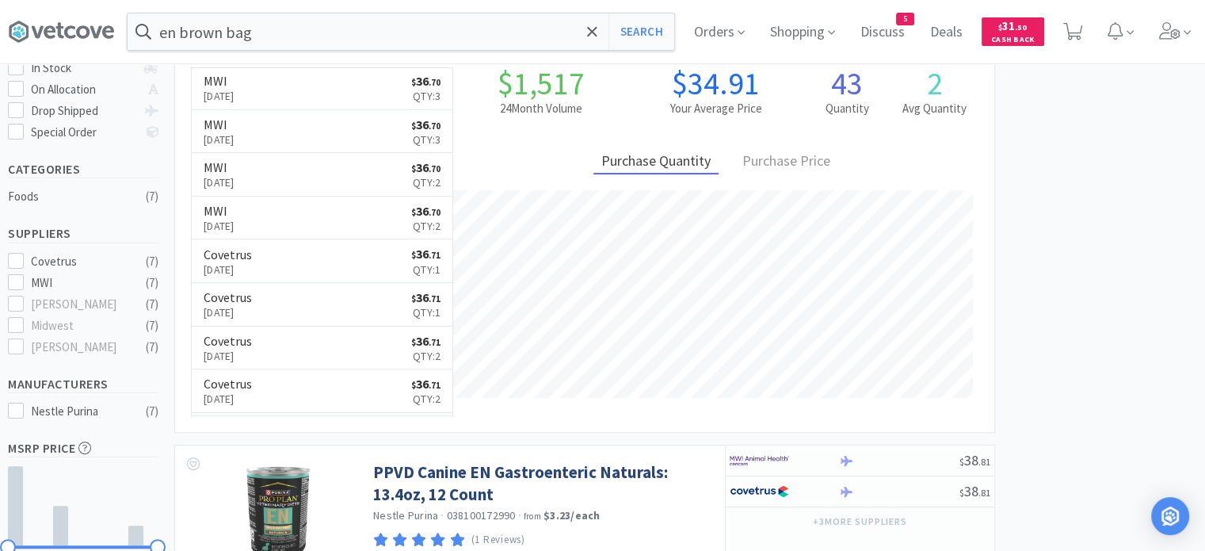
scroll to position [538, 0]
